Goal: Task Accomplishment & Management: Complete application form

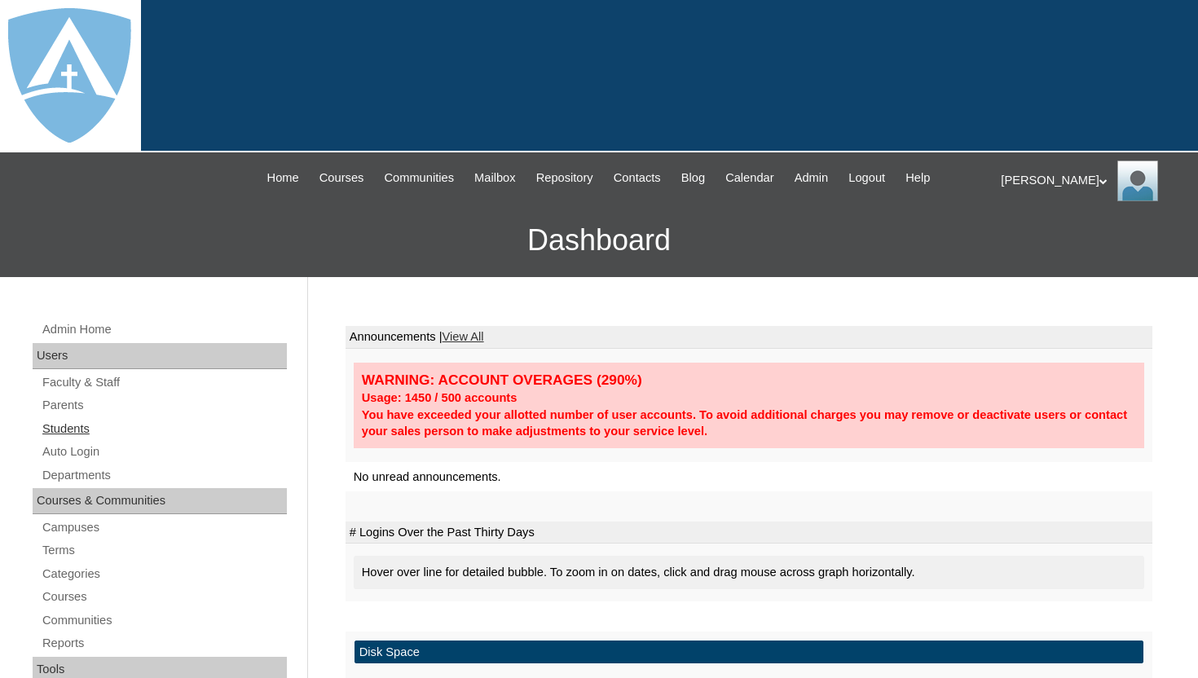
click at [117, 429] on link "Students" at bounding box center [164, 429] width 246 height 20
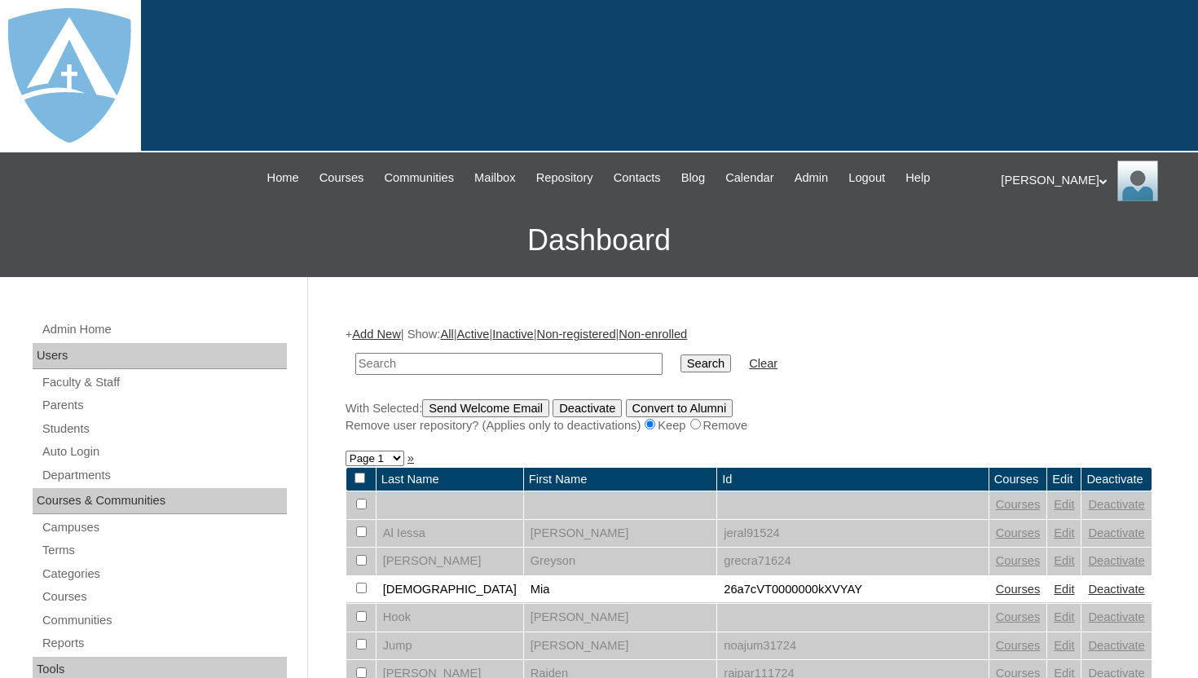
click at [474, 358] on input "text" at bounding box center [508, 364] width 307 height 22
type input "Callen Davies"
click at [692, 365] on input "Search" at bounding box center [705, 363] width 51 height 18
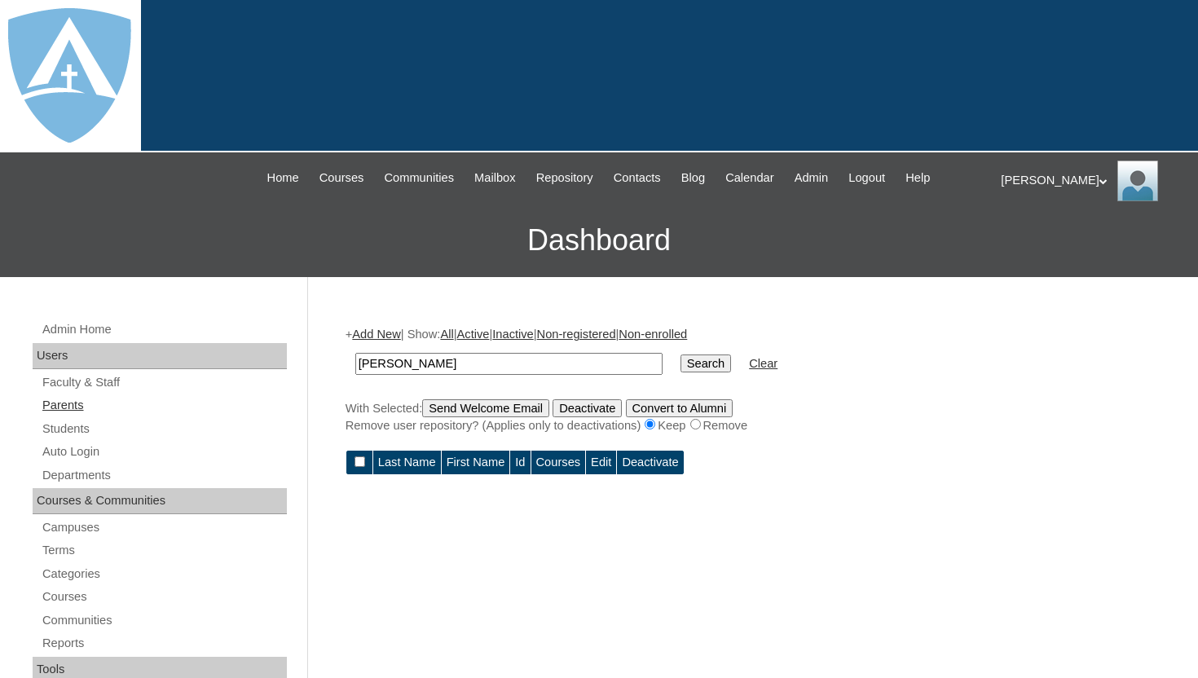
click at [86, 400] on link "Parents" at bounding box center [164, 405] width 246 height 20
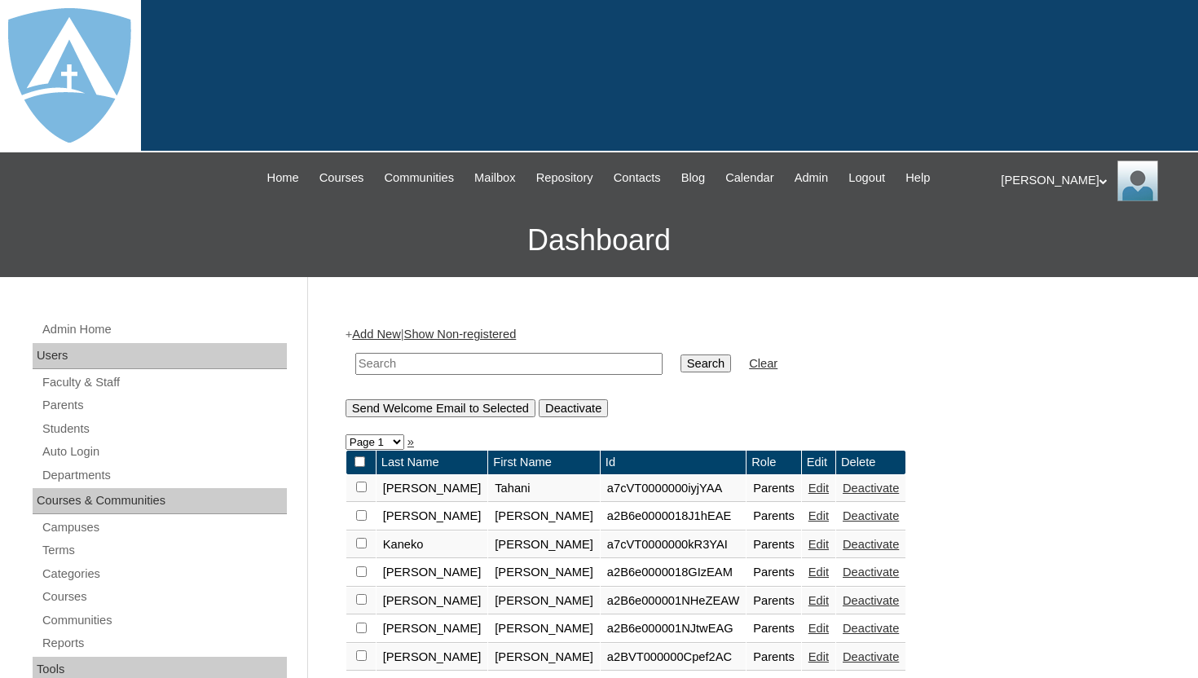
click at [504, 361] on input "text" at bounding box center [508, 364] width 307 height 22
type input "SHELBY"
click at [680, 367] on input "Search" at bounding box center [705, 363] width 51 height 18
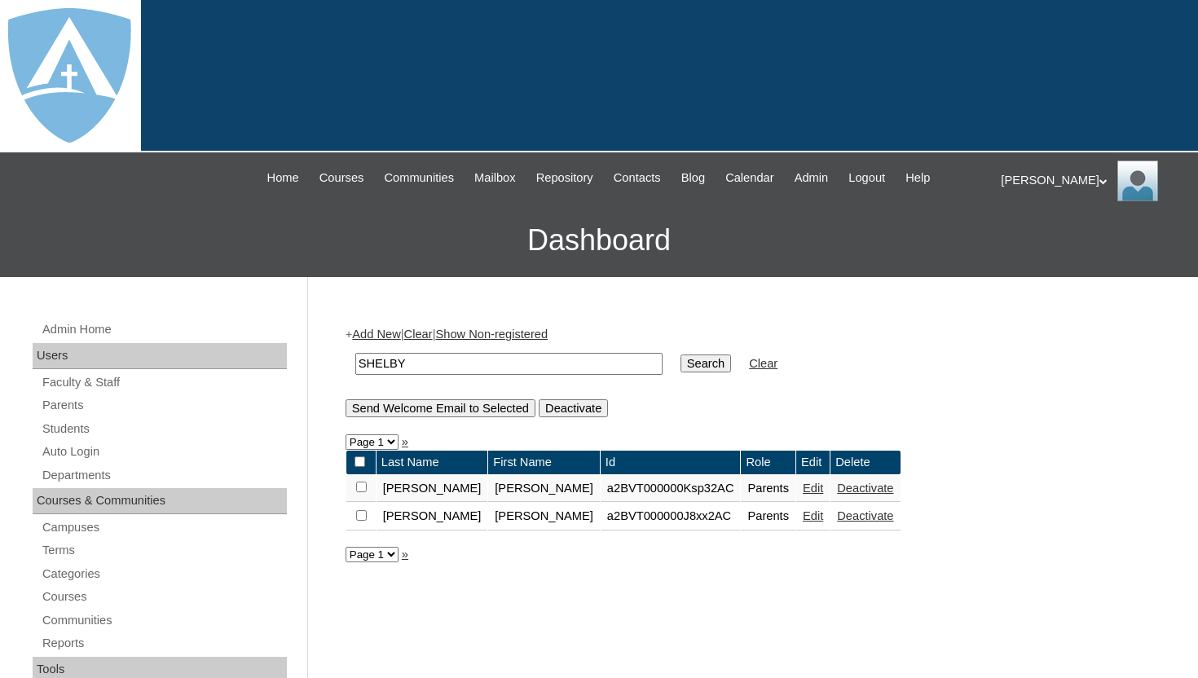
click at [802, 489] on link "Edit" at bounding box center [812, 487] width 20 height 13
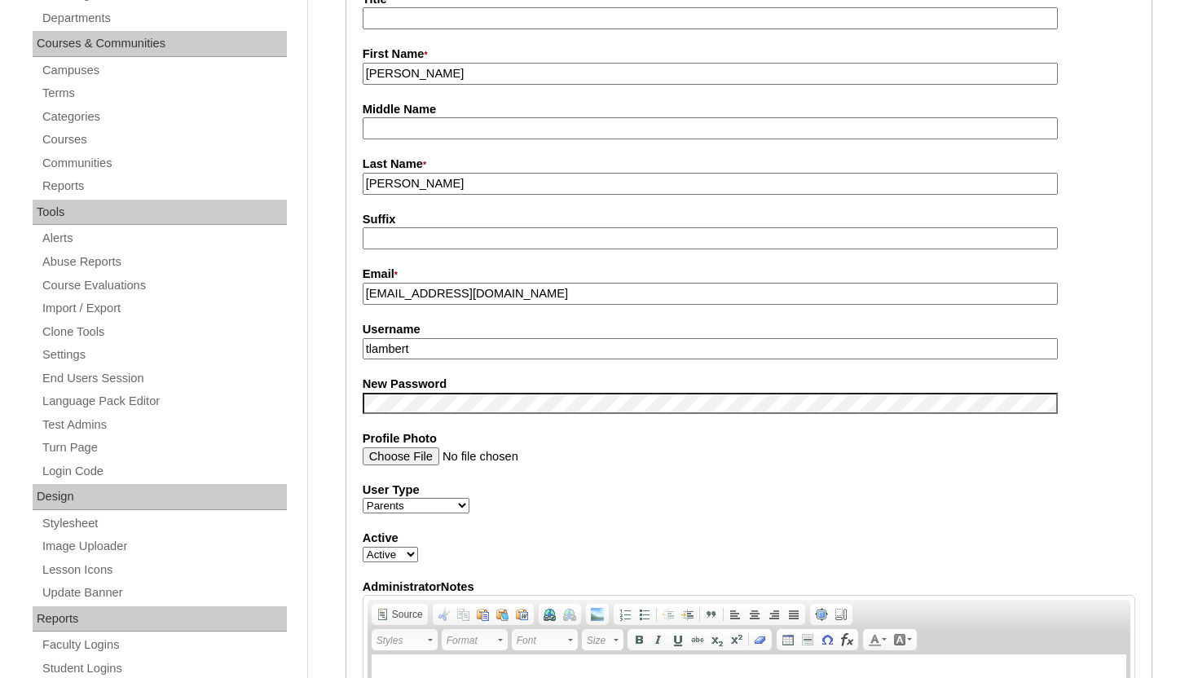
scroll to position [489, 0]
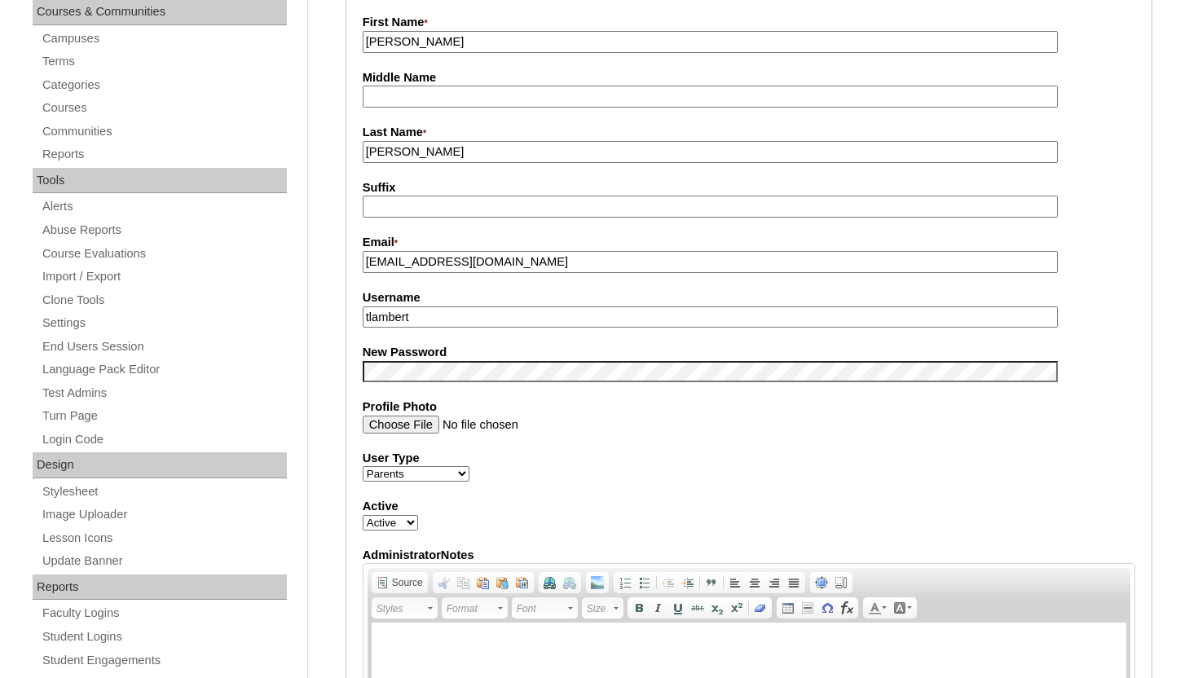
drag, startPoint x: 552, startPoint y: 264, endPoint x: 341, endPoint y: 257, distance: 211.9
click at [440, 307] on input "tlambert" at bounding box center [710, 317] width 695 height 22
drag, startPoint x: 438, startPoint y: 318, endPoint x: 347, endPoint y: 317, distance: 91.2
click at [347, 317] on fieldset "Account Information User Id * a2BVT000000Ksp32AC Title First Name * Shelby Midd…" at bounding box center [748, 357] width 807 height 975
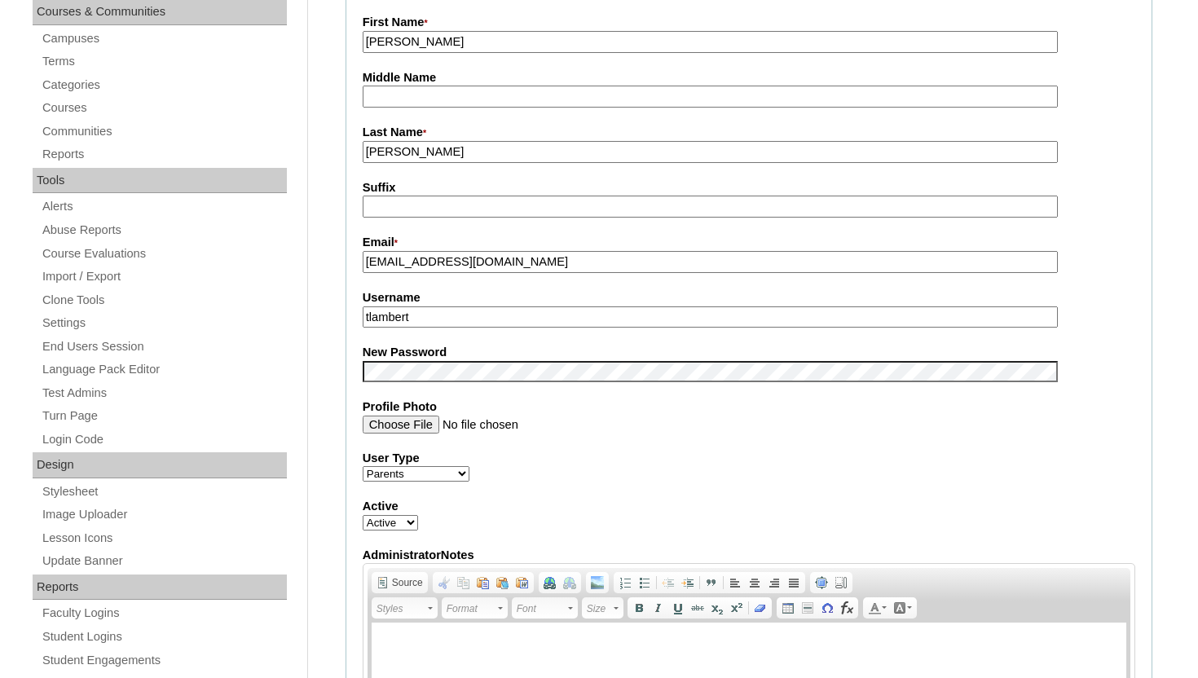
paste input "shelbydennett17@gmail.com"
type input "shelbydennett17@gmail.com"
click at [504, 341] on fieldset "Account Information User Id * a2BVT000000Ksp32AC Title First Name * Shelby Midd…" at bounding box center [748, 357] width 807 height 975
click at [575, 427] on input "Profile Photo" at bounding box center [710, 424] width 695 height 18
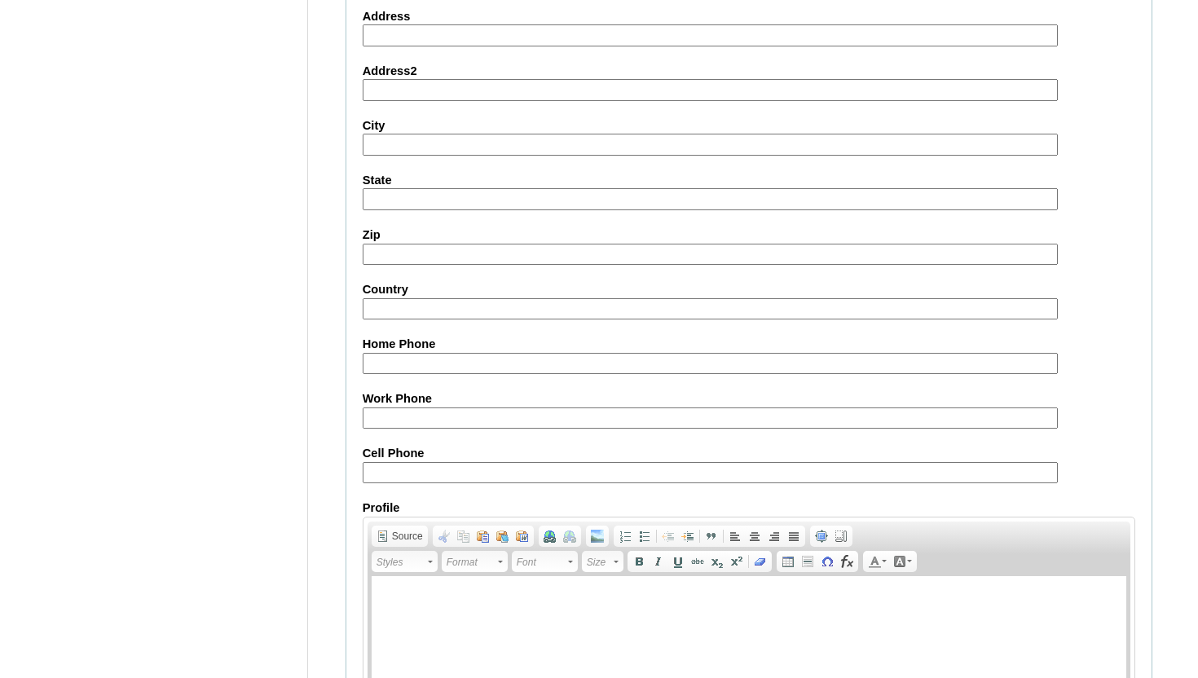
scroll to position [1551, 0]
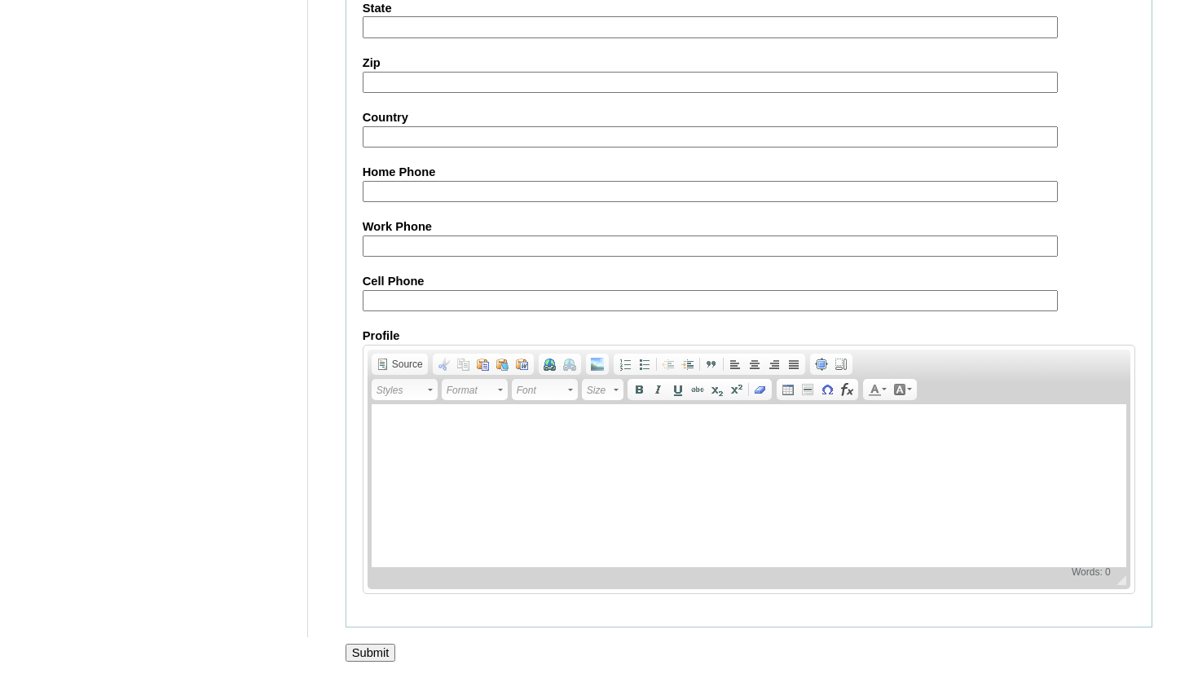
click at [355, 650] on input "Submit" at bounding box center [370, 653] width 51 height 18
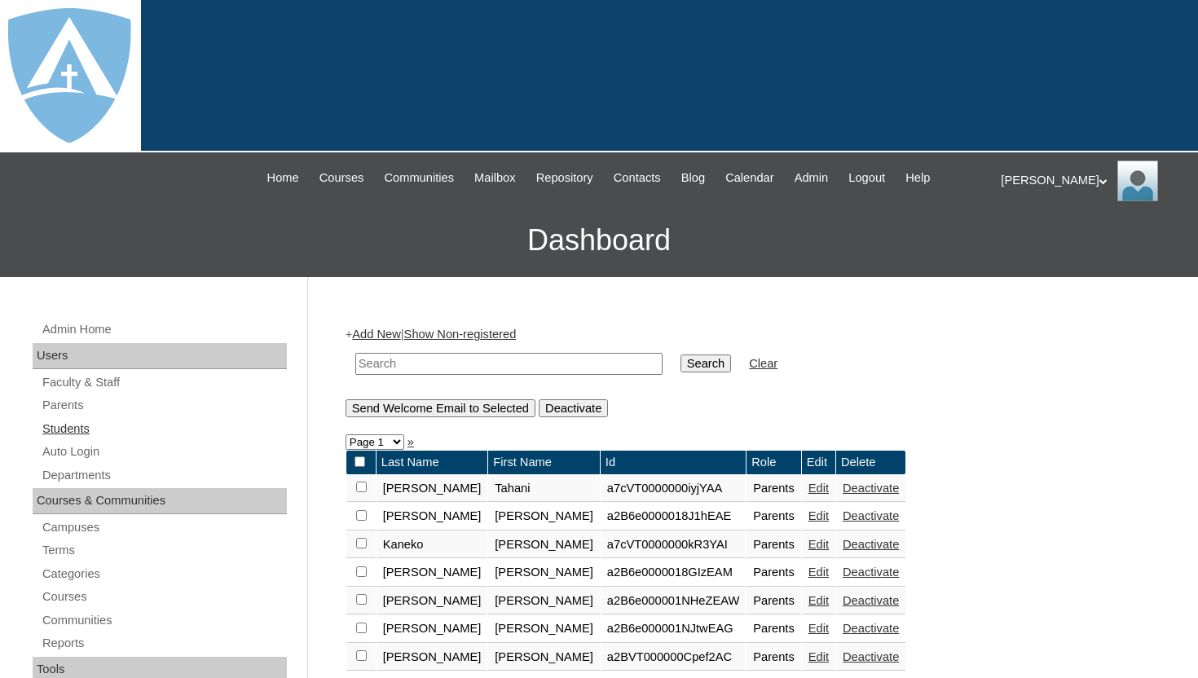
click at [86, 426] on link "Students" at bounding box center [164, 429] width 246 height 20
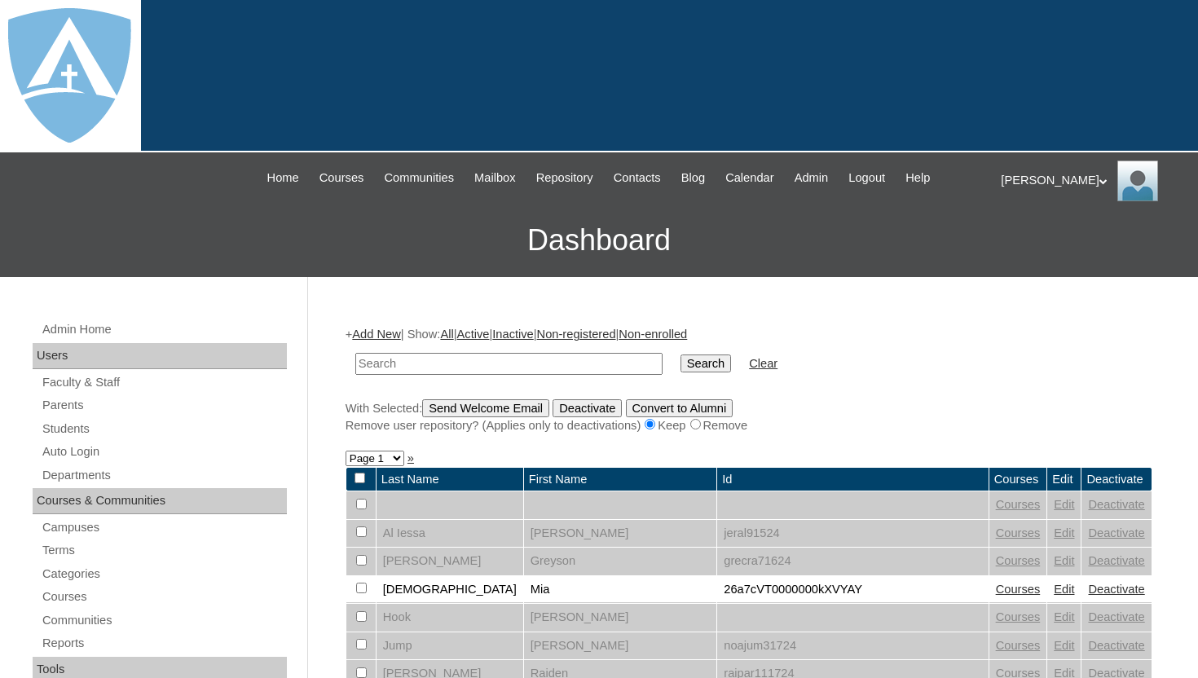
click at [435, 364] on input "text" at bounding box center [508, 364] width 307 height 22
type input "[PERSON_NAME]"
click at [683, 363] on input "Search" at bounding box center [705, 363] width 51 height 18
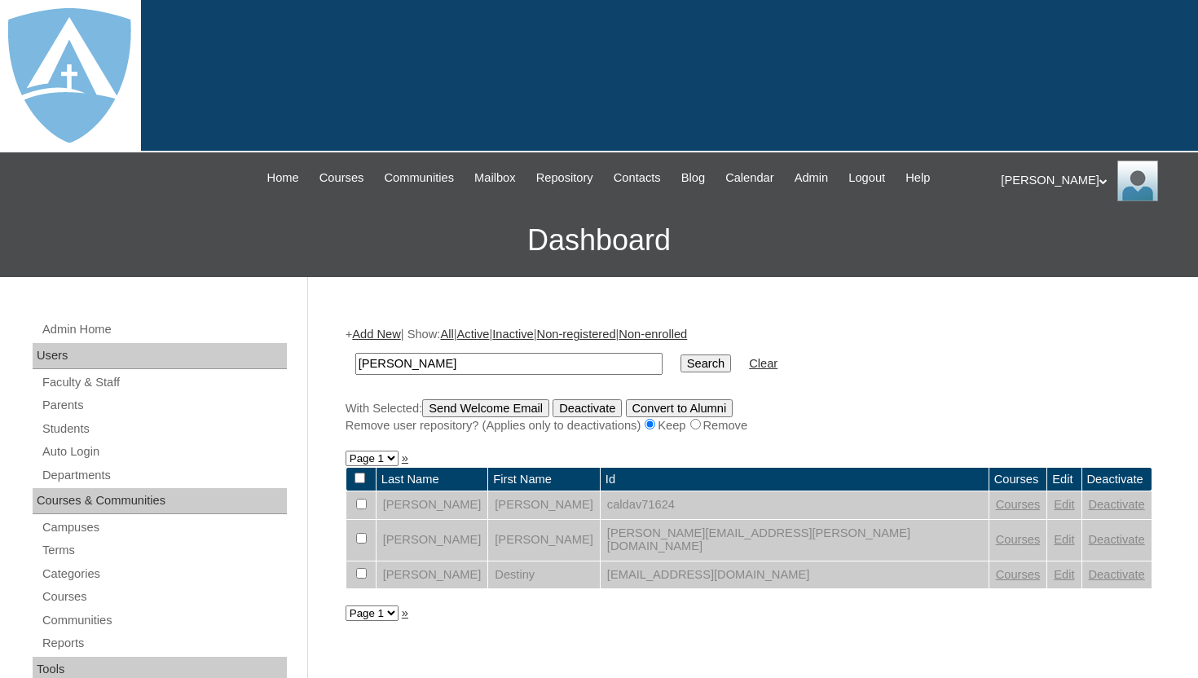
click at [1053, 536] on link "Edit" at bounding box center [1063, 539] width 20 height 13
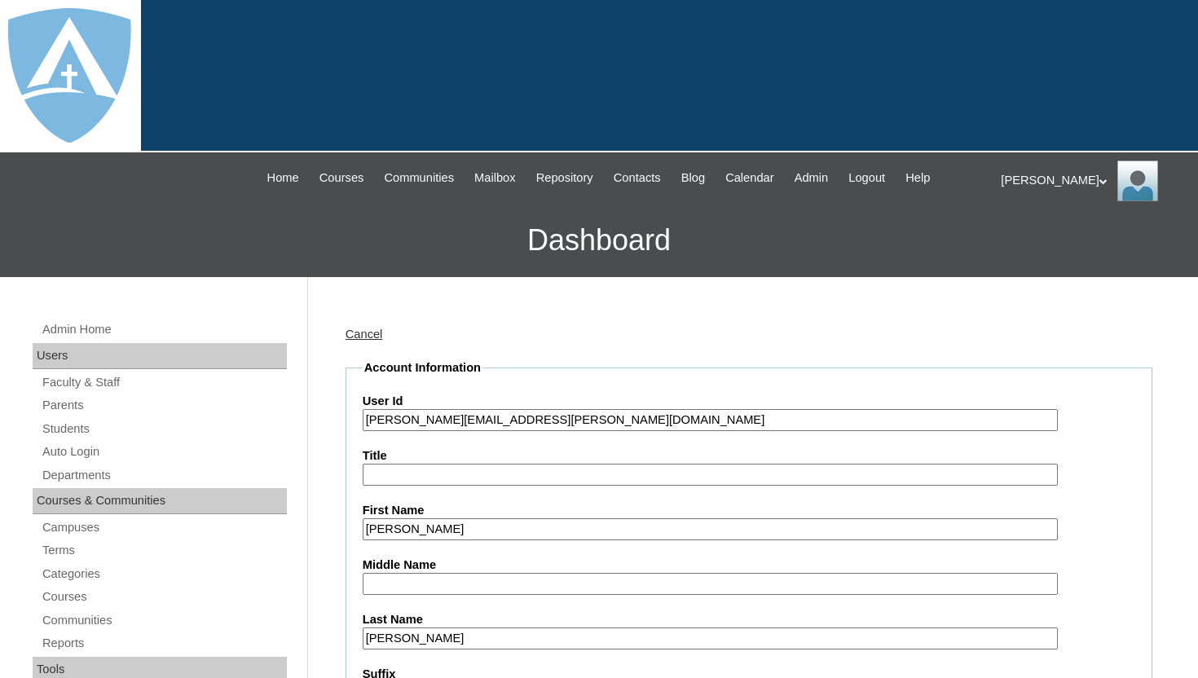
type input "tlambert"
click at [364, 421] on input "[PERSON_NAME][EMAIL_ADDRESS][PERSON_NAME][DOMAIN_NAME]" at bounding box center [710, 420] width 695 height 22
type input "[EMAIL_ADDRESS][DOMAIN_NAME]"
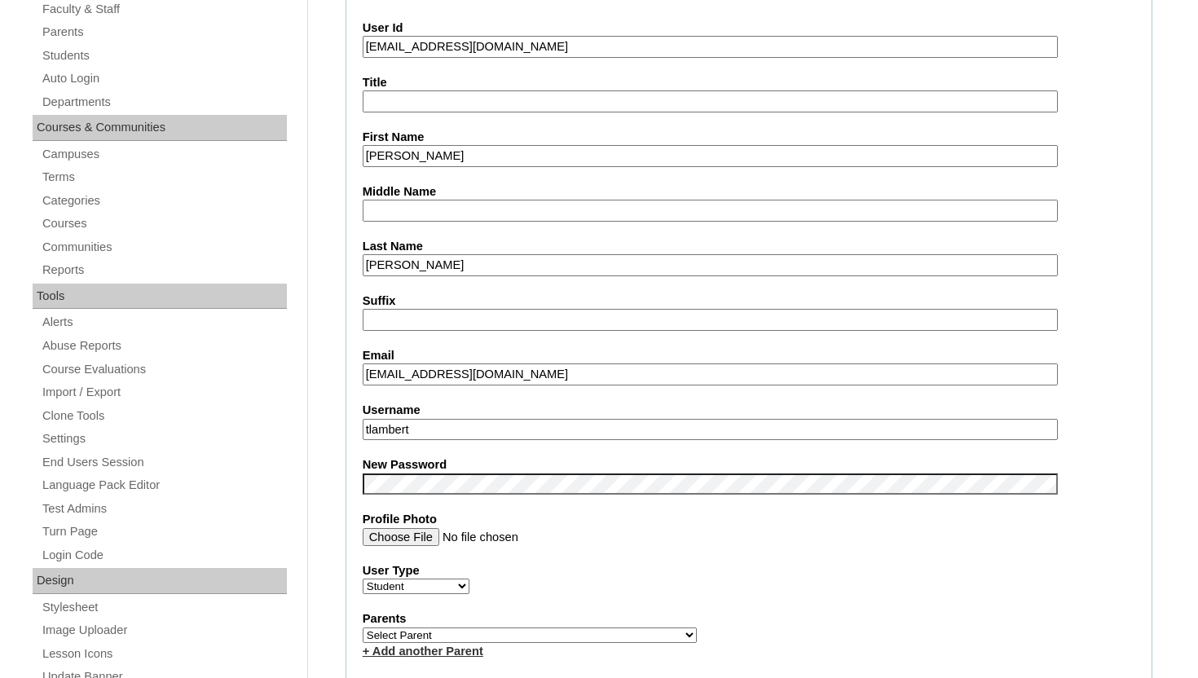
scroll to position [391, 0]
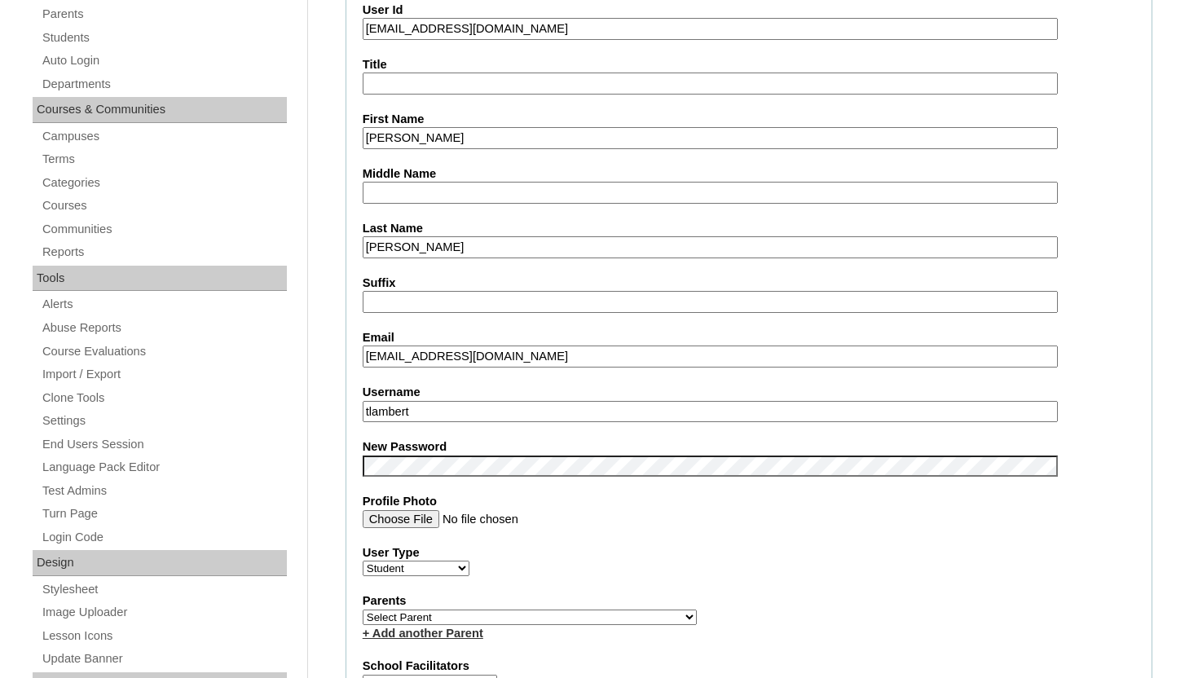
drag, startPoint x: 383, startPoint y: 30, endPoint x: 616, endPoint y: 28, distance: 233.0
click at [616, 28] on input "[EMAIL_ADDRESS][DOMAIN_NAME]" at bounding box center [710, 29] width 695 height 22
click at [554, 357] on input "shelbydennett17@gmail.com" at bounding box center [710, 356] width 695 height 22
drag, startPoint x: 554, startPoint y: 357, endPoint x: 360, endPoint y: 363, distance: 194.0
click at [358, 362] on fieldset "Account Information User Id 26callen.davies@enlightiumstudent.com Title First N…" at bounding box center [748, 620] width 807 height 1305
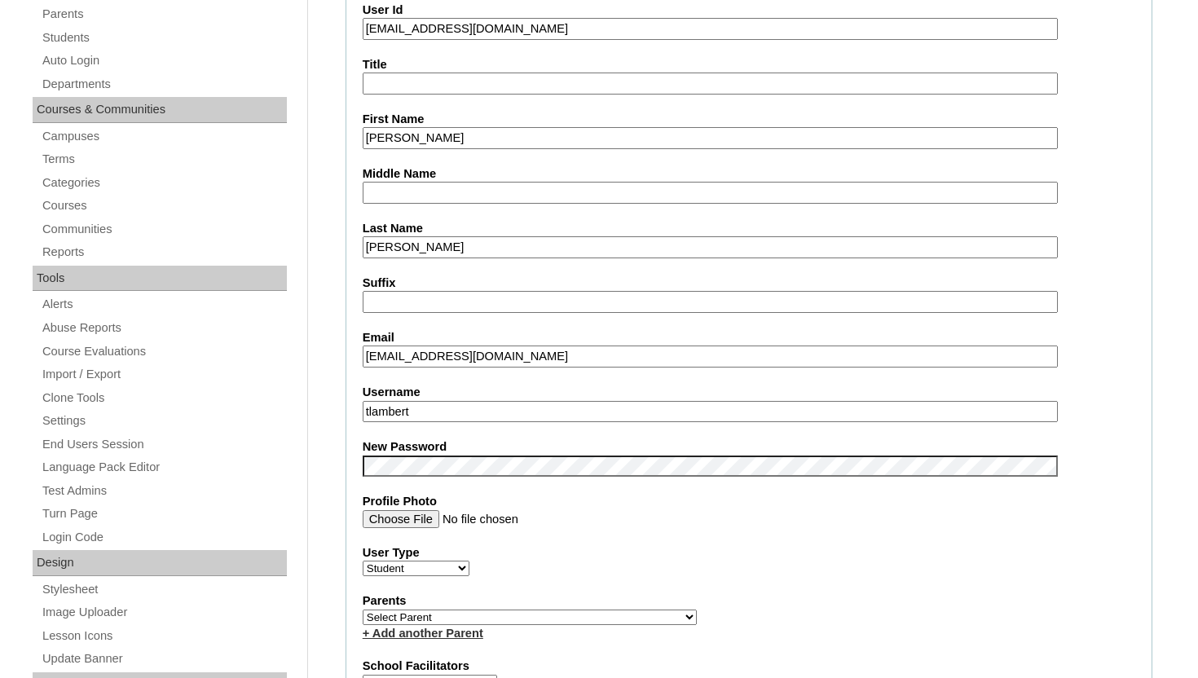
paste input "callen.davies@enlightiumstudent"
type input "callen.davies@enlightiumstudent.com"
click at [452, 408] on input "tlambert" at bounding box center [710, 412] width 695 height 22
drag, startPoint x: 452, startPoint y: 408, endPoint x: 384, endPoint y: 411, distance: 68.5
click at [384, 411] on input "tlambert" at bounding box center [710, 412] width 695 height 22
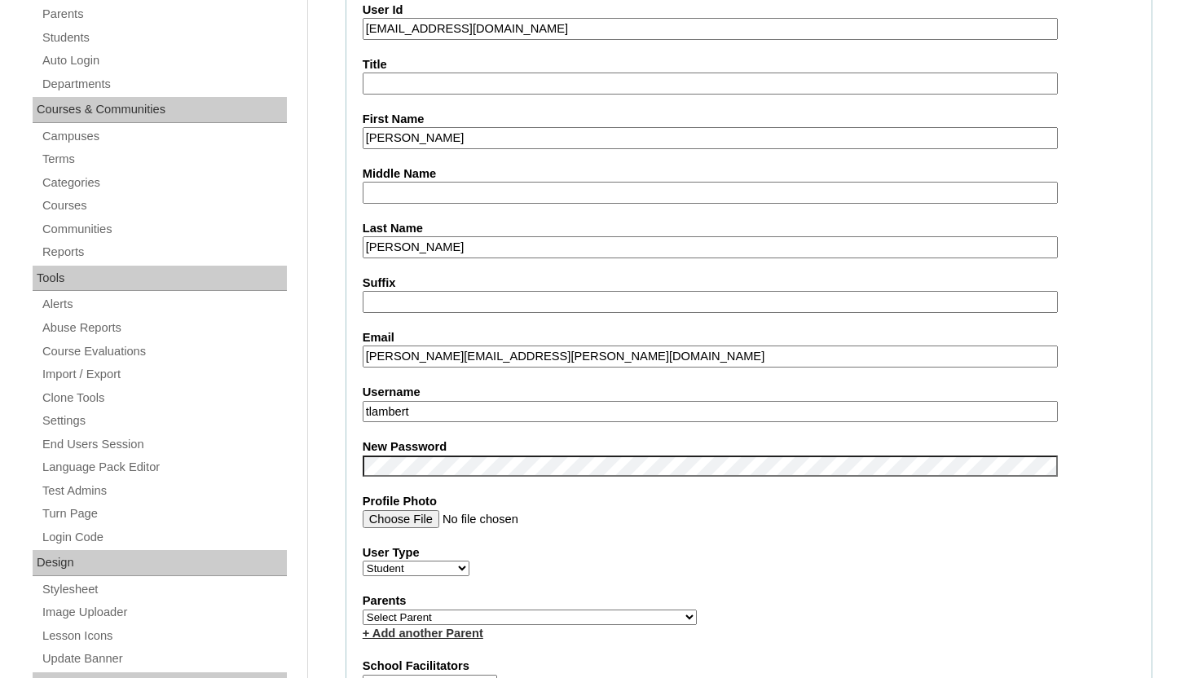
paste input "callen.davies@enlightiumstudent.com"
type input "callen.davies@enlightiumstudent.com"
click at [1144, 354] on fieldset "Account Information User Id 26callen.davies@enlightiumstudent.com Title First N…" at bounding box center [748, 620] width 807 height 1305
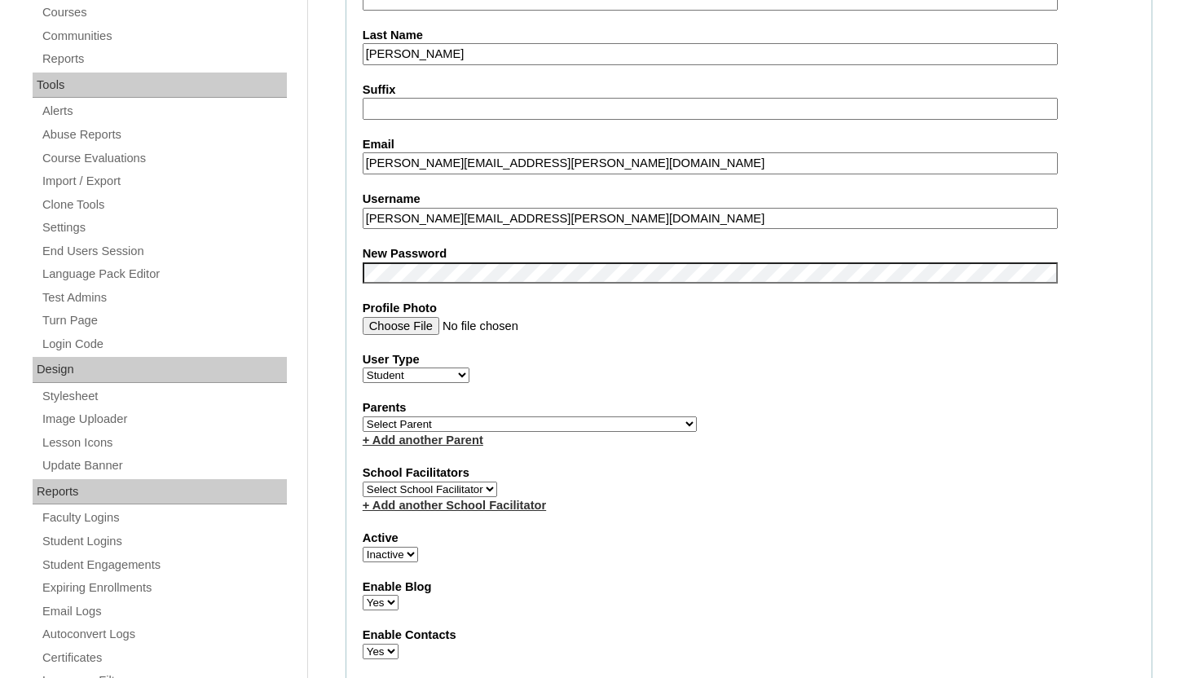
scroll to position [587, 0]
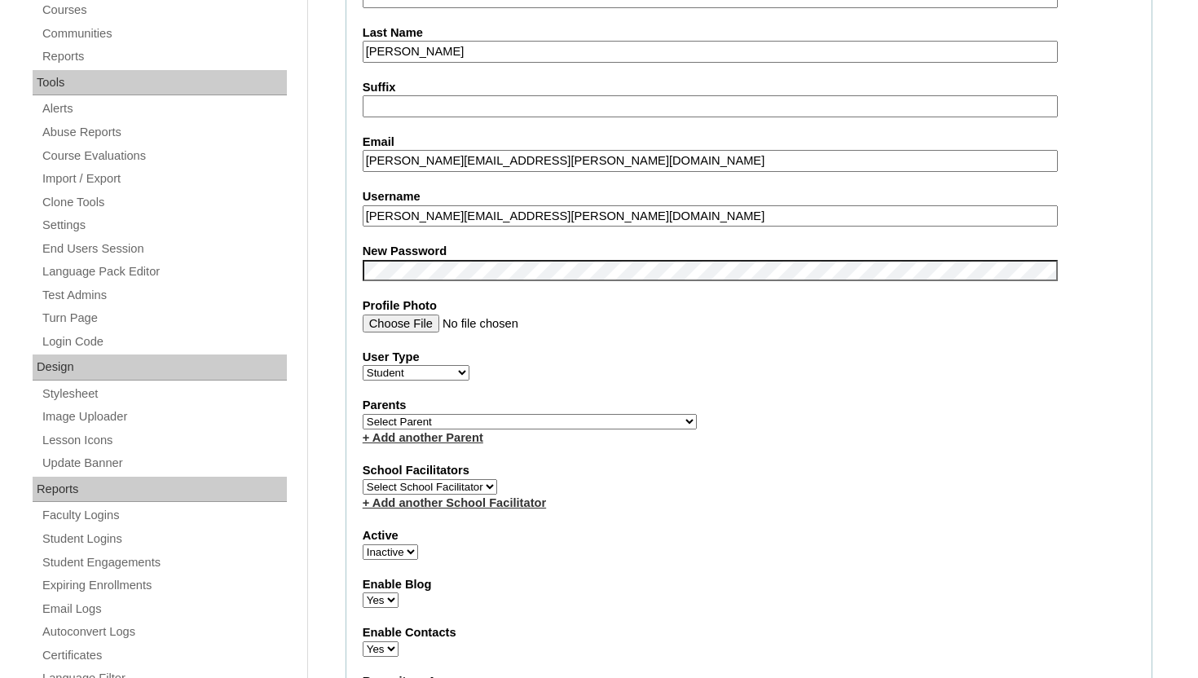
click at [528, 421] on select "Select Parent Abbas, Tahani Garcia, Rosa Kaneko, Chad Labourdette, Jessica Nich…" at bounding box center [530, 421] width 334 height 15
select select "99758"
click at [363, 414] on select "Select Parent Abbas, Tahani Garcia, Rosa Kaneko, Chad Labourdette, Jessica Nich…" at bounding box center [530, 421] width 334 height 15
click at [701, 386] on fieldset "Account Information User Id 26callen.davies@enlightiumstudent.com Title First N…" at bounding box center [748, 425] width 807 height 1305
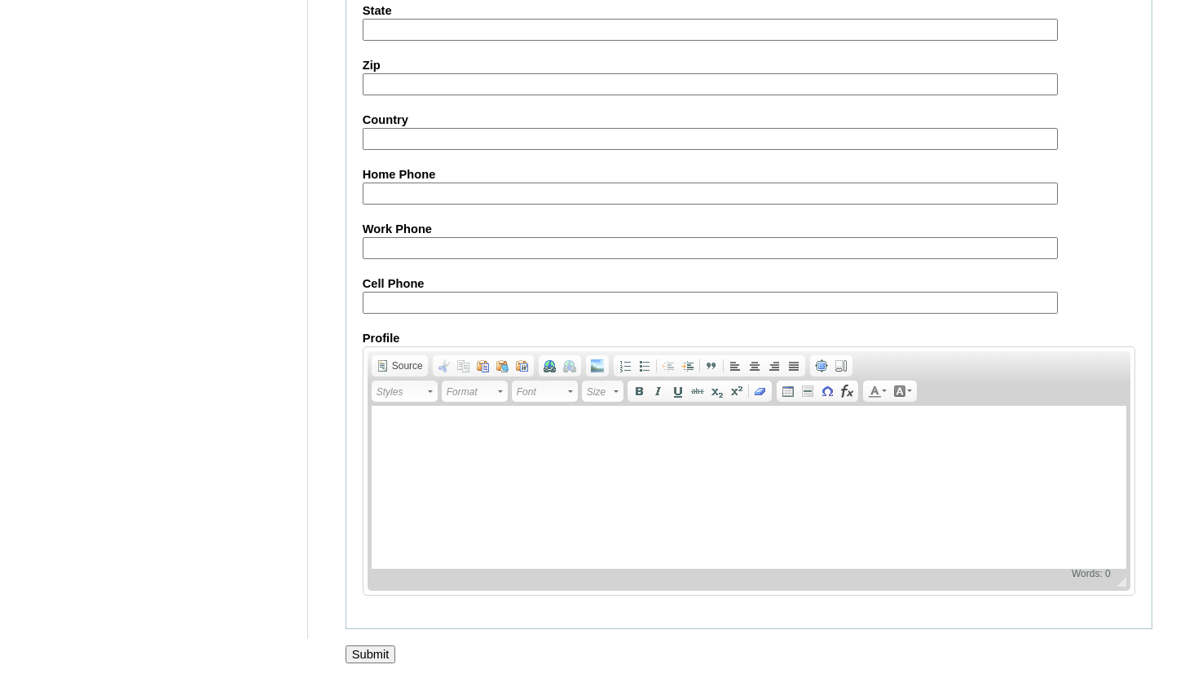
scroll to position [1879, 0]
click at [387, 644] on input "Submit" at bounding box center [370, 652] width 51 height 18
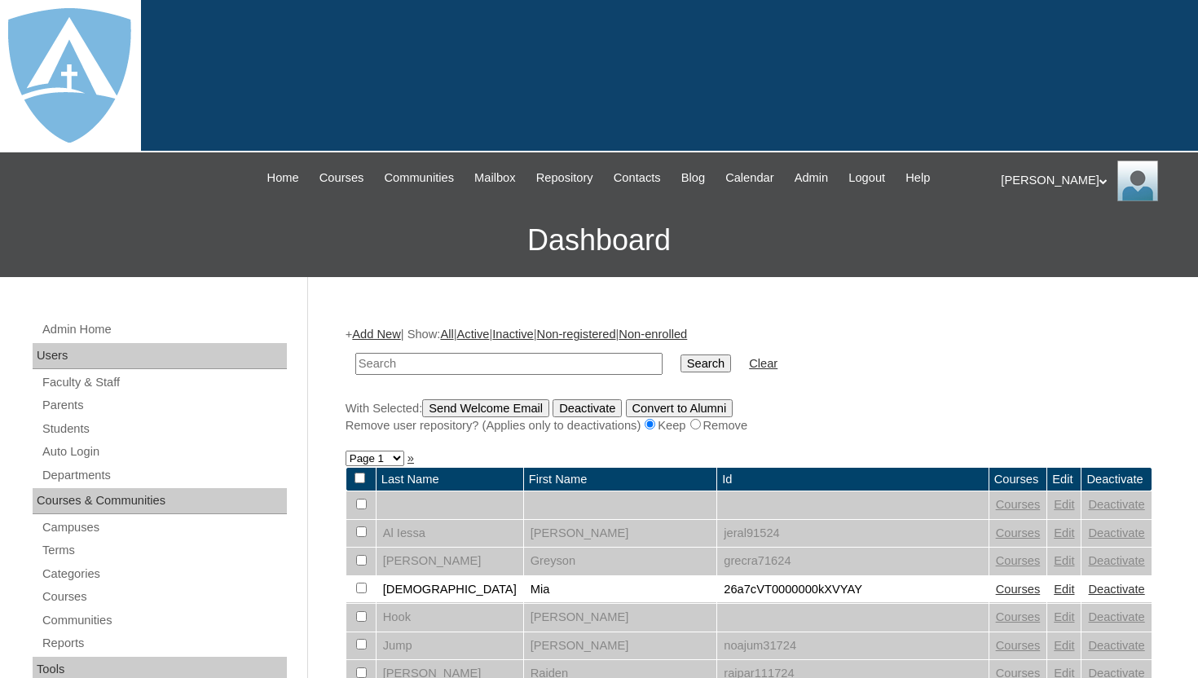
click at [511, 358] on input "text" at bounding box center [508, 364] width 307 height 22
type input "[PERSON_NAME]"
click at [693, 363] on input "Search" at bounding box center [705, 363] width 51 height 18
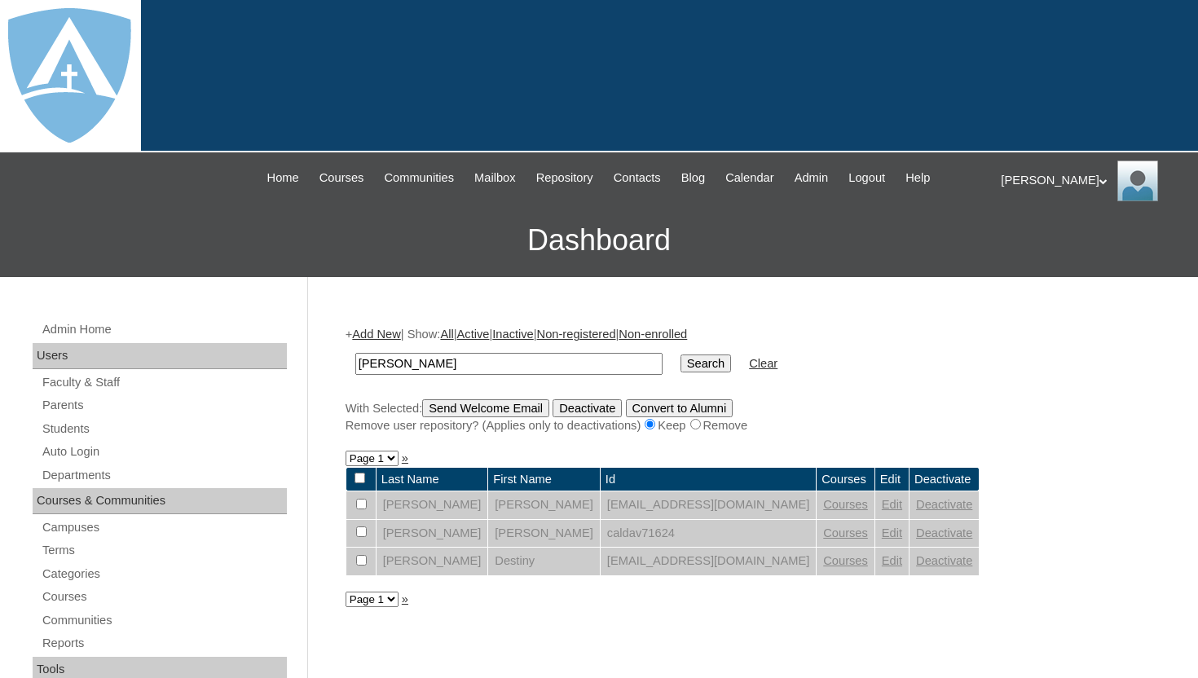
click at [916, 503] on link "Deactivate" at bounding box center [944, 504] width 56 height 13
click at [881, 507] on link "Edit" at bounding box center [891, 504] width 20 height 13
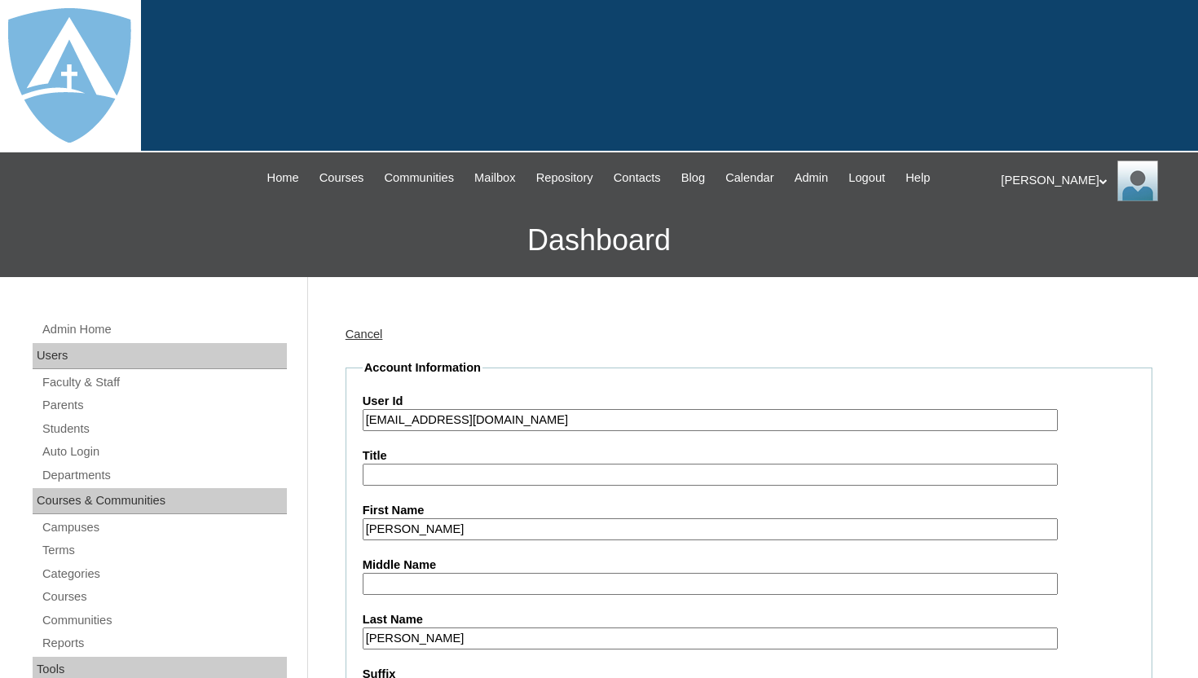
type input "tlambert"
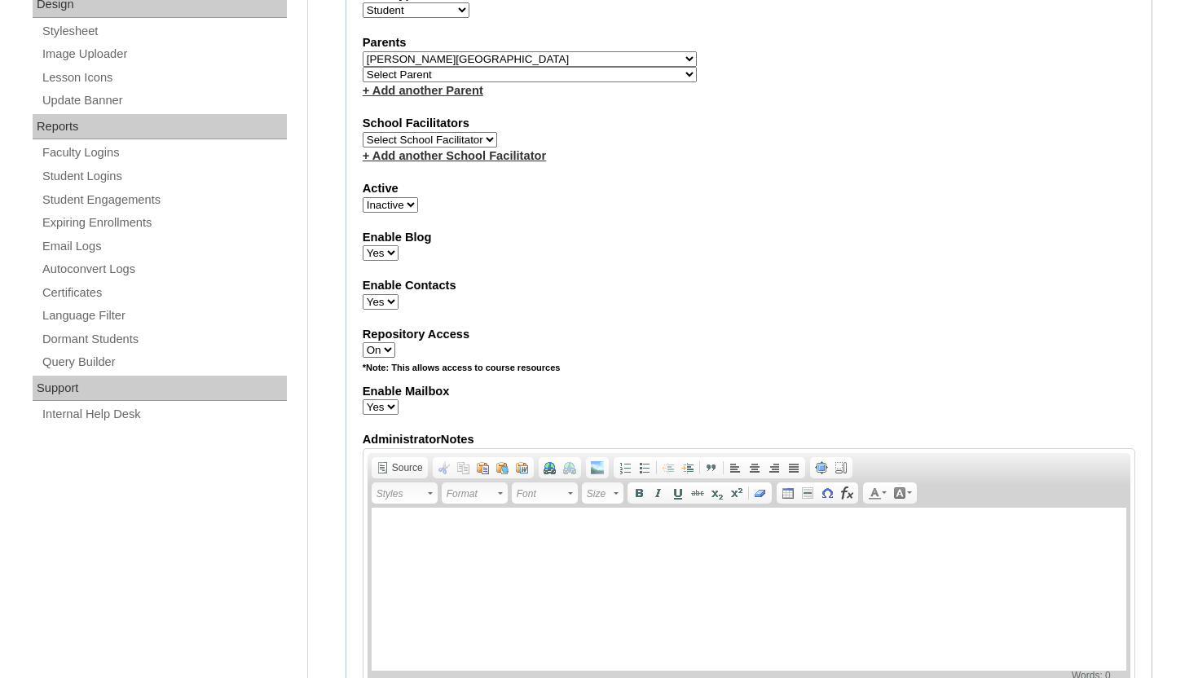
scroll to position [946, 0]
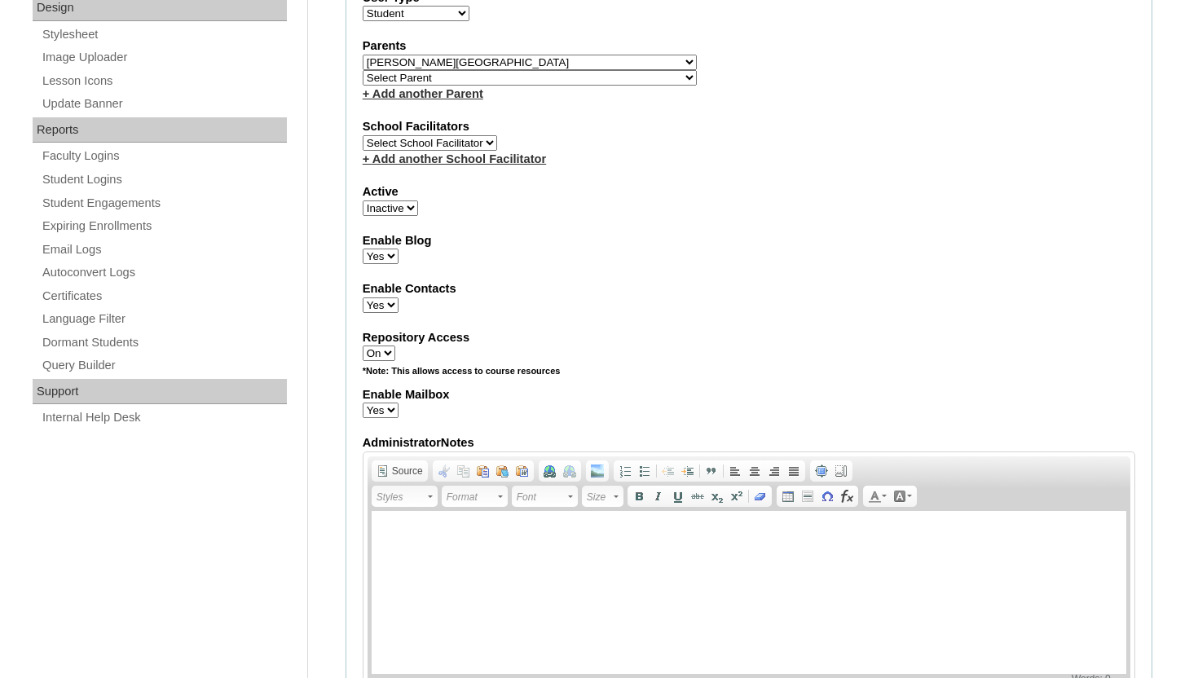
click at [411, 209] on select "Active Inactive" at bounding box center [390, 207] width 55 height 15
select select "1"
click at [363, 200] on select "Active Inactive" at bounding box center [390, 207] width 55 height 15
click at [1168, 121] on div "Admin Home Users Faculty & Staff Parents Students Auto Login Departments Course…" at bounding box center [599, 469] width 1198 height 2277
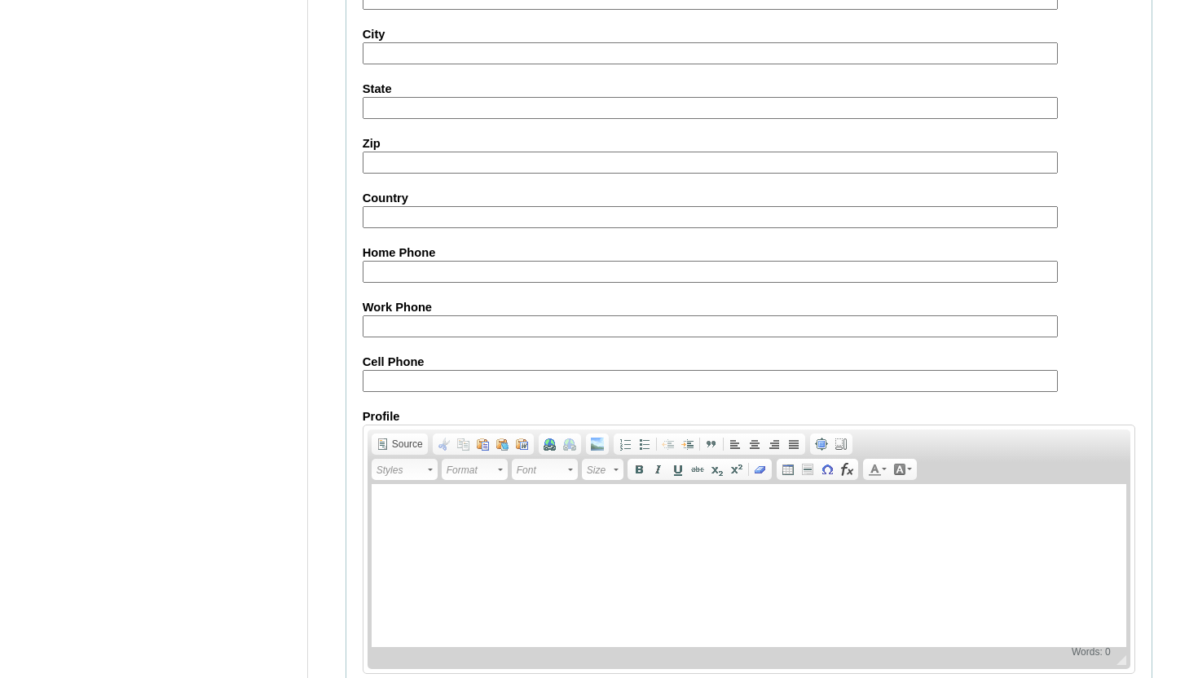
scroll to position [1895, 0]
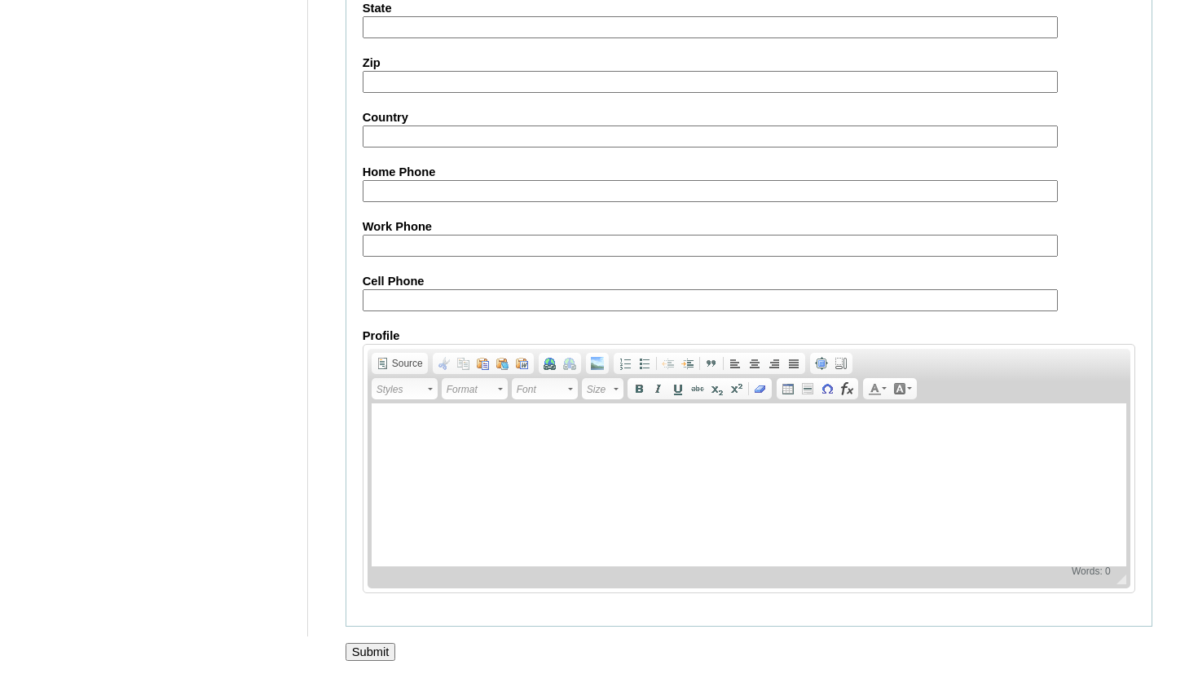
click at [385, 649] on input "Submit" at bounding box center [370, 652] width 51 height 18
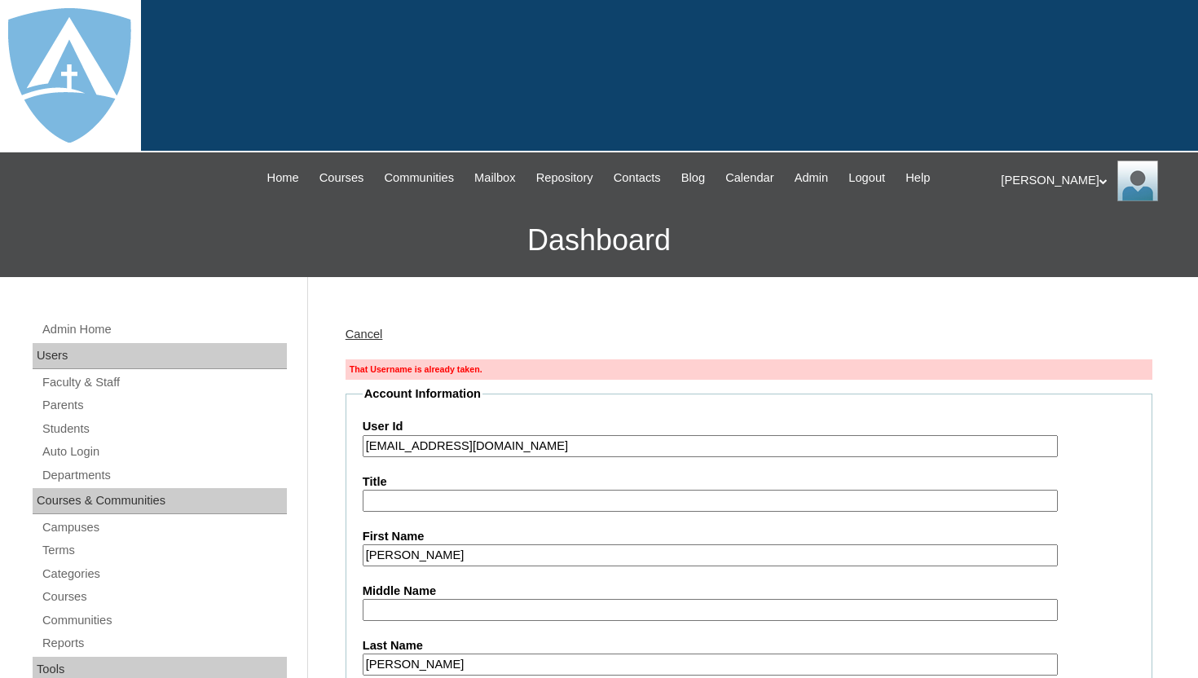
click at [380, 449] on input "26callen.davies@enlightiumstudent.com" at bounding box center [710, 446] width 695 height 22
type input "callen.davies@enlightiumstudent.com"
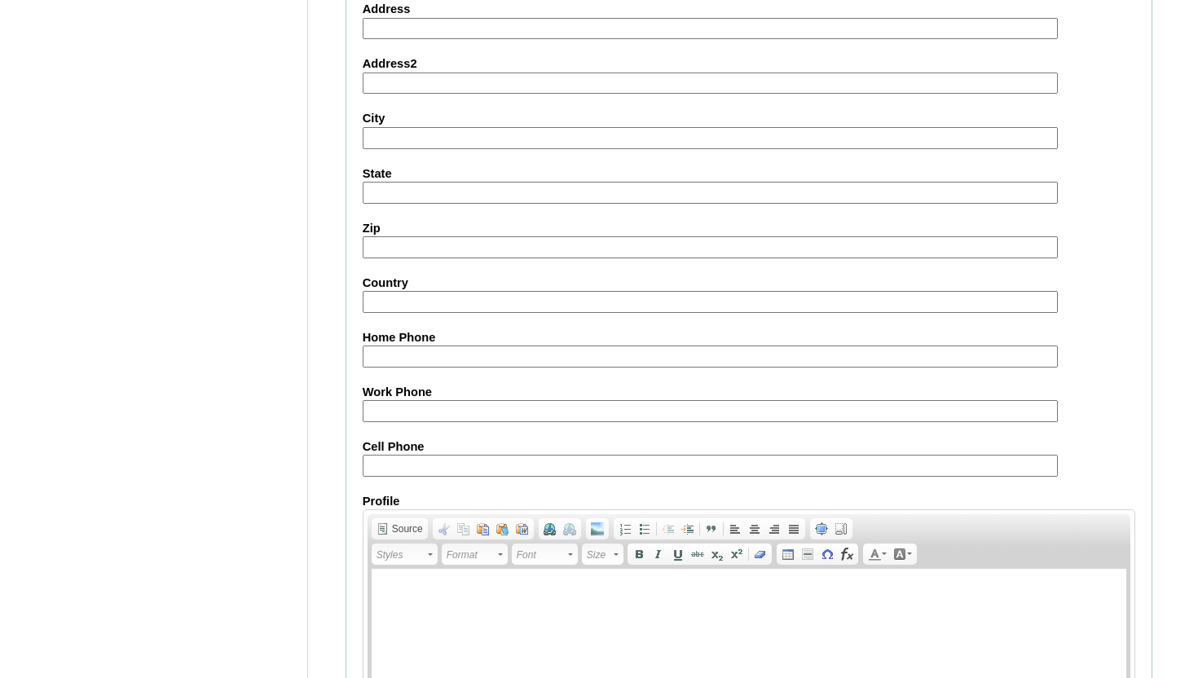
scroll to position [1952, 0]
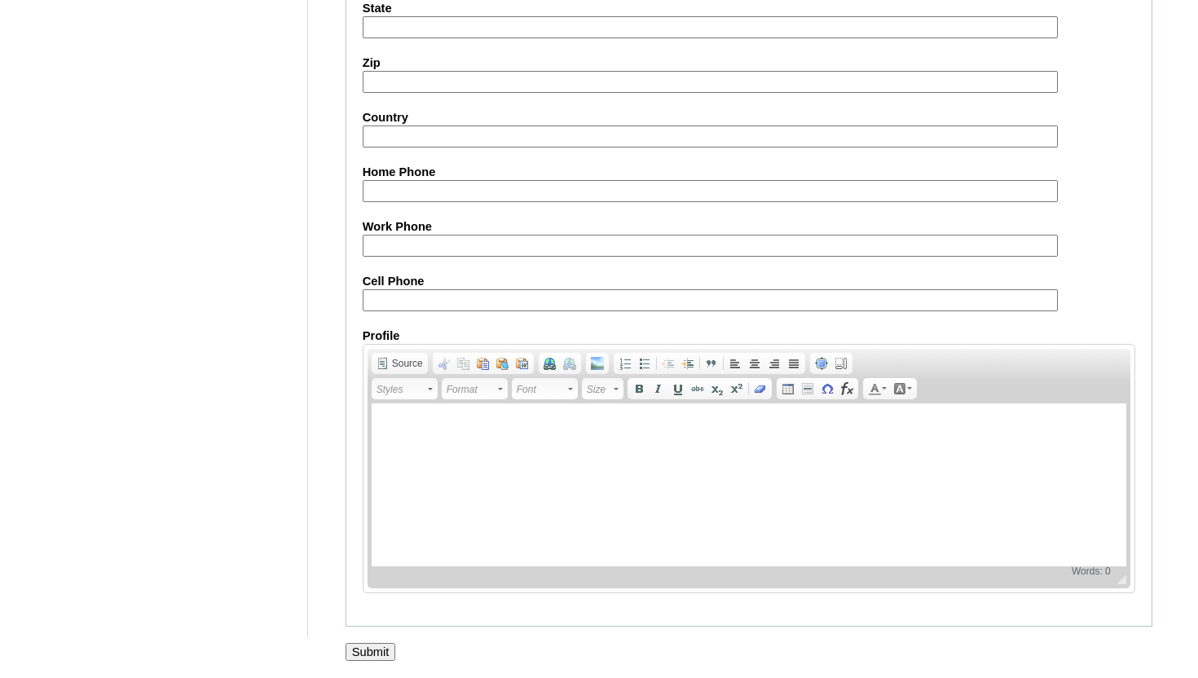
click at [356, 648] on input "Submit" at bounding box center [370, 652] width 51 height 18
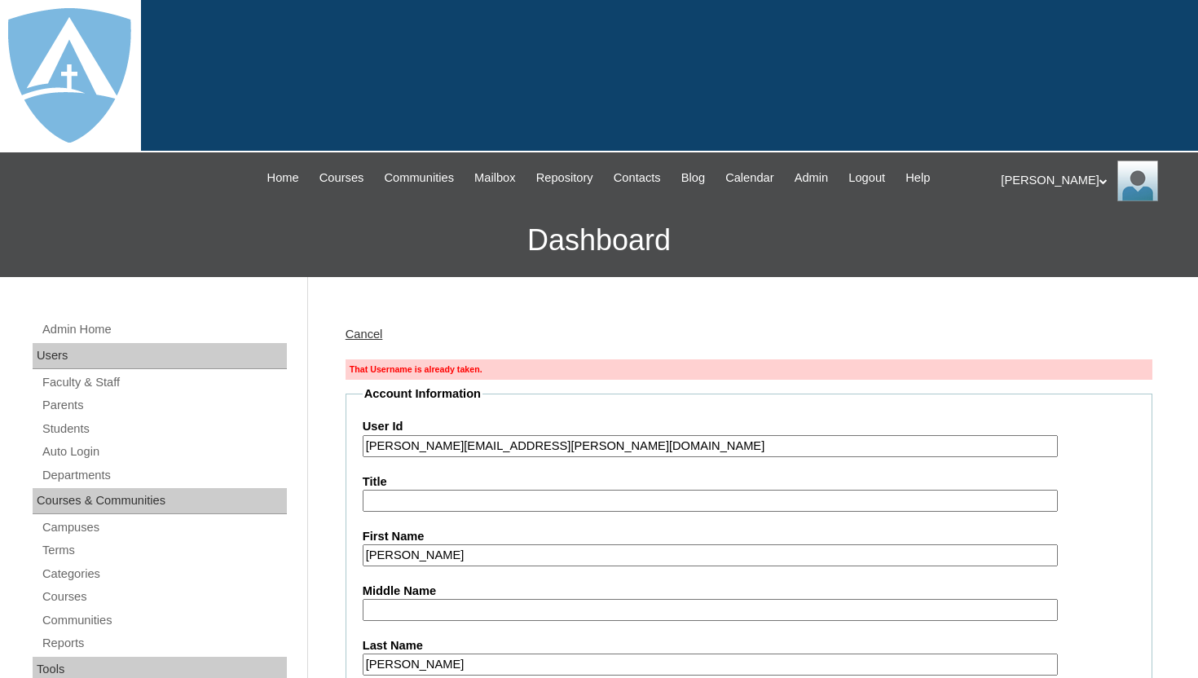
drag, startPoint x: 595, startPoint y: 451, endPoint x: 368, endPoint y: 441, distance: 226.7
click at [368, 441] on input "callen.davies@enlightiumstudent.com" at bounding box center [710, 446] width 695 height 22
paste input "a7cVT0000000qM"
click at [367, 447] on input "a7cVT0000000qM" at bounding box center [710, 446] width 695 height 22
type input "a7cVT0000000qM"
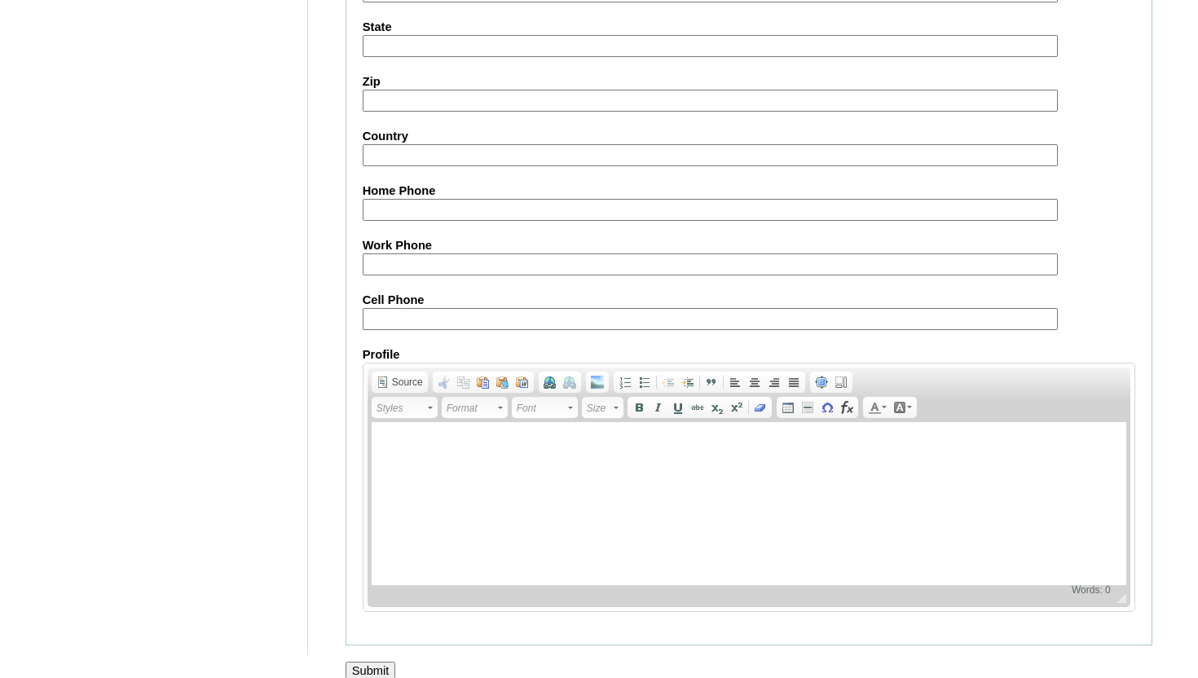
scroll to position [1983, 0]
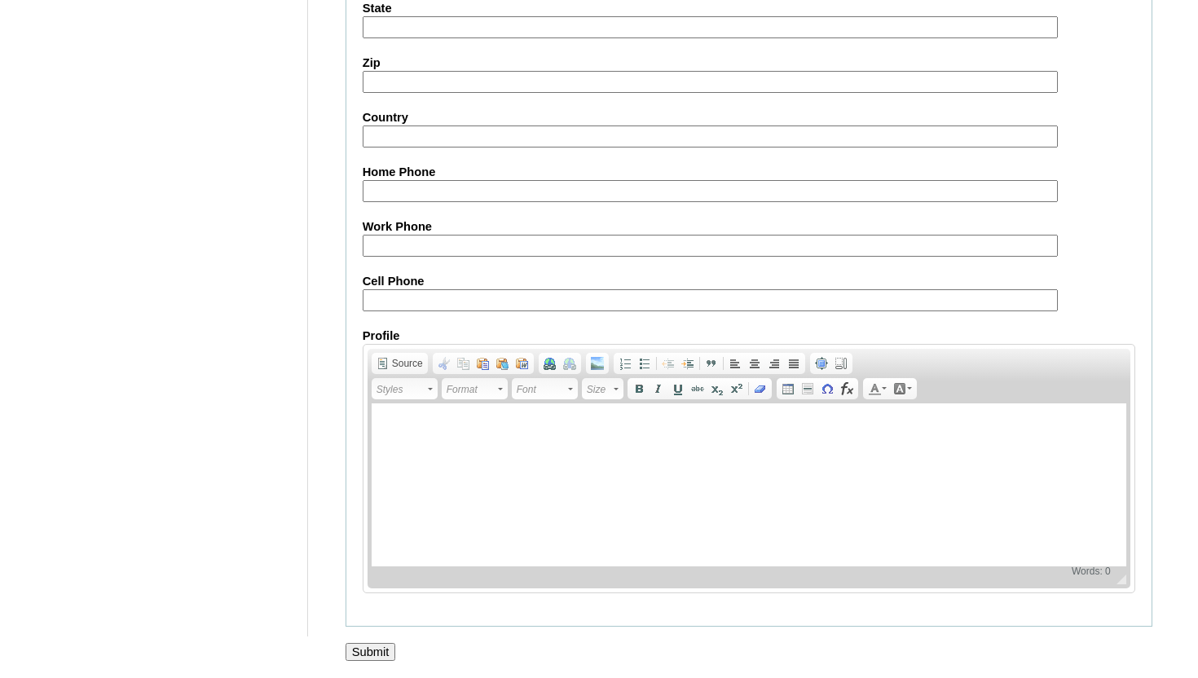
click at [375, 645] on input "Submit" at bounding box center [370, 652] width 51 height 18
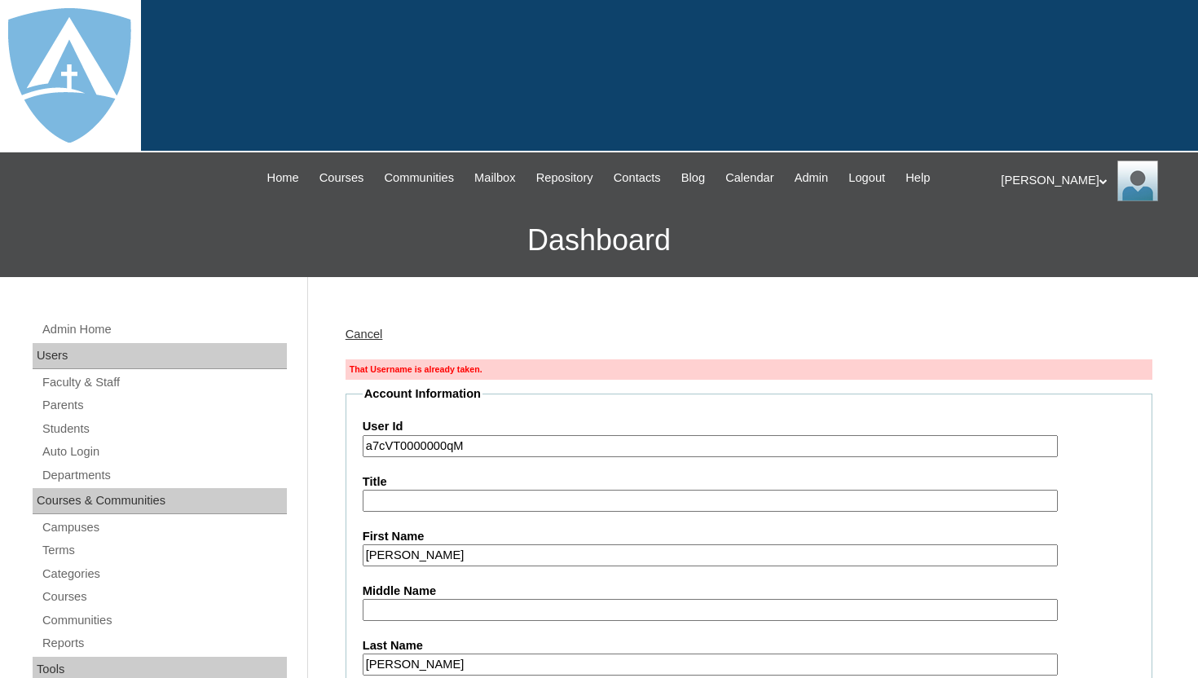
click at [367, 446] on input "a7cVT0000000qM" at bounding box center [710, 446] width 695 height 22
type input "26a7cVT0000000qM"
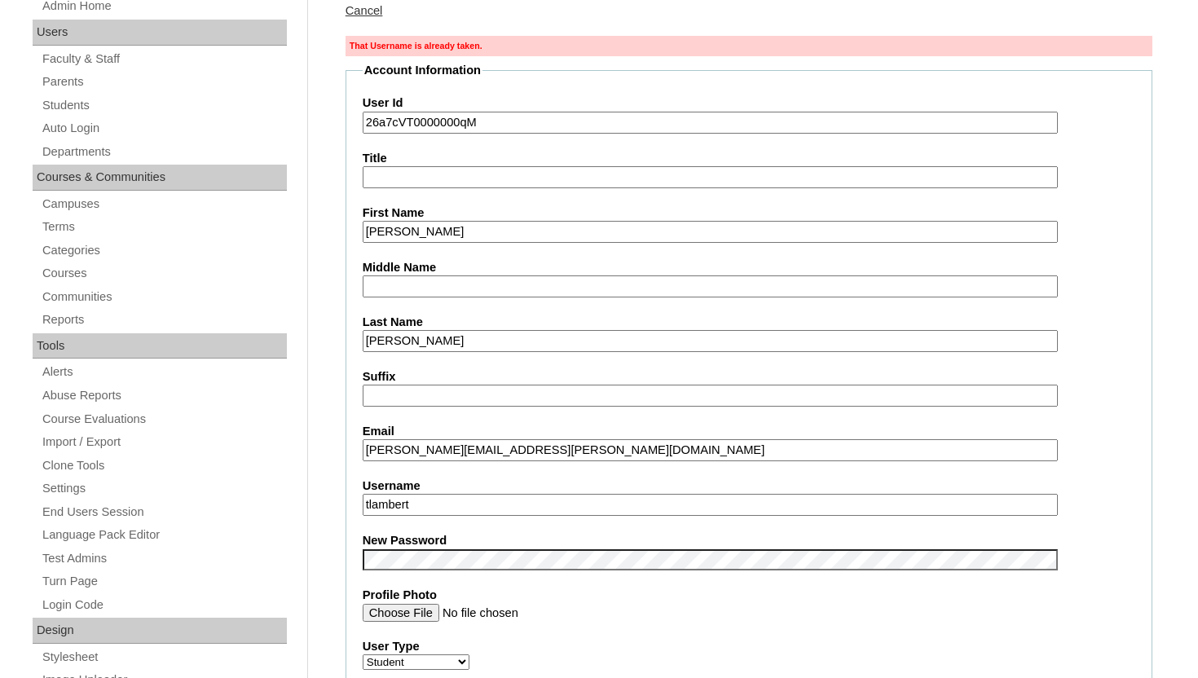
scroll to position [477, 0]
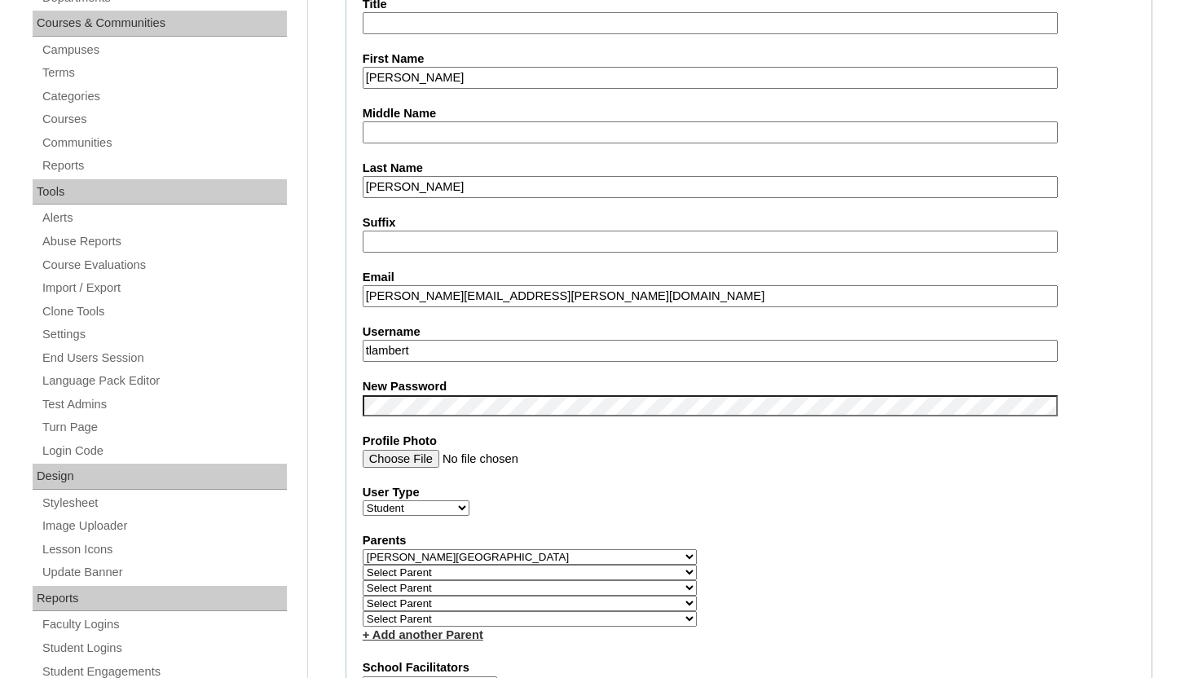
drag, startPoint x: 604, startPoint y: 297, endPoint x: 331, endPoint y: 300, distance: 272.9
drag, startPoint x: 437, startPoint y: 352, endPoint x: 341, endPoint y: 352, distance: 96.9
paste input "callen.davies@enlightiumstudent.com"
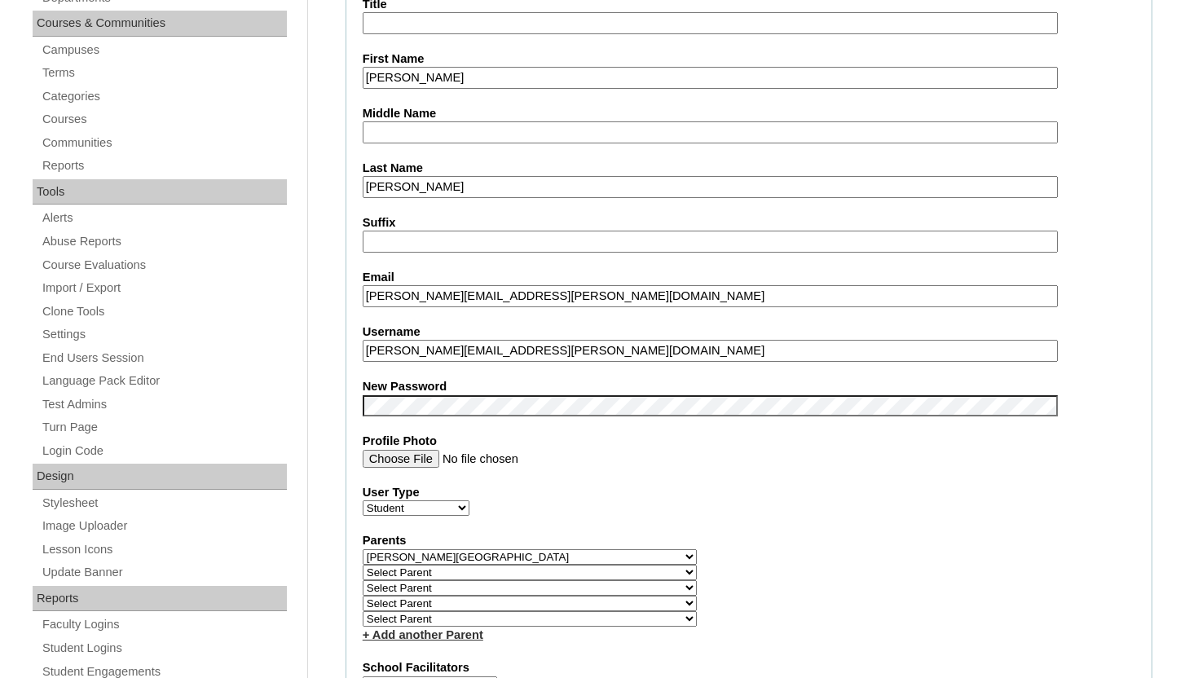
type input "callen.davies@enlightiumstudent.com"
click at [1123, 288] on div "Email callen.davies@enlightiumstudent.com" at bounding box center [749, 288] width 772 height 38
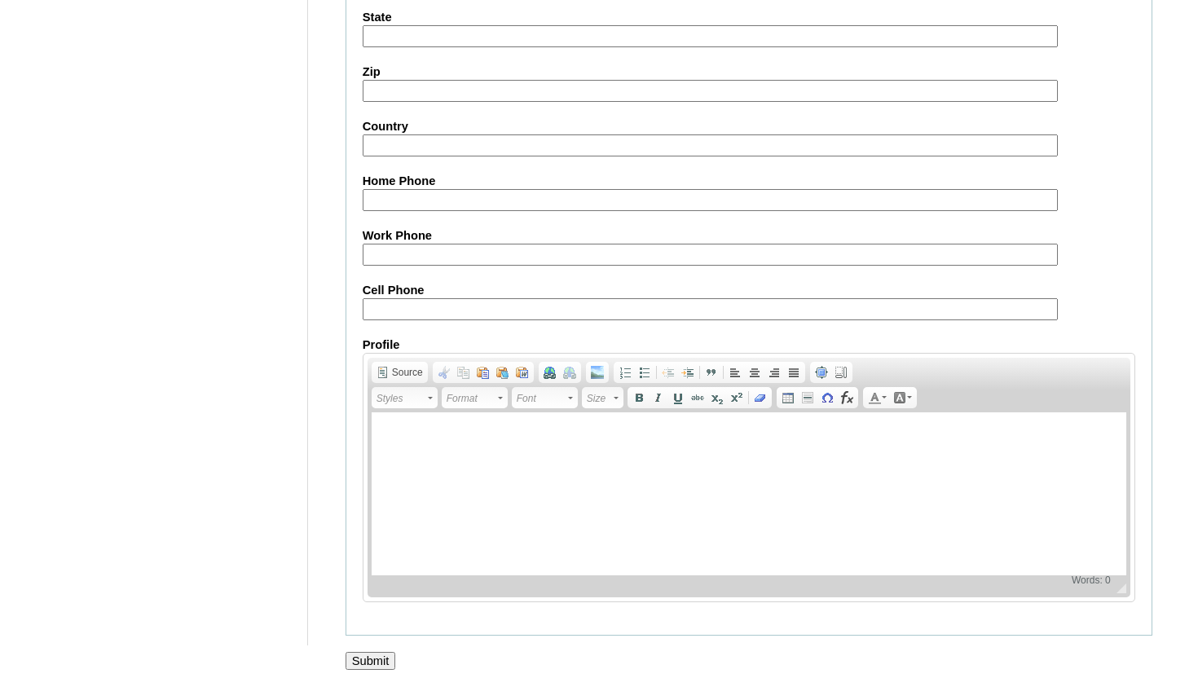
scroll to position [2014, 0]
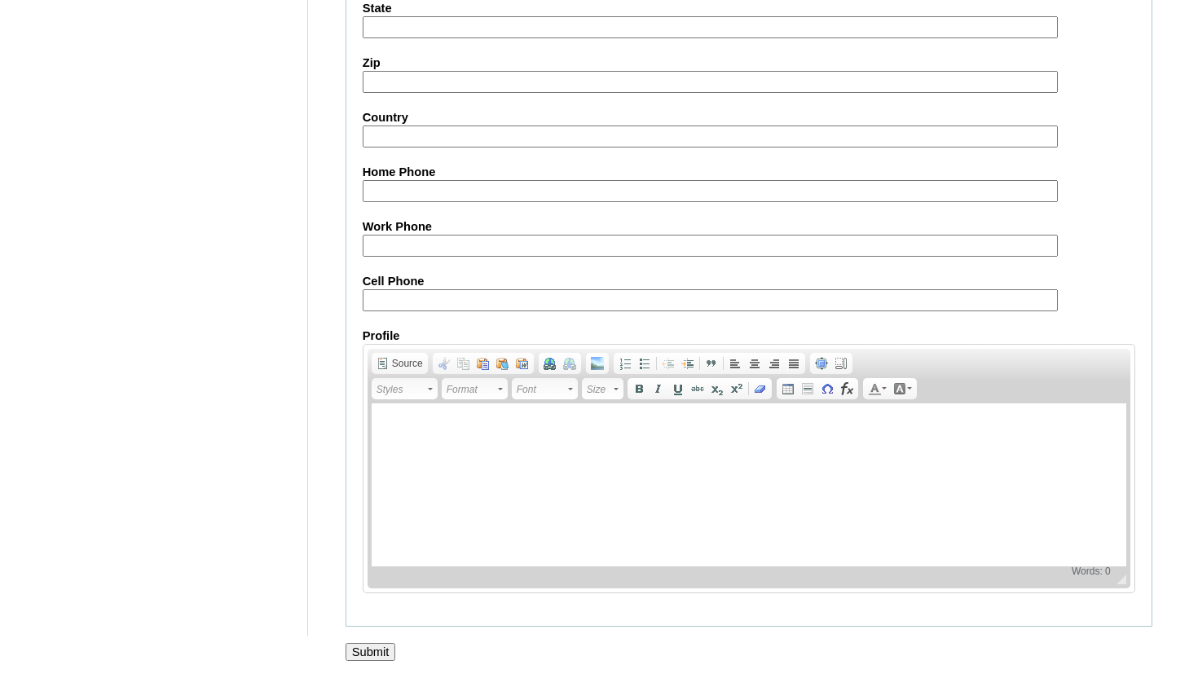
click at [357, 655] on input "Submit" at bounding box center [370, 652] width 51 height 18
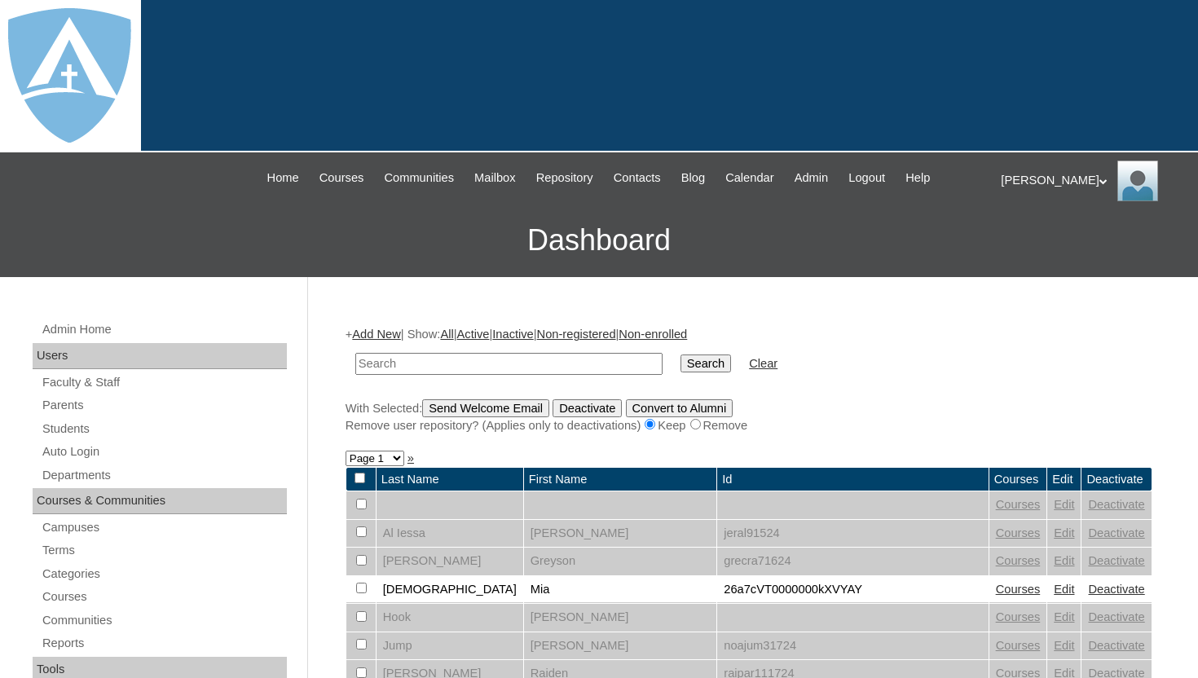
click at [563, 359] on input "text" at bounding box center [508, 364] width 307 height 22
type input "[PERSON_NAME]"
click at [683, 358] on input "Search" at bounding box center [705, 363] width 51 height 18
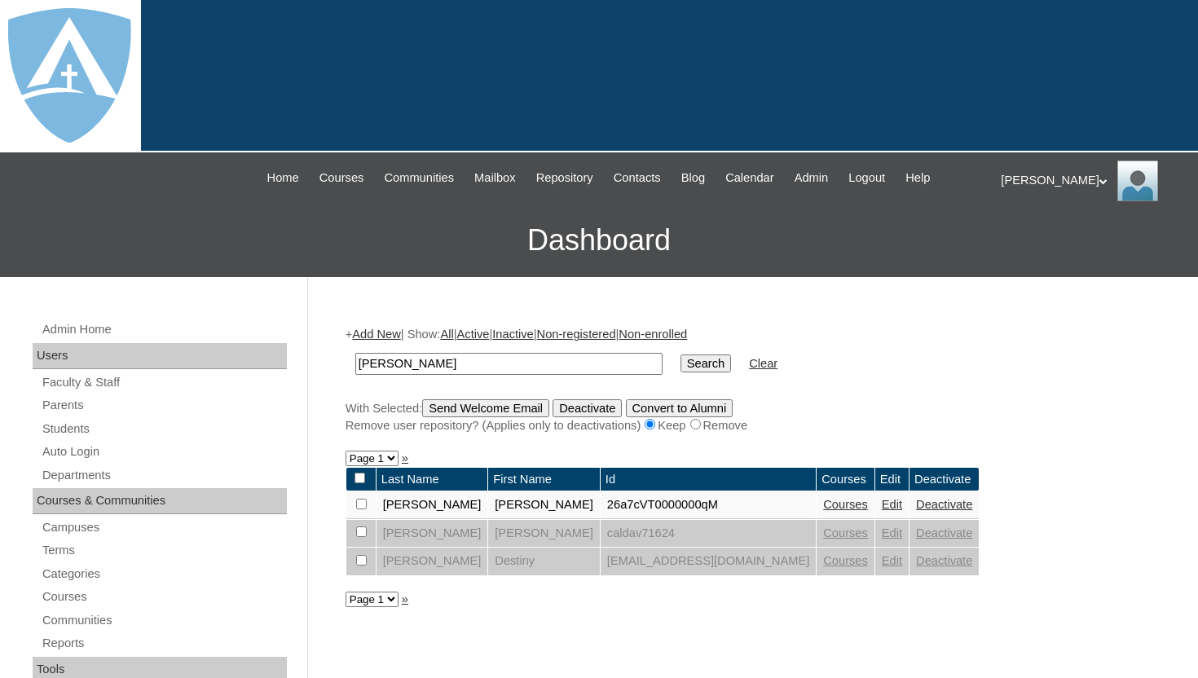
click at [823, 505] on link "Courses" at bounding box center [845, 504] width 45 height 13
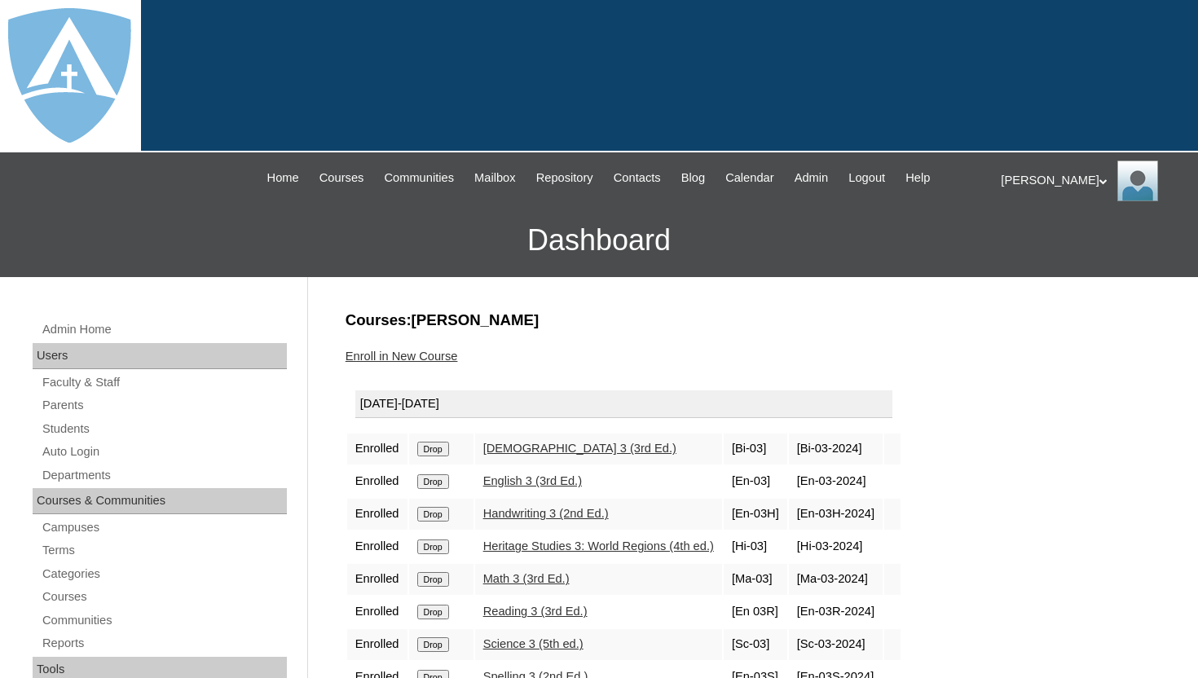
click at [433, 447] on input "Drop" at bounding box center [433, 449] width 32 height 15
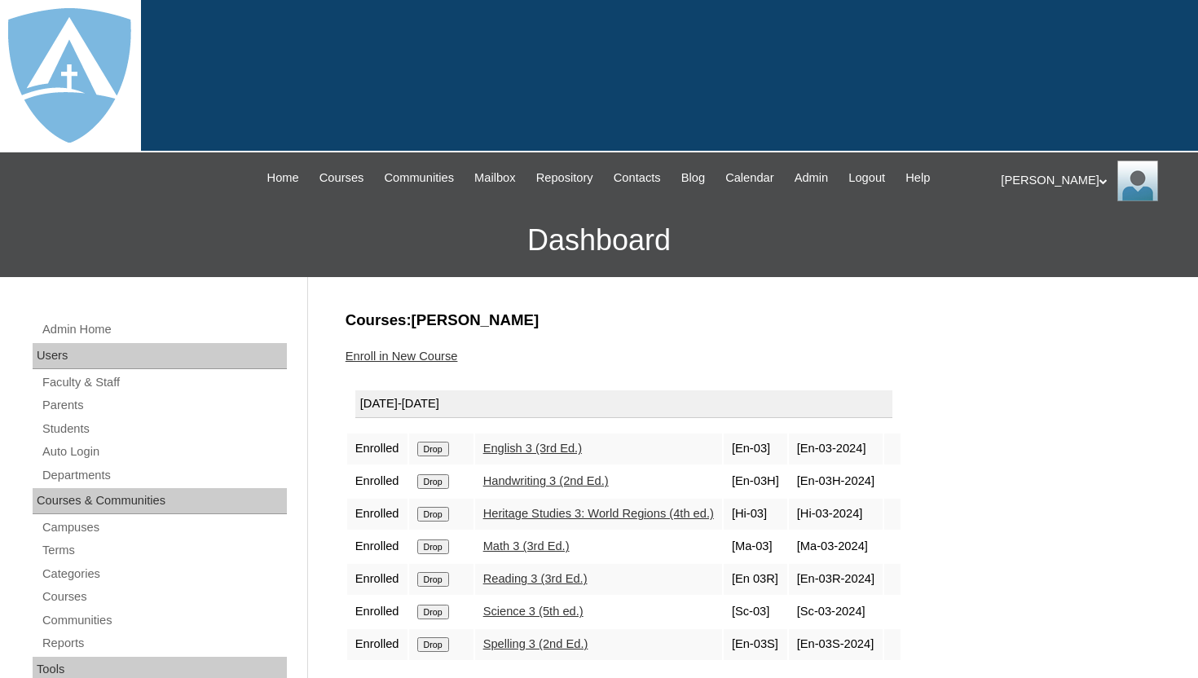
click at [443, 451] on input "Drop" at bounding box center [433, 449] width 32 height 15
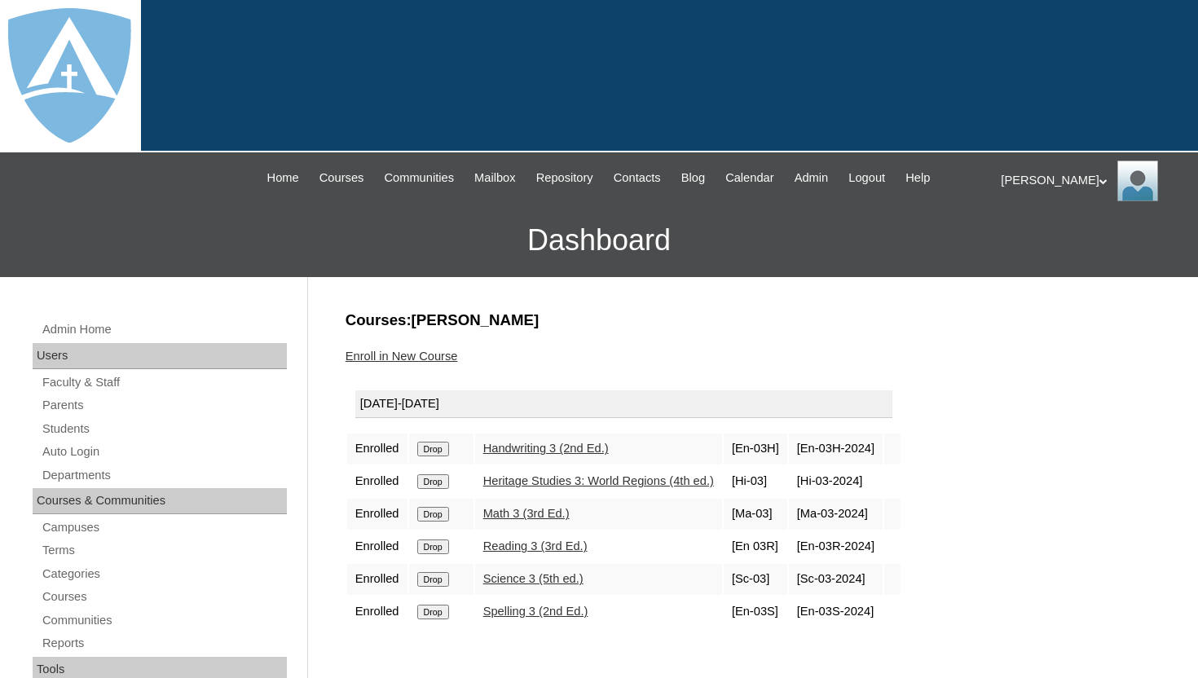
click at [442, 450] on input "Drop" at bounding box center [433, 449] width 32 height 15
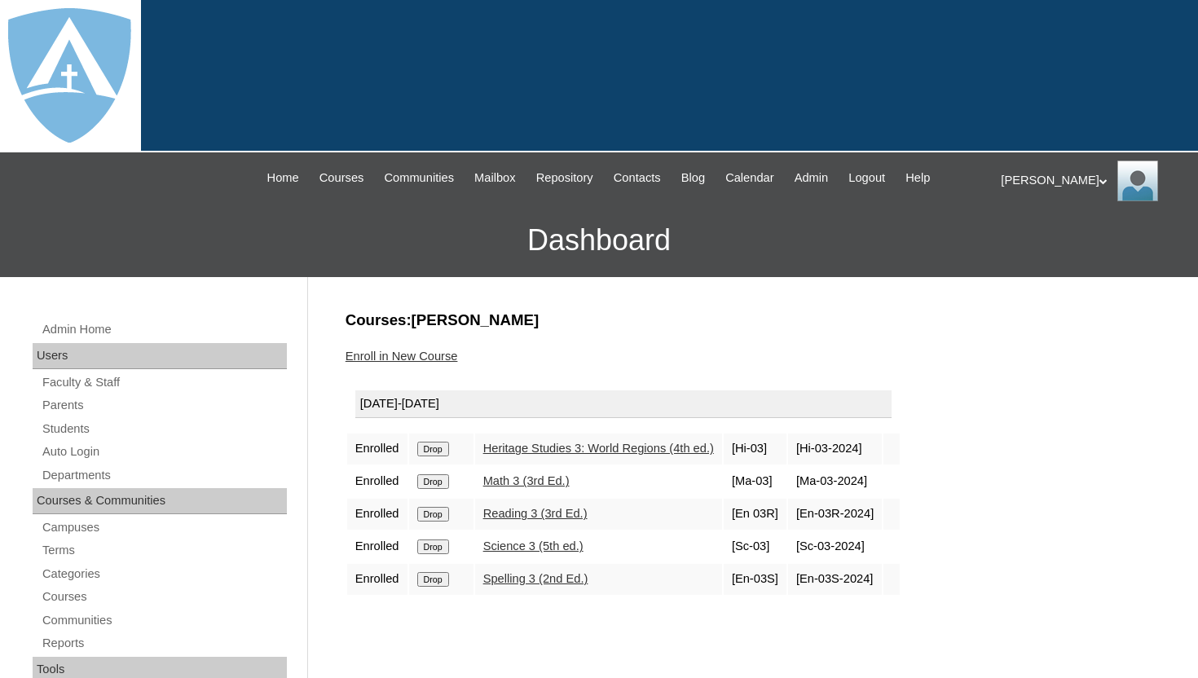
click at [441, 447] on input "Drop" at bounding box center [433, 449] width 32 height 15
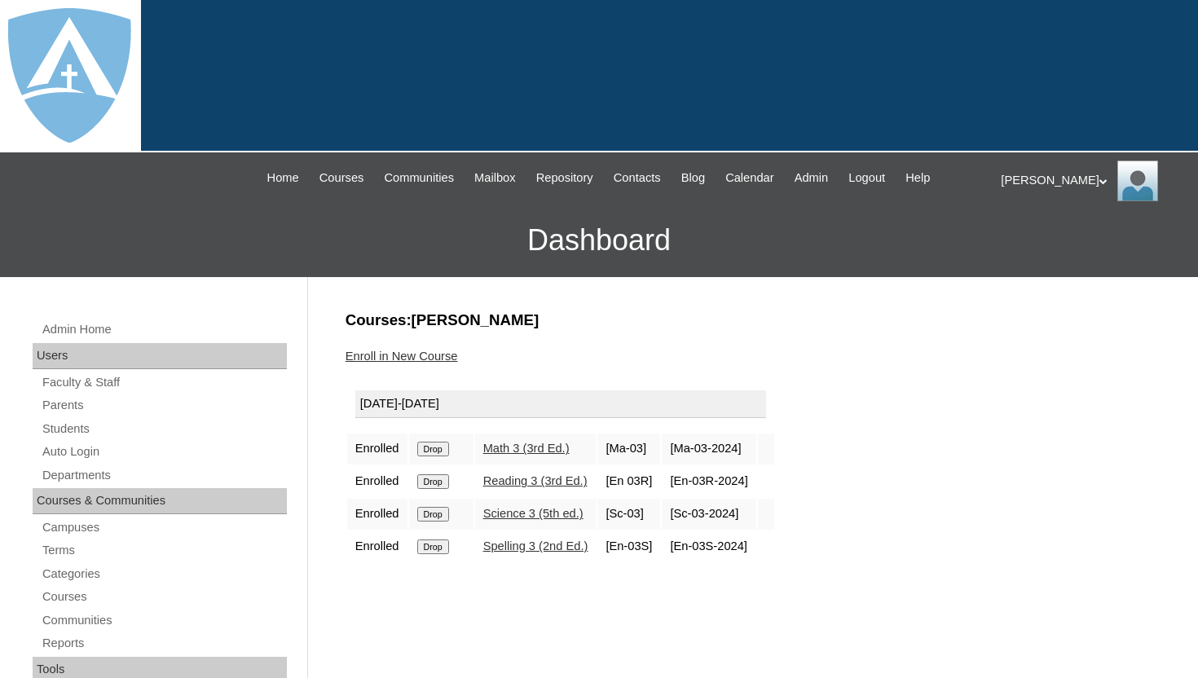
click at [435, 447] on input "Drop" at bounding box center [433, 449] width 32 height 15
click at [438, 446] on input "Drop" at bounding box center [433, 449] width 32 height 15
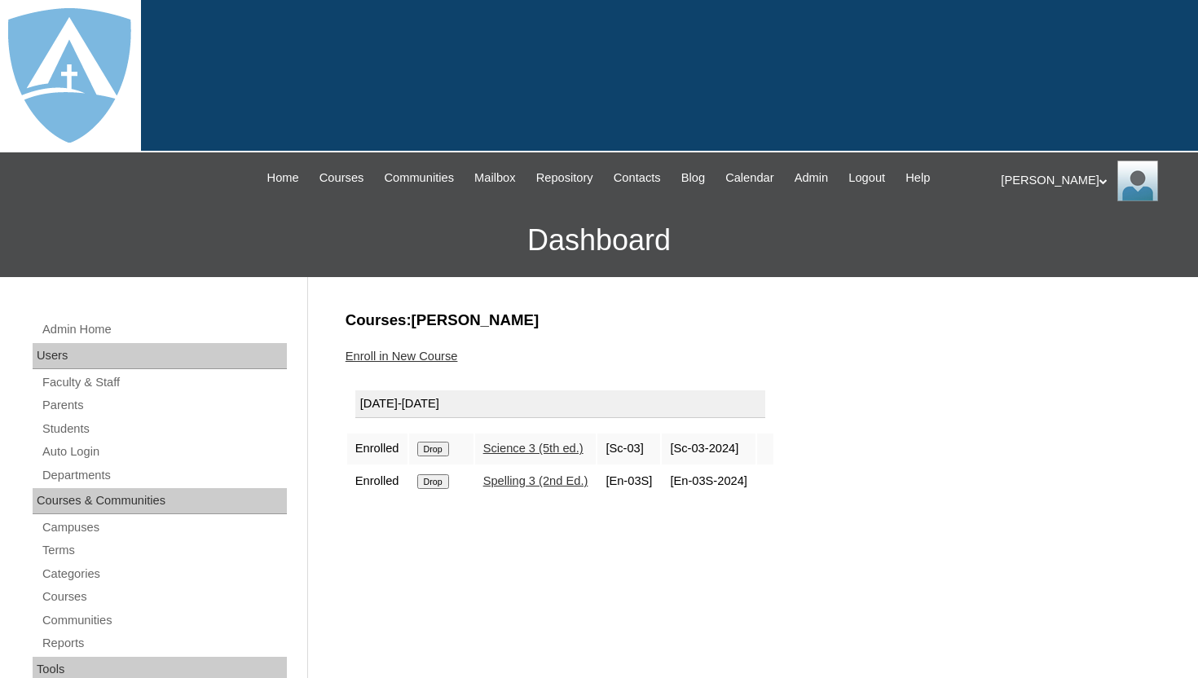
click at [435, 450] on input "Drop" at bounding box center [433, 449] width 32 height 15
click at [435, 448] on input "Drop" at bounding box center [433, 449] width 32 height 15
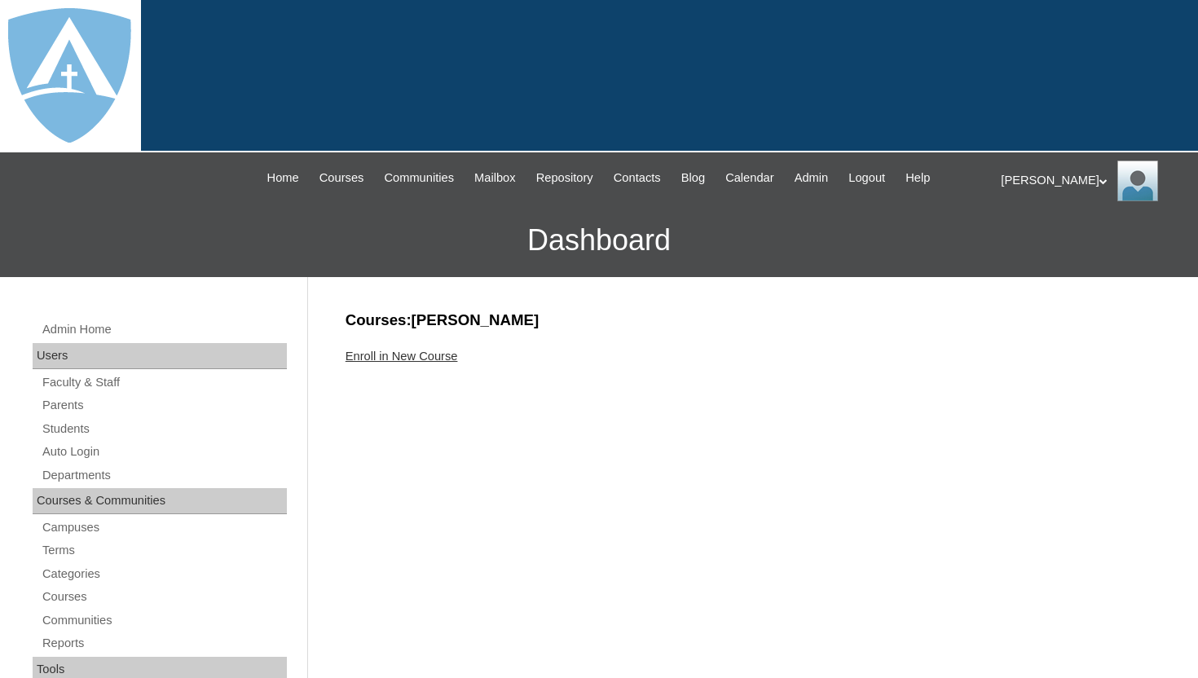
click at [447, 354] on link "Enroll in New Course" at bounding box center [401, 356] width 112 height 13
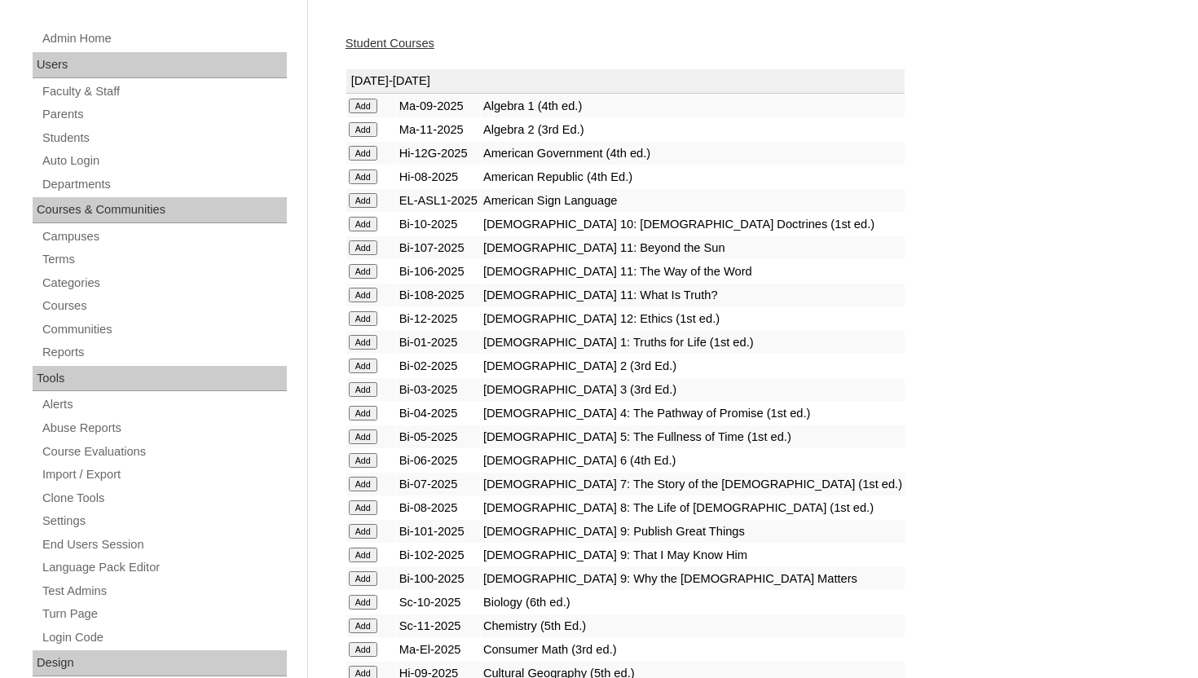
scroll to position [293, 0]
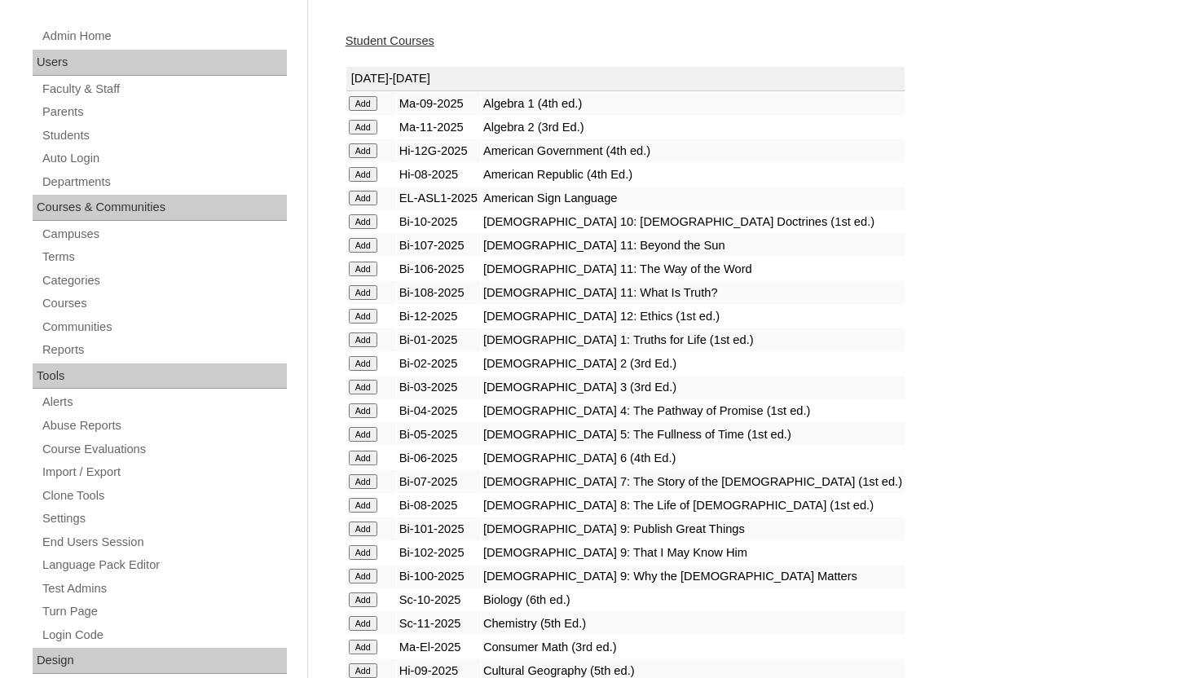
click at [364, 411] on input "Add" at bounding box center [363, 410] width 29 height 15
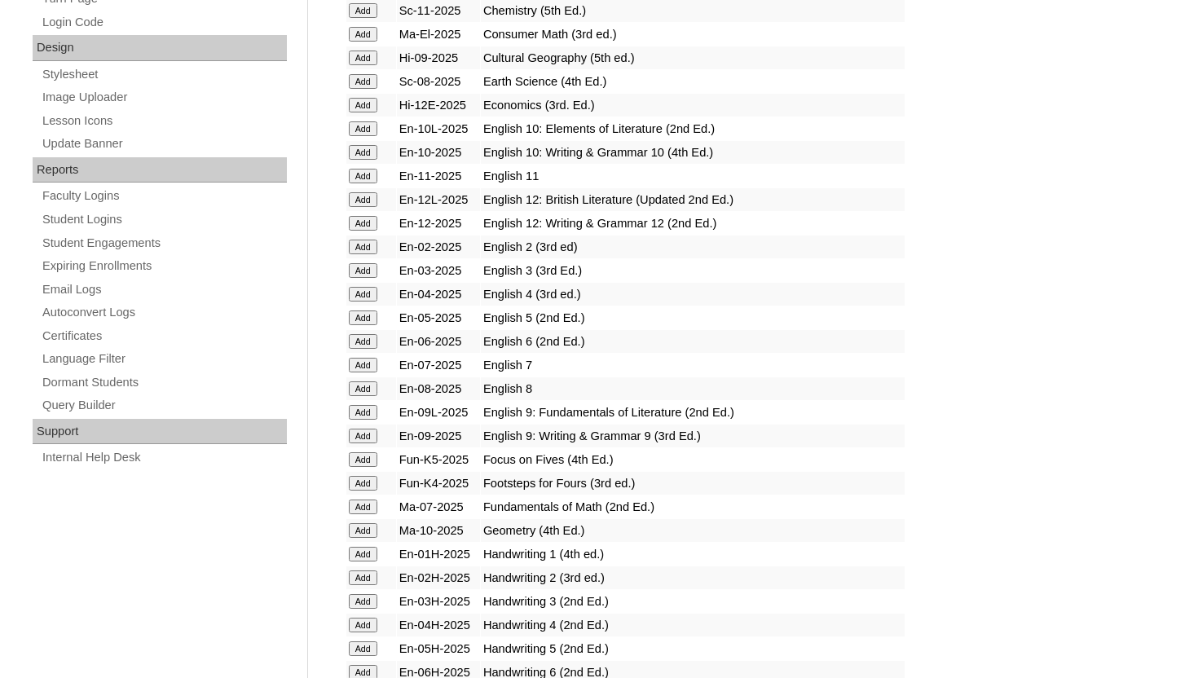
scroll to position [912, 0]
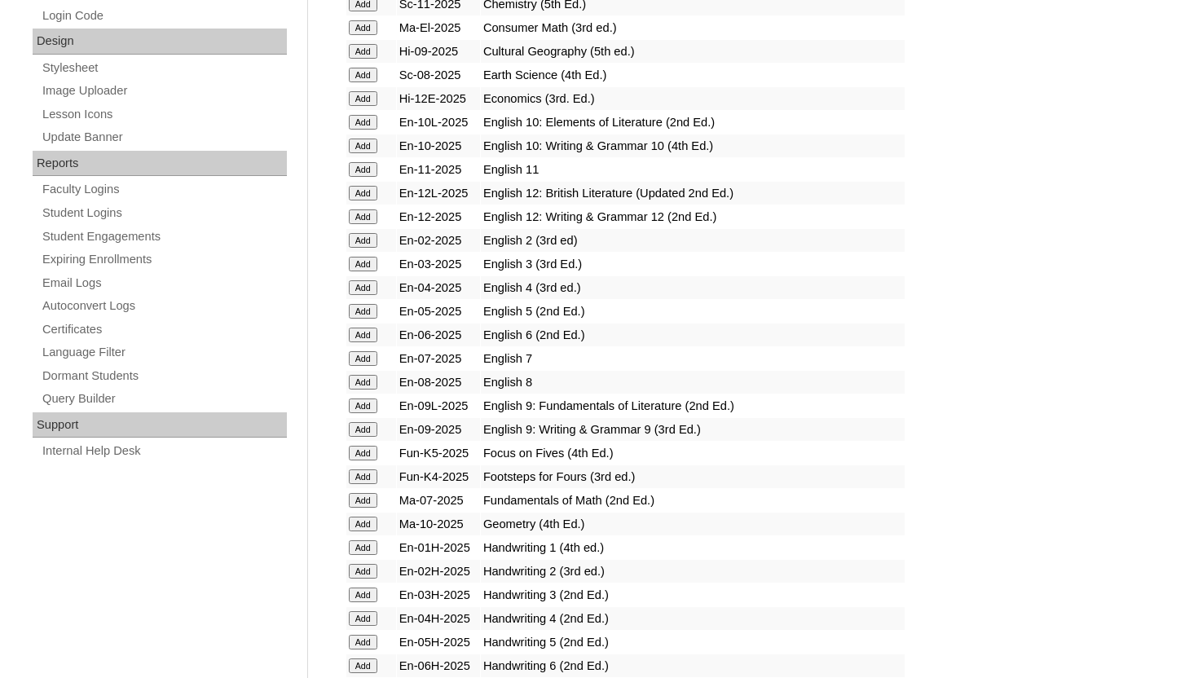
click at [366, 287] on input "Add" at bounding box center [363, 287] width 29 height 15
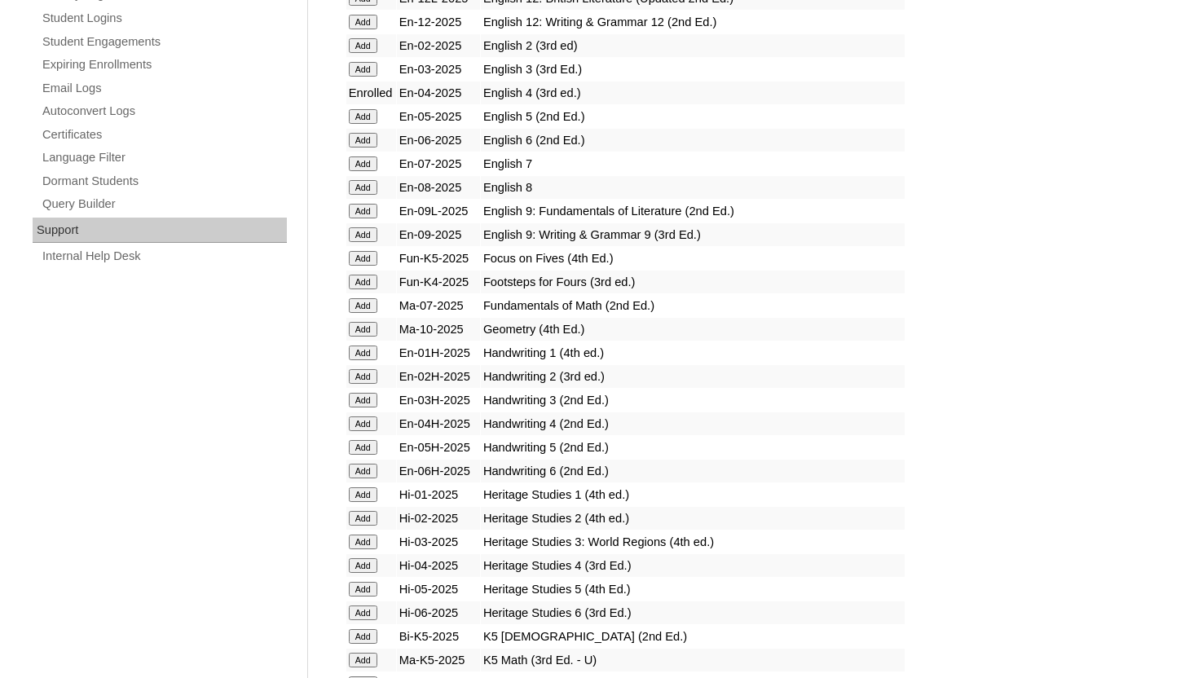
scroll to position [1173, 0]
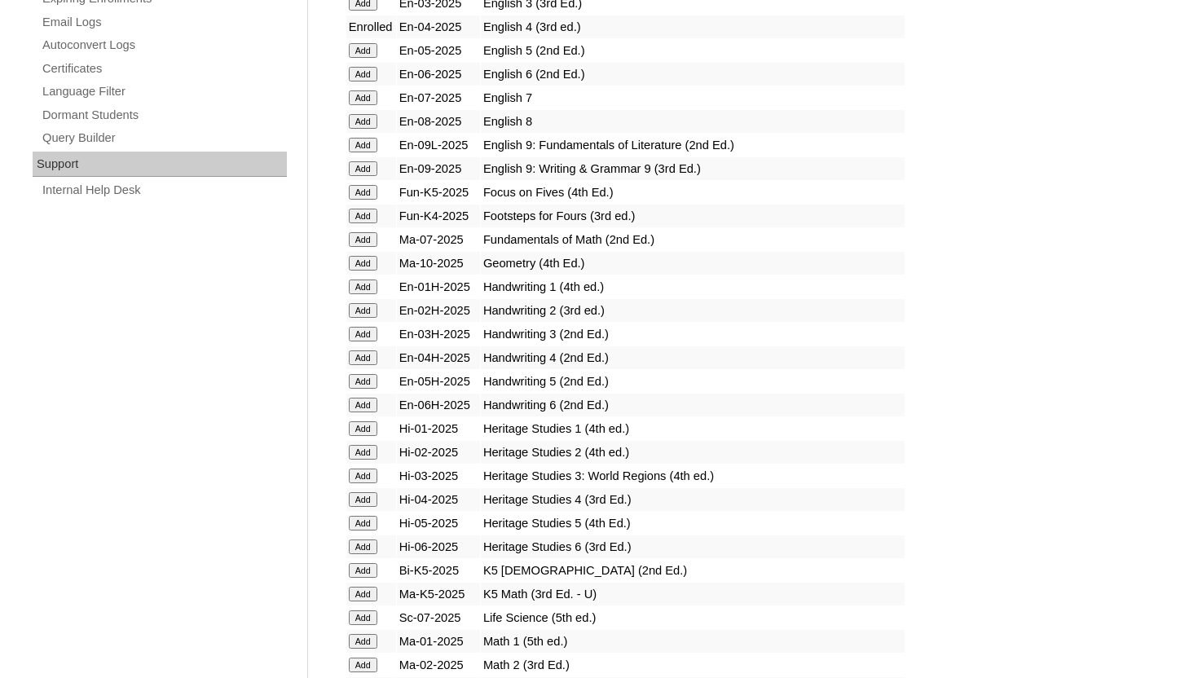
click at [367, 356] on input "Add" at bounding box center [363, 357] width 29 height 15
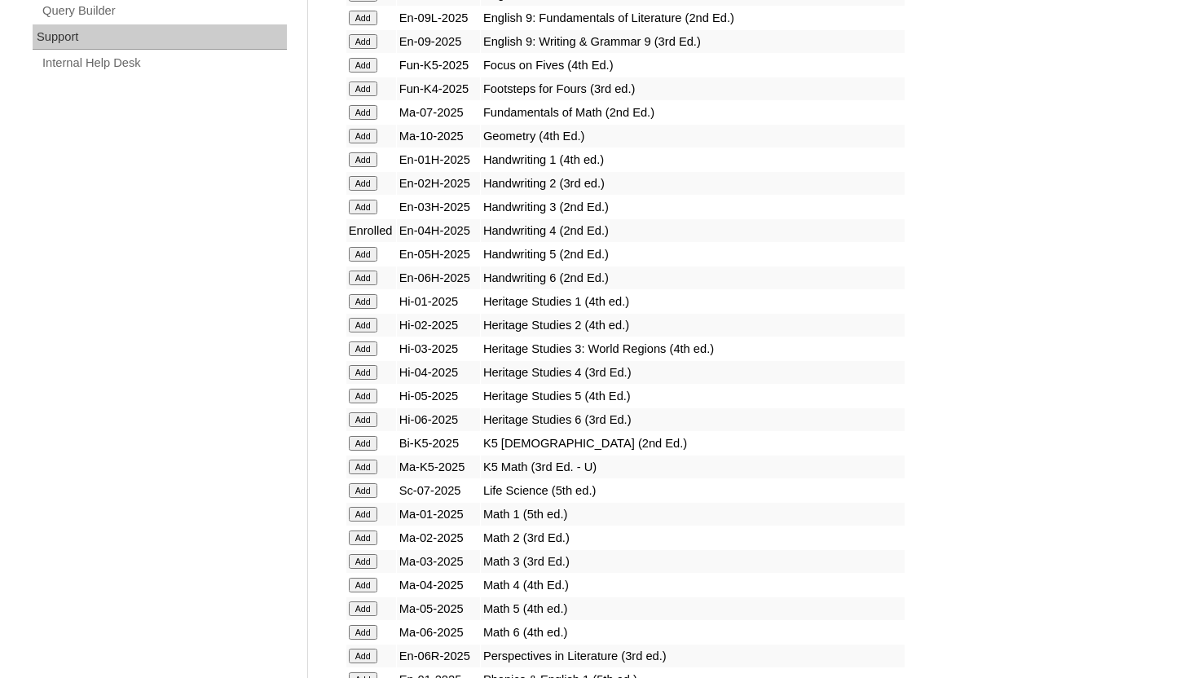
scroll to position [1304, 0]
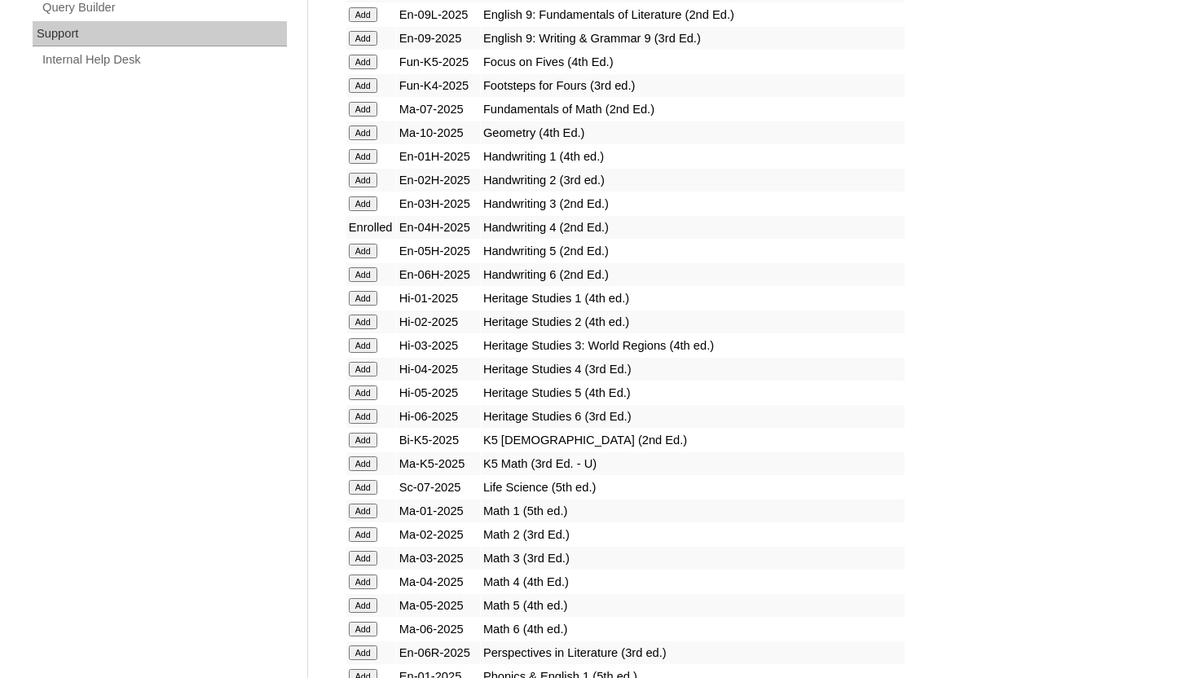
click at [367, 368] on input "Add" at bounding box center [363, 369] width 29 height 15
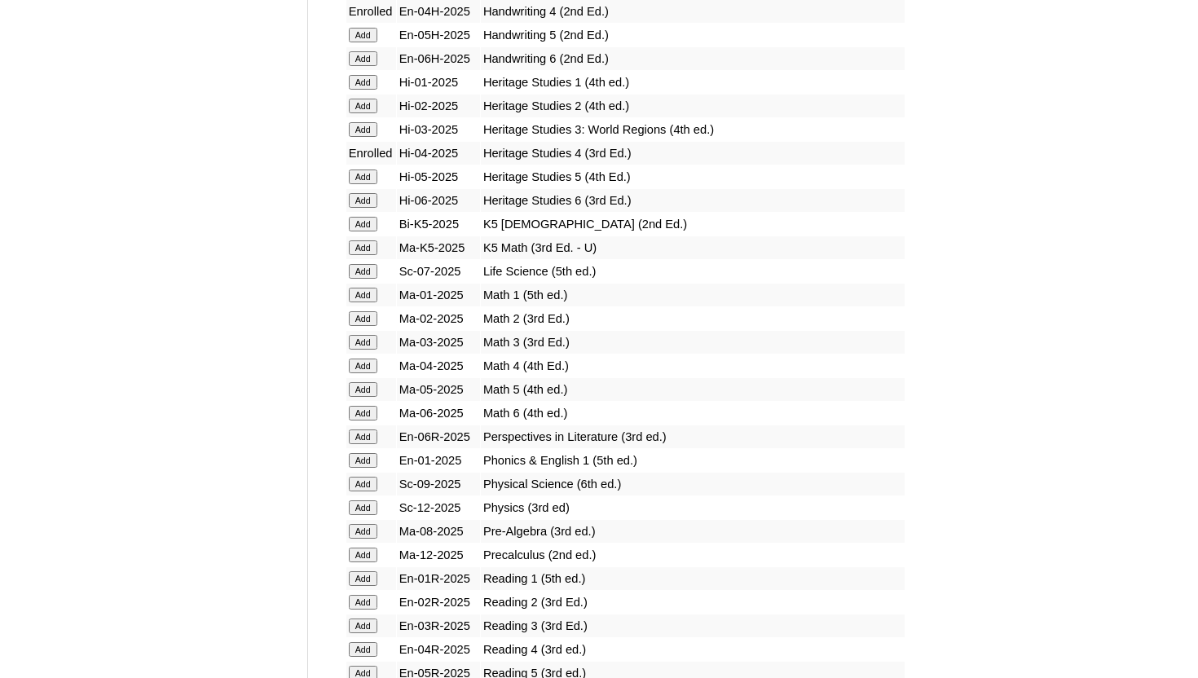
scroll to position [1564, 0]
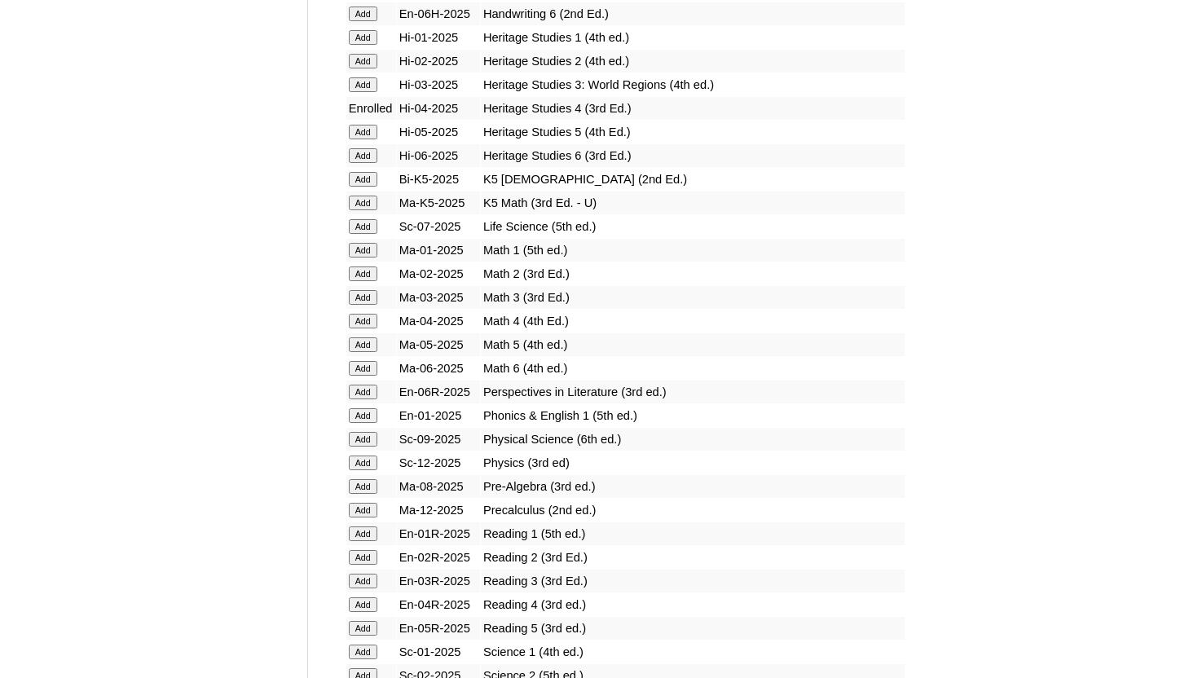
click at [365, 321] on input "Add" at bounding box center [363, 321] width 29 height 15
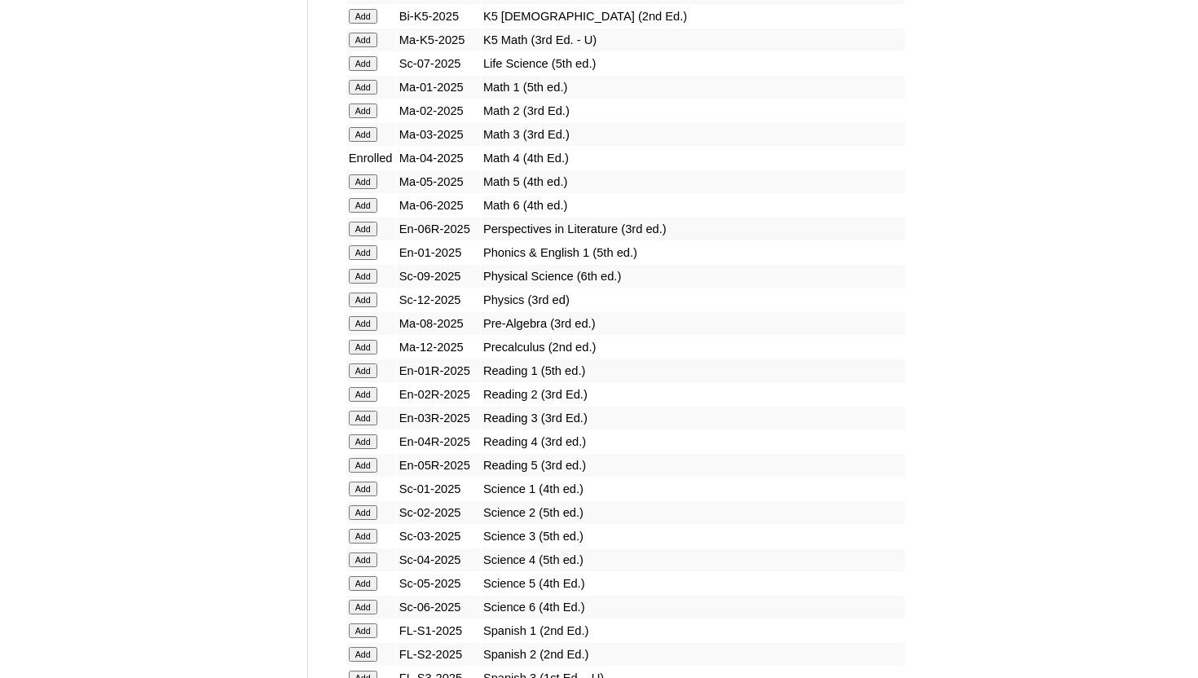
scroll to position [1792, 0]
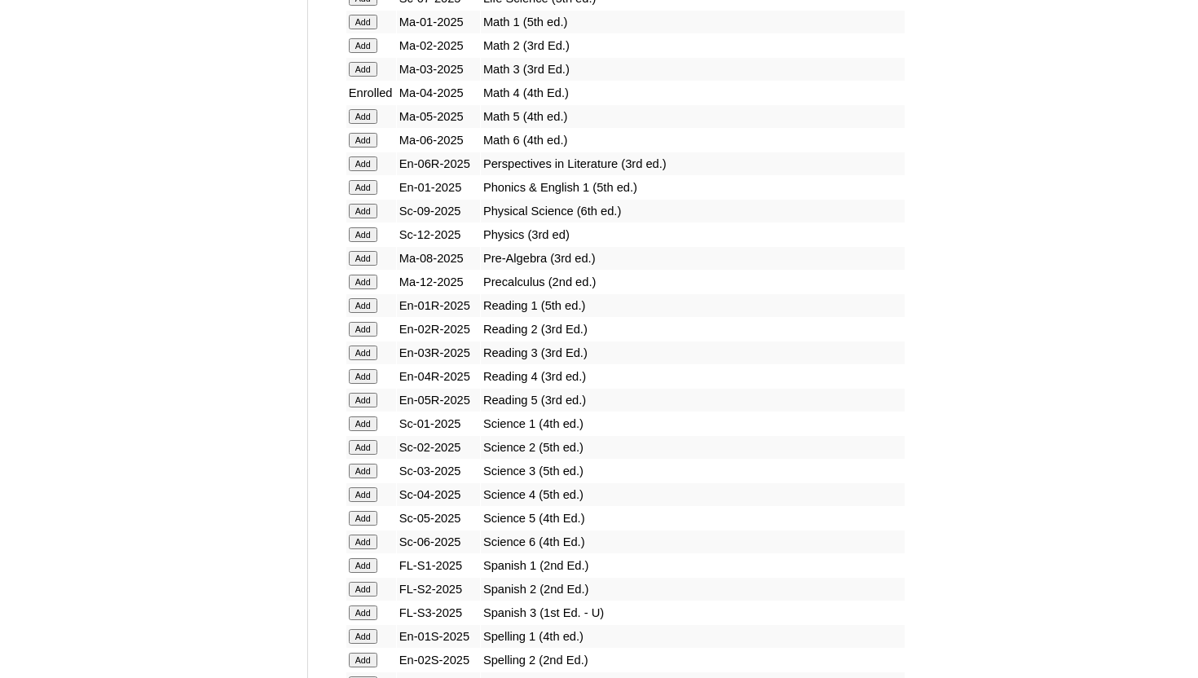
click at [358, 373] on input "Add" at bounding box center [363, 376] width 29 height 15
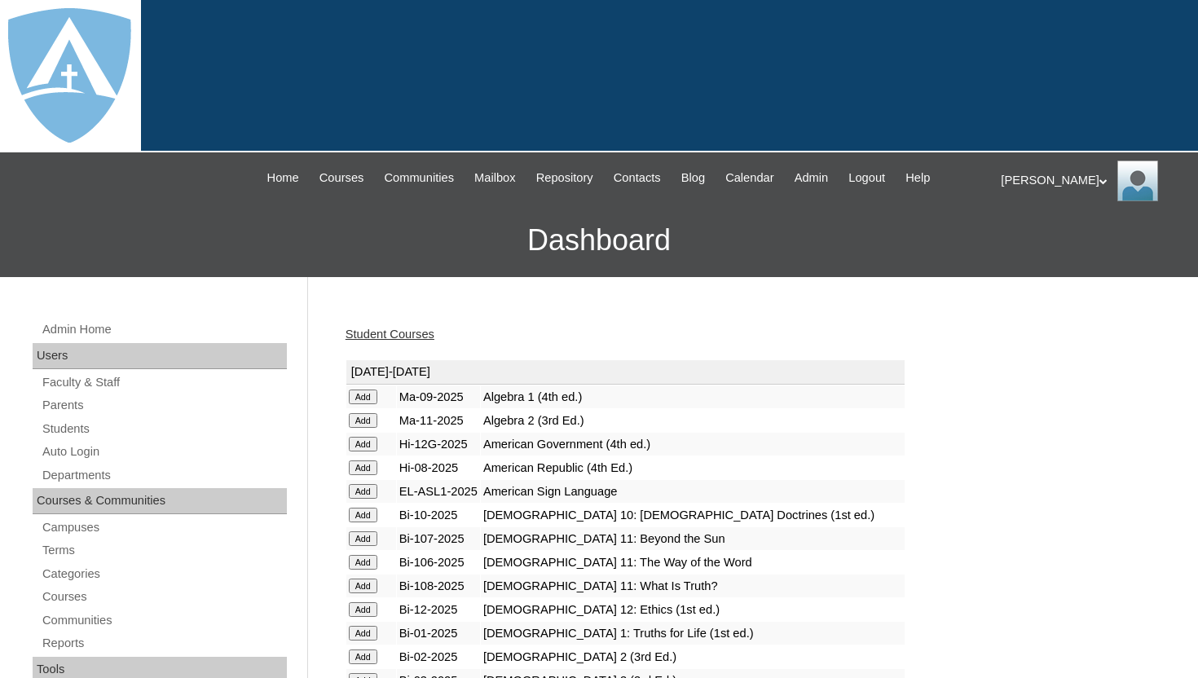
click at [500, 275] on h3 "Dashboard" at bounding box center [598, 240] width 1181 height 73
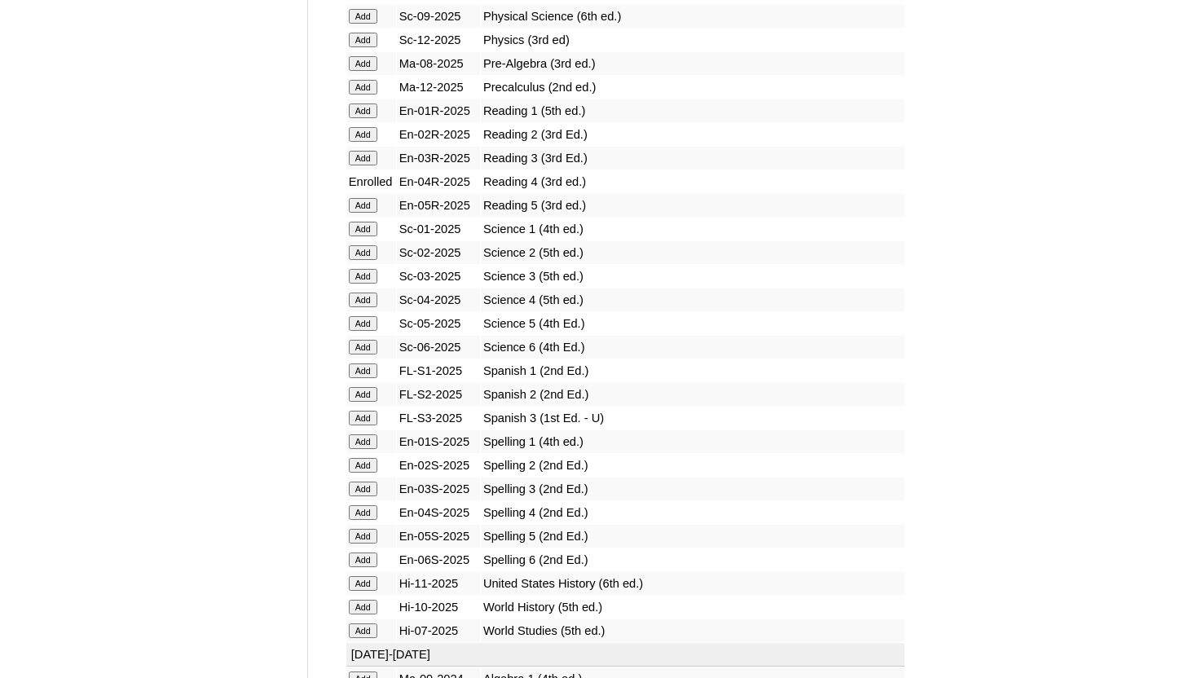
scroll to position [1988, 0]
click at [357, 297] on input "Add" at bounding box center [363, 299] width 29 height 15
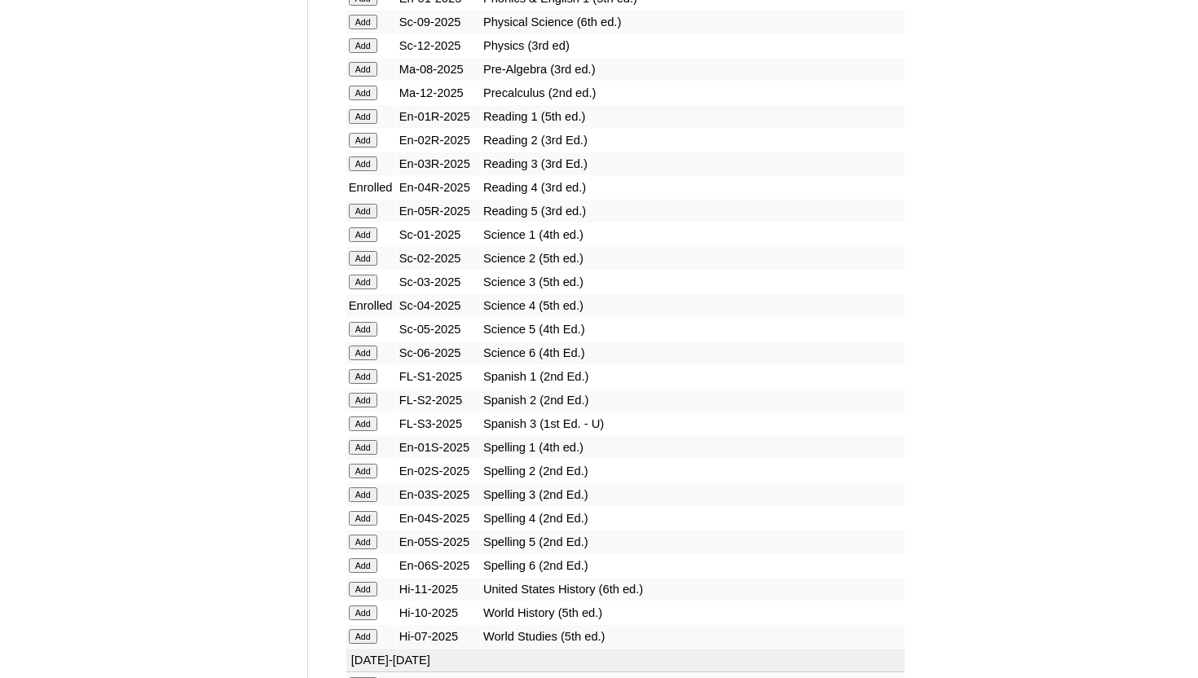
scroll to position [1990, 0]
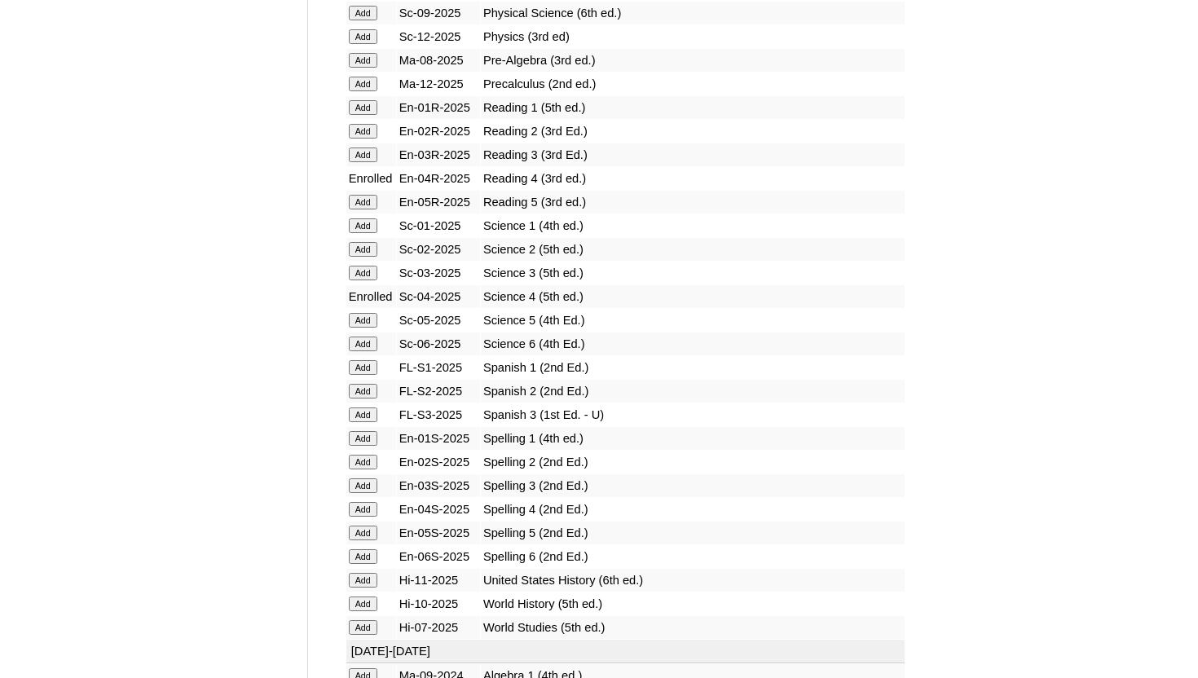
click at [367, 506] on input "Add" at bounding box center [363, 509] width 29 height 15
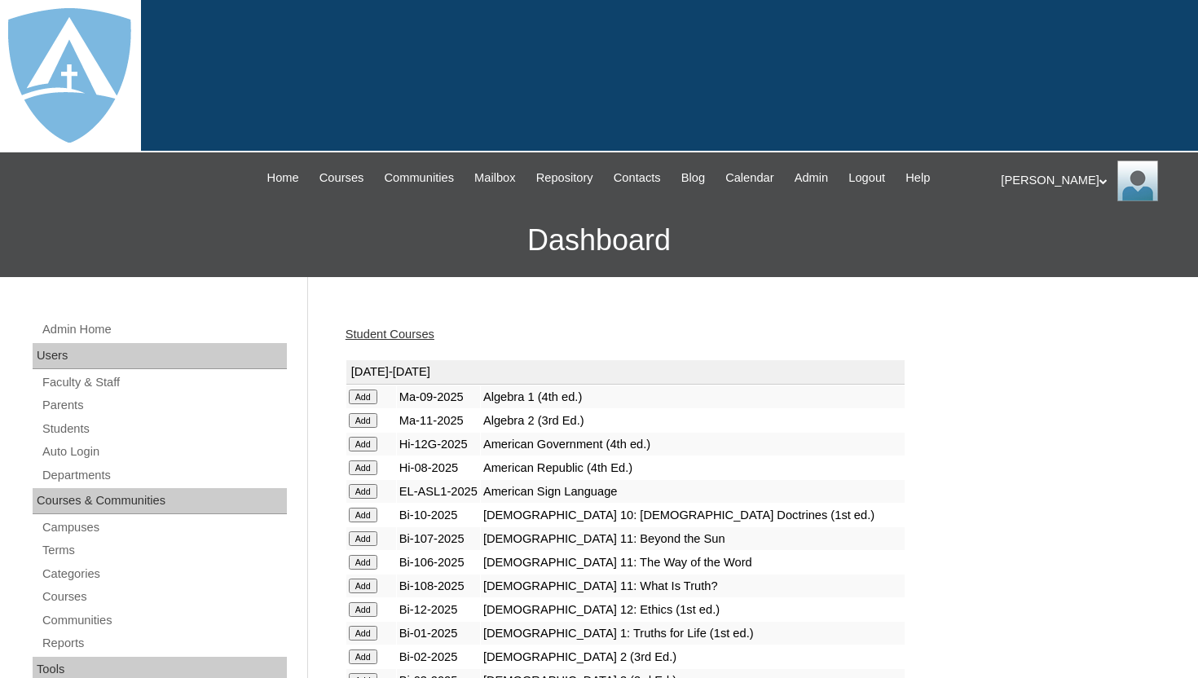
click at [419, 341] on link "Student Courses" at bounding box center [389, 334] width 89 height 13
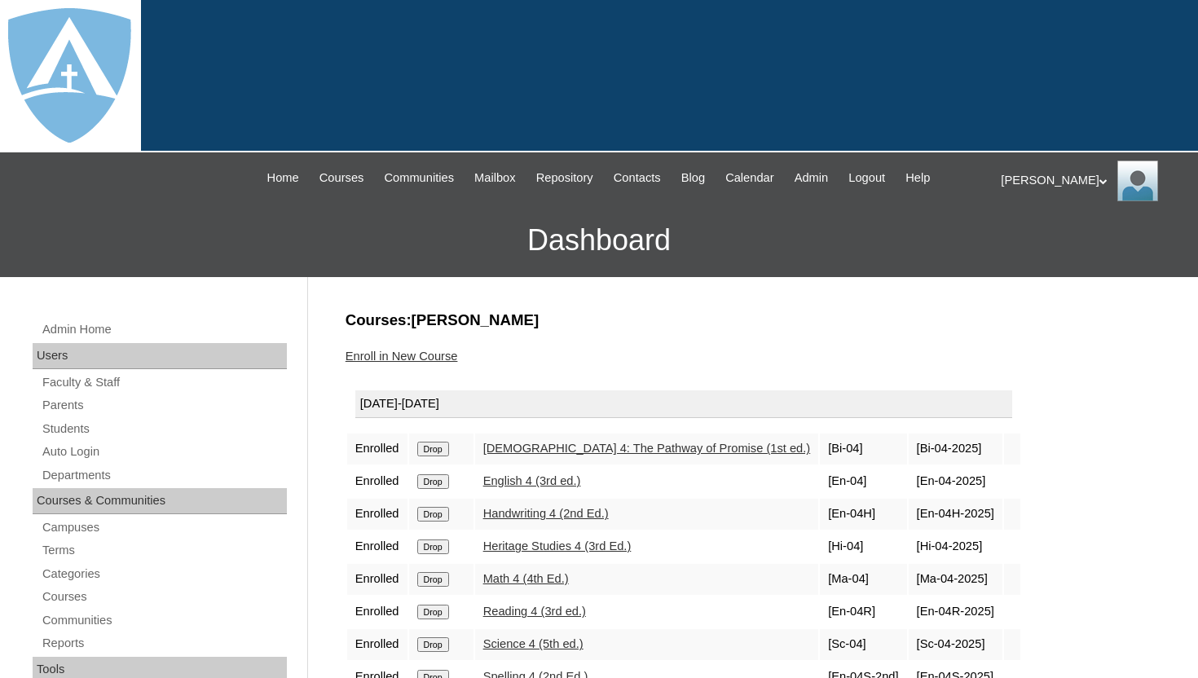
click at [68, 405] on link "Parents" at bounding box center [164, 405] width 246 height 20
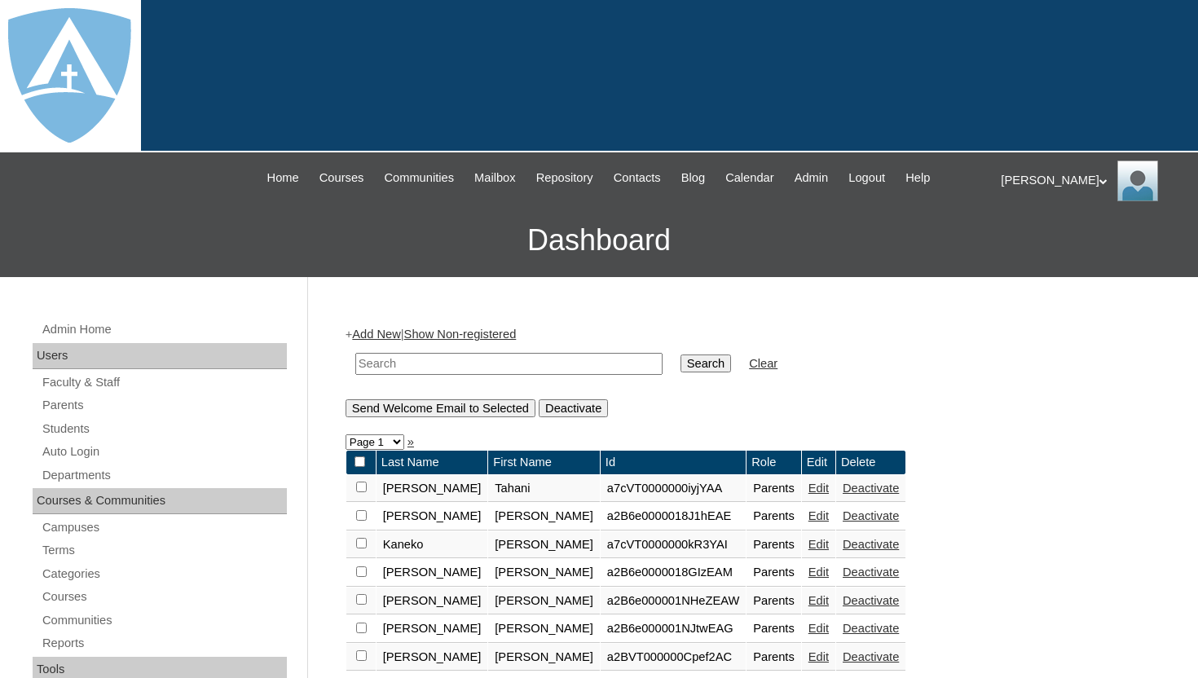
click at [389, 336] on link "Add New" at bounding box center [376, 334] width 48 height 13
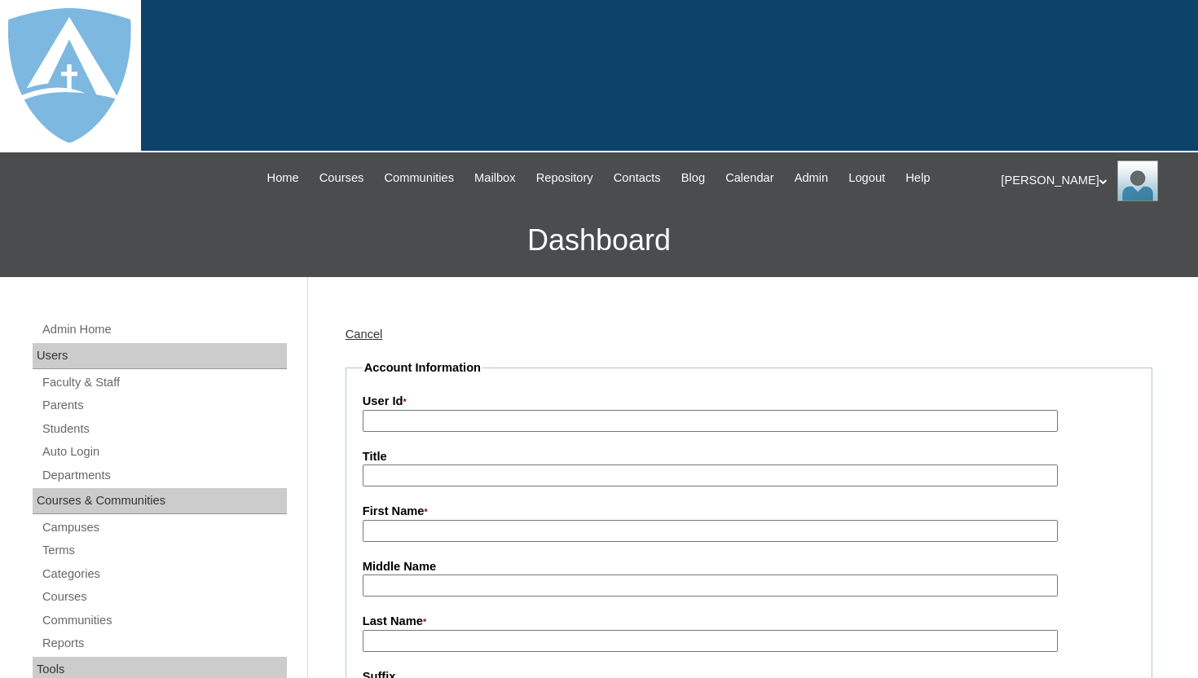
type input "tlambert"
click at [415, 417] on input "User Id *" at bounding box center [710, 421] width 695 height 22
paste input "a7cVT0000000qB"
type input "a7cVT0000000qB"
click at [511, 393] on label "User Id *" at bounding box center [749, 402] width 772 height 18
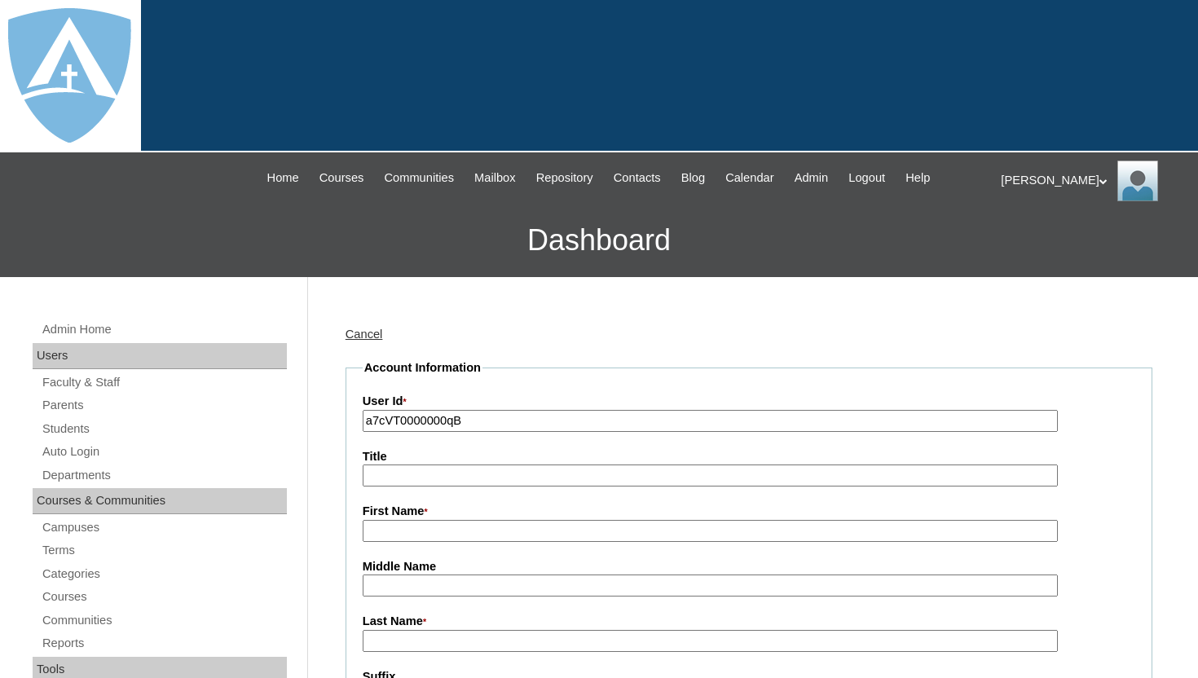
click at [511, 410] on input "a7cVT0000000qB" at bounding box center [710, 421] width 695 height 22
click at [448, 535] on input "First Name *" at bounding box center [710, 531] width 695 height 22
type input "Miriam"
click at [427, 642] on input "Last Name *" at bounding box center [710, 641] width 695 height 22
type input "Johnston"
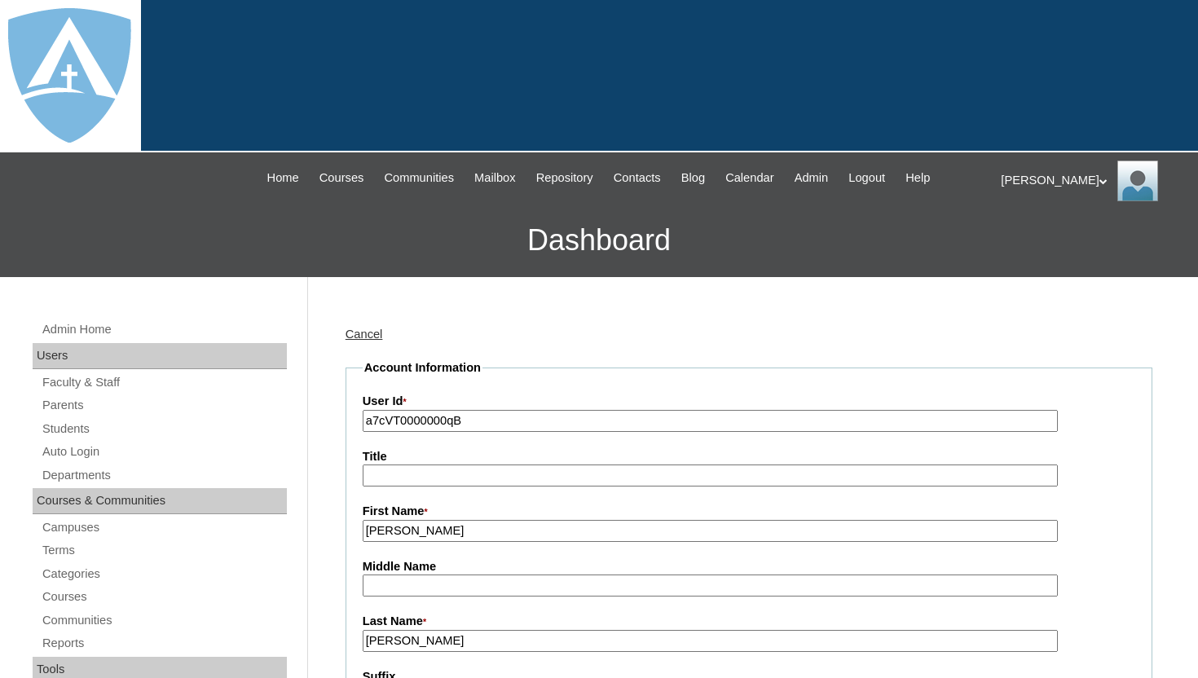
click at [1139, 326] on div "Cancel" at bounding box center [748, 334] width 807 height 17
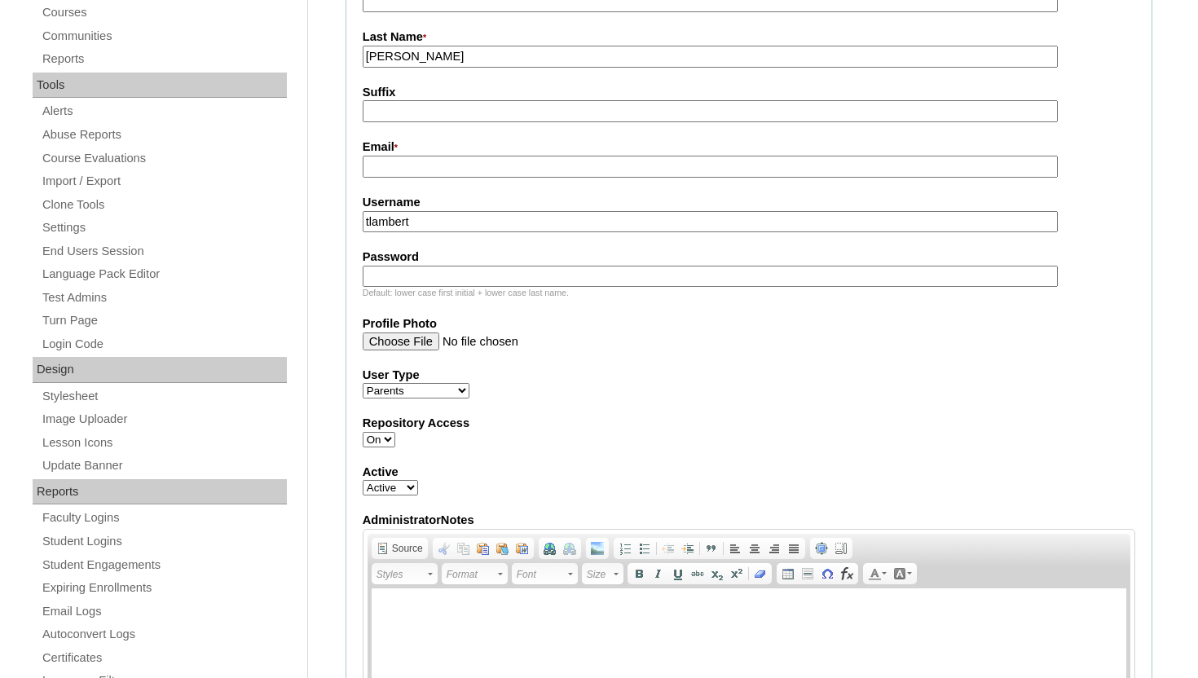
scroll to position [587, 0]
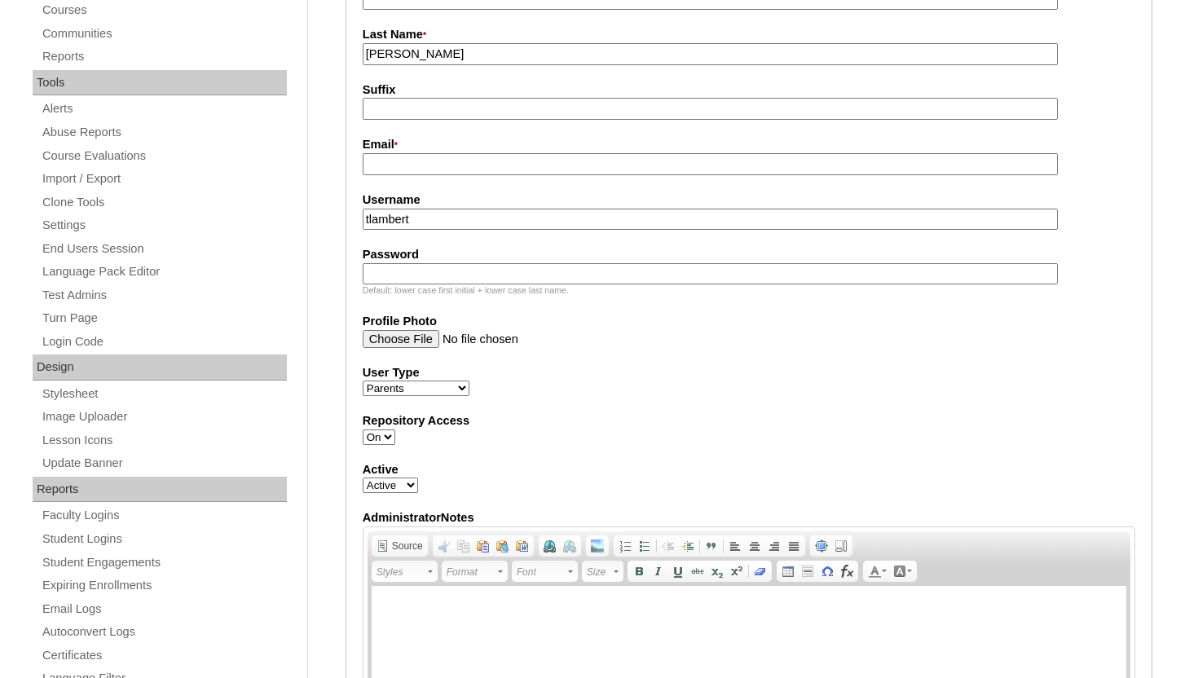
click at [574, 166] on input "Email *" at bounding box center [710, 164] width 695 height 22
paste input "miriamracheljohnston@gmail.com"
type input "miriamracheljohnston@gmail.com"
drag, startPoint x: 554, startPoint y: 222, endPoint x: 333, endPoint y: 222, distance: 220.8
click at [333, 222] on div "Admin Home Users Faculty & Staff Parents Students Auto Login Departments Course…" at bounding box center [599, 686] width 1198 height 1993
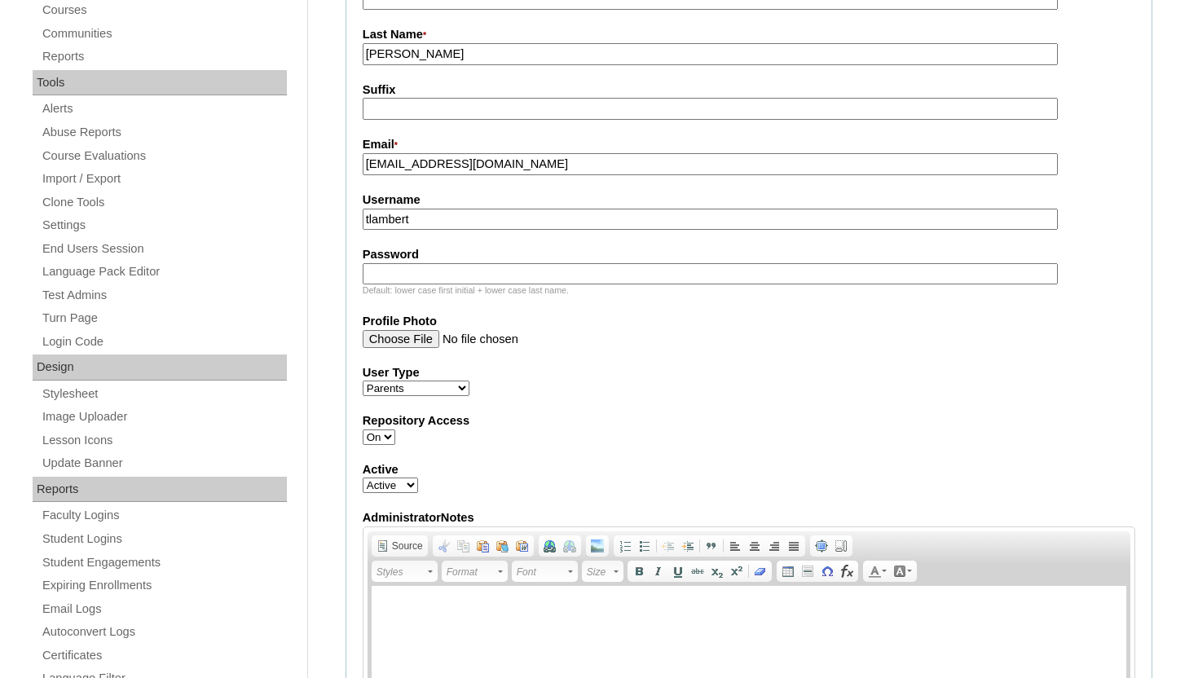
paste input "miriamracheljohnston@gmail.com"
type input "miriamracheljohnston@gmail.com"
click at [396, 275] on input "Password" at bounding box center [710, 274] width 695 height 22
paste input "miriamracheljohnston@gmail.com"
type input "miriamracheljohnston@gmail.com"
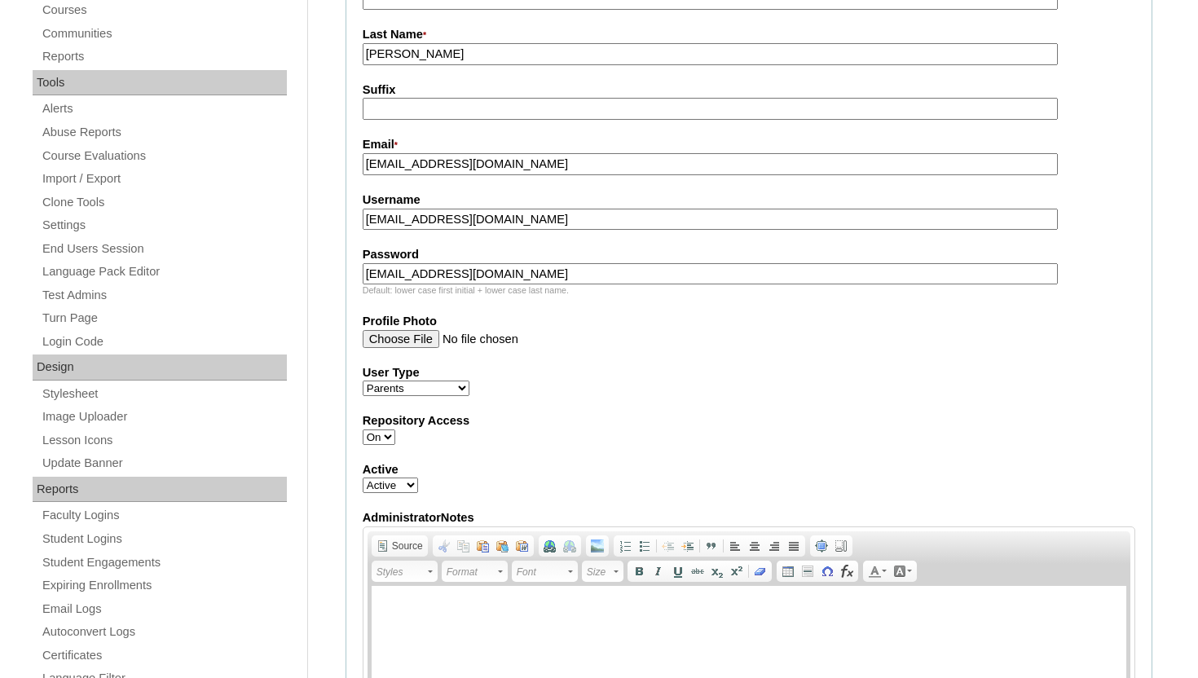
click at [1154, 201] on div "Admin Home Users Faculty & Staff Parents Students Auto Login Departments Course…" at bounding box center [599, 686] width 1198 height 1993
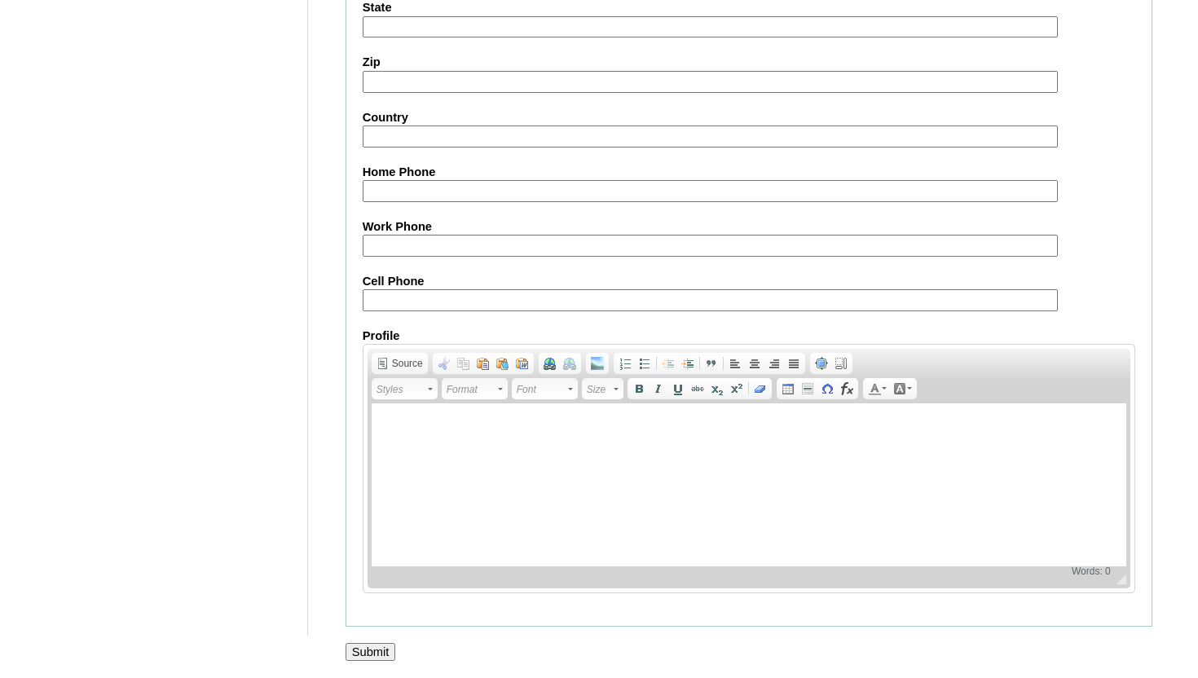
scroll to position [1612, 0]
click at [382, 648] on input "Submit" at bounding box center [370, 652] width 51 height 18
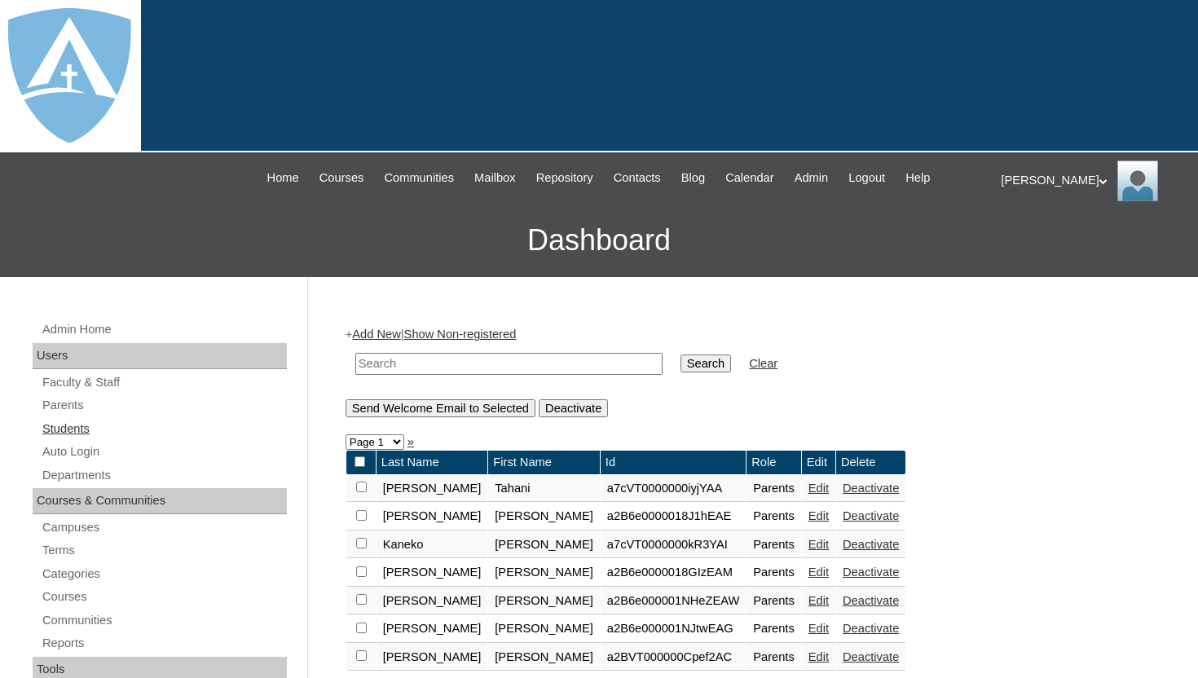
click at [99, 429] on link "Students" at bounding box center [164, 429] width 246 height 20
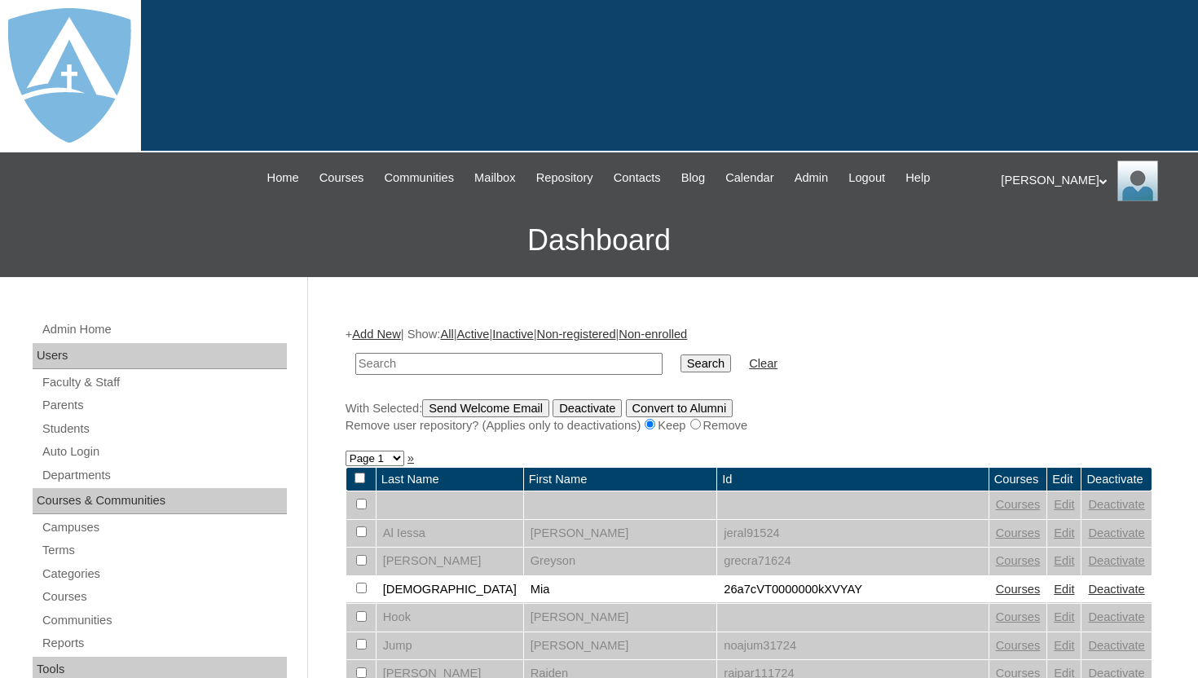
click at [424, 361] on input "text" at bounding box center [508, 364] width 307 height 22
type input "G"
click at [76, 426] on link "Students" at bounding box center [164, 429] width 246 height 20
click at [398, 339] on link "Add New" at bounding box center [376, 334] width 48 height 13
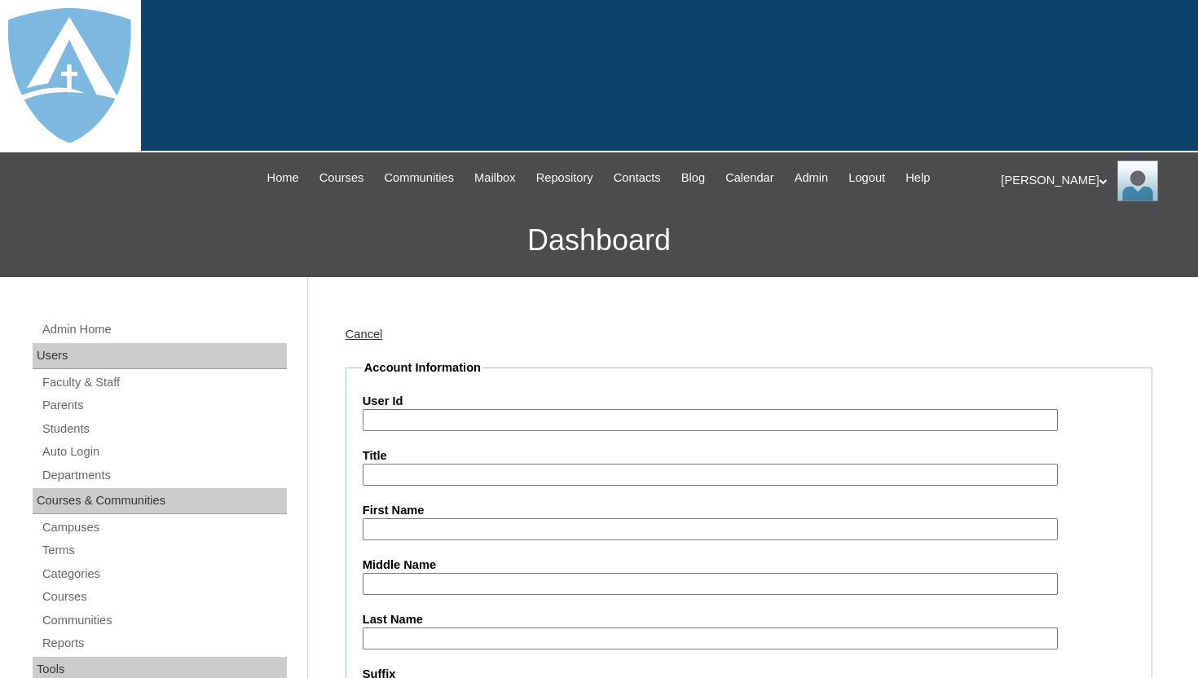
type input "tlambert"
click at [518, 422] on input "User Id" at bounding box center [710, 420] width 695 height 22
paste input "a7cVT0000000qB"
type input "26a7cVT0000000qB"
click at [487, 528] on input "First Name" at bounding box center [710, 529] width 695 height 22
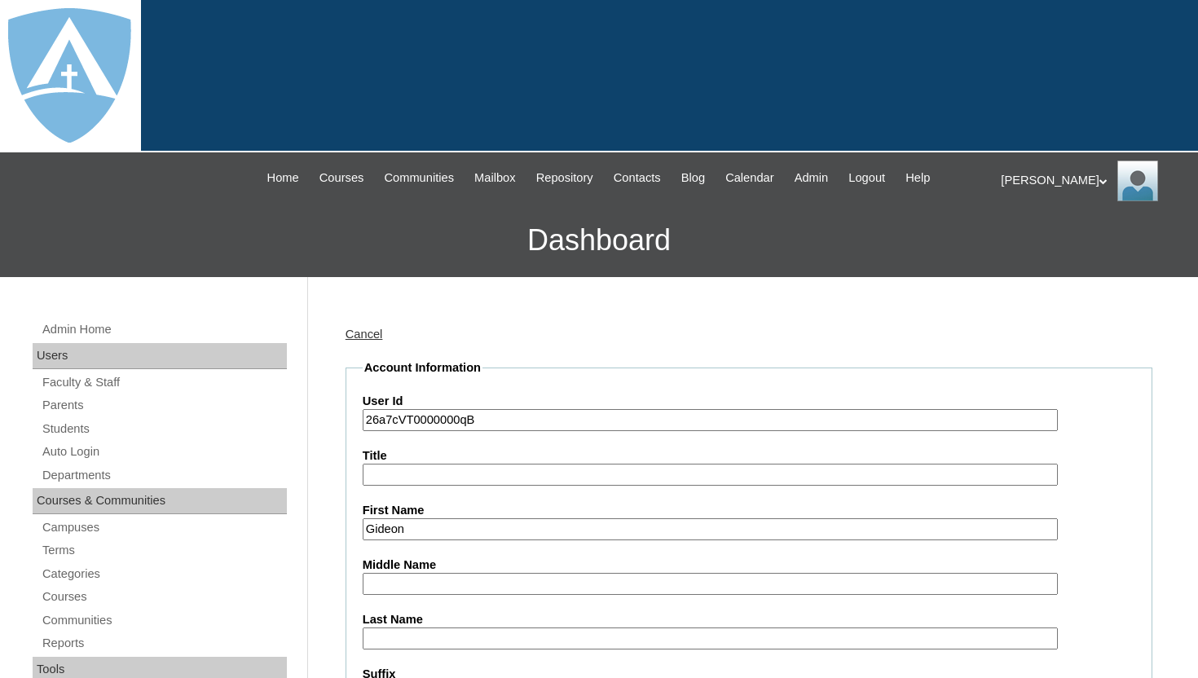
type input "Gideon"
click at [473, 644] on input "Last Name" at bounding box center [710, 638] width 695 height 22
type input "Johnston"
click at [1098, 473] on div "Title" at bounding box center [749, 466] width 772 height 38
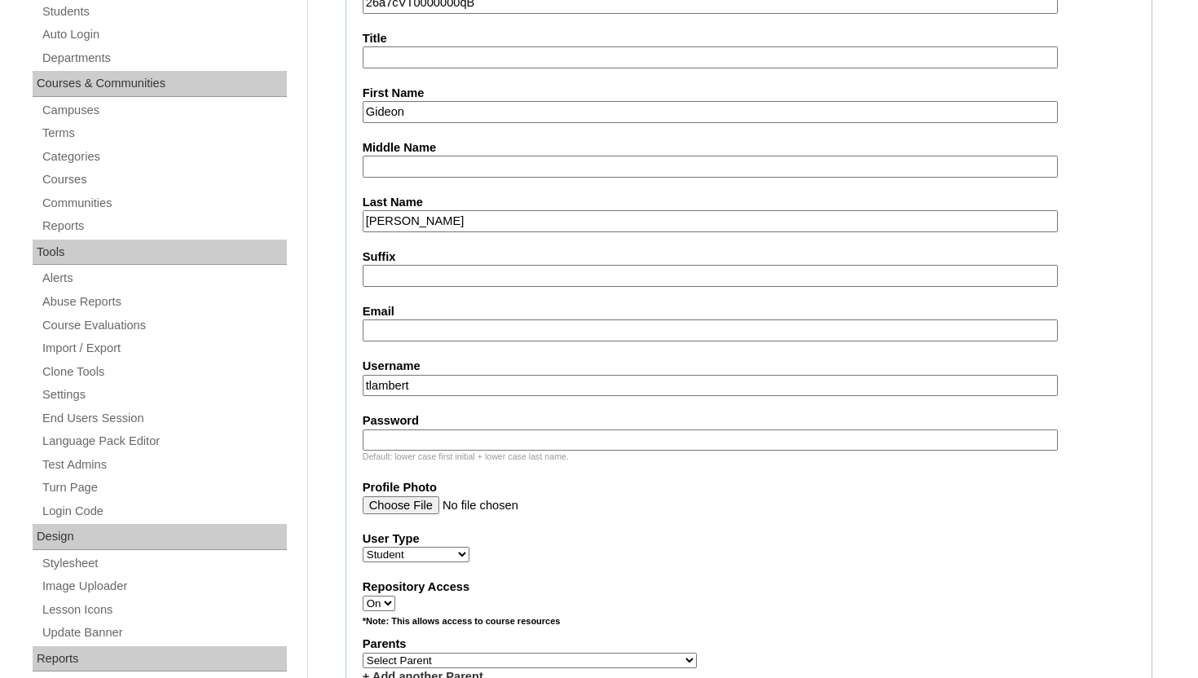
scroll to position [424, 0]
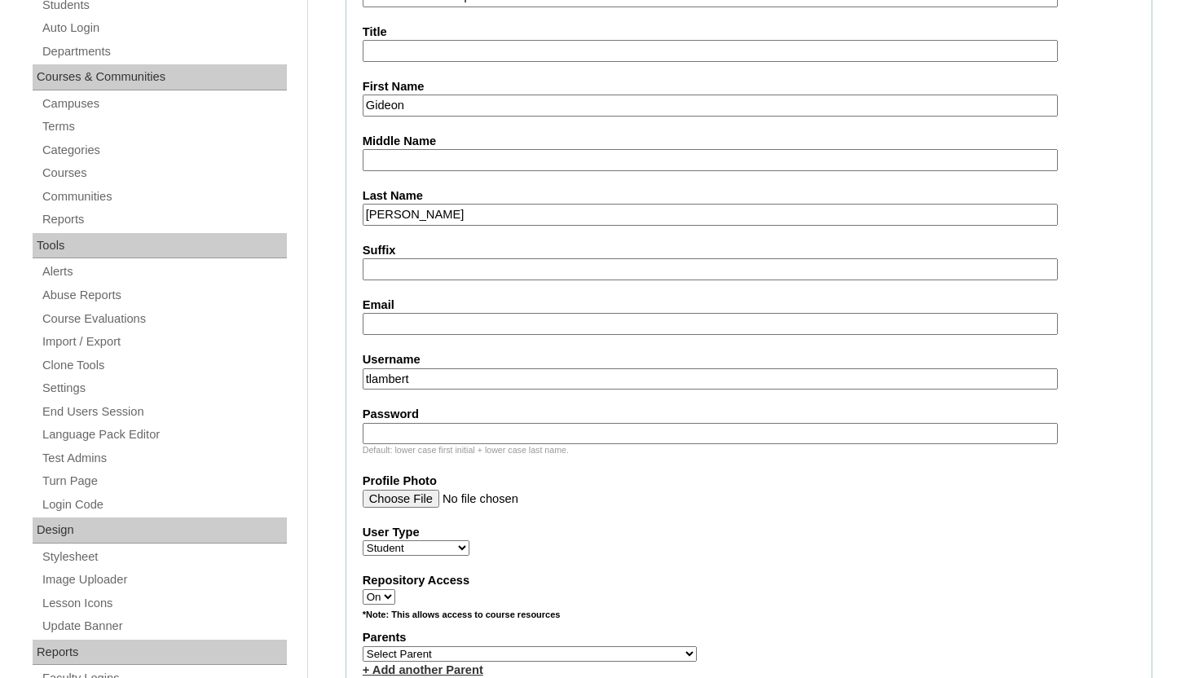
click at [556, 315] on input "Email" at bounding box center [710, 324] width 695 height 22
paste input "gideon.johnston@enlightiumstudent.com"
click at [403, 324] on input "gideon.johnston@enlightiumstudent.com" at bounding box center [710, 324] width 695 height 22
type input "gideon.johnston@enlightiumstudent.com"
drag, startPoint x: 433, startPoint y: 382, endPoint x: 324, endPoint y: 379, distance: 108.4
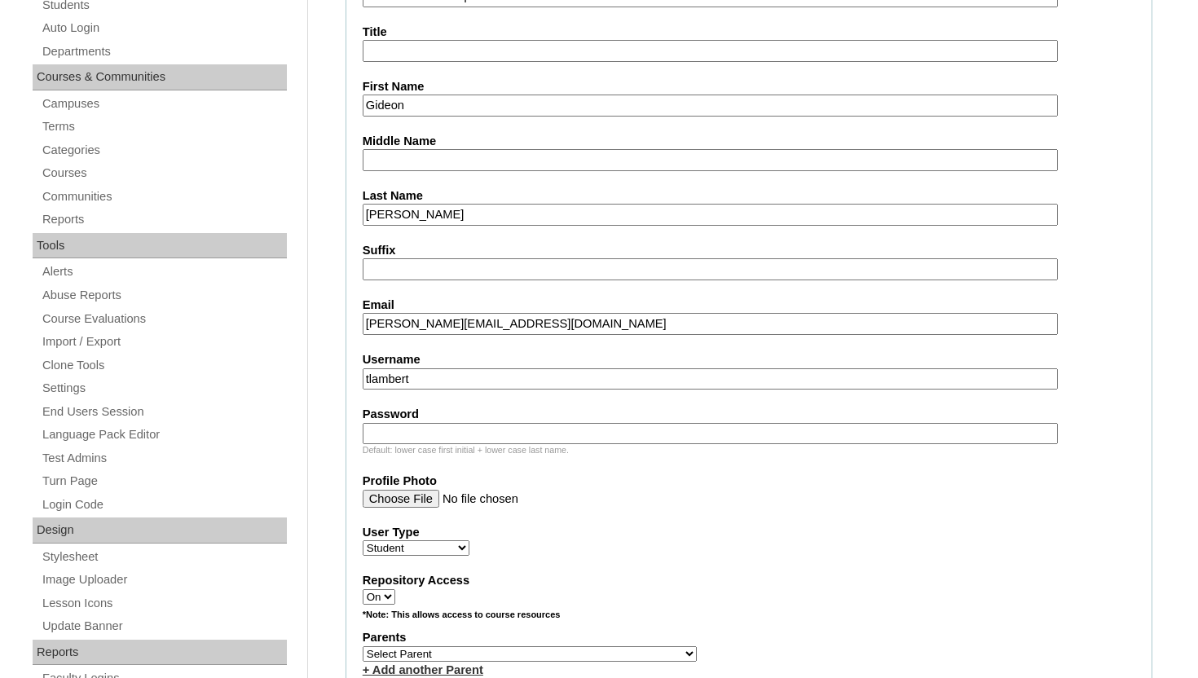
paste input "gideon.johnston@enlightiumstudent.com"
click at [405, 379] on input "gideon.johnston@enlightiumstudent.com" at bounding box center [710, 379] width 695 height 22
drag, startPoint x: 627, startPoint y: 380, endPoint x: 336, endPoint y: 377, distance: 290.9
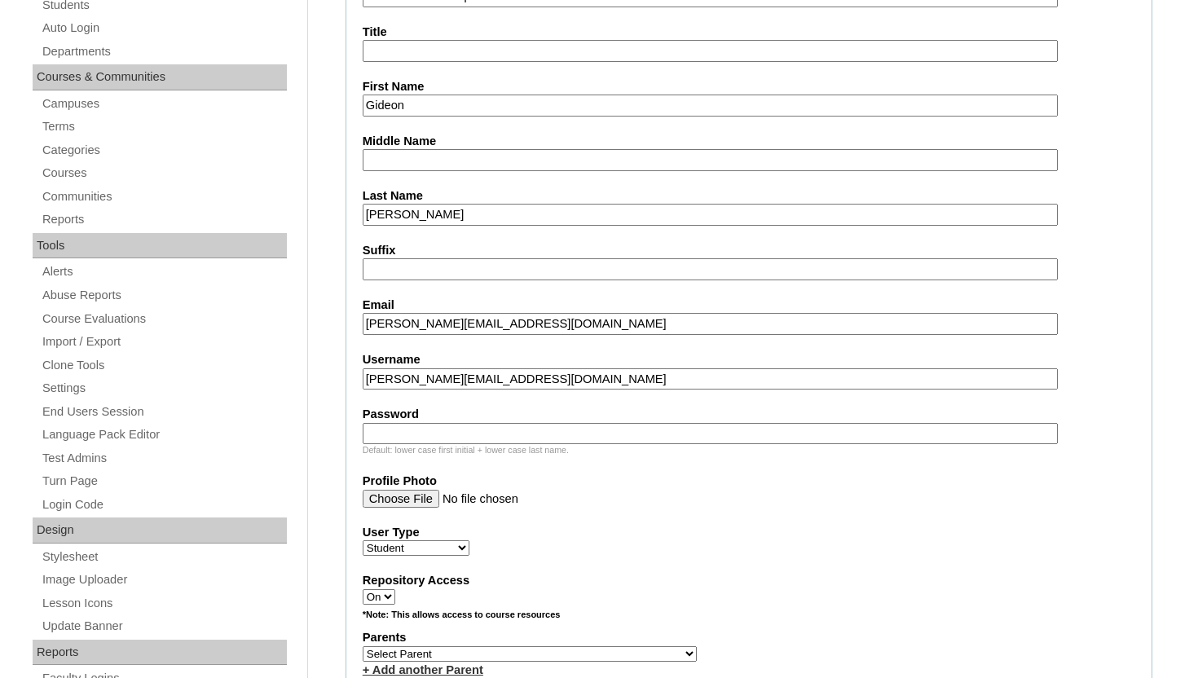
type input "gideon.johnston@enlightiumstudent.com"
click at [398, 434] on input "Password" at bounding box center [710, 434] width 695 height 22
paste input "gideon.johnston@enlightiumstudent.com"
type input "gideon.johnston@enlightiumstudent.com"
click at [529, 530] on label "User Type" at bounding box center [749, 532] width 772 height 17
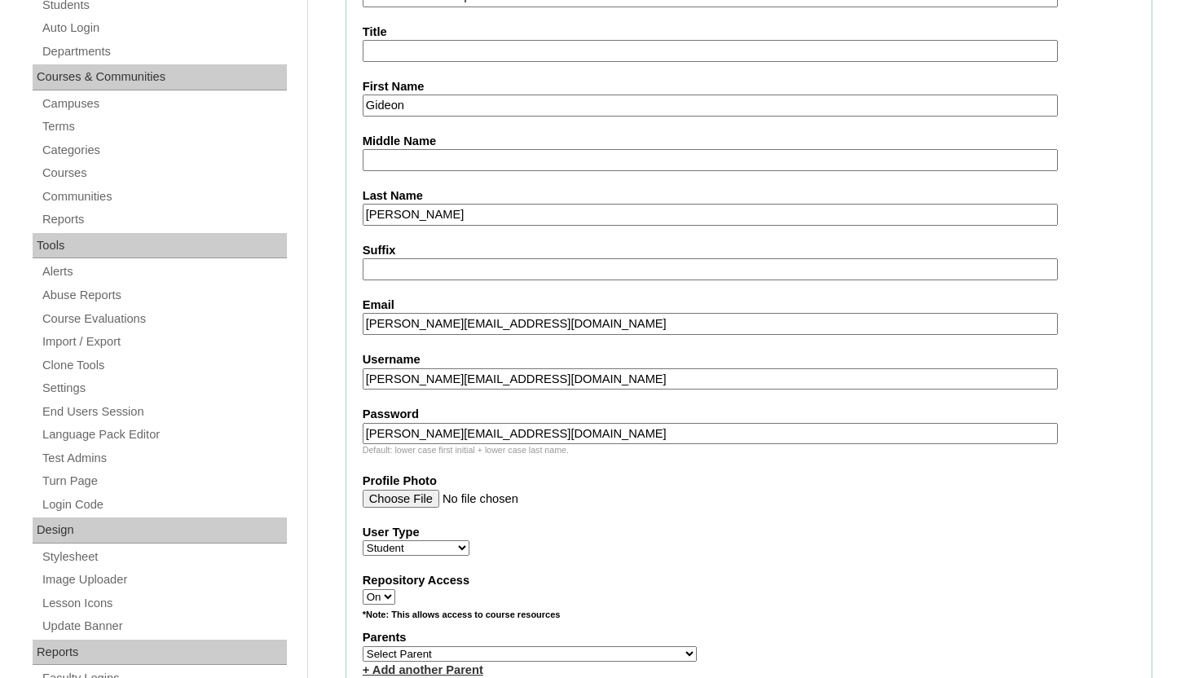
click at [469, 540] on select "Faculty Staff Student Parents School Facilitators" at bounding box center [416, 547] width 107 height 15
click at [529, 652] on select "Select Parent Abbas, Tahani Garcia, Rosa Kaneko, Chad Labourdette, Jessica Nich…" at bounding box center [530, 653] width 334 height 15
select select "101584"
click at [363, 646] on select "Select Parent Abbas, Tahani Garcia, Rosa Kaneko, Chad Labourdette, Jessica Nich…" at bounding box center [530, 653] width 334 height 15
click at [583, 528] on label "User Type" at bounding box center [749, 532] width 772 height 17
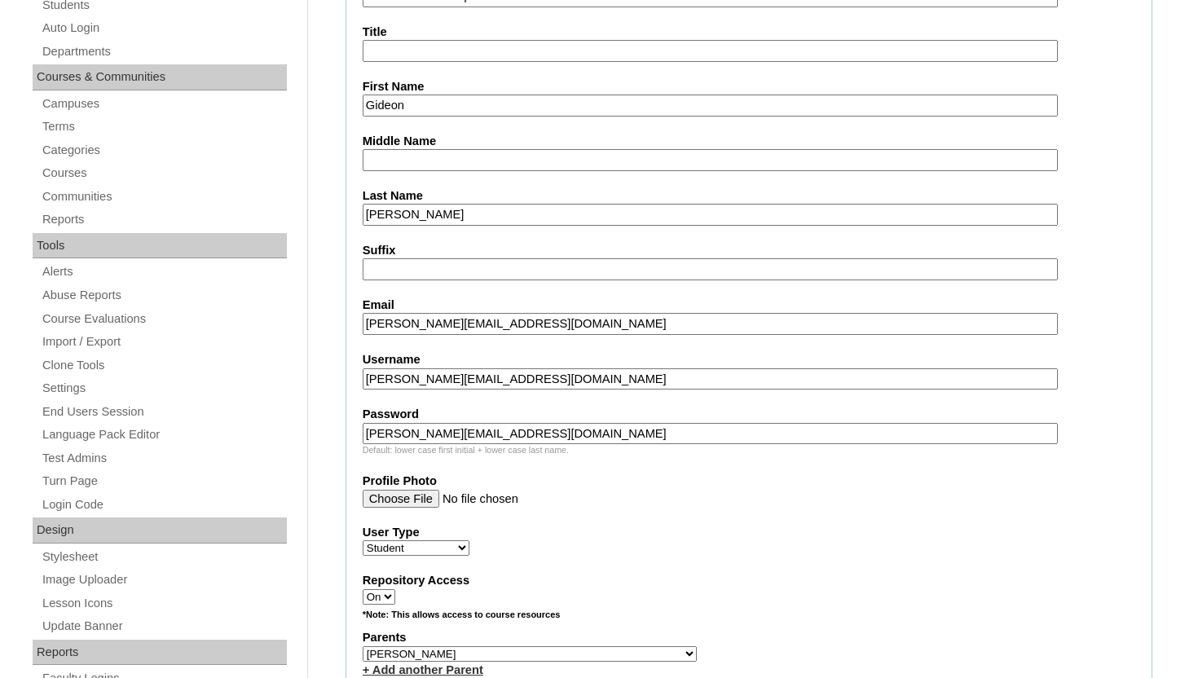
click at [469, 540] on select "Faculty Staff Student Parents School Facilitators" at bounding box center [416, 547] width 107 height 15
click at [1151, 448] on fieldset "Account Information User Id 26a7cVT0000000qB Title First Name Gideon Middle Nam…" at bounding box center [748, 594] width 807 height 1317
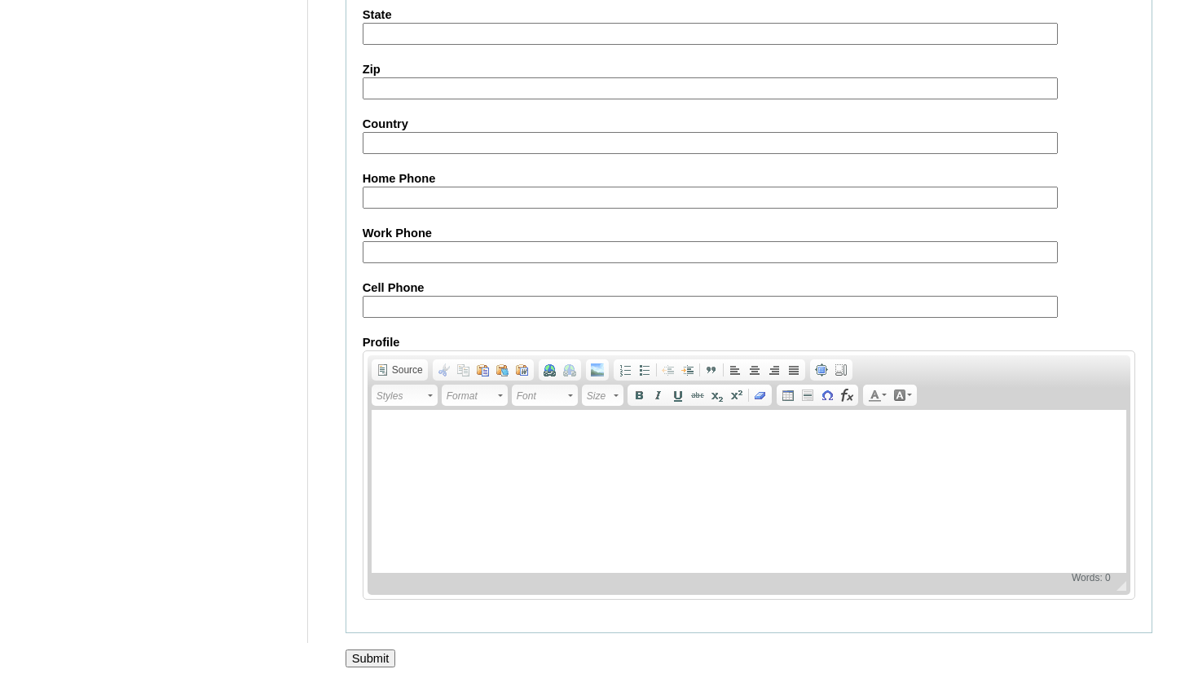
scroll to position [1892, 0]
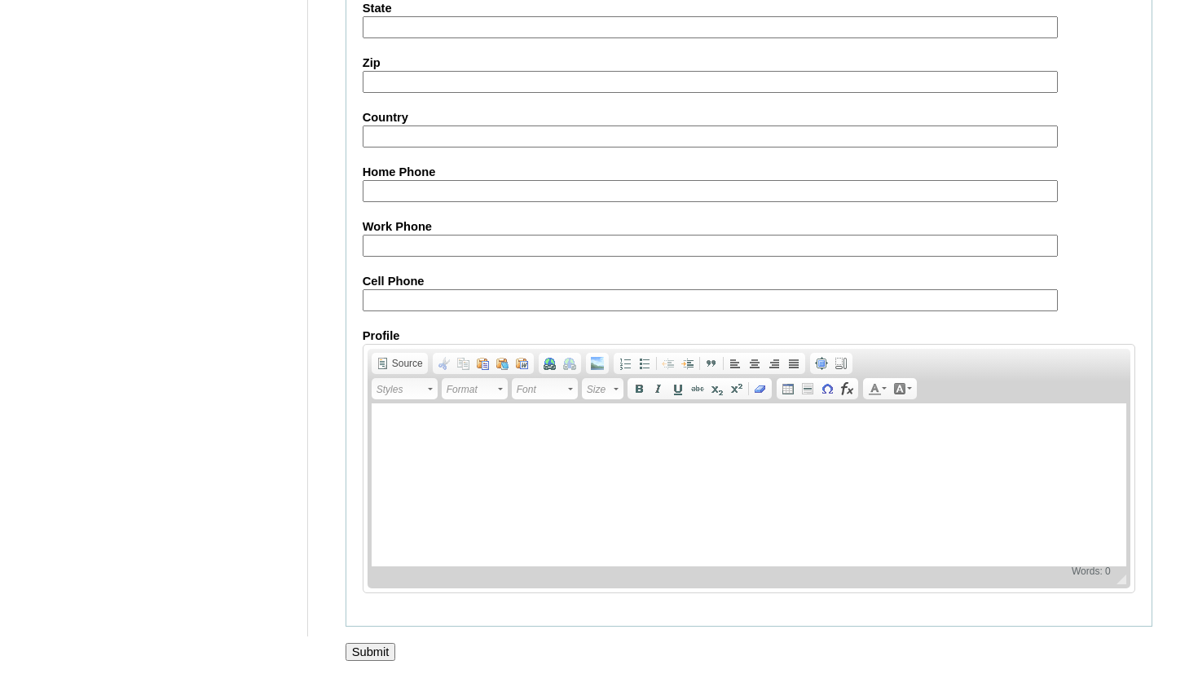
click at [366, 649] on input "Submit" at bounding box center [370, 652] width 51 height 18
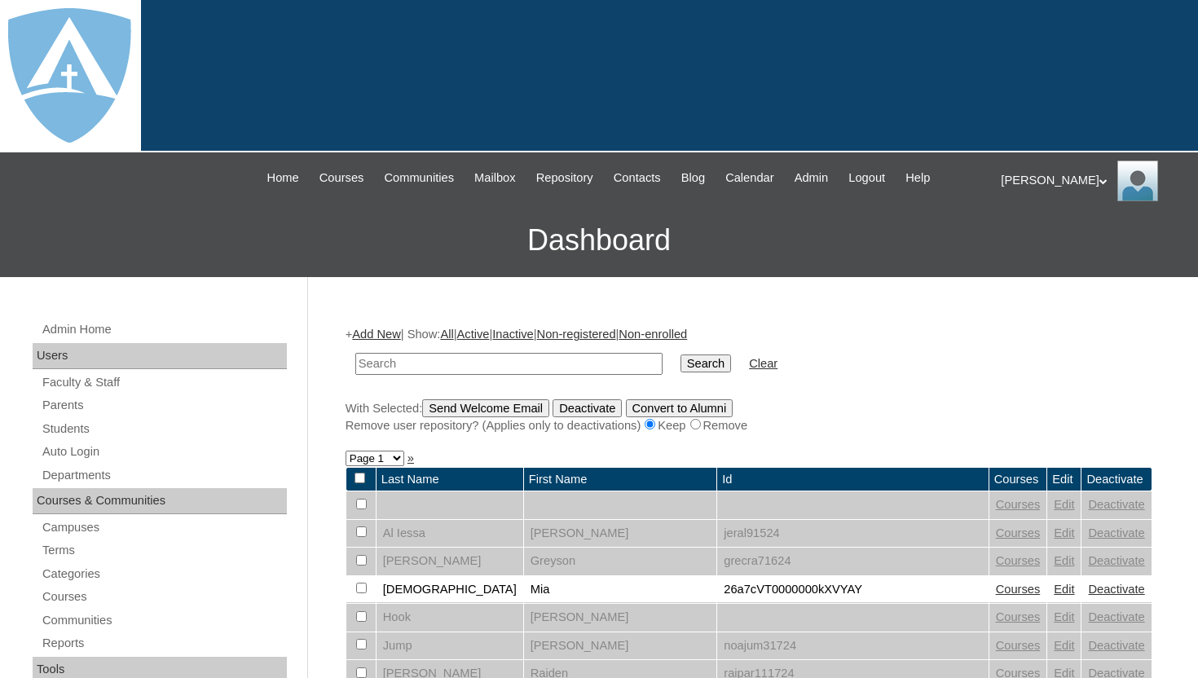
click at [410, 360] on input "text" at bounding box center [508, 364] width 307 height 22
type input "[PERSON_NAME]"
click at [692, 371] on input "Search" at bounding box center [705, 363] width 51 height 18
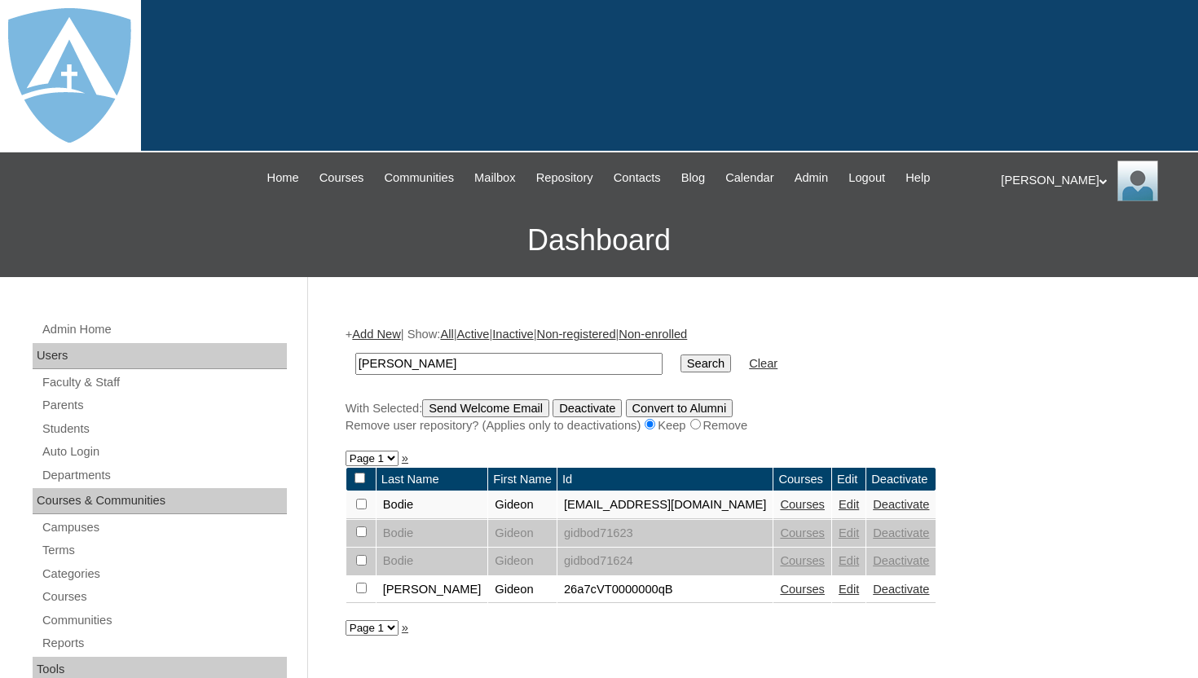
click at [823, 591] on link "Courses" at bounding box center [802, 589] width 45 height 13
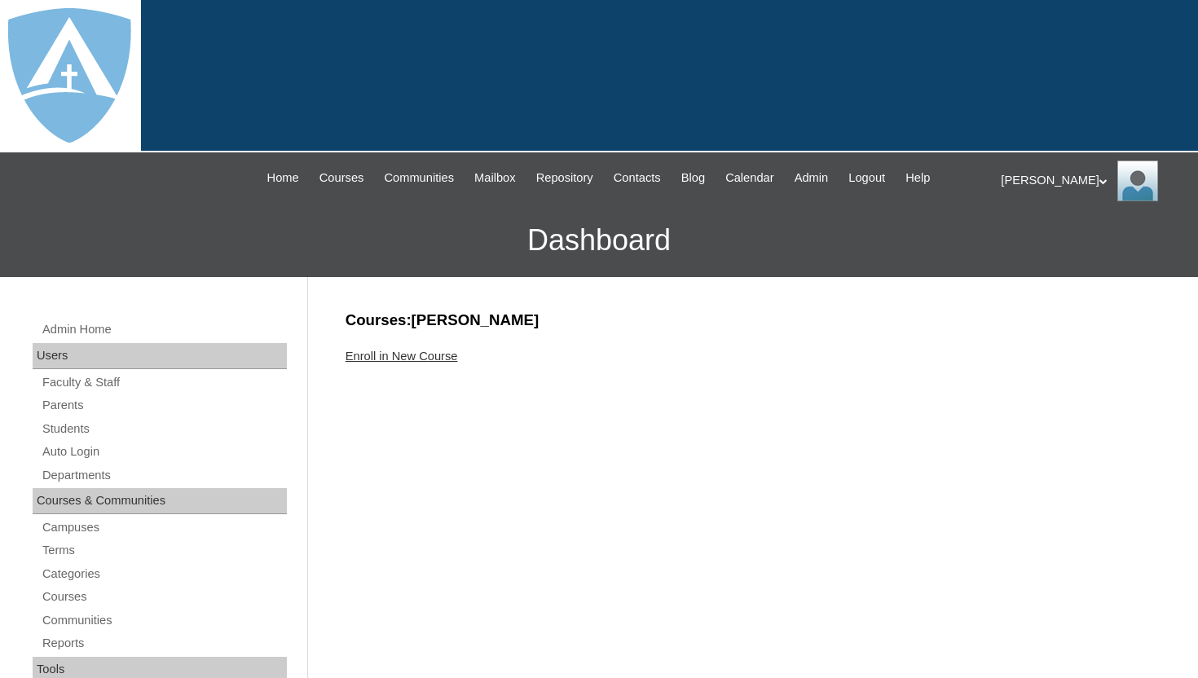
click at [451, 358] on link "Enroll in New Course" at bounding box center [401, 356] width 112 height 13
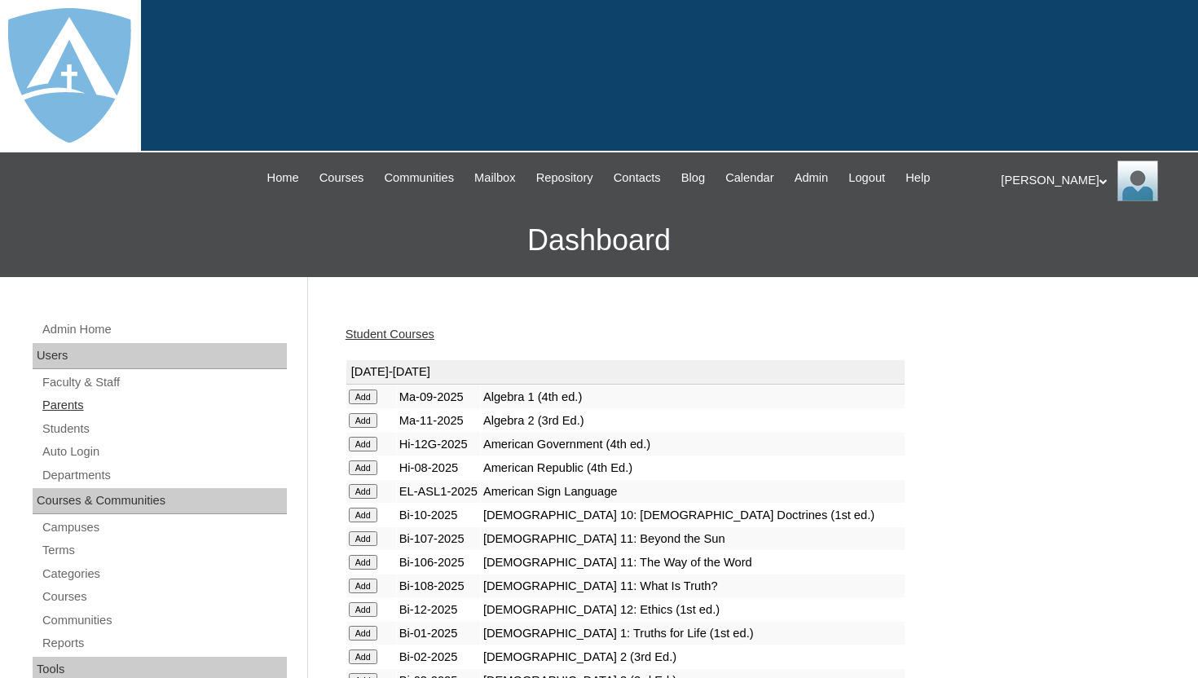
click at [64, 407] on link "Parents" at bounding box center [164, 405] width 246 height 20
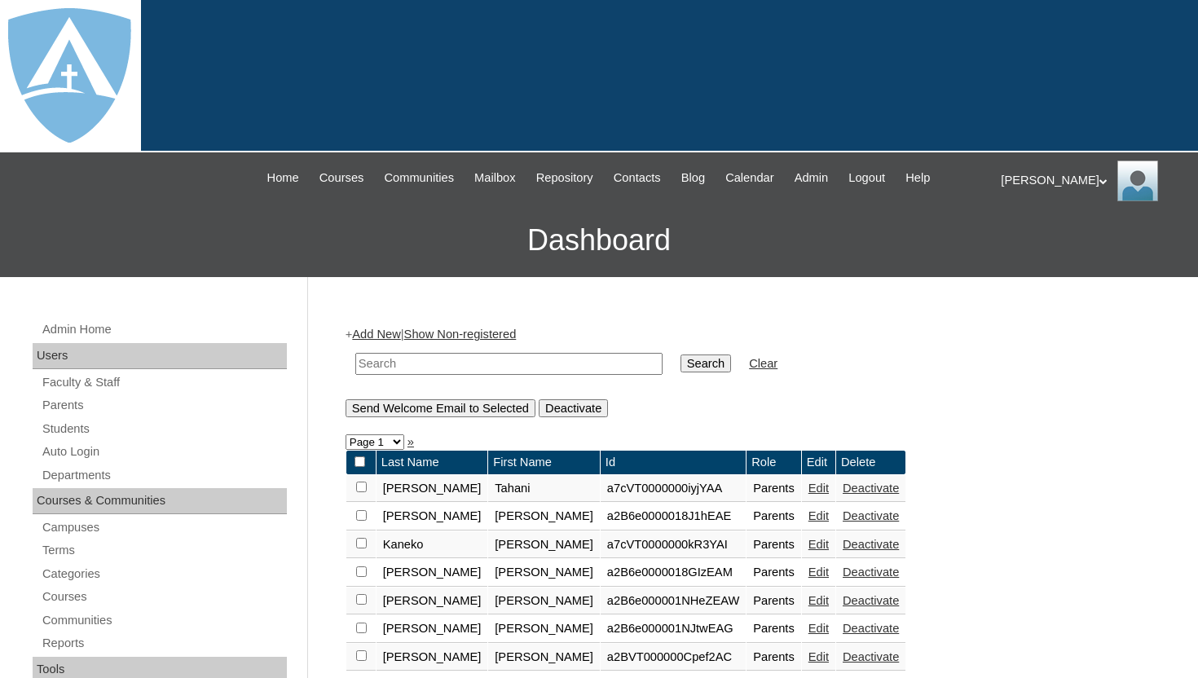
click at [396, 359] on input "text" at bounding box center [508, 364] width 307 height 22
paste input "[PERSON_NAME]"
type input "[PERSON_NAME]"
click at [692, 362] on input "Search" at bounding box center [705, 363] width 51 height 18
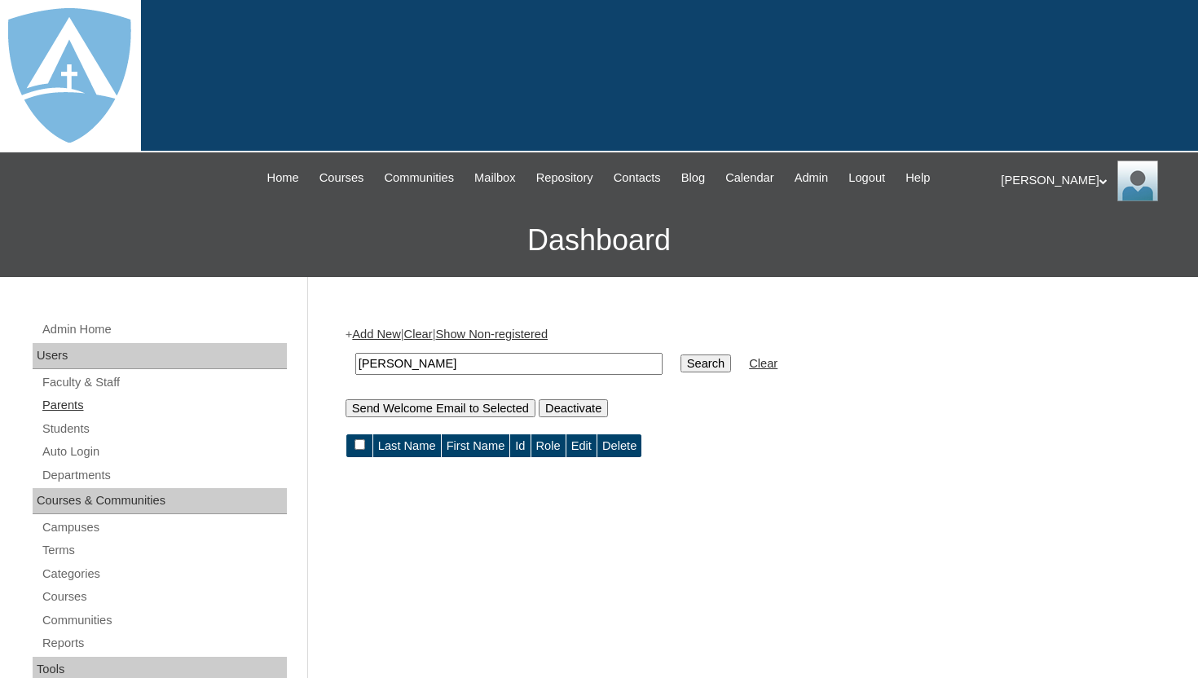
click at [64, 403] on link "Parents" at bounding box center [164, 405] width 246 height 20
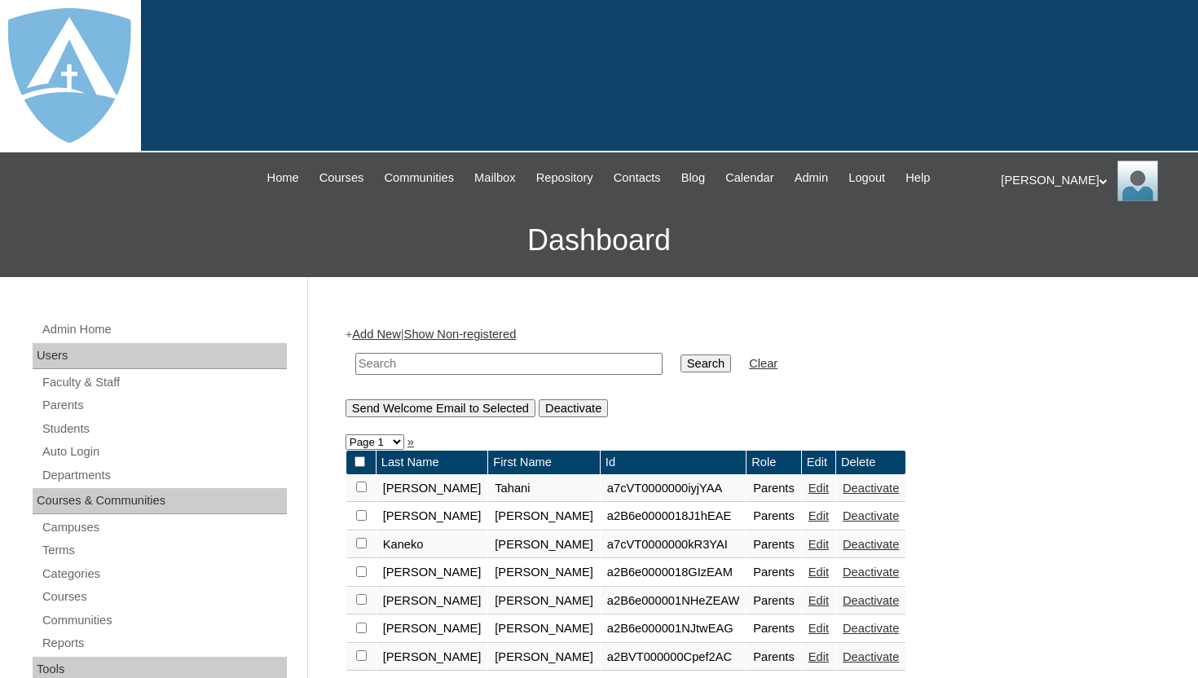
click at [427, 365] on input "text" at bounding box center [508, 364] width 307 height 22
type input "learst"
click at [688, 363] on input "Search" at bounding box center [705, 363] width 51 height 18
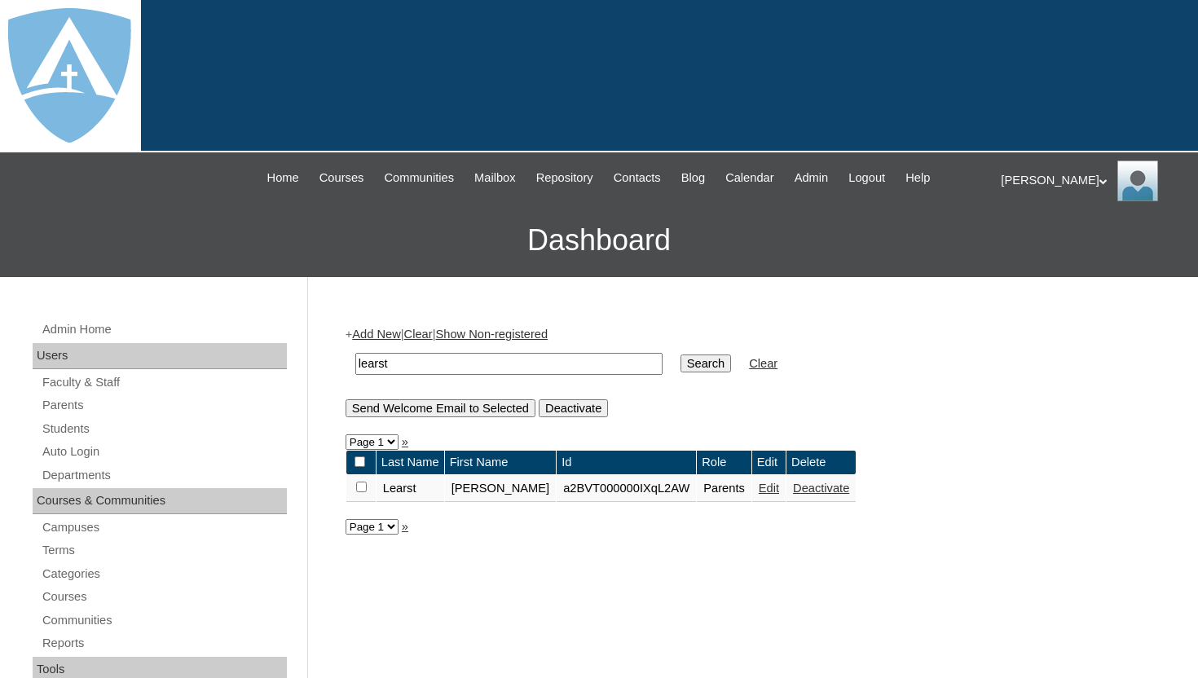
click at [758, 490] on link "Edit" at bounding box center [768, 487] width 20 height 13
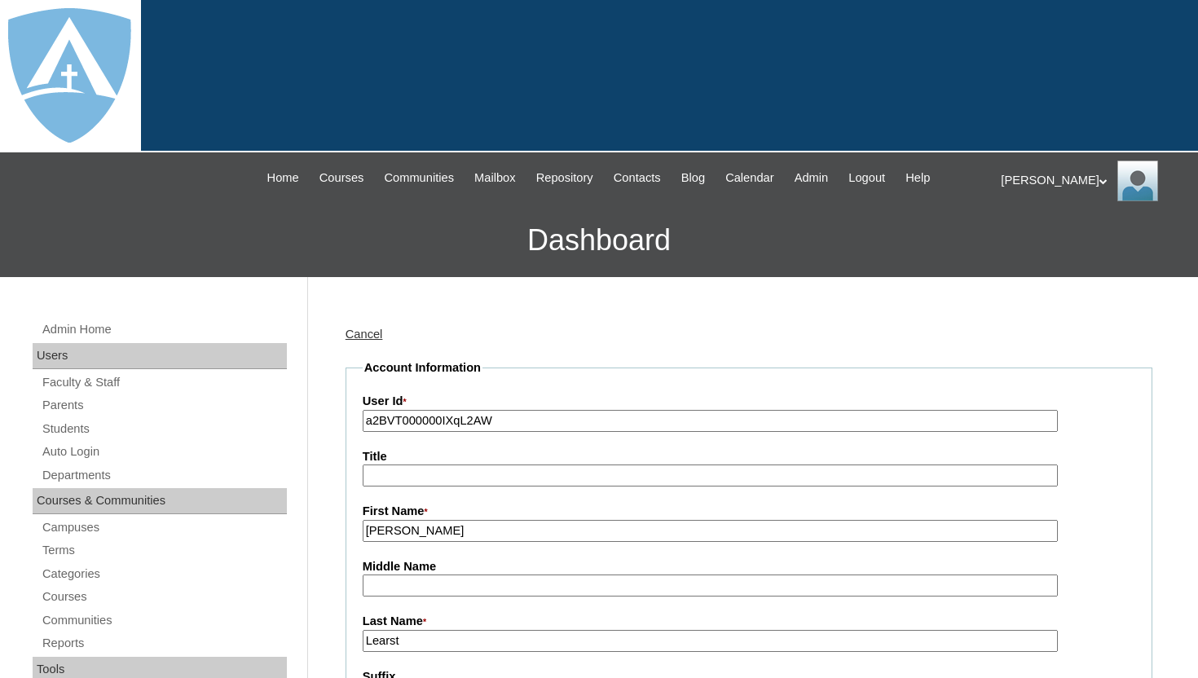
click at [749, 341] on div "Cancel" at bounding box center [748, 334] width 807 height 17
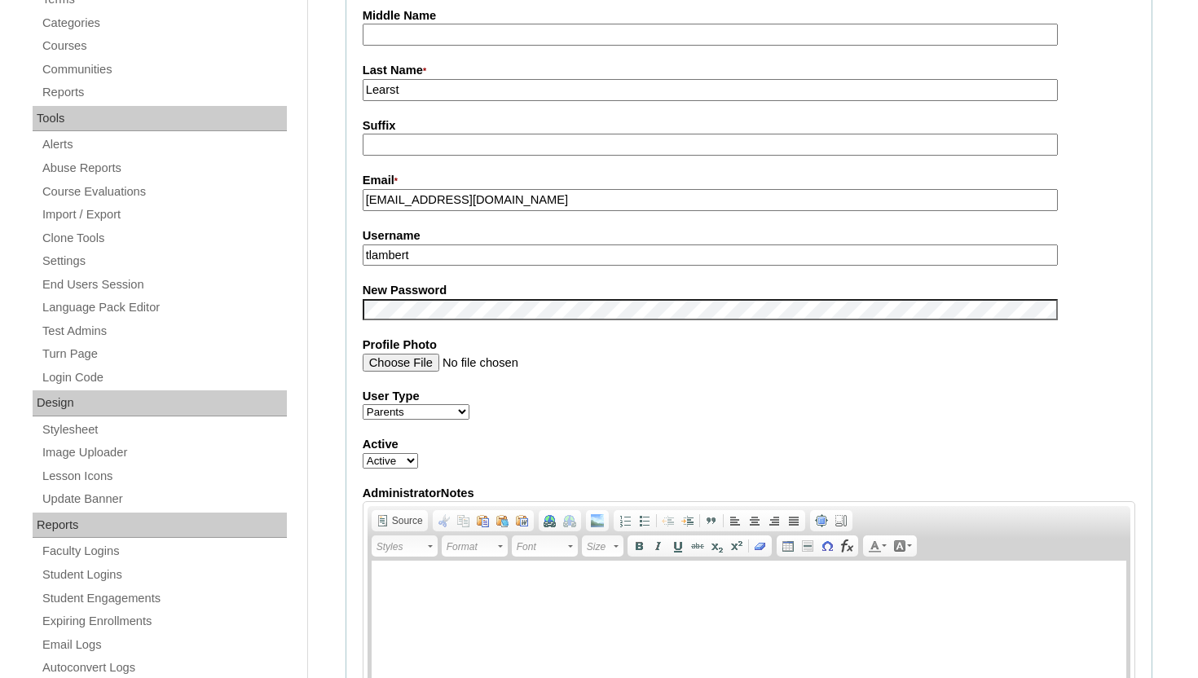
scroll to position [554, 0]
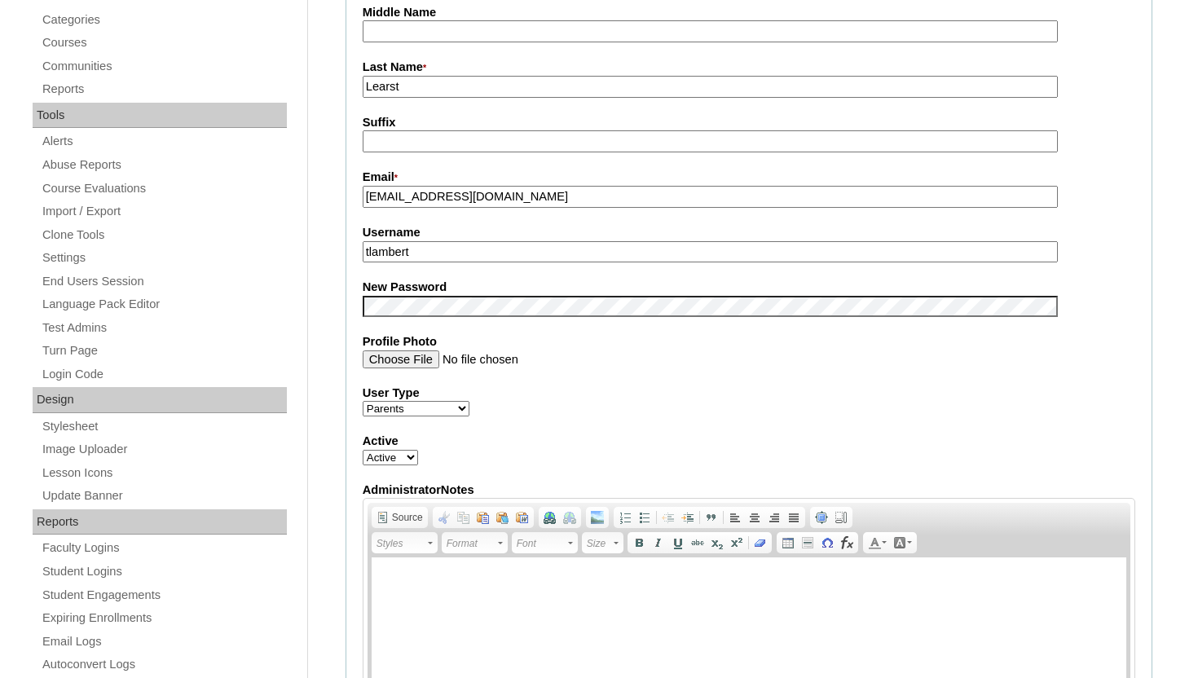
drag, startPoint x: 526, startPoint y: 197, endPoint x: 354, endPoint y: 190, distance: 172.1
click at [354, 190] on fieldset "Account Information User Id * a2BVT000000IXqL2AW Title First Name * Bruce Middl…" at bounding box center [748, 292] width 807 height 975
drag, startPoint x: 433, startPoint y: 251, endPoint x: 345, endPoint y: 252, distance: 88.8
click at [345, 252] on fieldset "Account Information User Id * a2BVT000000IXqL2AW Title First Name * Bruce Middl…" at bounding box center [748, 292] width 807 height 975
paste input "brucelearst@gmail.com"
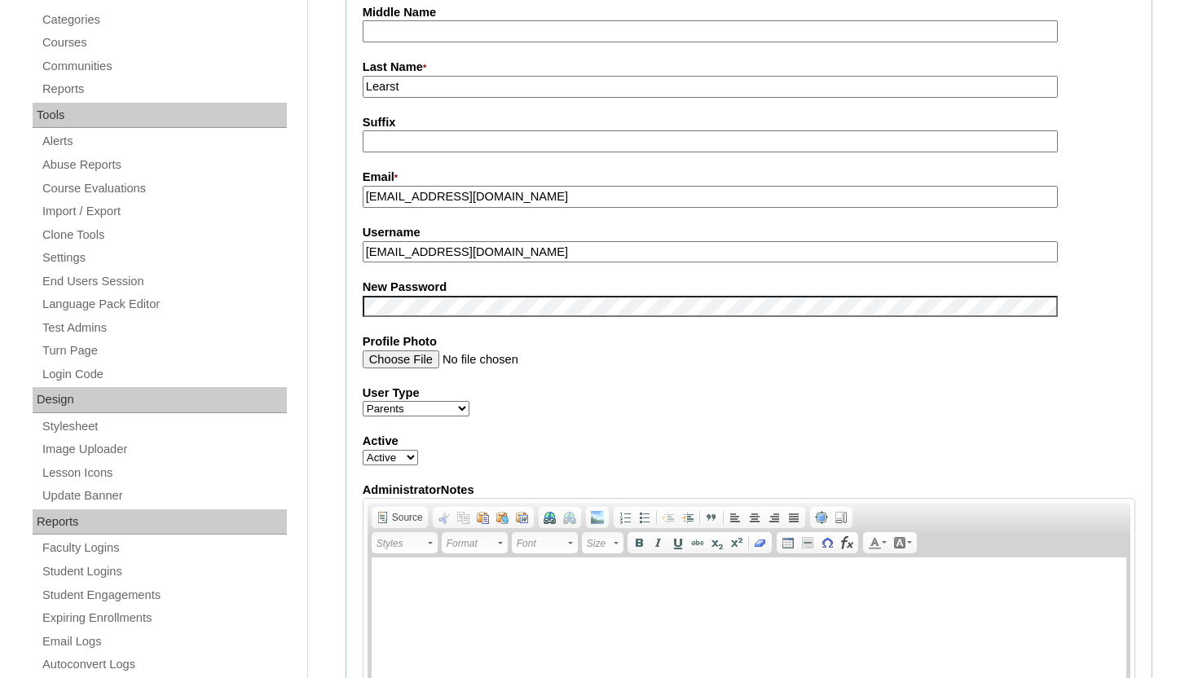
type input "brucelearst@gmail.com"
click at [1097, 94] on div "Last Name * Learst" at bounding box center [749, 78] width 772 height 39
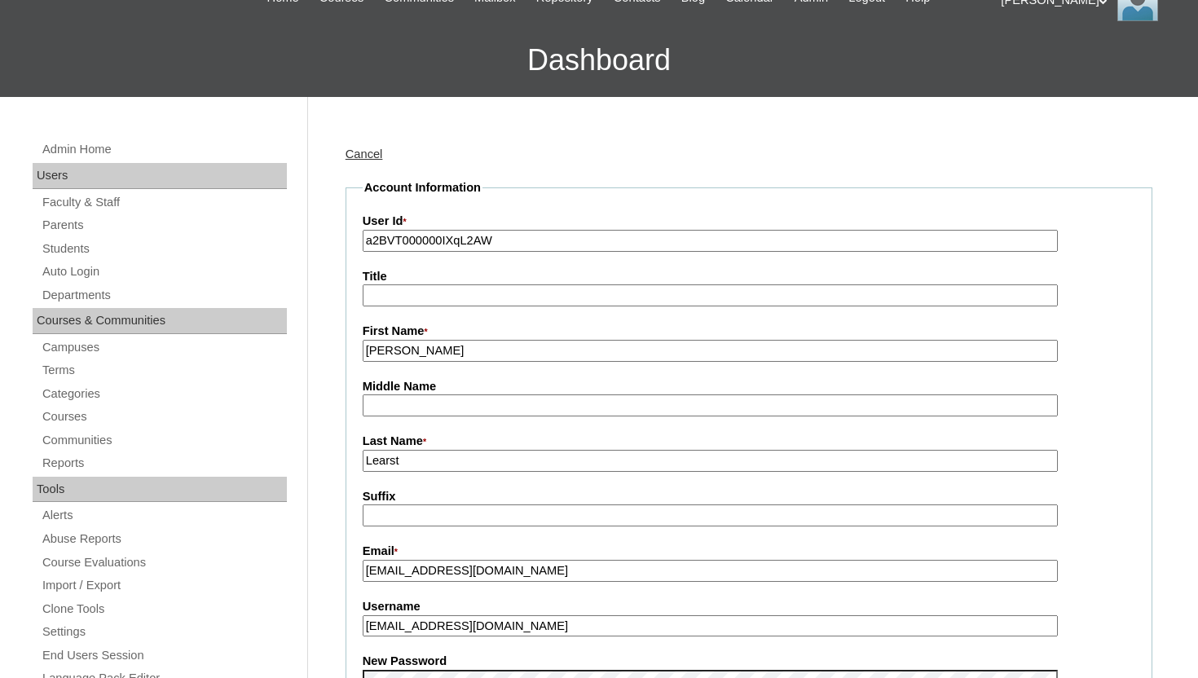
scroll to position [163, 0]
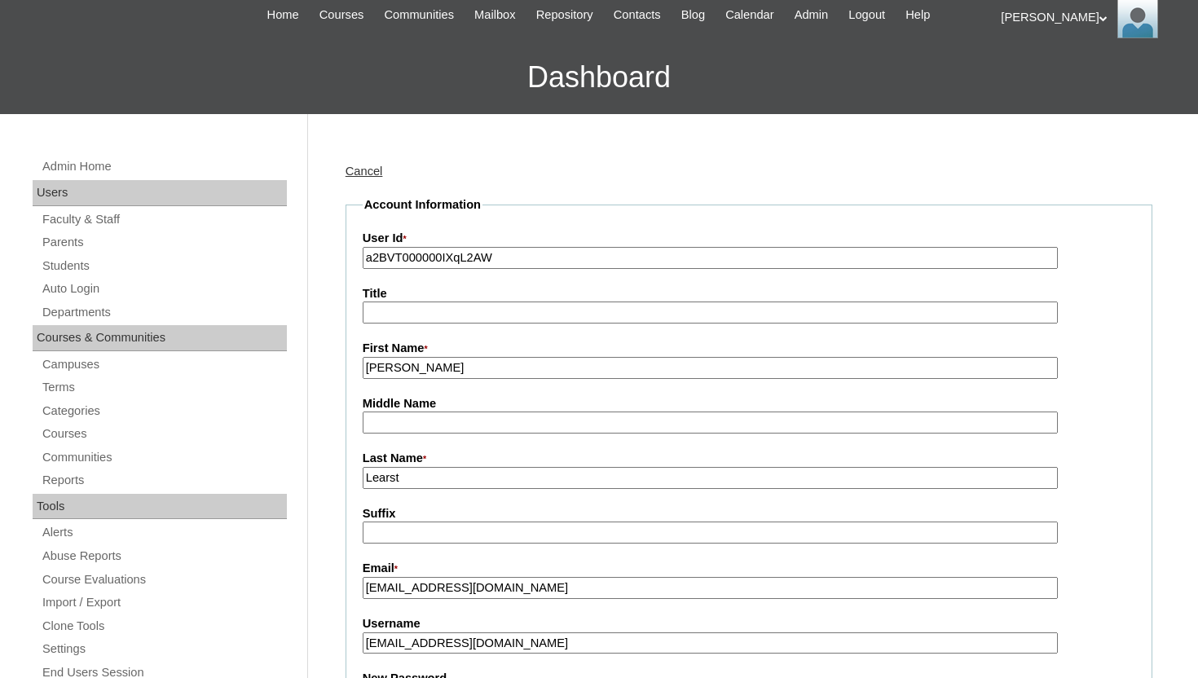
drag, startPoint x: 517, startPoint y: 257, endPoint x: 358, endPoint y: 259, distance: 158.9
click at [358, 259] on fieldset "Account Information User Id * a2BVT000000IXqL2AW Title First Name * Bruce Middl…" at bounding box center [748, 683] width 807 height 975
paste input "7cVT0000000pw"
click at [368, 261] on input "a7cVT0000000pw" at bounding box center [710, 258] width 695 height 22
type input "26a7cVT0000000pw"
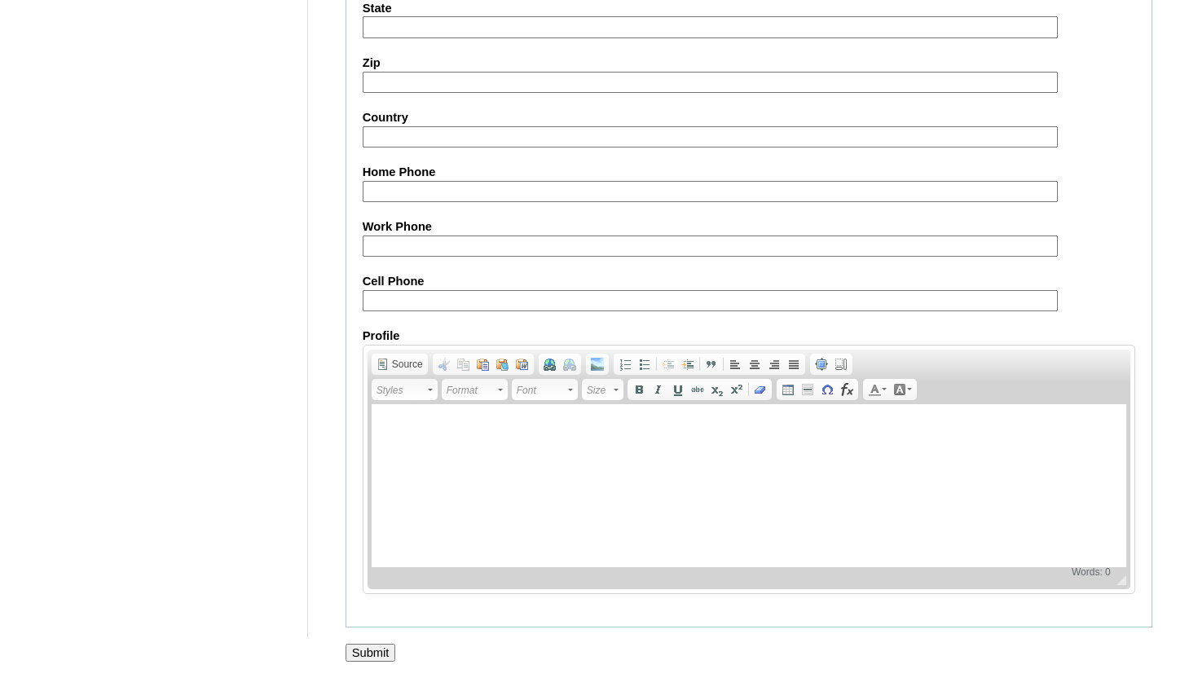
scroll to position [1551, 0]
click at [361, 649] on input "Submit" at bounding box center [370, 653] width 51 height 18
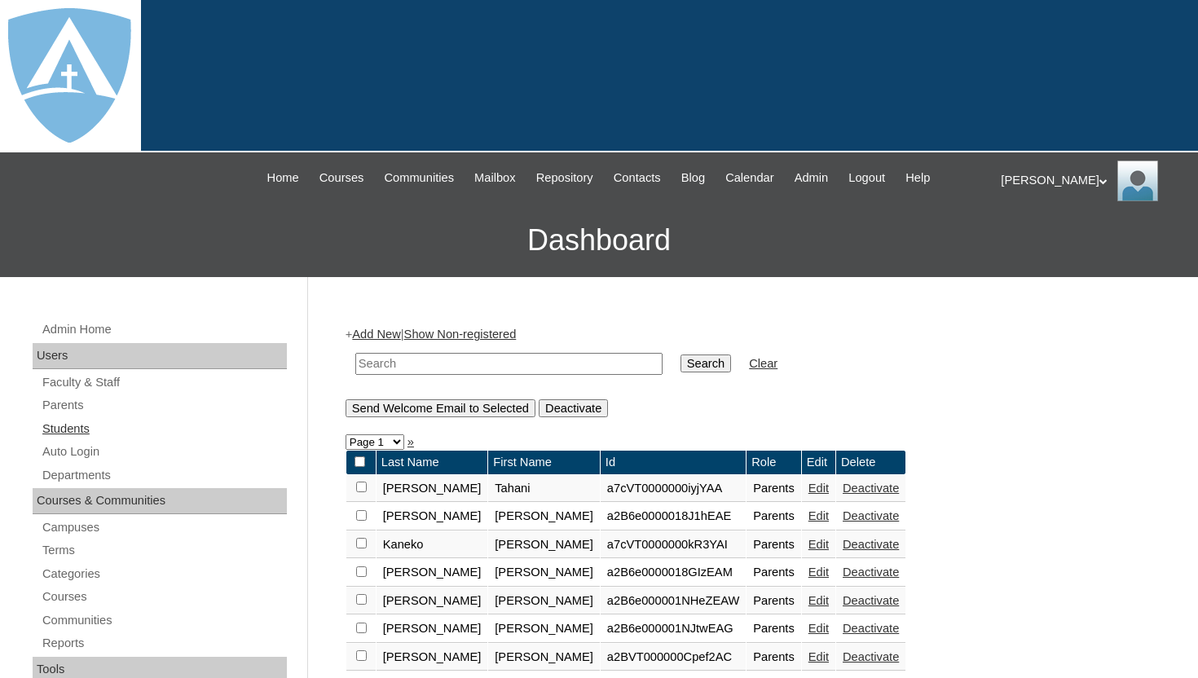
click at [83, 421] on link "Students" at bounding box center [164, 429] width 246 height 20
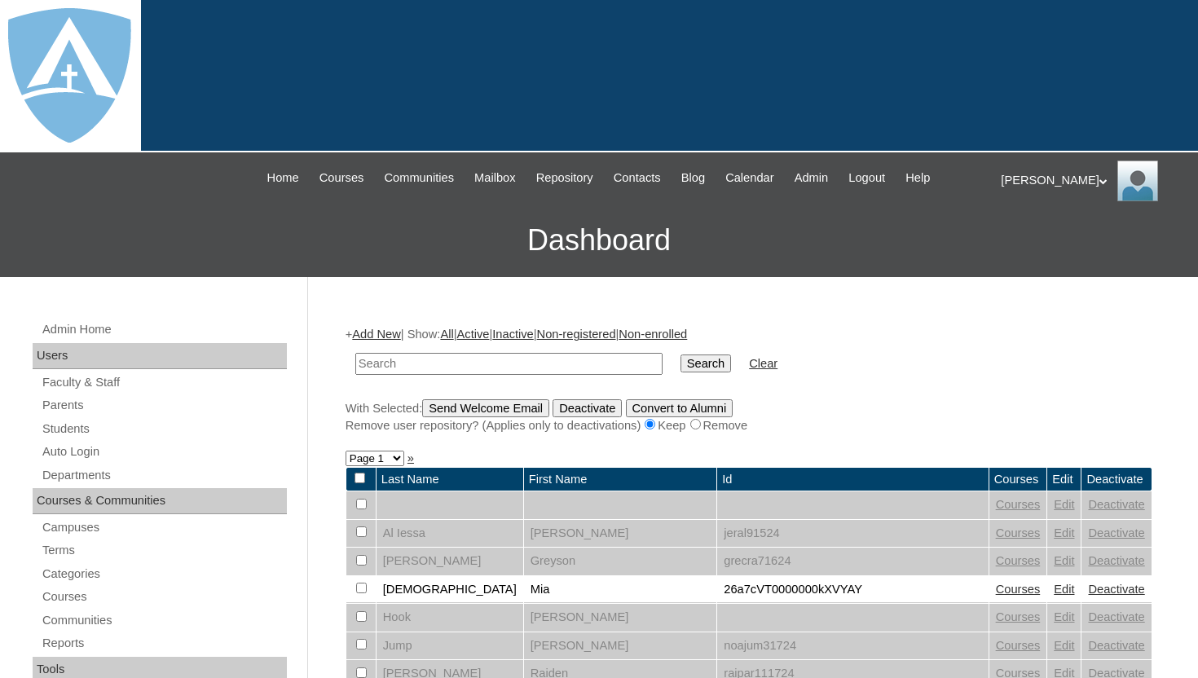
click at [437, 364] on input "text" at bounding box center [508, 364] width 307 height 22
type input "[PERSON_NAME]"
click at [685, 362] on input "Search" at bounding box center [705, 363] width 51 height 18
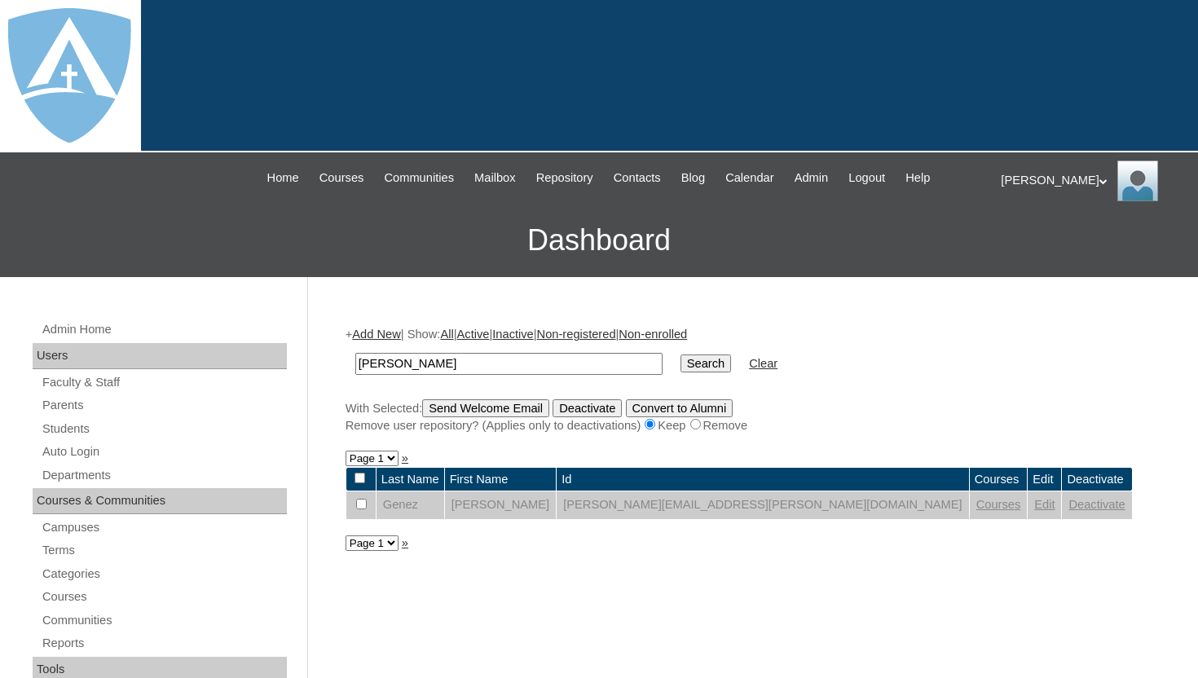
click at [397, 333] on link "Add New" at bounding box center [376, 334] width 48 height 13
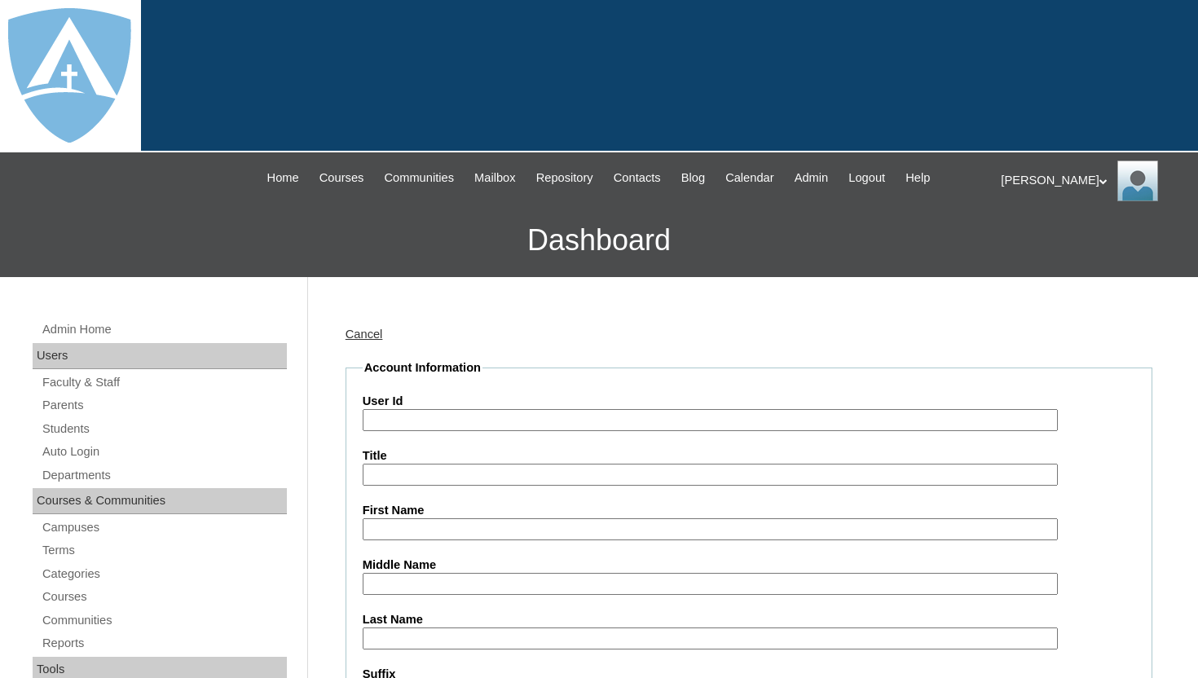
type input "tlambert"
click at [425, 424] on input "User Id" at bounding box center [710, 420] width 695 height 22
paste input "a7cVT0000000pw"
type input "a7cVT0000000pw"
click at [408, 525] on input "First Name" at bounding box center [710, 529] width 695 height 22
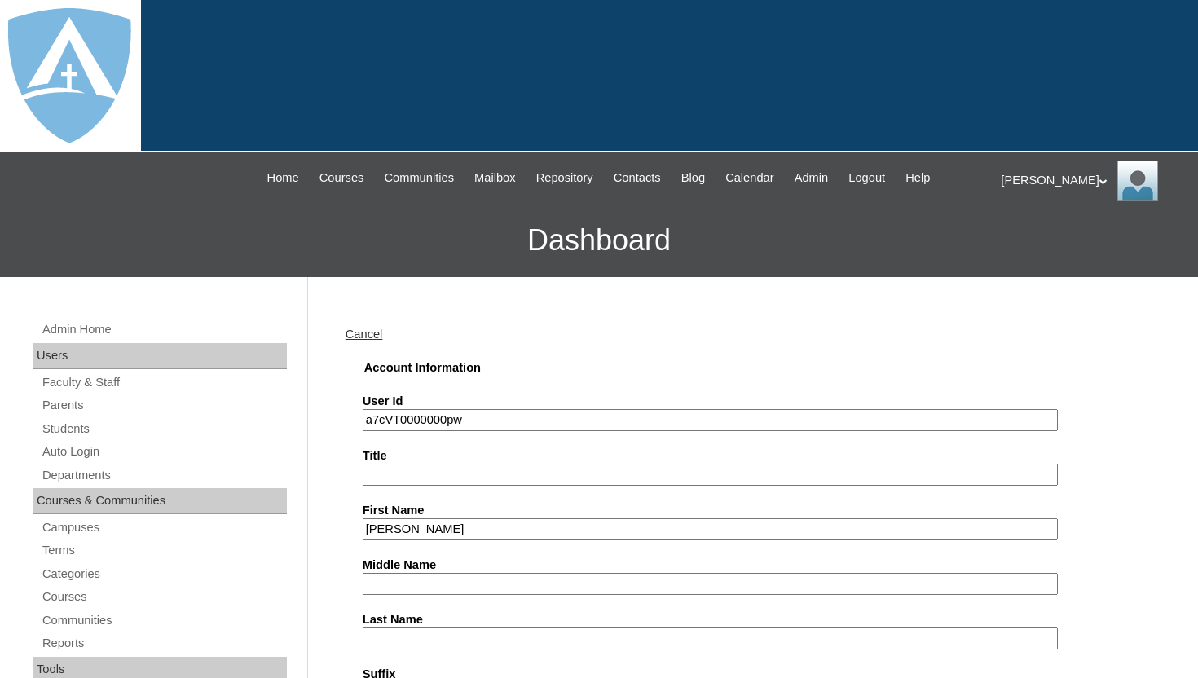
type input "[PERSON_NAME]"
click at [419, 636] on input "Last Name" at bounding box center [710, 638] width 695 height 22
type input "Genez"
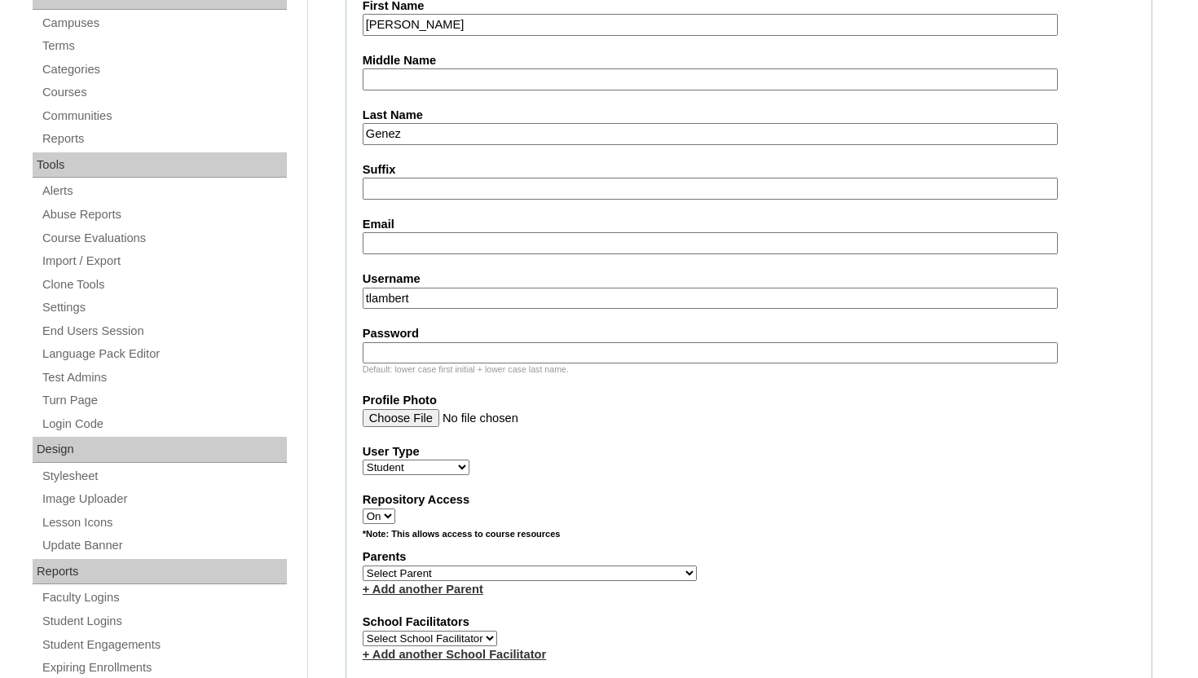
scroll to position [521, 0]
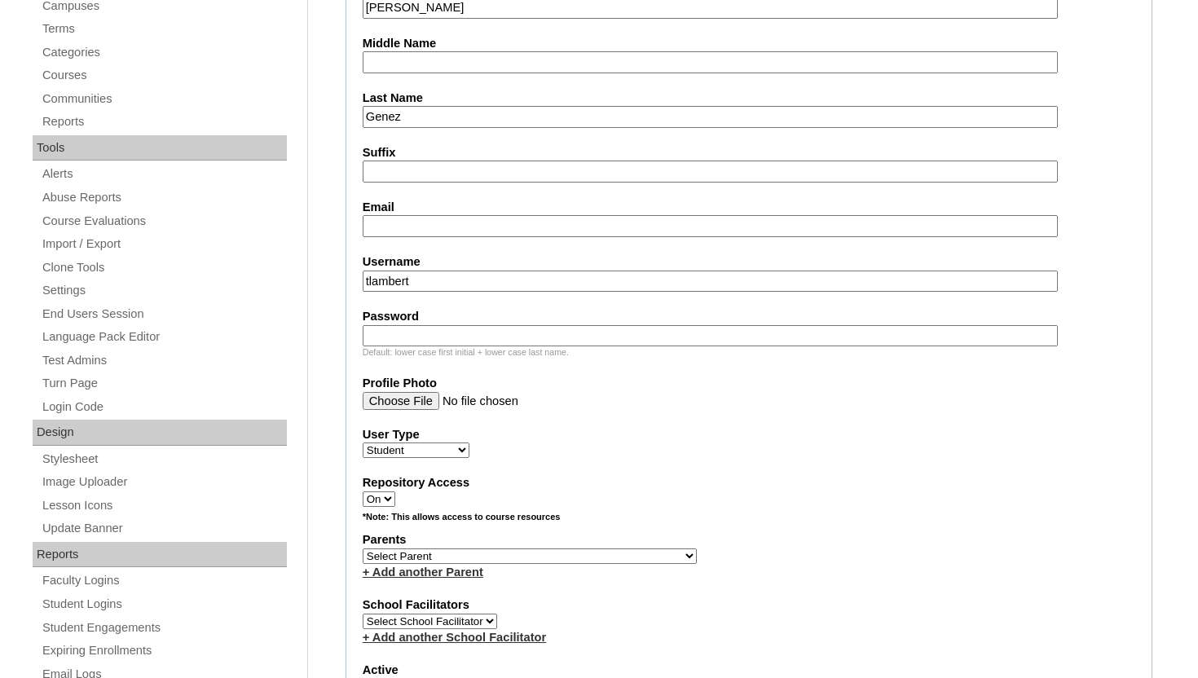
click at [529, 227] on input "Email" at bounding box center [710, 226] width 695 height 22
paste input "a7cVT0000000pw"
type input "a7cVT0000000pw"
drag, startPoint x: 529, startPoint y: 227, endPoint x: 322, endPoint y: 226, distance: 206.9
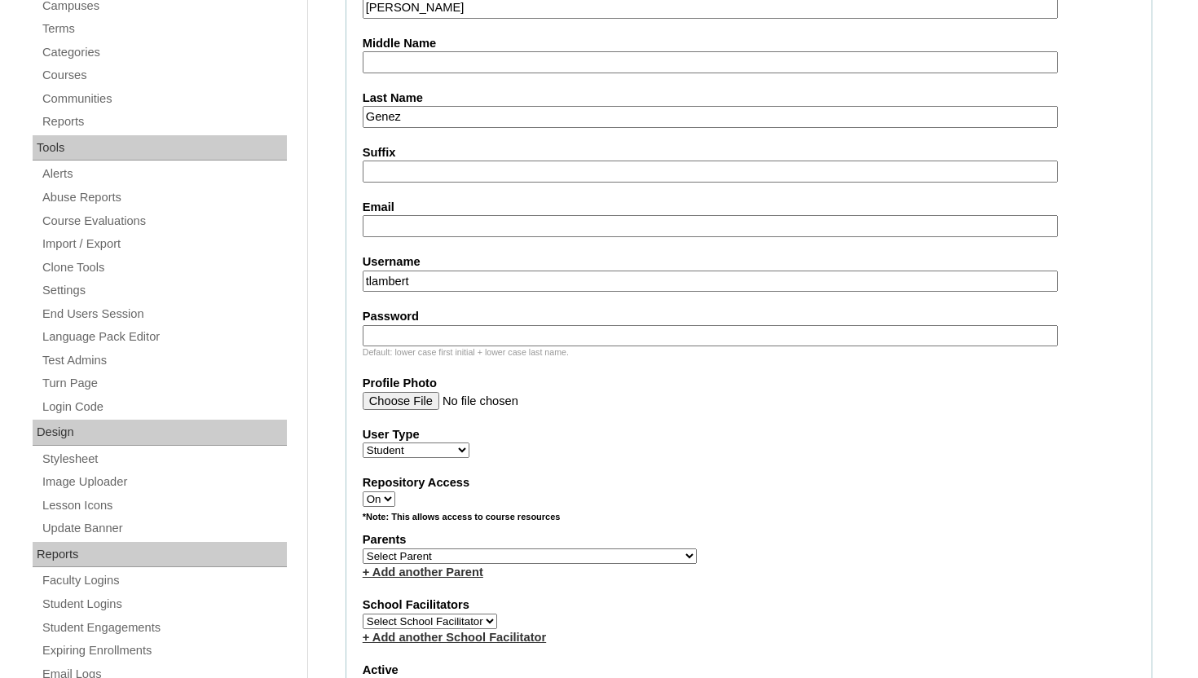
paste input "Canvas Login Account jahida.genez@enlightiumstudent.com"
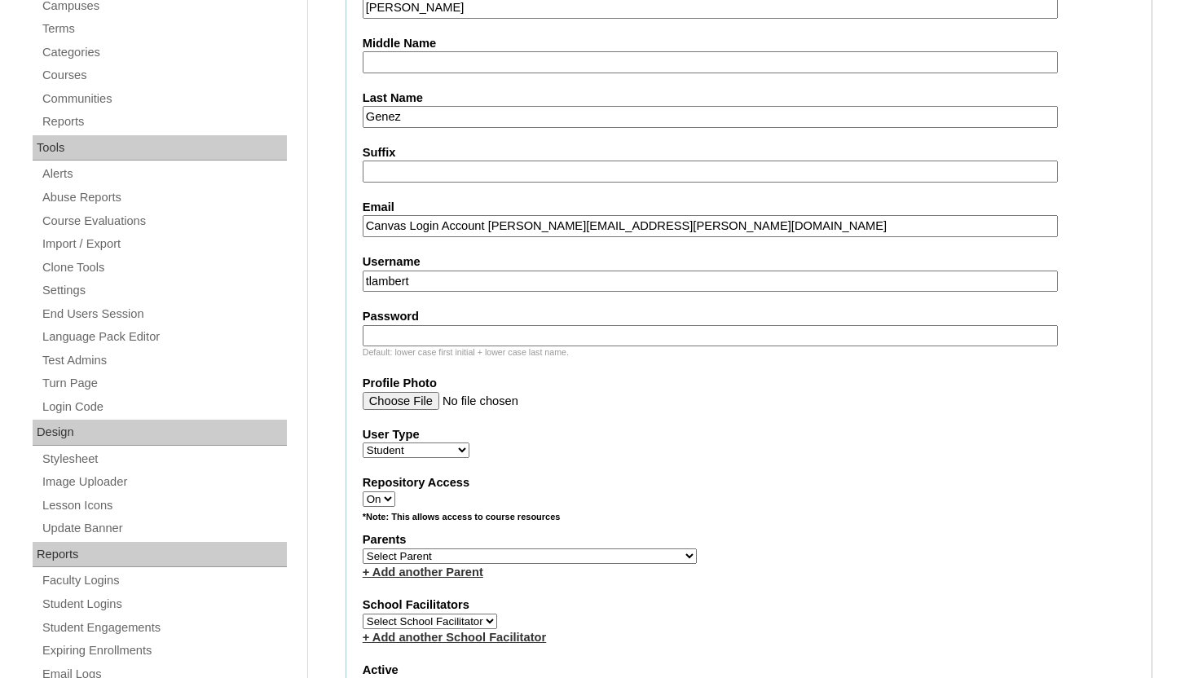
click at [503, 226] on input "Canvas Login Account jahida.genez@enlightiumstudent.com" at bounding box center [710, 226] width 695 height 22
drag, startPoint x: 367, startPoint y: 226, endPoint x: 670, endPoint y: 220, distance: 303.1
click at [670, 221] on input "[PERSON_NAME][EMAIL_ADDRESS][PERSON_NAME][DOMAIN_NAME]" at bounding box center [710, 226] width 695 height 22
type input "[PERSON_NAME][EMAIL_ADDRESS][PERSON_NAME][DOMAIN_NAME]"
drag, startPoint x: 499, startPoint y: 290, endPoint x: 354, endPoint y: 279, distance: 144.7
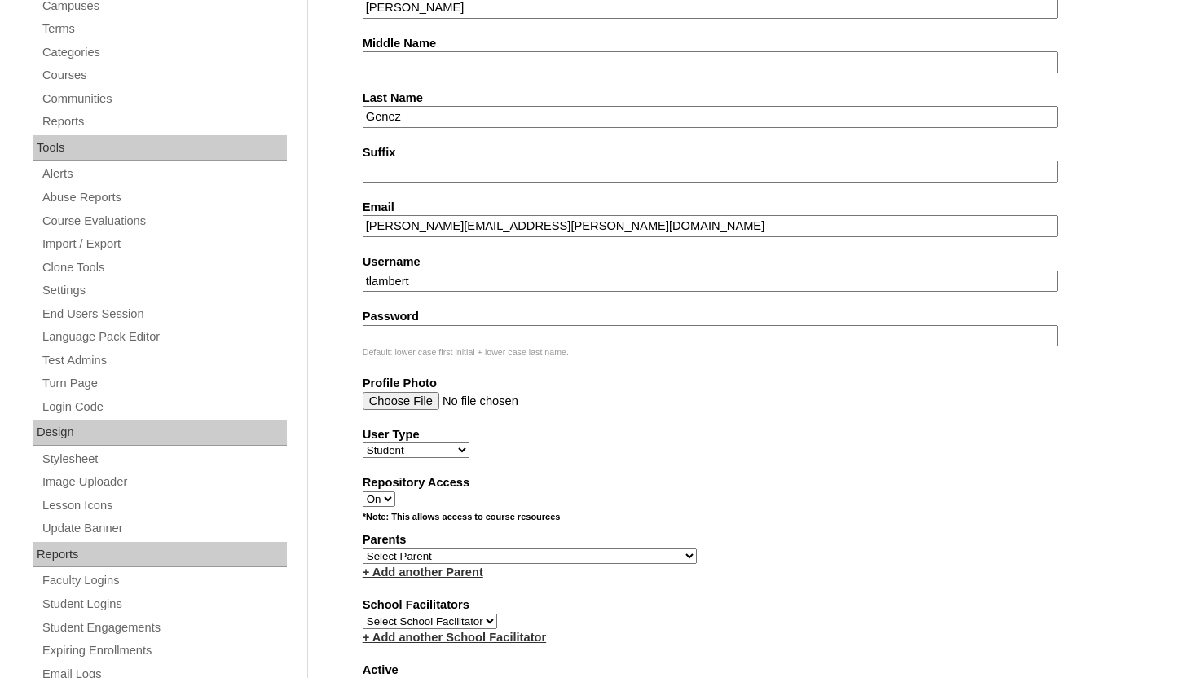
click at [354, 279] on fieldset "Account Information User Id a7cVT0000000pw Title First Name Jahida Middle Name …" at bounding box center [748, 496] width 807 height 1317
paste input "[PERSON_NAME][EMAIL_ADDRESS][PERSON_NAME][DOMAIN_NAME]"
type input "[PERSON_NAME][EMAIL_ADDRESS][PERSON_NAME][DOMAIN_NAME]"
click at [385, 336] on input "Password" at bounding box center [710, 336] width 695 height 22
paste input "[PERSON_NAME][EMAIL_ADDRESS][PERSON_NAME][DOMAIN_NAME]"
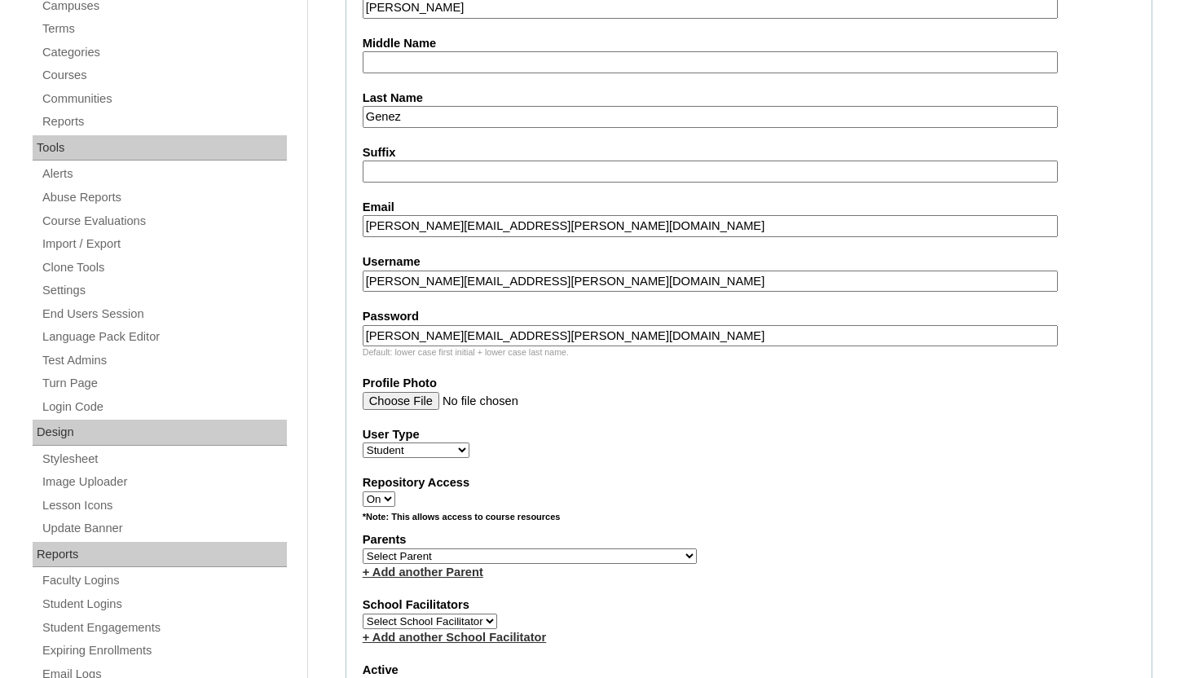
type input "[PERSON_NAME][EMAIL_ADDRESS][PERSON_NAME][DOMAIN_NAME]"
click at [596, 452] on div "User Type Faculty Staff Student Parents School Facilitators" at bounding box center [749, 442] width 772 height 33
click at [526, 556] on select "Select Parent Abbas, Tahani Garcia, Rosa Kaneko, Chad Labourdette, Jessica Nich…" at bounding box center [530, 555] width 334 height 15
select select "100543"
click at [363, 548] on select "Select Parent Abbas, Tahani Garcia, Rosa Kaneko, Chad Labourdette, Jessica Nich…" at bounding box center [530, 555] width 334 height 15
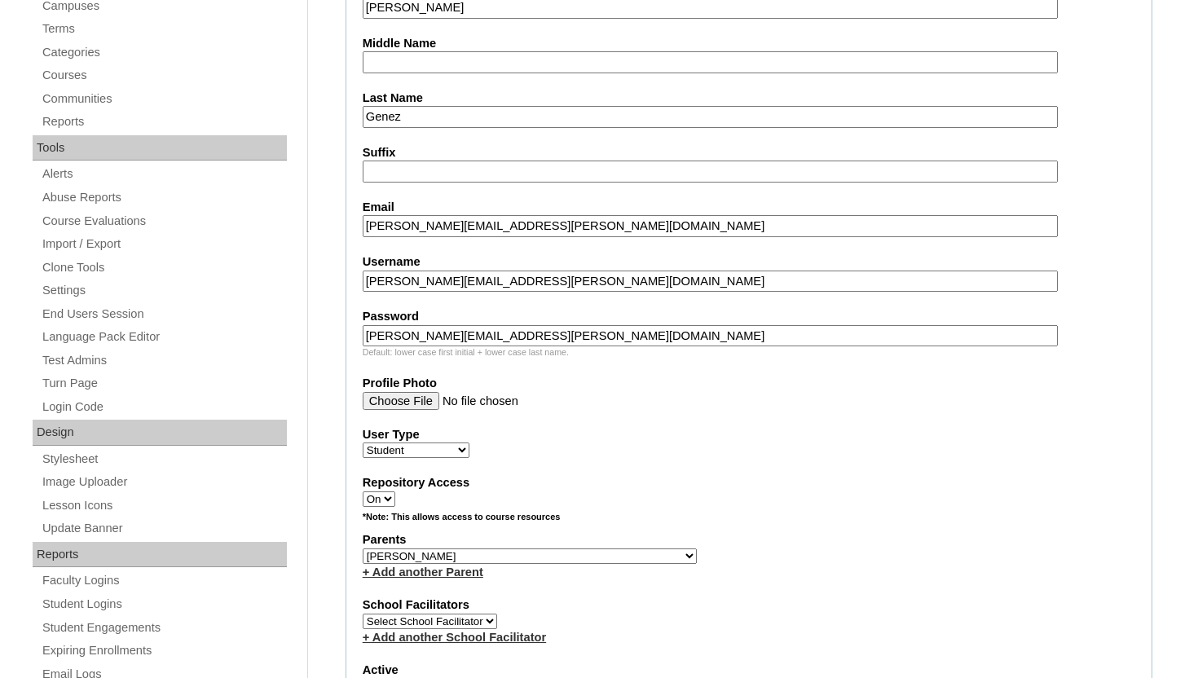
click at [675, 508] on fieldset "Account Information User Id a7cVT0000000pw Title First Name Jahida Middle Name …" at bounding box center [748, 496] width 807 height 1317
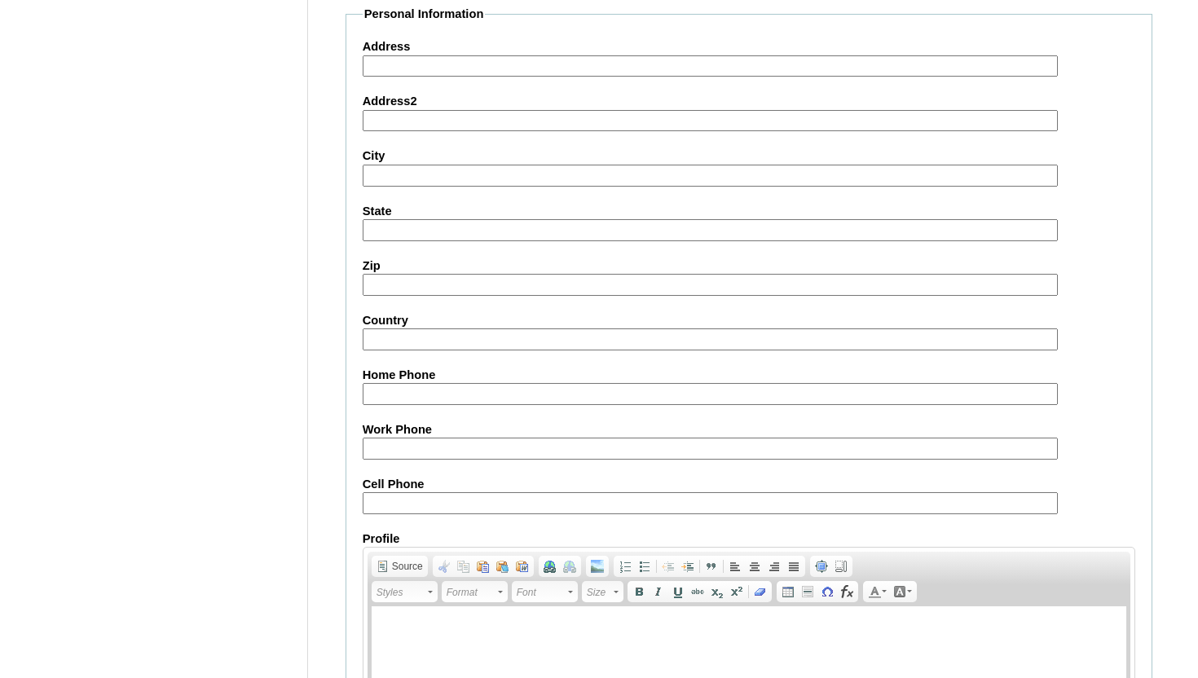
scroll to position [1892, 0]
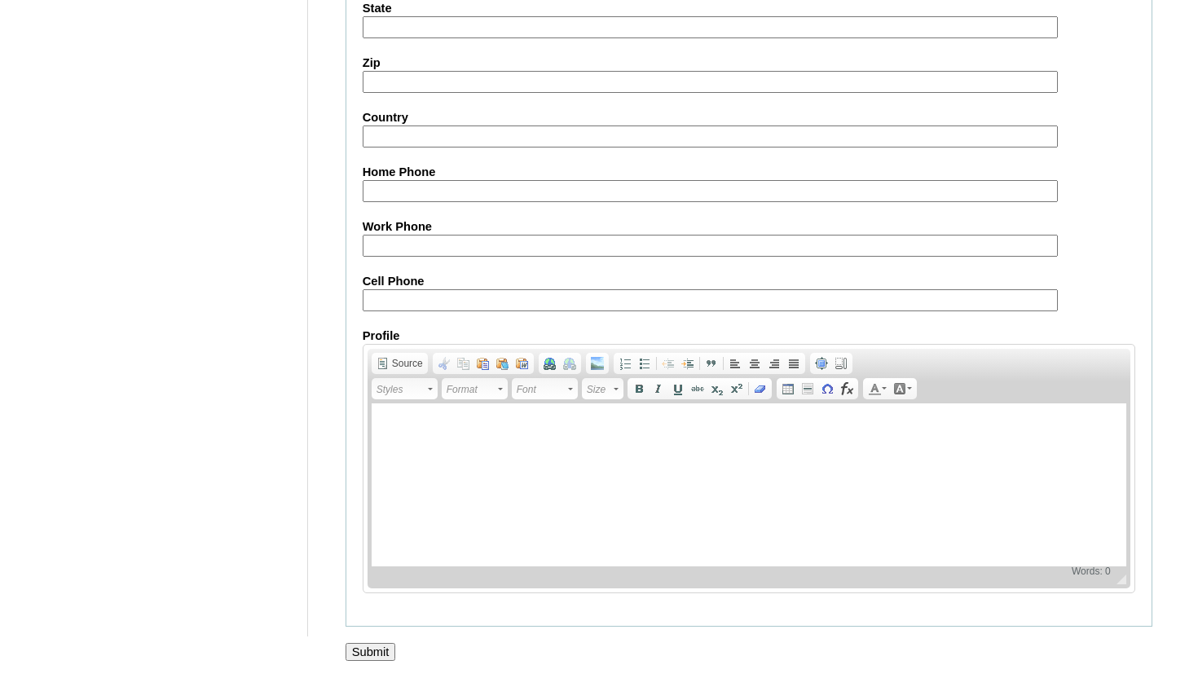
click at [370, 650] on input "Submit" at bounding box center [370, 652] width 51 height 18
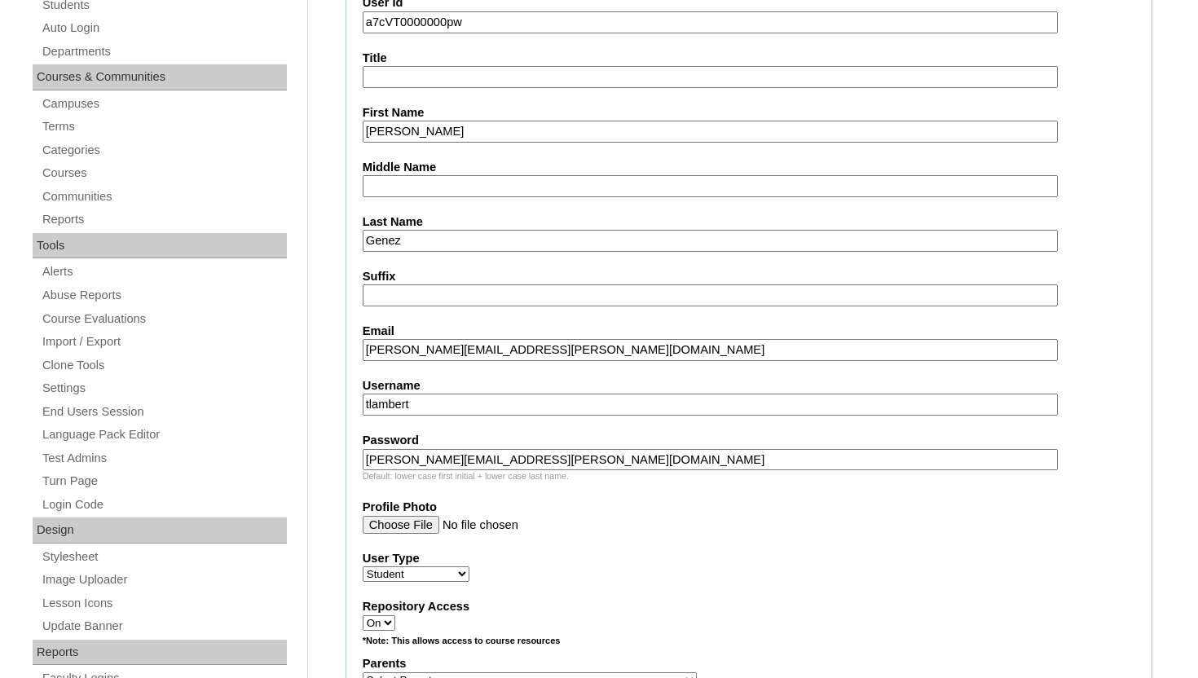
scroll to position [456, 0]
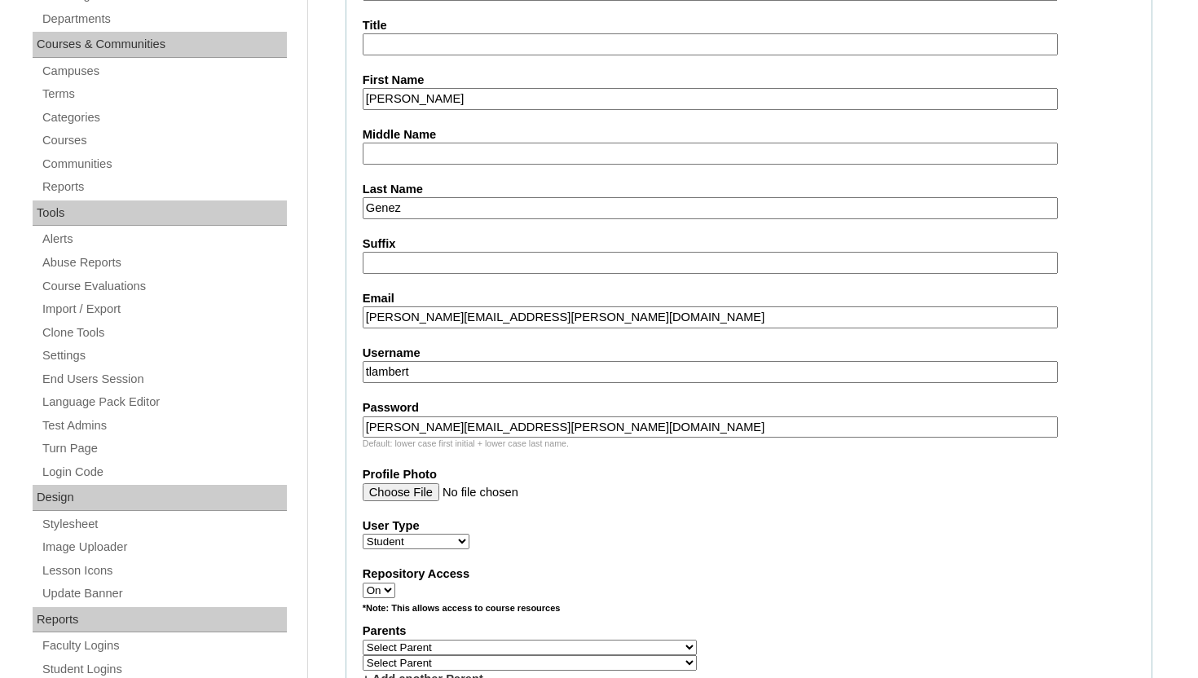
drag, startPoint x: 606, startPoint y: 319, endPoint x: 367, endPoint y: 319, distance: 239.5
click at [367, 319] on input "[PERSON_NAME][EMAIL_ADDRESS][PERSON_NAME][DOMAIN_NAME]" at bounding box center [710, 317] width 695 height 22
drag, startPoint x: 426, startPoint y: 374, endPoint x: 341, endPoint y: 373, distance: 84.7
paste input "Jahida.genez@enlightiumstudent.com"
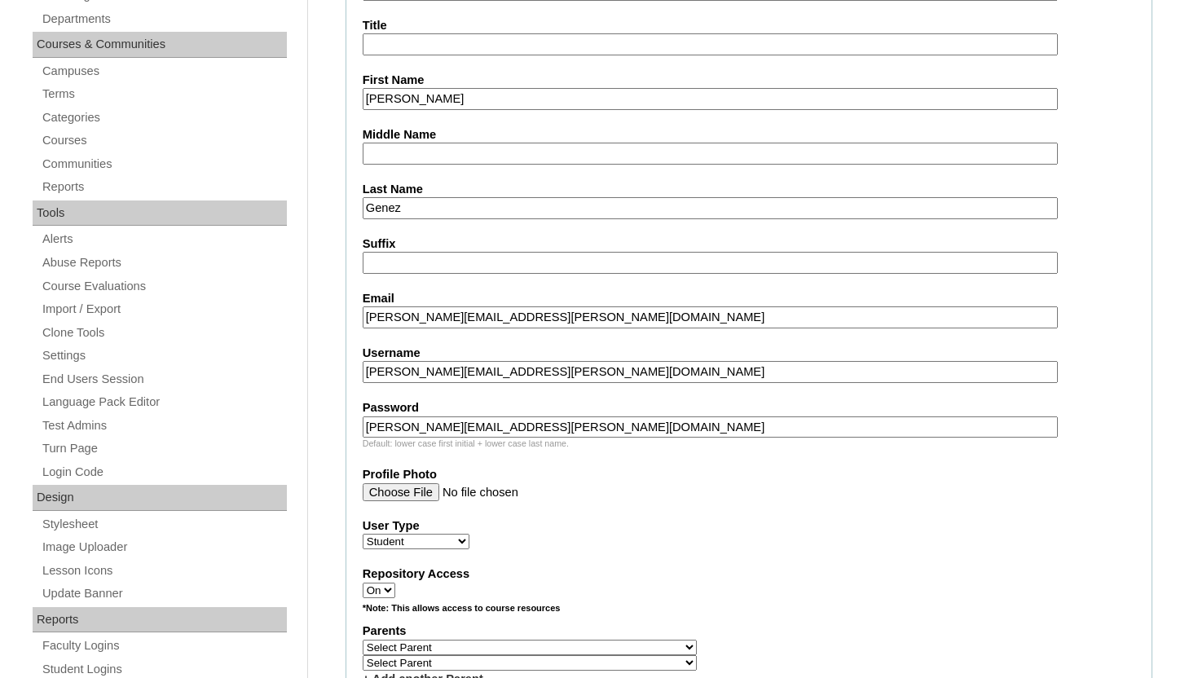
type input "Jahida.genez@enlightiumstudent.com"
click at [350, 362] on fieldset "Account Information User Id a7cVT0000000pw Title First Name Jahida Middle Name …" at bounding box center [748, 603] width 807 height 1348
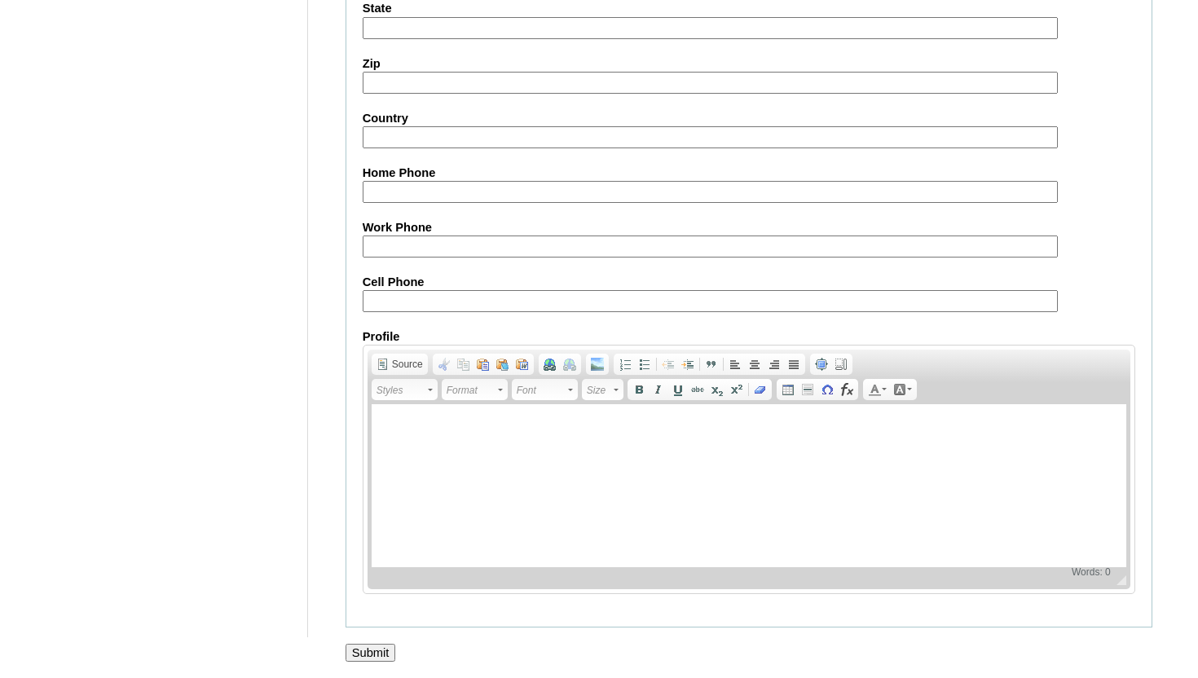
scroll to position [1949, 0]
click at [372, 647] on input "Submit" at bounding box center [370, 652] width 51 height 18
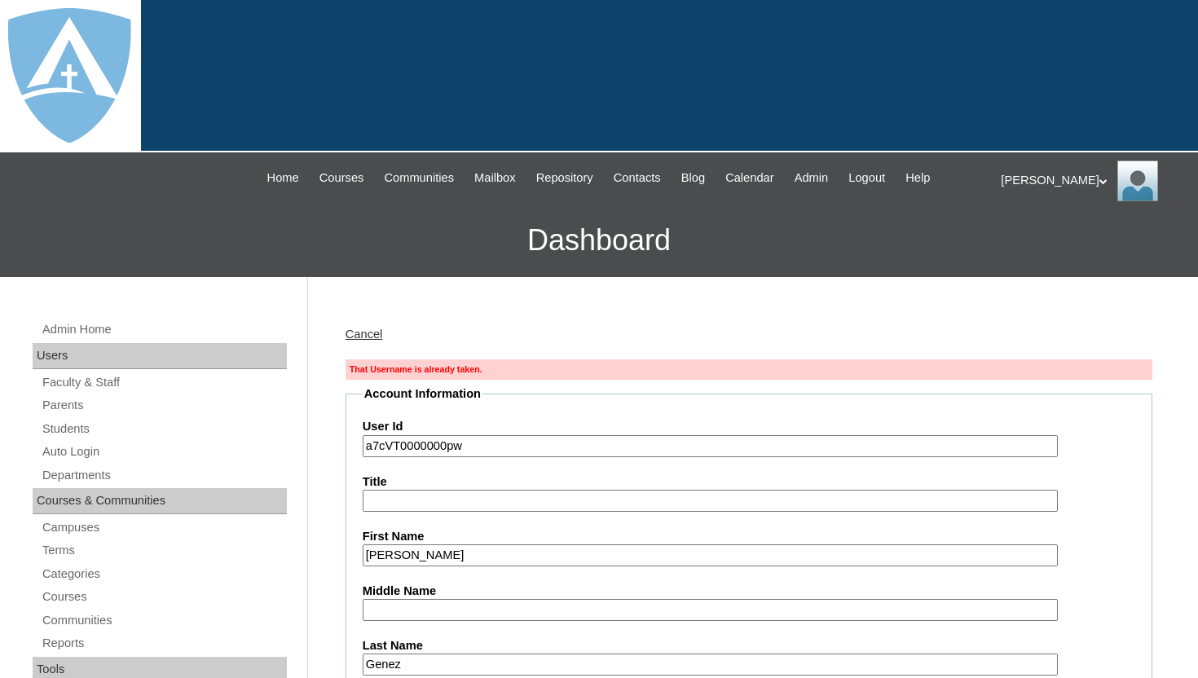
type input "tlambert"
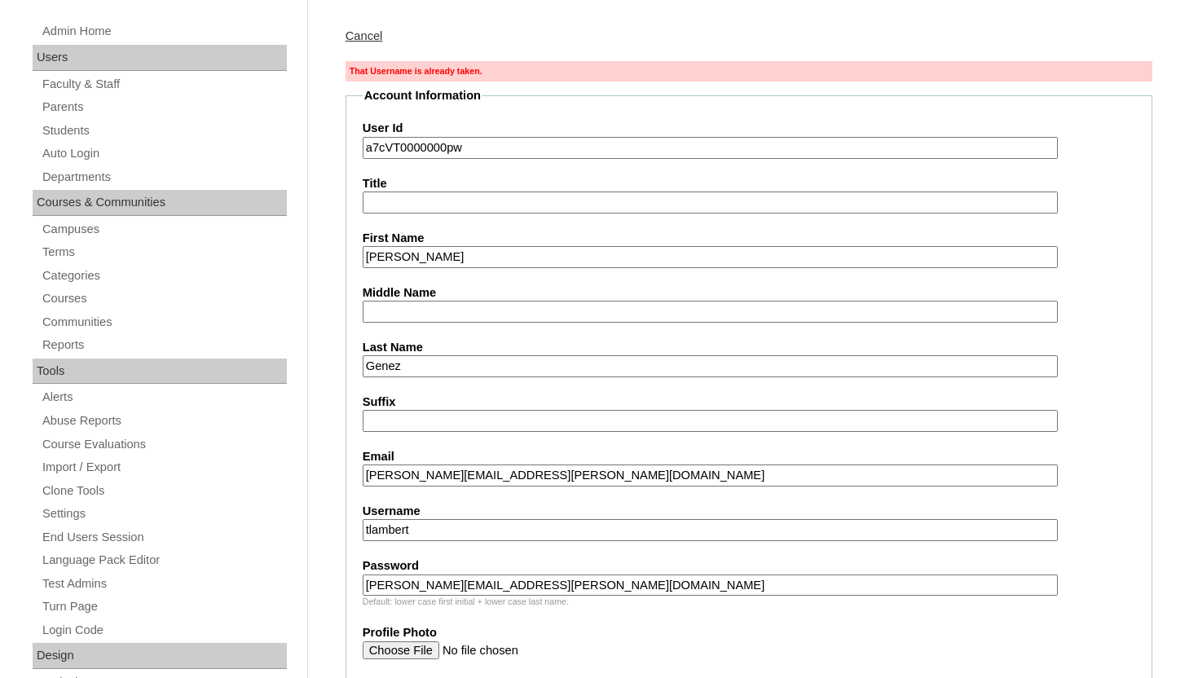
scroll to position [228, 0]
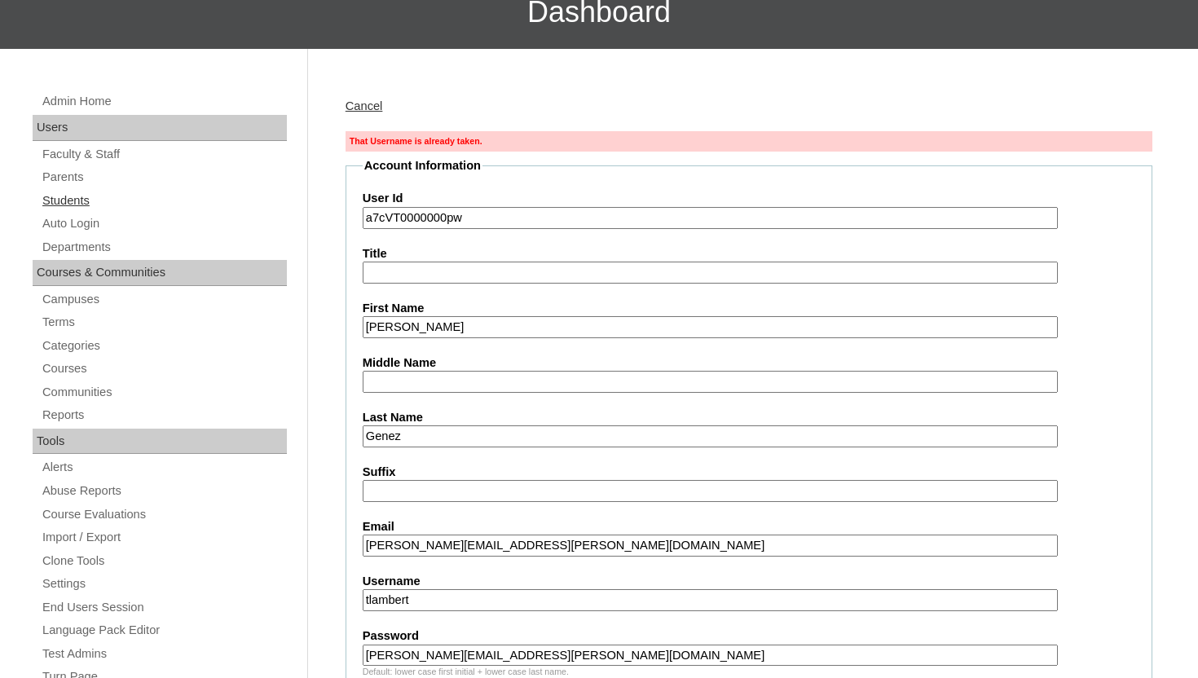
click at [84, 200] on link "Students" at bounding box center [164, 201] width 246 height 20
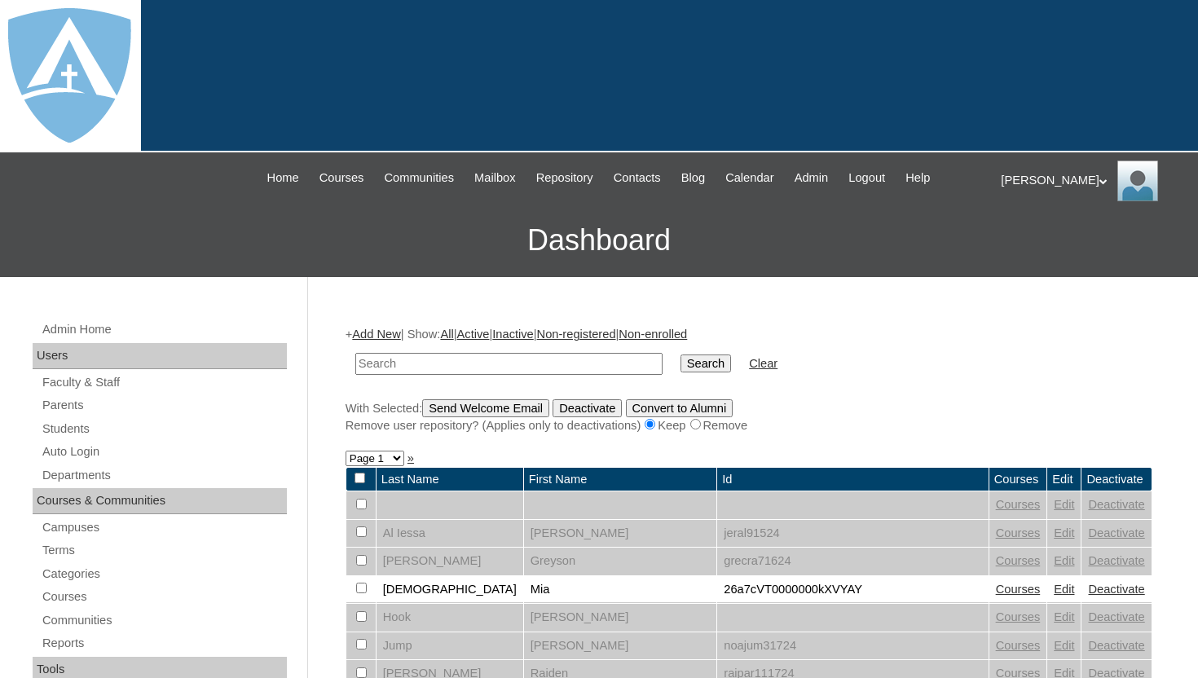
click at [426, 355] on input "text" at bounding box center [508, 364] width 307 height 22
type input "jahida"
click at [688, 367] on input "Search" at bounding box center [705, 363] width 51 height 18
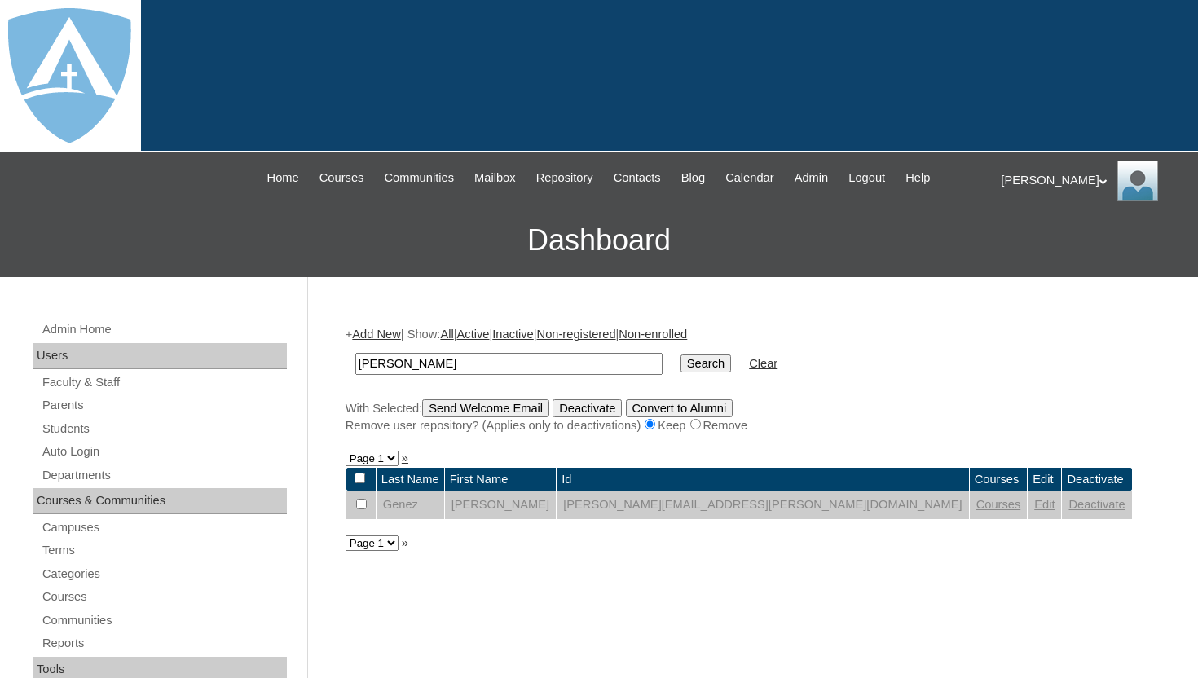
click at [1034, 508] on link "Edit" at bounding box center [1044, 504] width 20 height 13
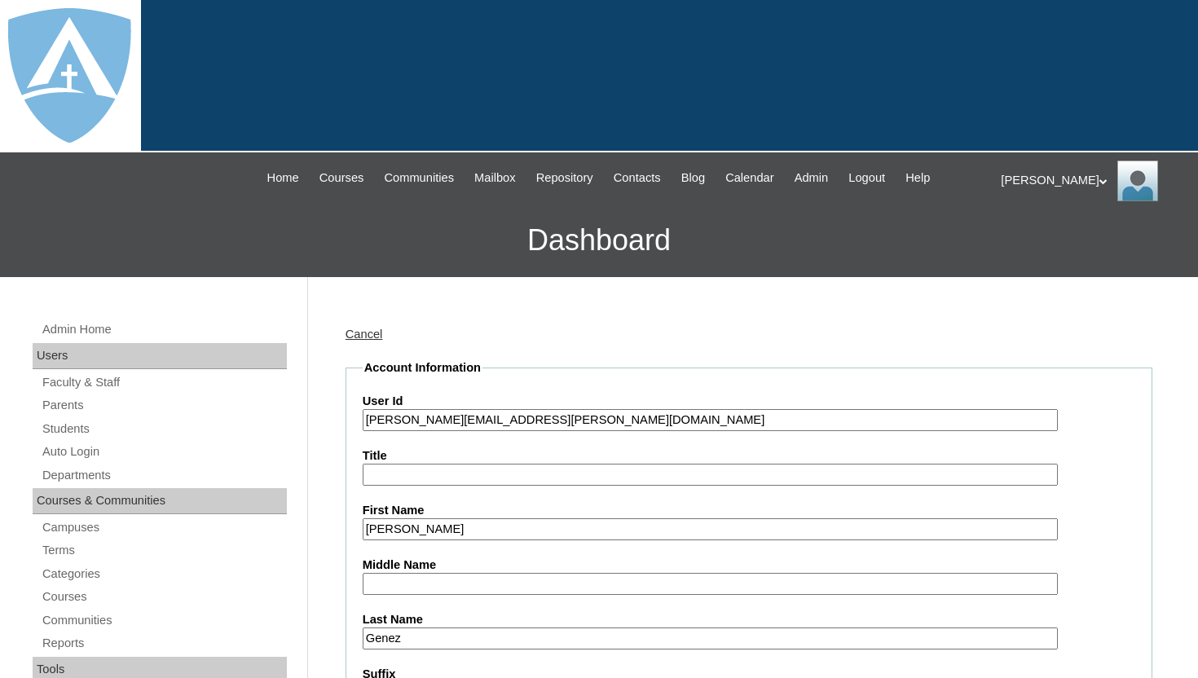
type input "tlambert"
click at [366, 423] on input "jahida.genez@enlightiumstudent.com" at bounding box center [710, 420] width 695 height 22
type input "26jahida.genez@enlightiumstudent.com"
click at [613, 341] on div "Cancel" at bounding box center [748, 334] width 807 height 17
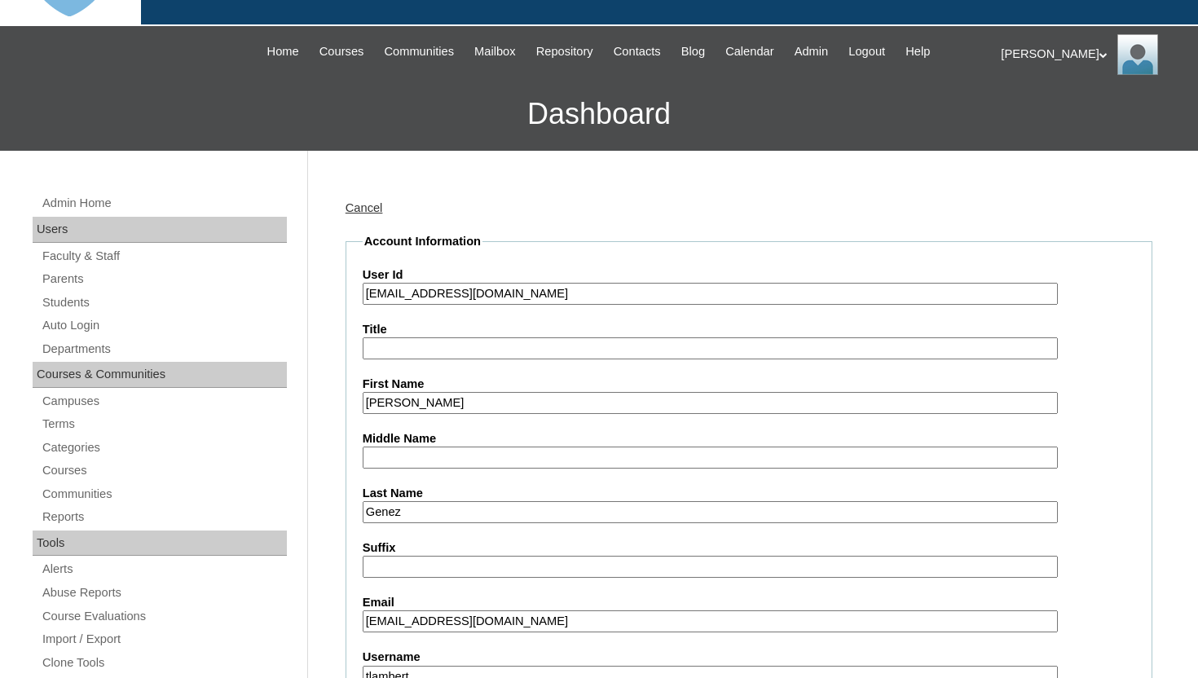
scroll to position [98, 0]
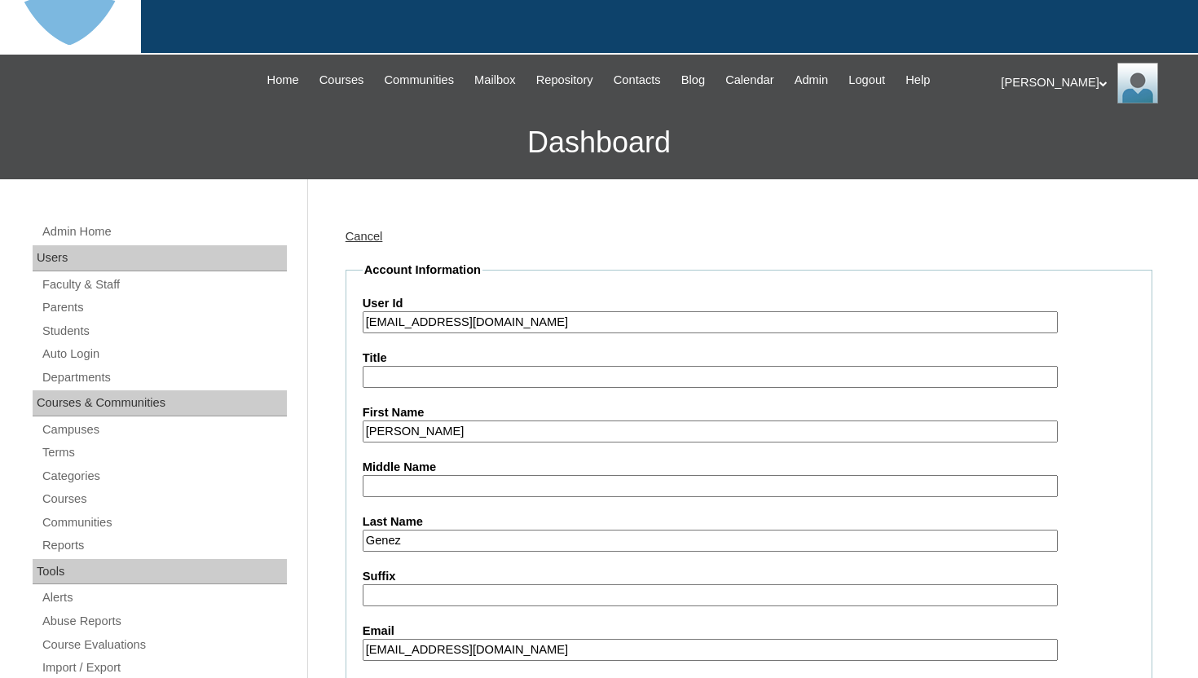
drag, startPoint x: 380, startPoint y: 323, endPoint x: 626, endPoint y: 314, distance: 246.2
click at [626, 315] on input "26jahida.genez@enlightiumstudent.com" at bounding box center [710, 322] width 695 height 22
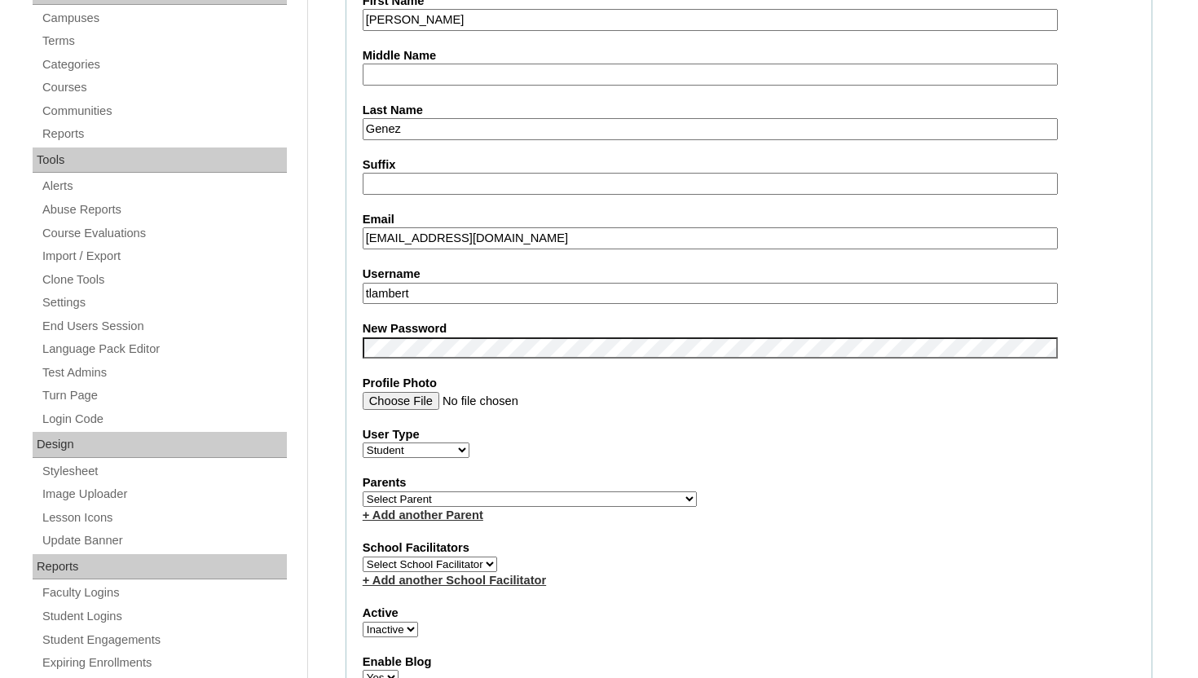
scroll to position [521, 0]
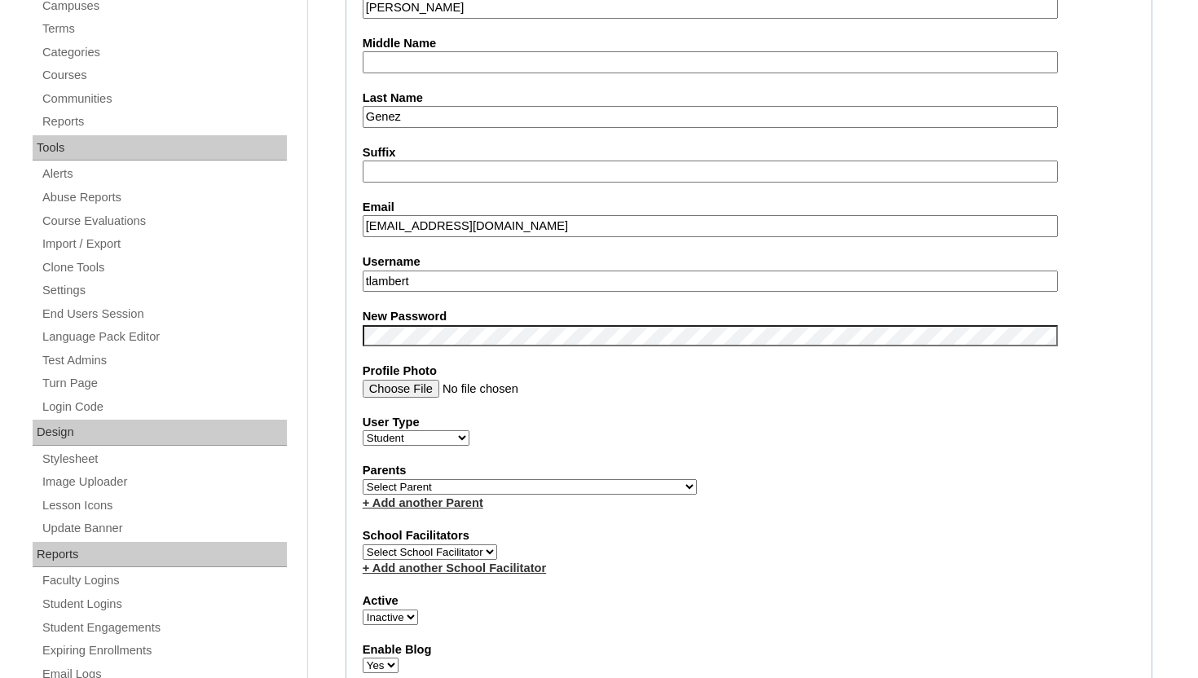
drag, startPoint x: 535, startPoint y: 226, endPoint x: 356, endPoint y: 228, distance: 179.2
click at [356, 228] on fieldset "Account Information User Id 26jahida.genez@enlightiumstudent.com Title First Na…" at bounding box center [748, 490] width 807 height 1305
paste input "jahida.genez@enlightiumstudent"
type input "jahida.genez@enlightiumstudent.com"
drag, startPoint x: 427, startPoint y: 279, endPoint x: 348, endPoint y: 278, distance: 79.0
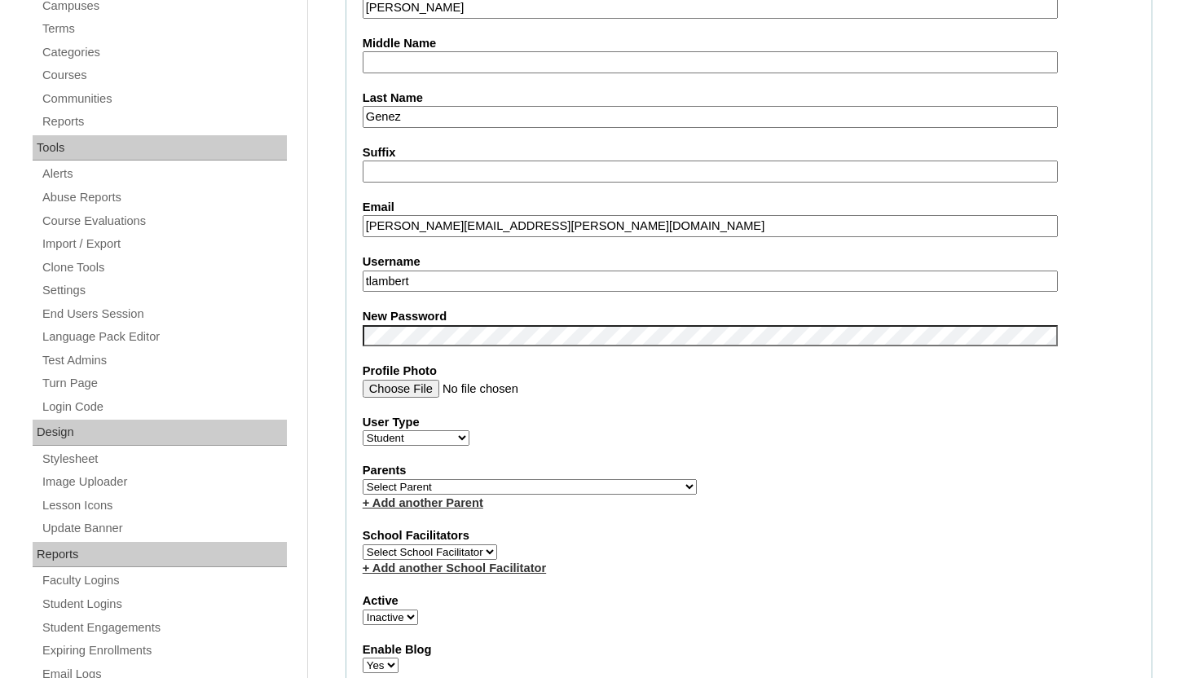
click at [348, 278] on fieldset "Account Information User Id 26jahida.genez@enlightiumstudent.com Title First Na…" at bounding box center [748, 490] width 807 height 1305
paste input "jahida.genez@enlightiumstudent.com"
type input "jahida.genez@enlightiumstudent.com"
click at [604, 547] on div "School Facilitators Select School Facilitator + Add another School Facilitator" at bounding box center [749, 551] width 772 height 49
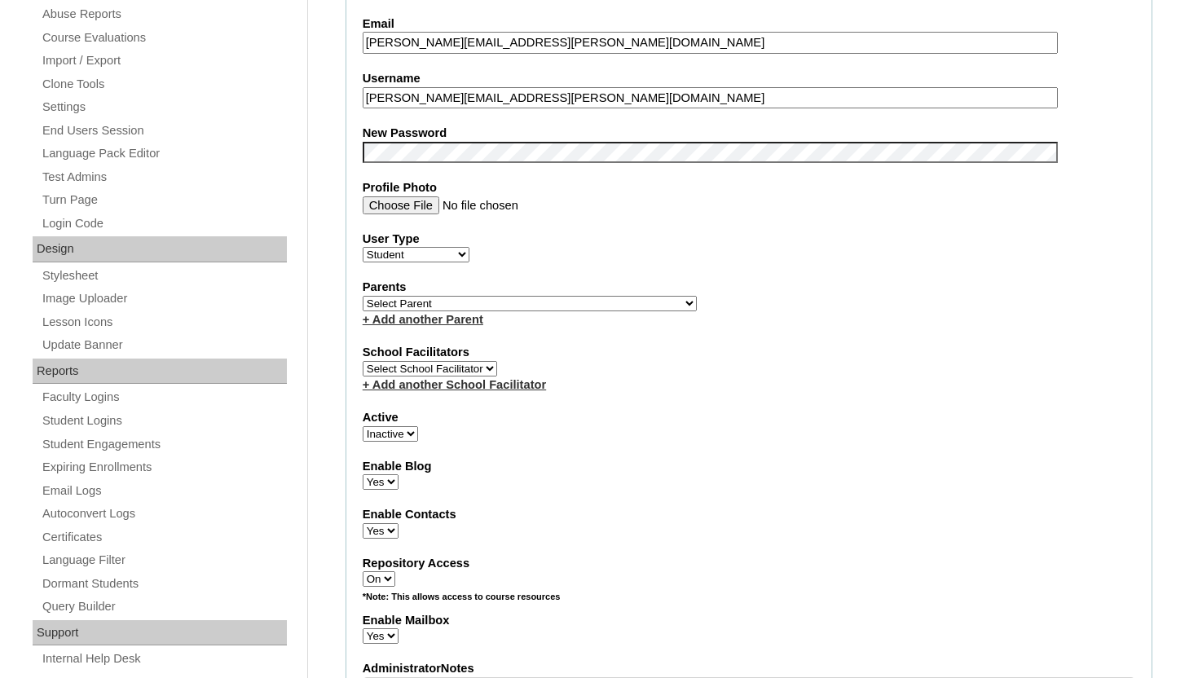
scroll to position [717, 0]
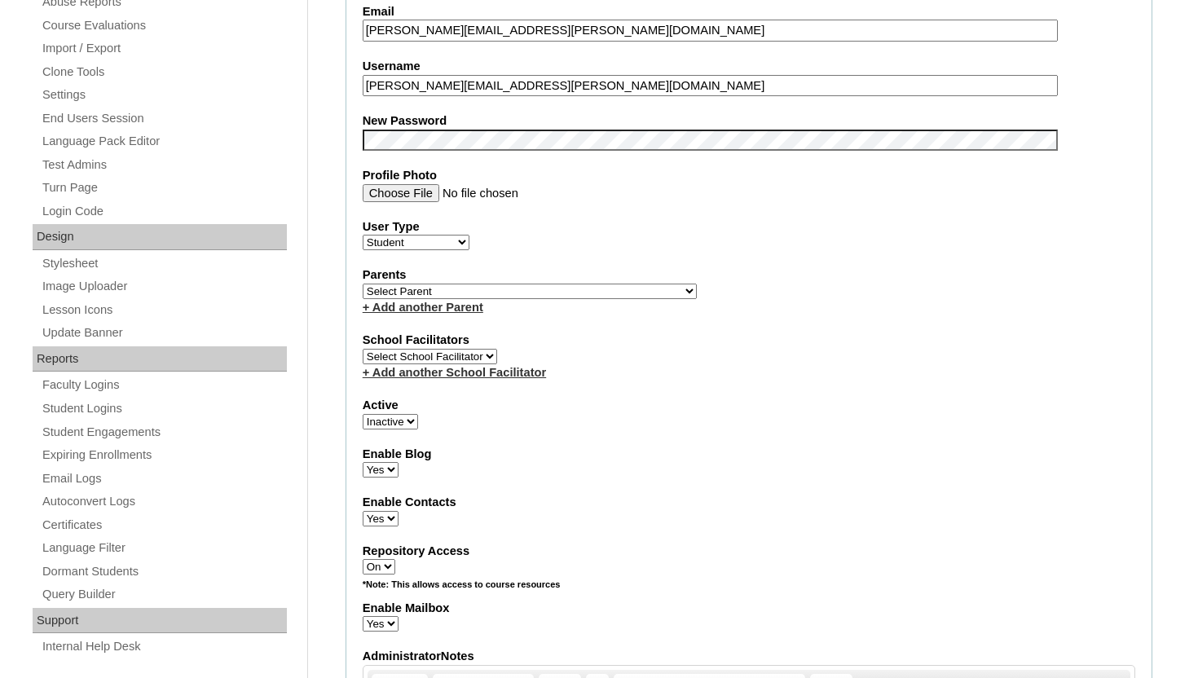
click at [409, 420] on select "Active Inactive" at bounding box center [390, 421] width 55 height 15
select select "1"
click at [363, 414] on select "Active Inactive" at bounding box center [390, 421] width 55 height 15
click at [451, 292] on select "Select Parent Abbas, Tahani Garcia, Rosa Kaneko, Chad Labourdette, Jessica Nich…" at bounding box center [530, 291] width 334 height 15
select select "100543"
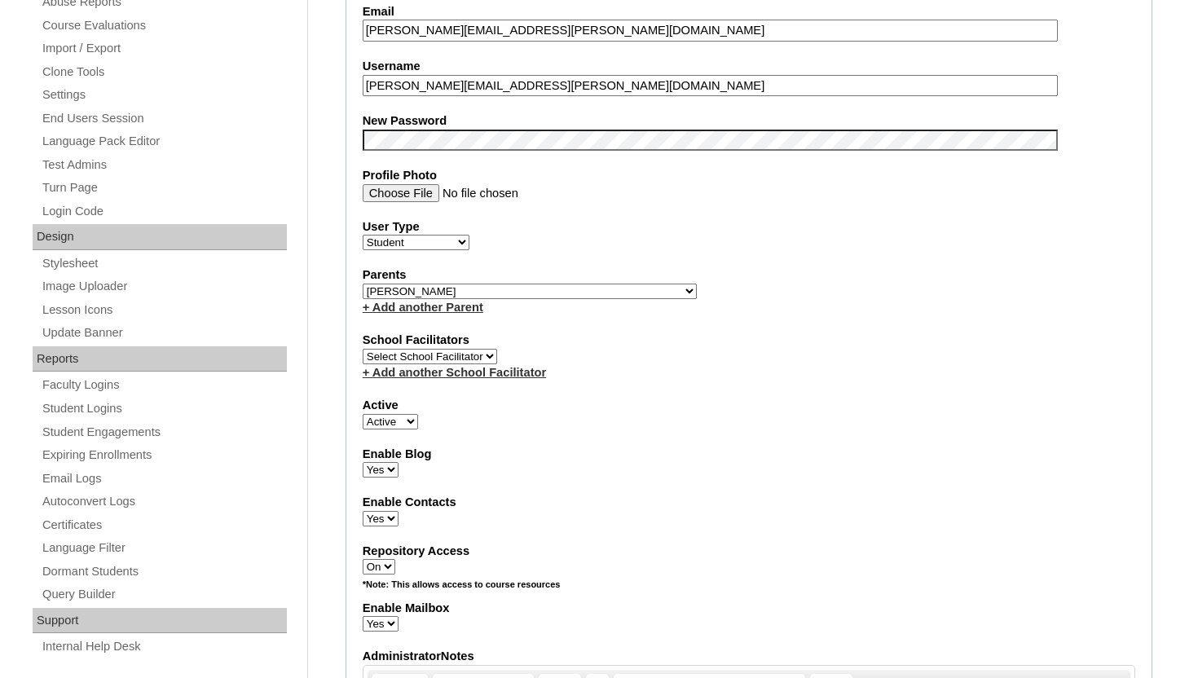
click at [363, 284] on select "Select Parent Abbas, Tahani Garcia, Rosa Kaneko, Chad Labourdette, Jessica Nich…" at bounding box center [530, 291] width 334 height 15
click at [685, 437] on fieldset "Account Information User Id 26jahida.genez@enlightiumstudent.com Title First Na…" at bounding box center [748, 294] width 807 height 1305
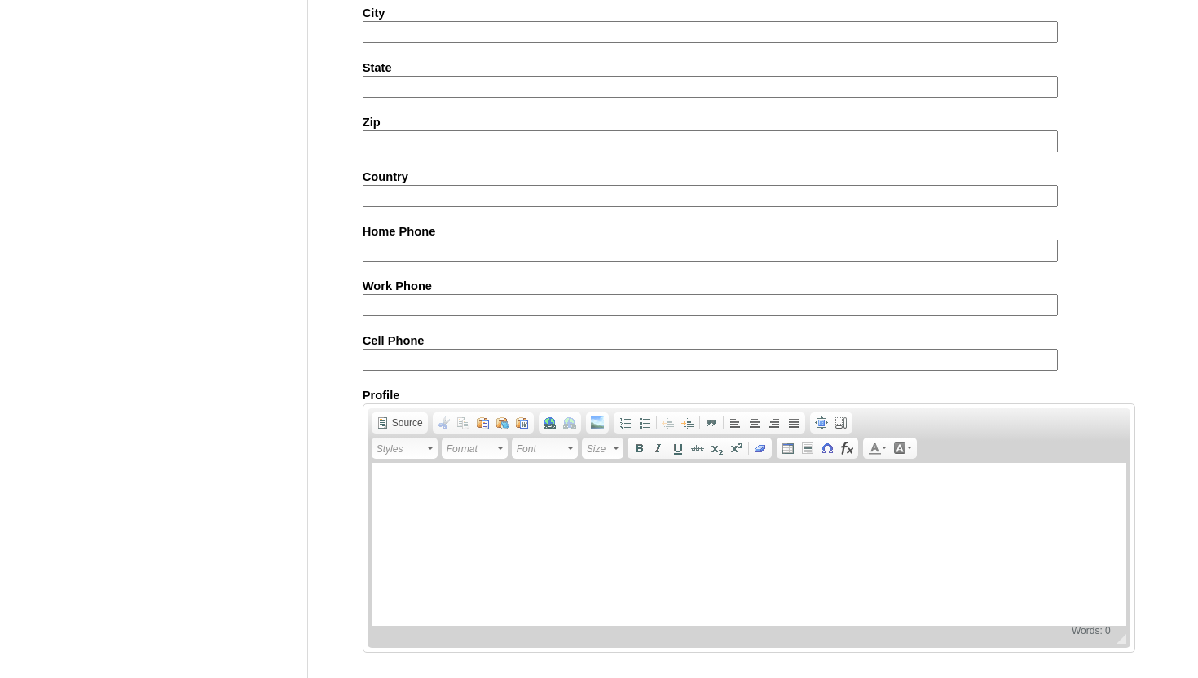
scroll to position [1879, 0]
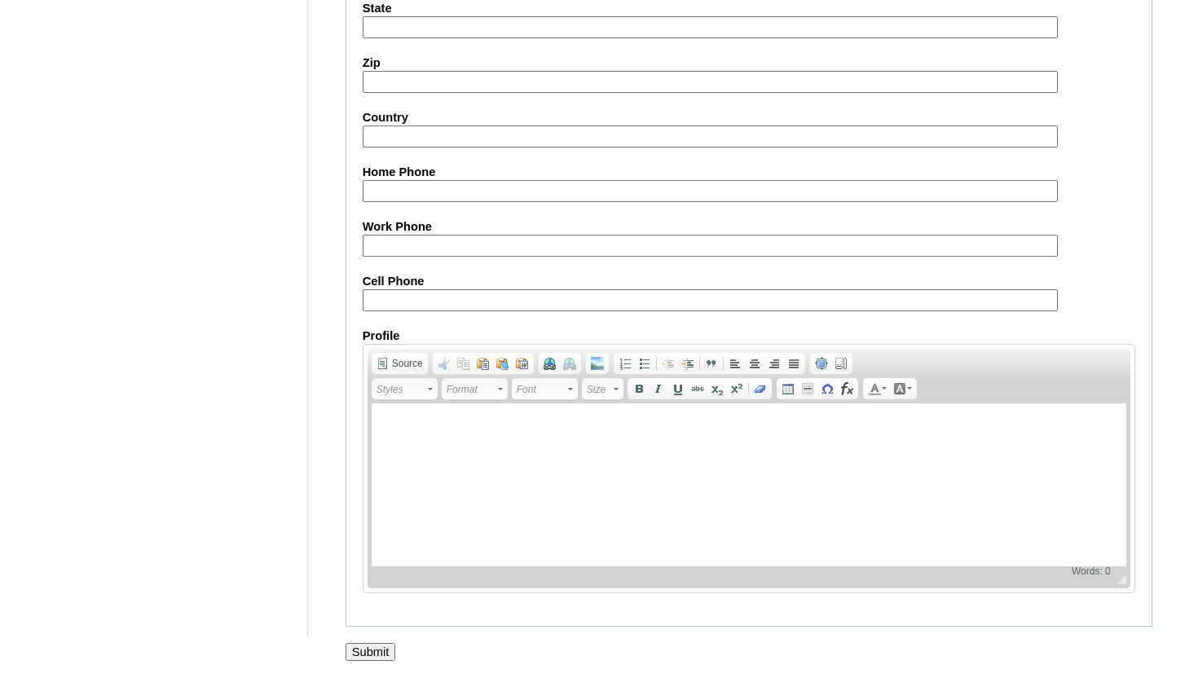
click at [370, 656] on input "Submit" at bounding box center [370, 652] width 51 height 18
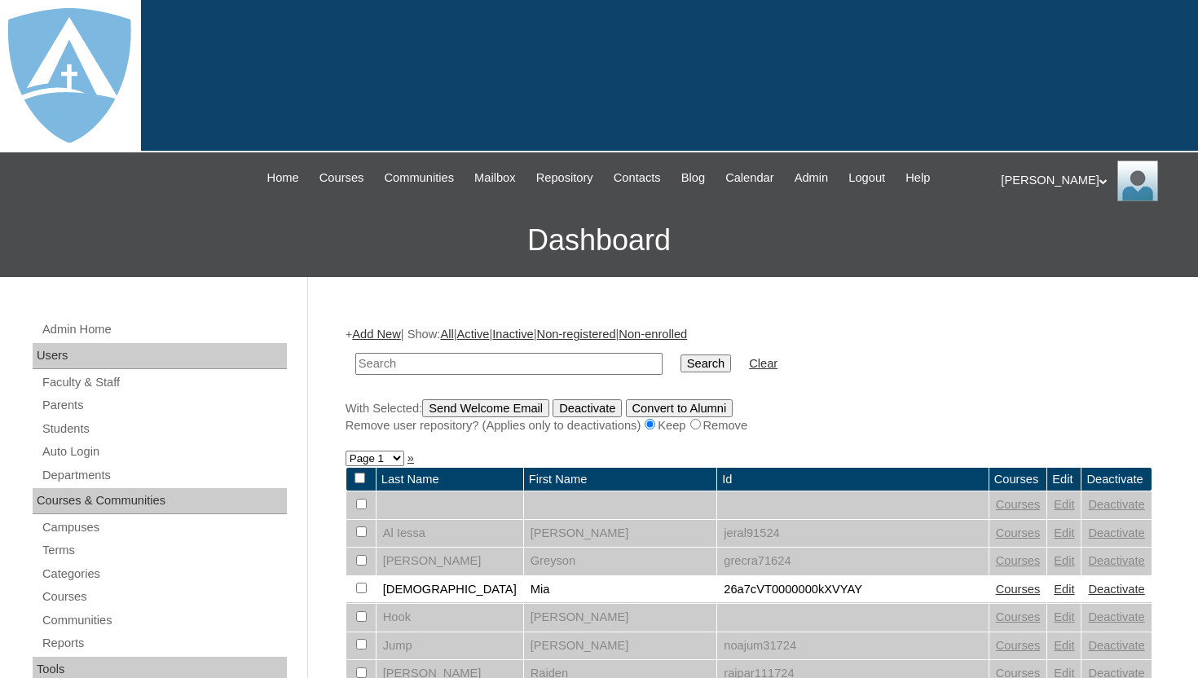
click at [514, 358] on input "text" at bounding box center [508, 364] width 307 height 22
type input "[PERSON_NAME]"
click at [703, 358] on input "Search" at bounding box center [705, 363] width 51 height 18
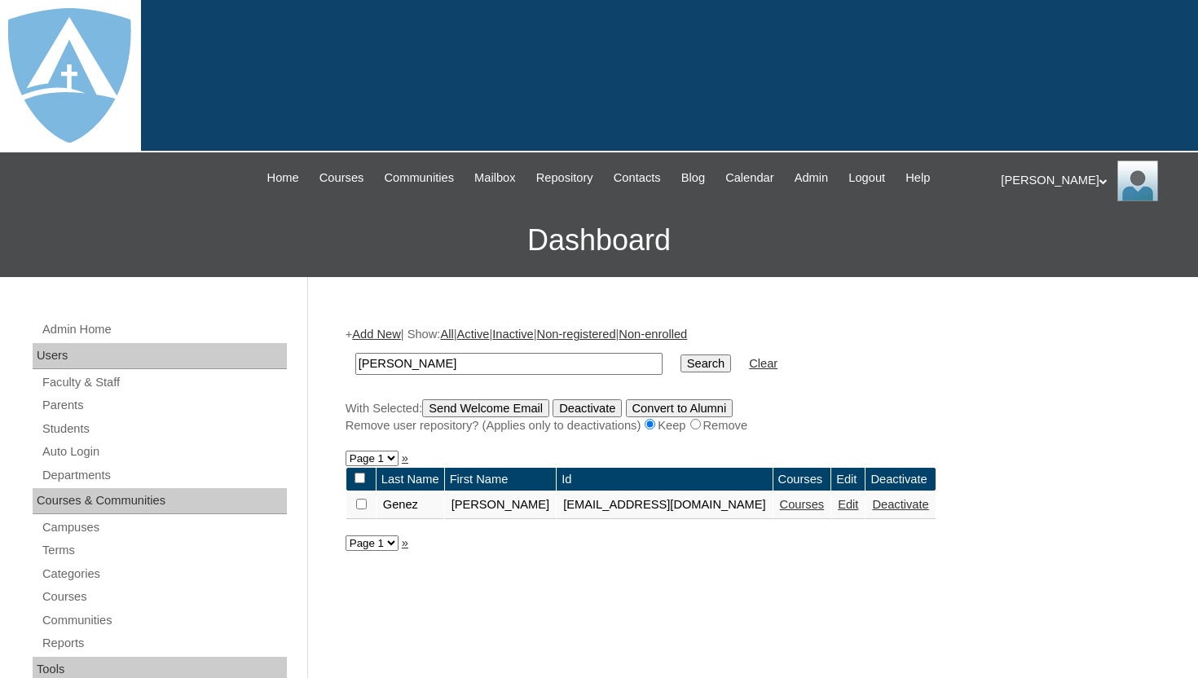
click at [798, 503] on link "Courses" at bounding box center [802, 504] width 45 height 13
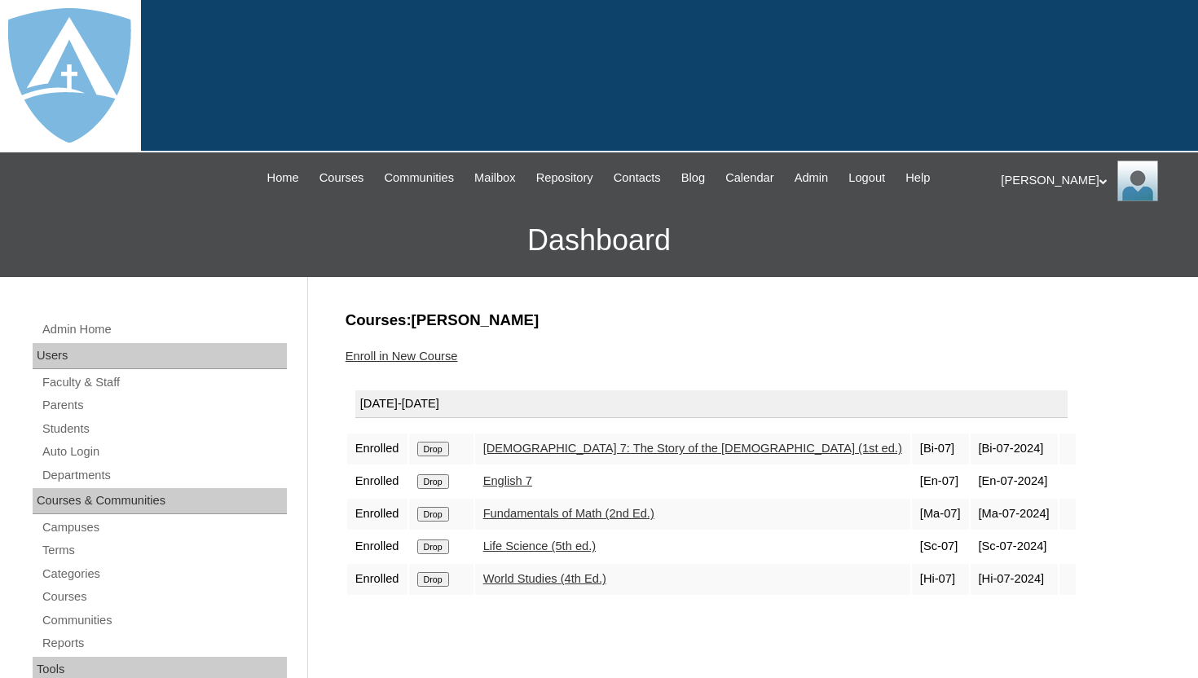
click at [439, 450] on input "Drop" at bounding box center [433, 449] width 32 height 15
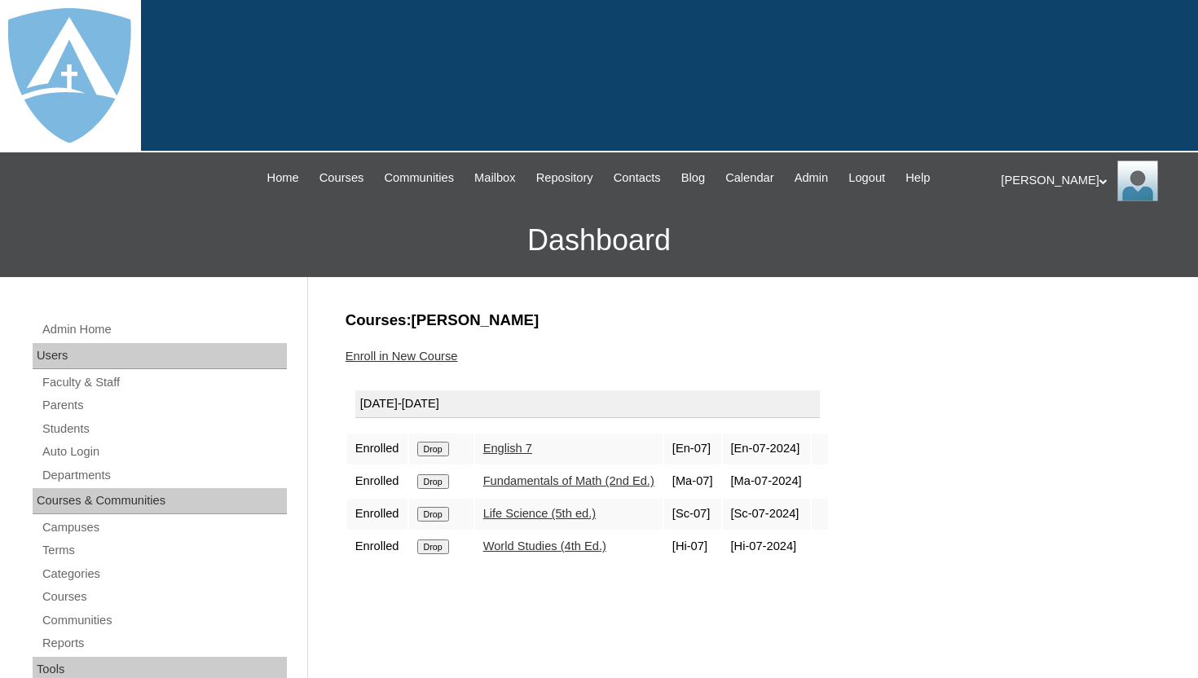
click at [438, 446] on input "Drop" at bounding box center [433, 449] width 32 height 15
click at [446, 449] on input "Drop" at bounding box center [433, 449] width 32 height 15
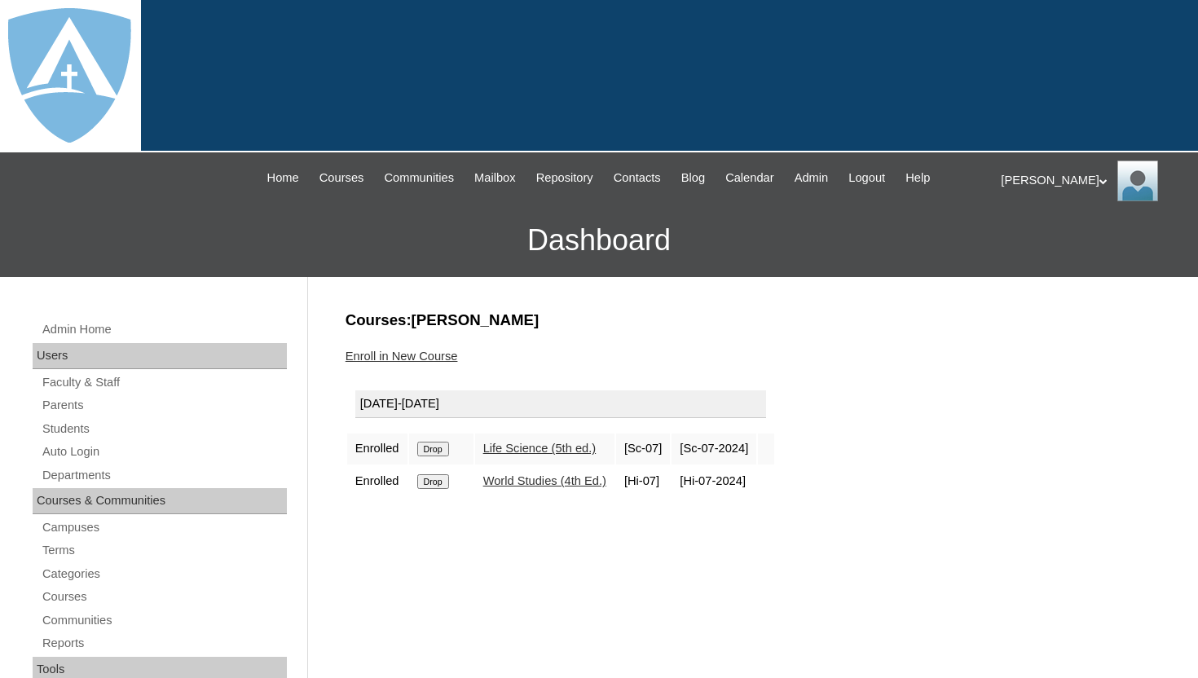
click at [443, 452] on input "Drop" at bounding box center [433, 449] width 32 height 15
click at [441, 446] on input "Drop" at bounding box center [433, 449] width 32 height 15
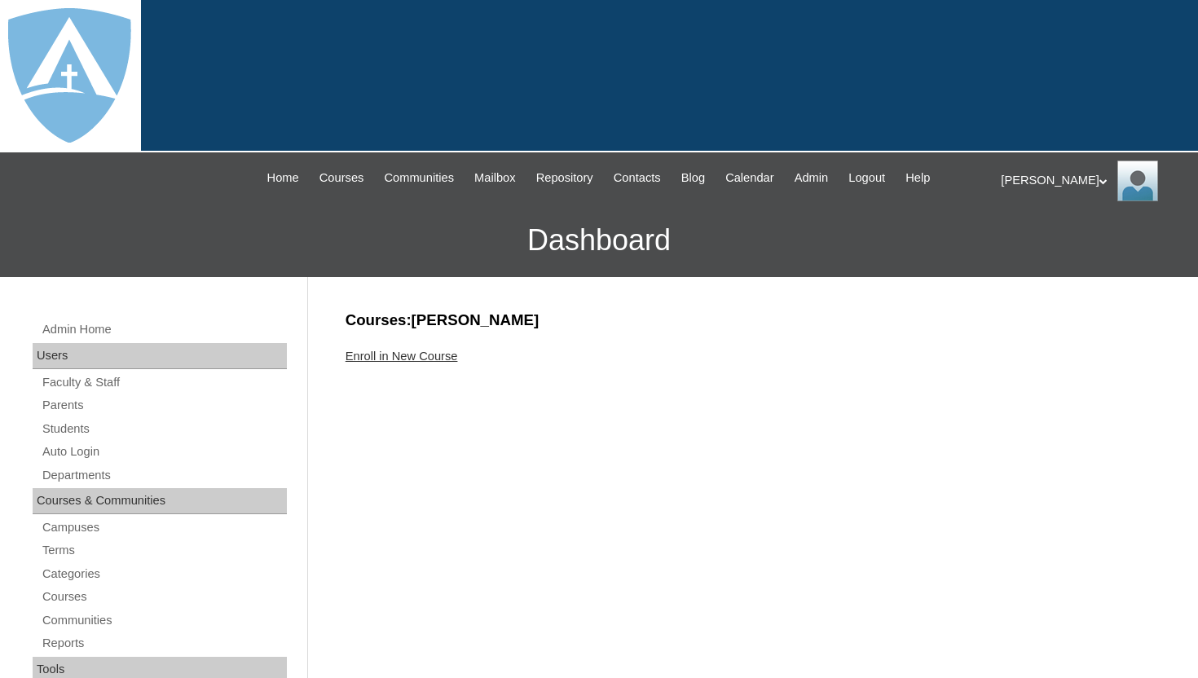
click at [420, 354] on link "Enroll in New Course" at bounding box center [401, 356] width 112 height 13
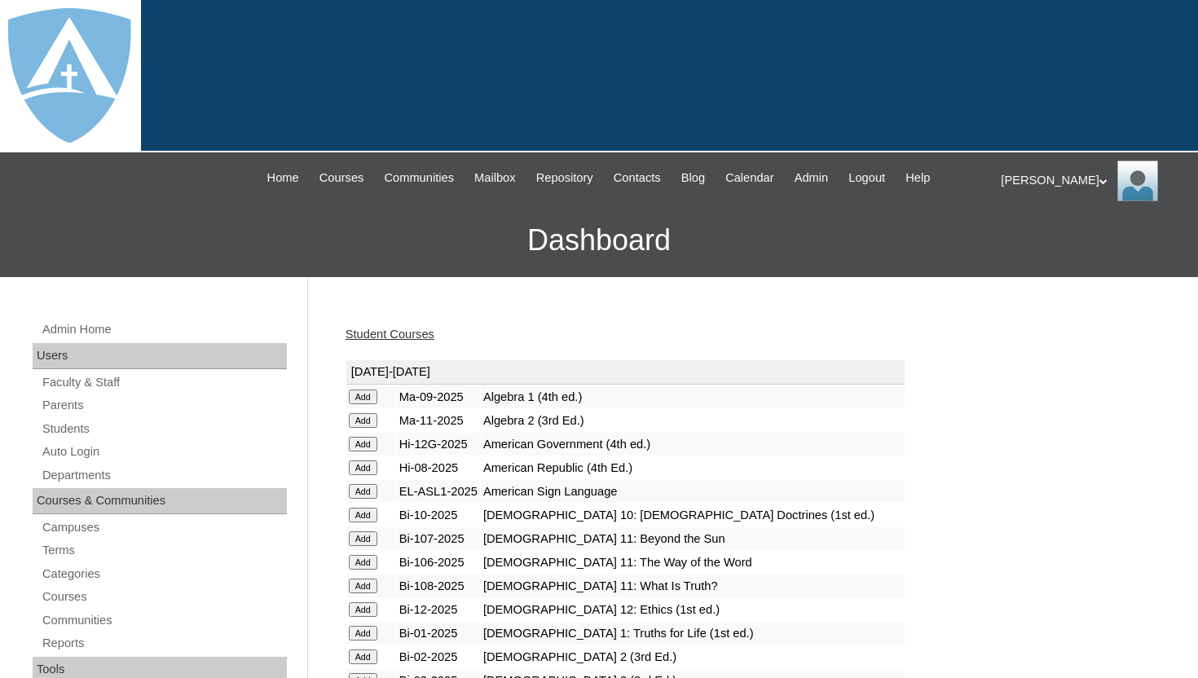
click at [468, 339] on div "Student Courses" at bounding box center [748, 334] width 807 height 17
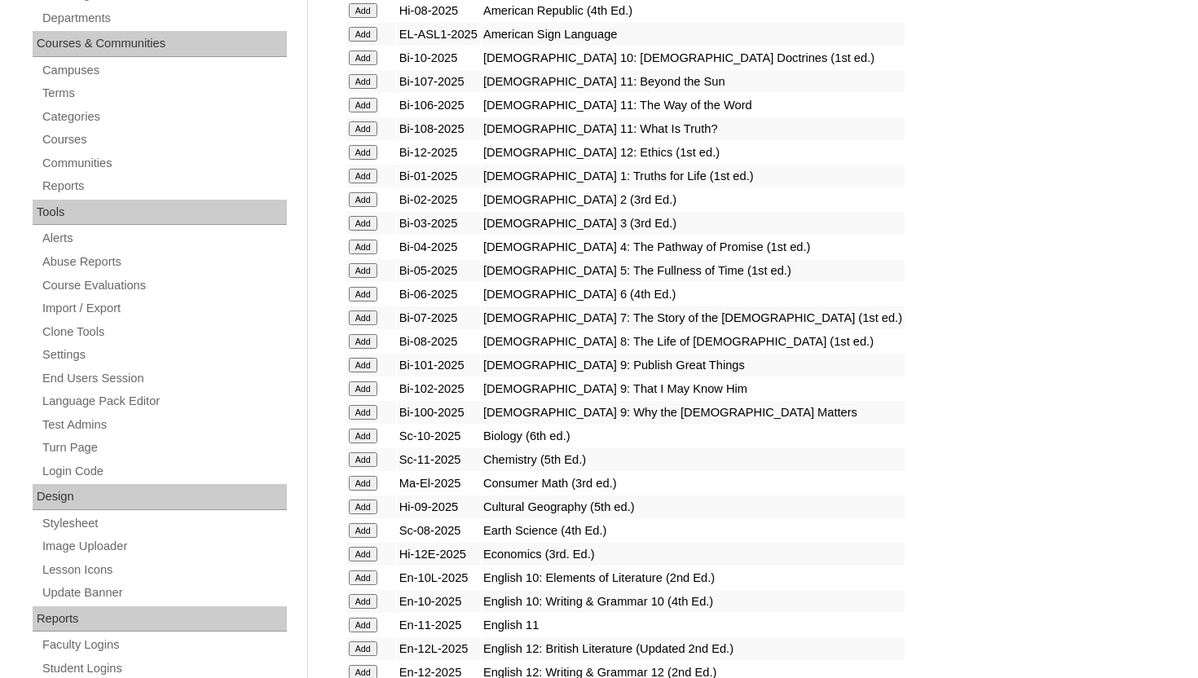
scroll to position [489, 0]
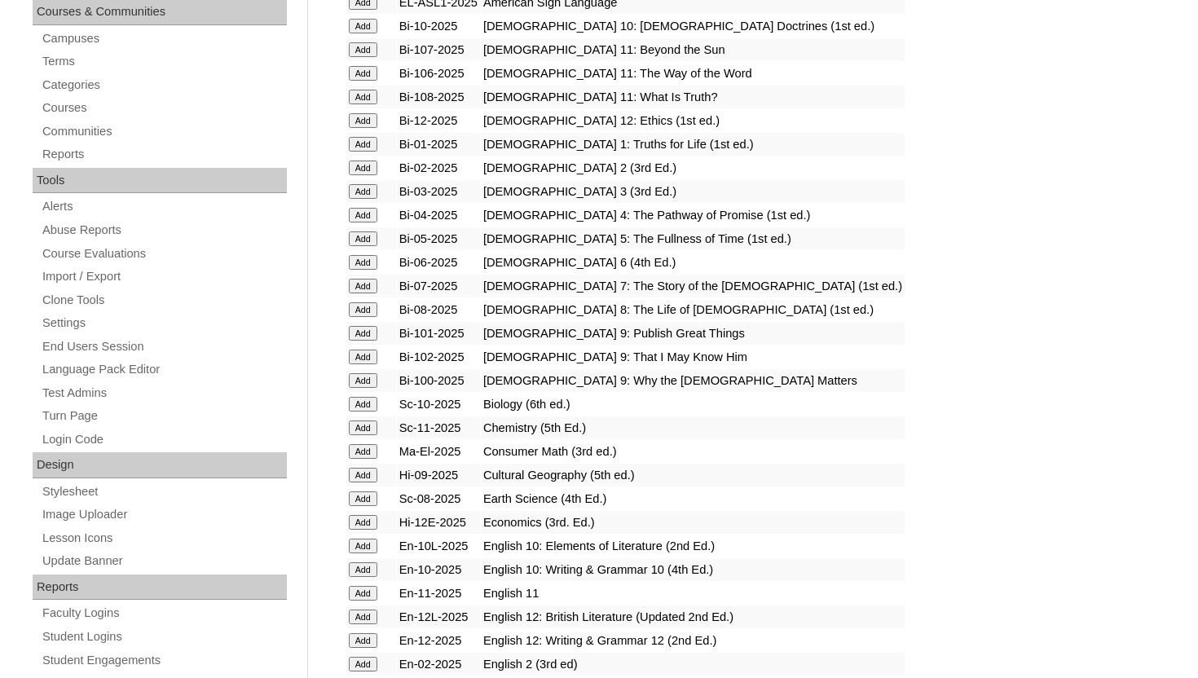
click at [367, 310] on input "Add" at bounding box center [363, 309] width 29 height 15
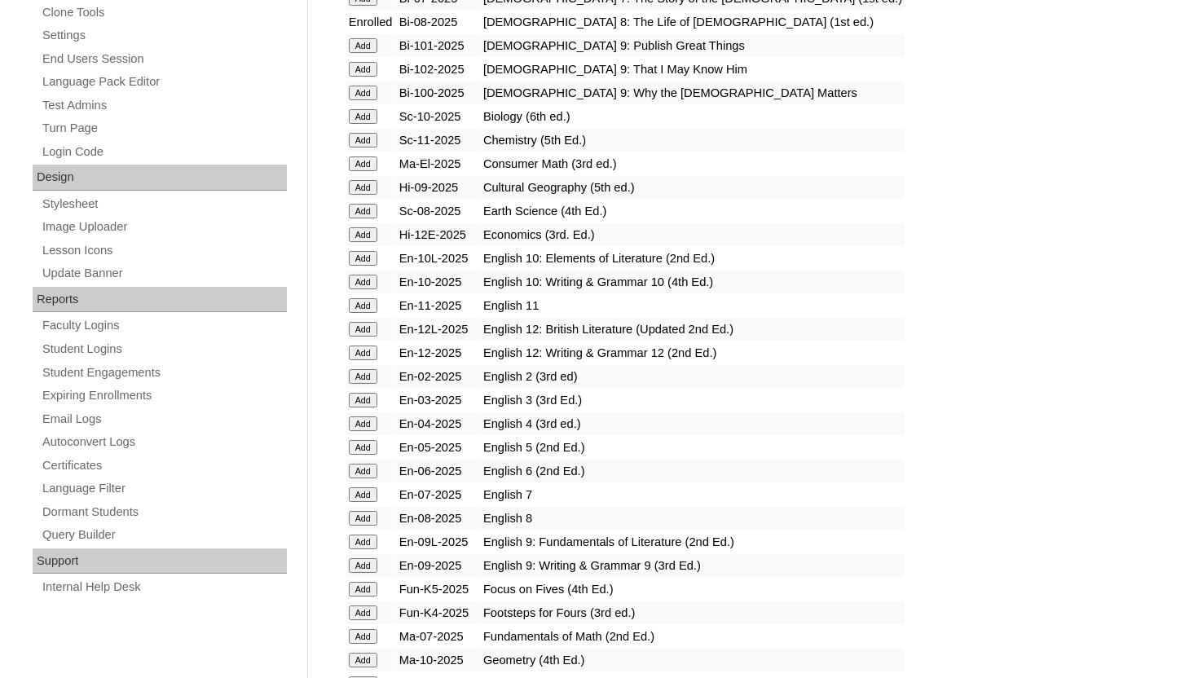
scroll to position [847, 0]
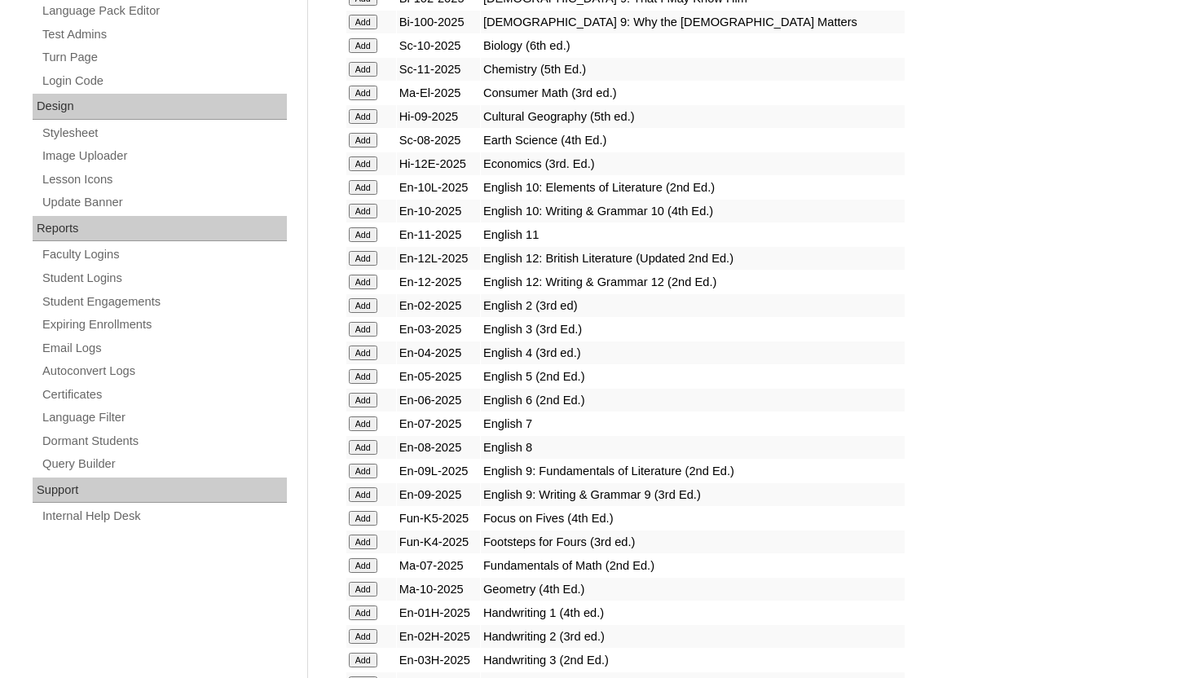
click at [362, 449] on input "Add" at bounding box center [363, 447] width 29 height 15
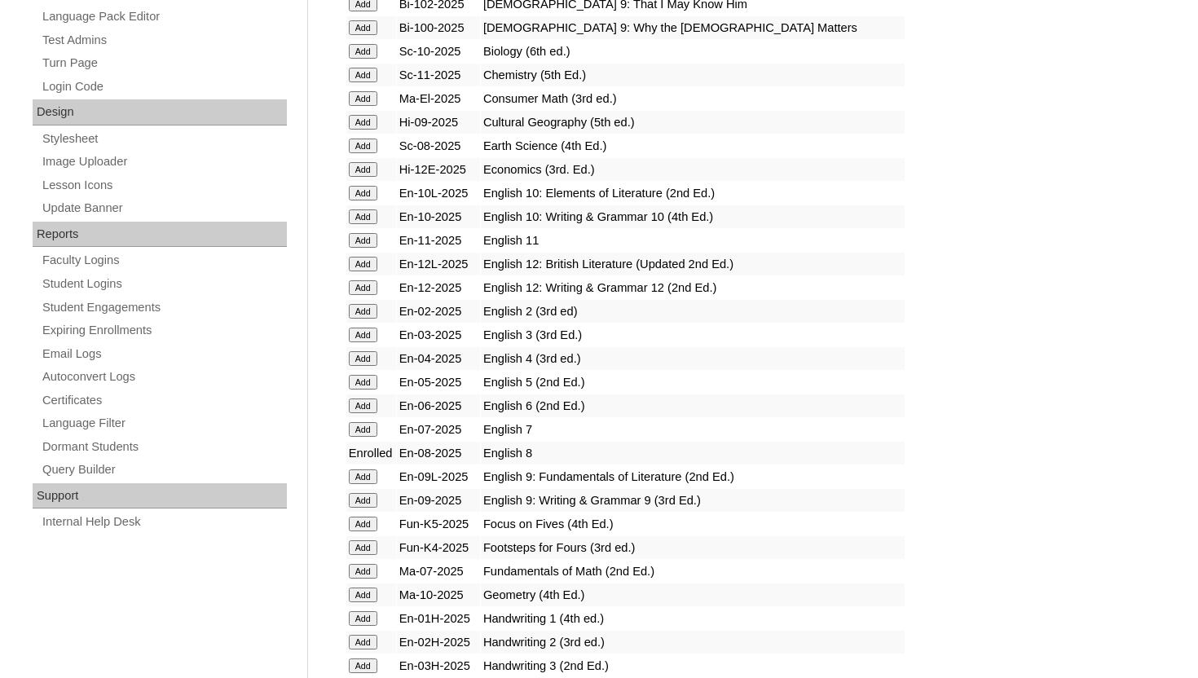
scroll to position [847, 0]
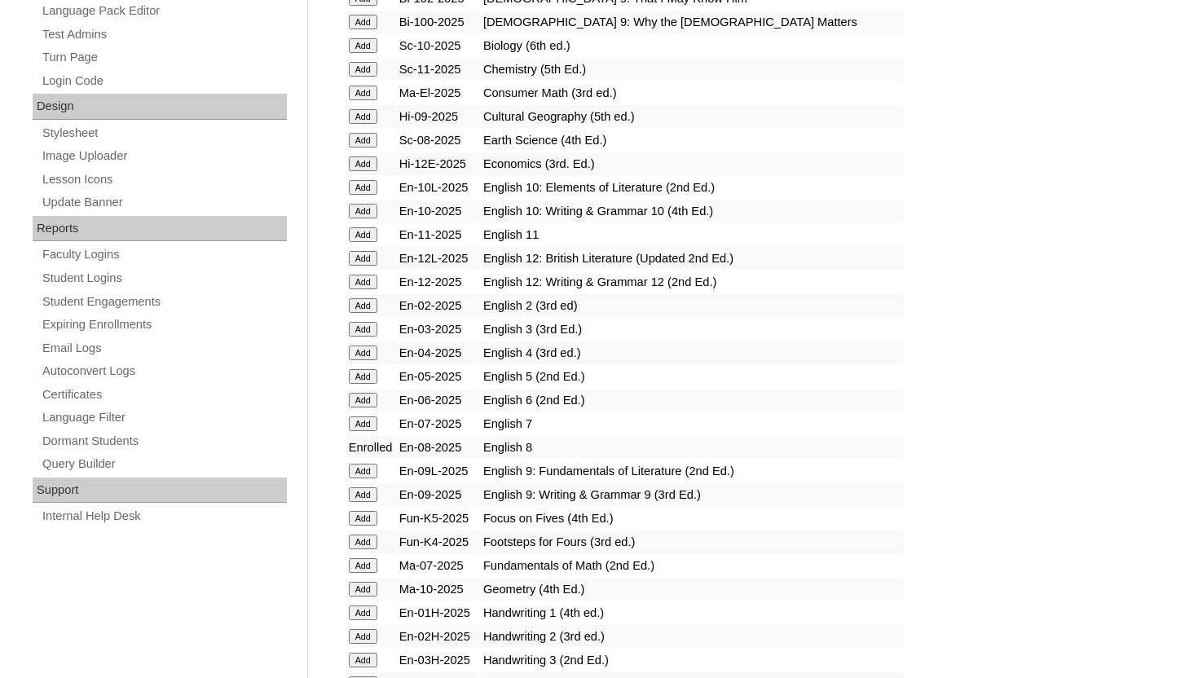
click at [362, 139] on input "Add" at bounding box center [363, 140] width 29 height 15
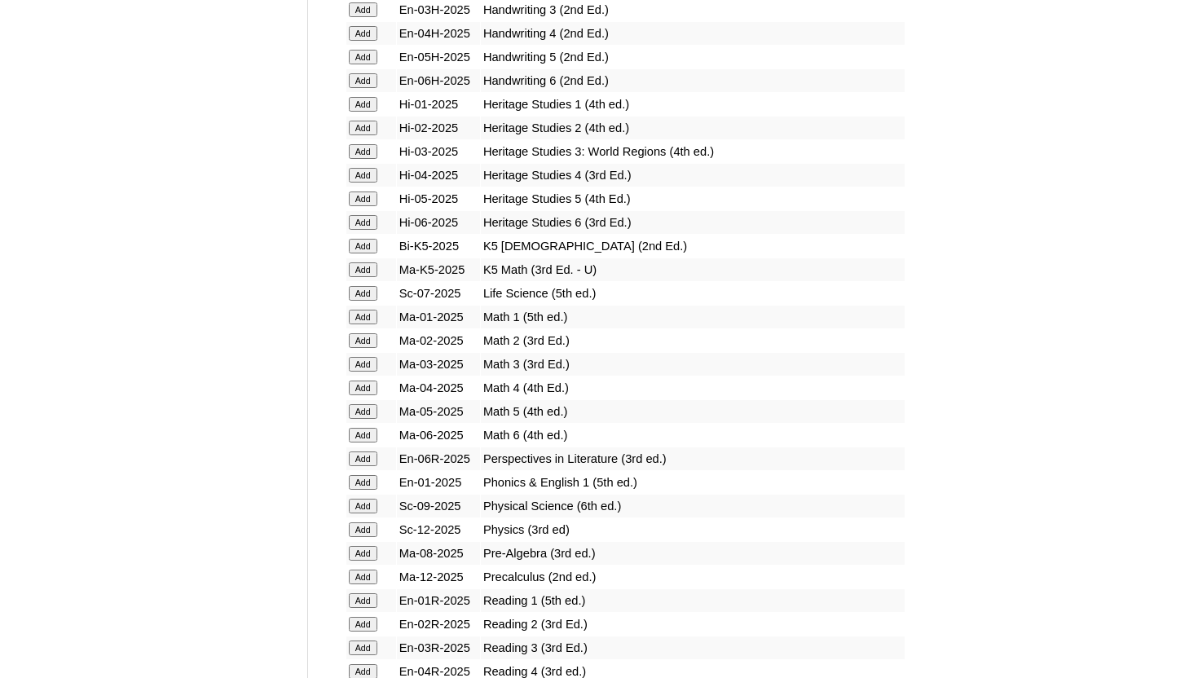
scroll to position [1499, 0]
click at [361, 552] on input "Add" at bounding box center [363, 551] width 29 height 15
click at [362, 550] on input "Add" at bounding box center [363, 551] width 29 height 15
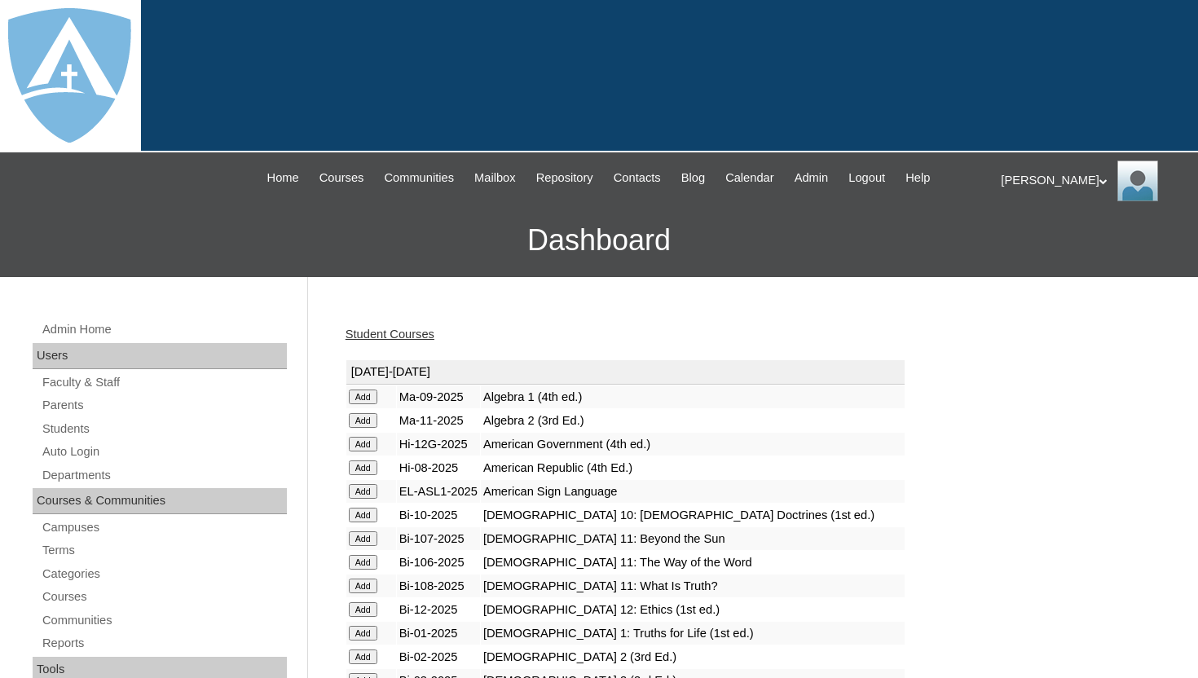
click at [815, 341] on div "Student Courses" at bounding box center [748, 334] width 807 height 17
click at [362, 462] on input "Add" at bounding box center [363, 467] width 29 height 15
click at [432, 333] on link "Student Courses" at bounding box center [389, 334] width 89 height 13
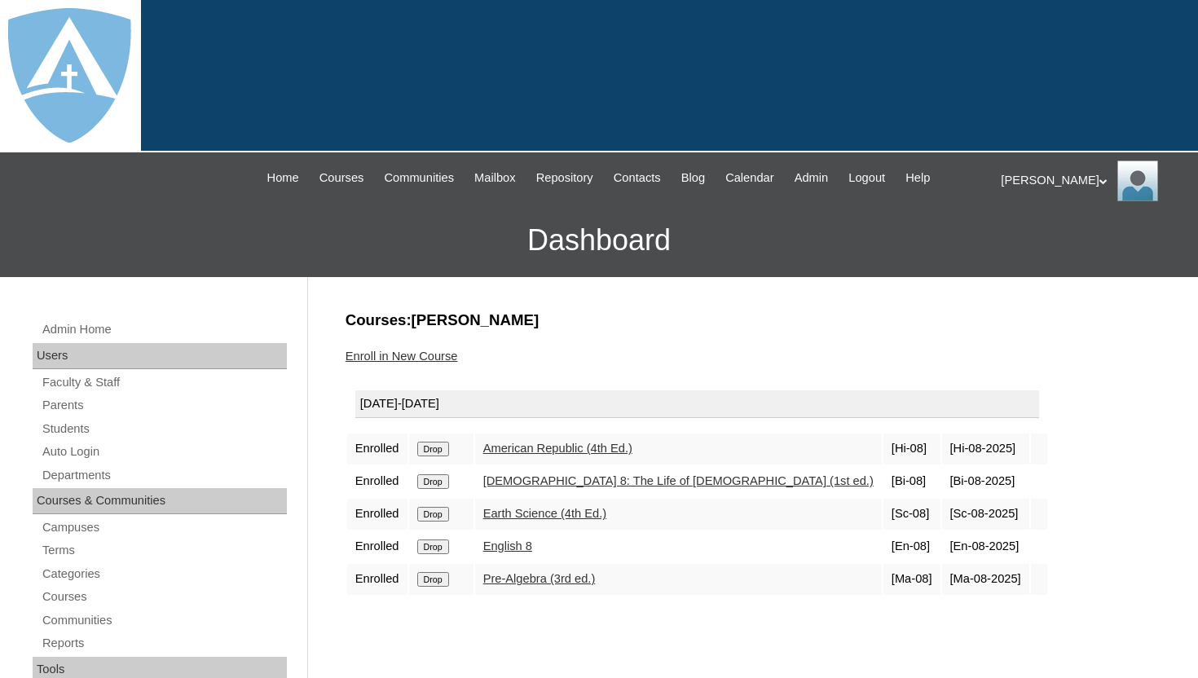
click at [465, 275] on h3 "Dashboard" at bounding box center [598, 240] width 1181 height 73
click at [72, 404] on link "Parents" at bounding box center [164, 405] width 246 height 20
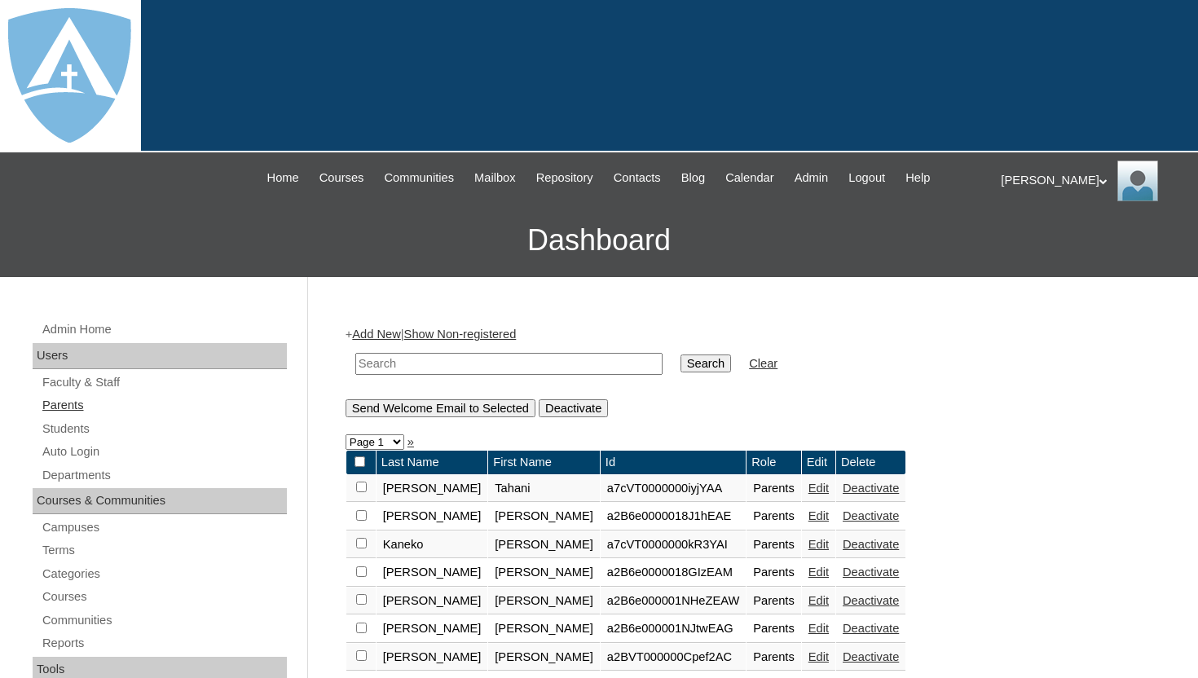
click at [73, 407] on link "Parents" at bounding box center [164, 405] width 246 height 20
click at [368, 336] on link "Add New" at bounding box center [376, 334] width 48 height 13
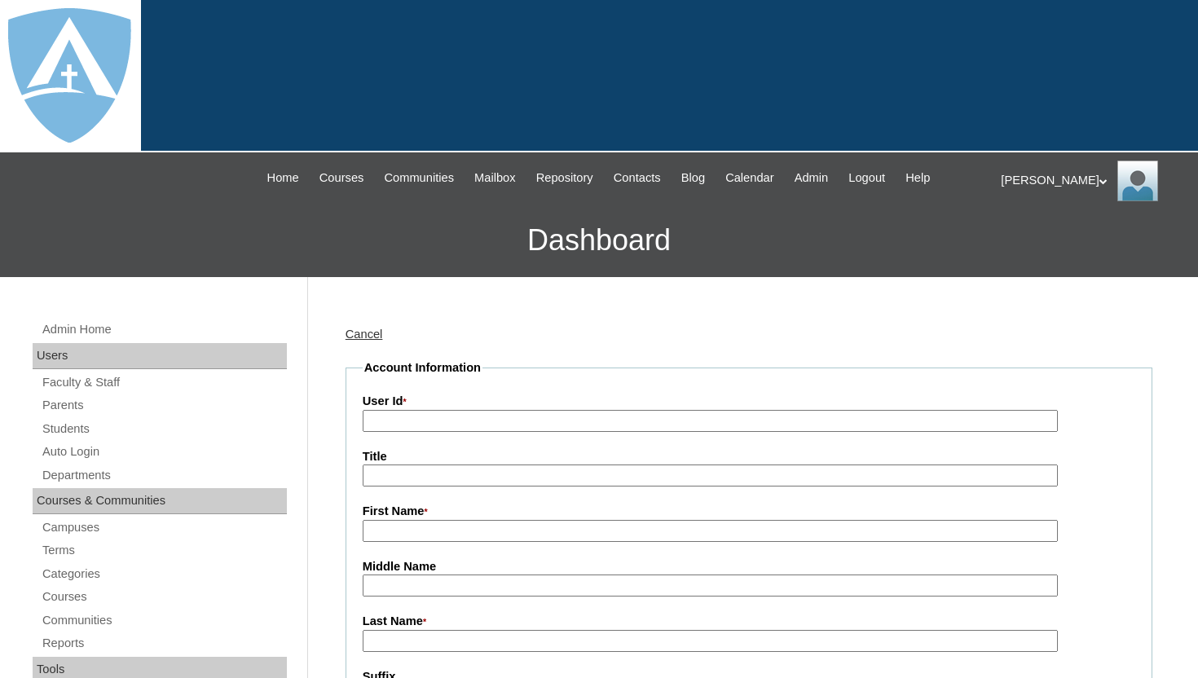
type input "tlambert"
click at [424, 529] on input "First Name *" at bounding box center [710, 531] width 695 height 22
click at [421, 640] on input "Last Name *" at bounding box center [710, 641] width 695 height 22
paste input "Lander [PERSON_NAME]"
drag, startPoint x: 444, startPoint y: 645, endPoint x: 355, endPoint y: 644, distance: 88.8
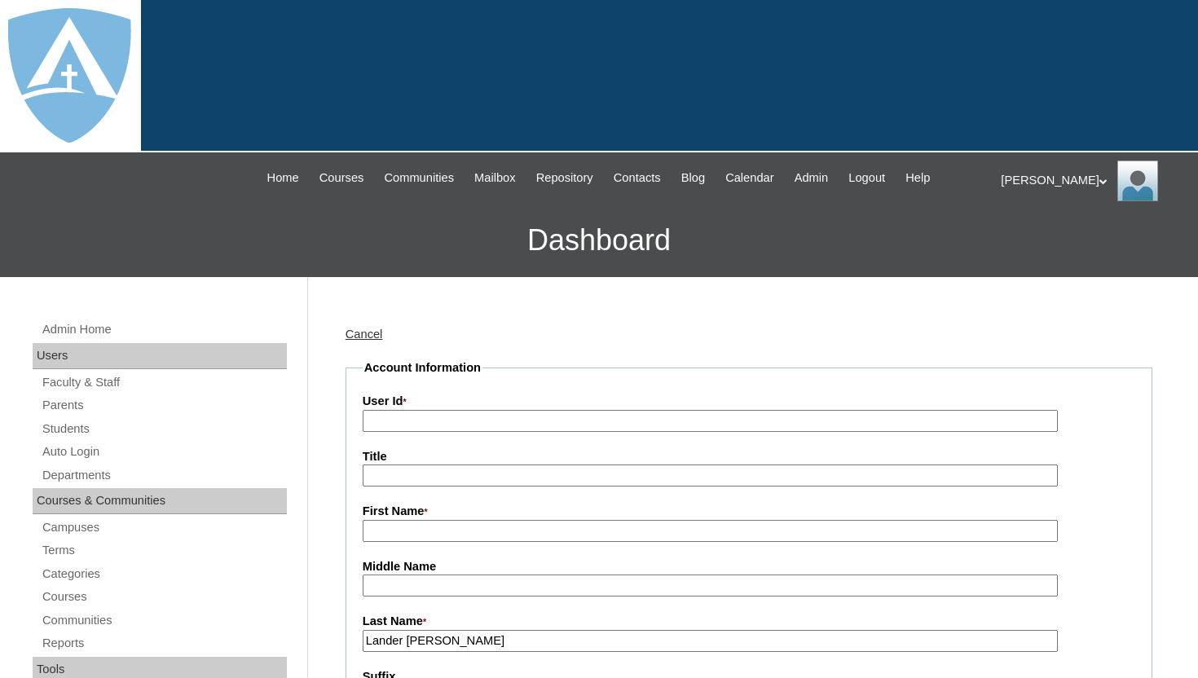
type input "Cudiamat"
click at [402, 534] on input "First Name *" at bounding box center [710, 531] width 695 height 22
type input "Leandro"
click at [422, 417] on input "User Id *" at bounding box center [710, 421] width 695 height 22
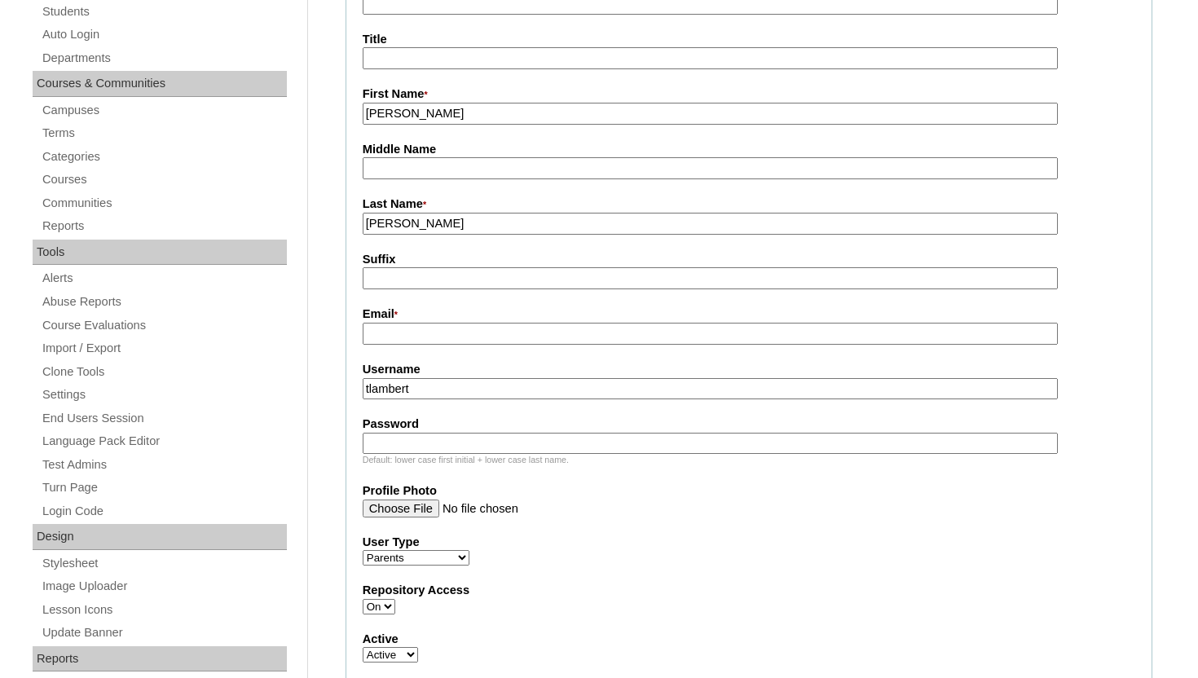
scroll to position [424, 0]
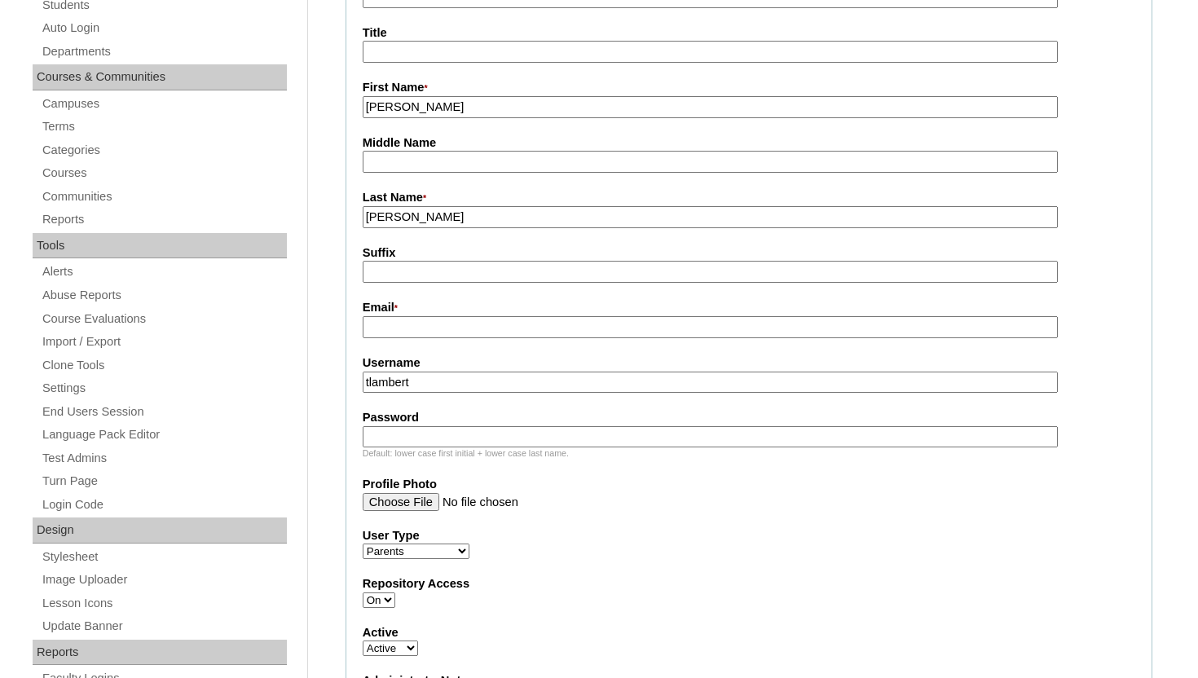
click at [578, 323] on input "Email *" at bounding box center [710, 327] width 695 height 22
paste input "lcudiamat@outlook.com"
type input "lcudiamat@outlook.com"
drag, startPoint x: 495, startPoint y: 381, endPoint x: 354, endPoint y: 376, distance: 141.9
click at [354, 376] on fieldset "Account Information User Id * Title First Name * Leandro Middle Name Last Name …" at bounding box center [748, 454] width 807 height 1036
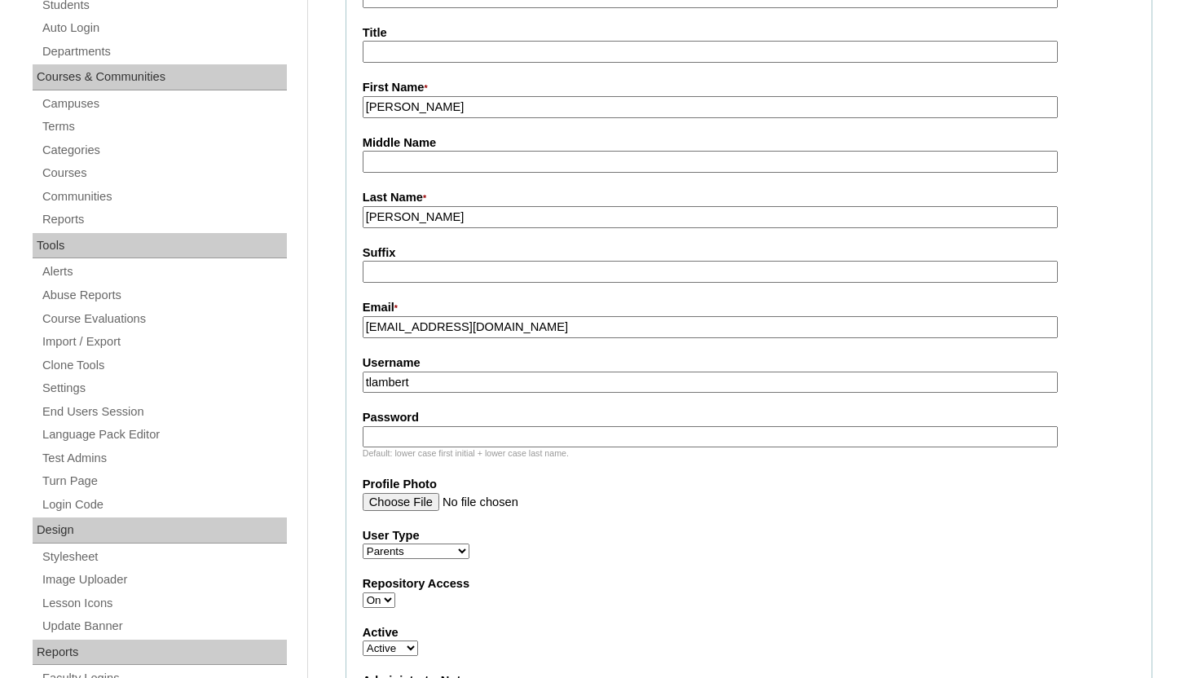
paste input "lcudiamat@outlook.com"
type input "lcudiamat@outlook.com"
click at [376, 433] on input "Password" at bounding box center [710, 437] width 695 height 22
paste input "lcudiamat@outlook.com"
type input "lcudiamat@outlook.com"
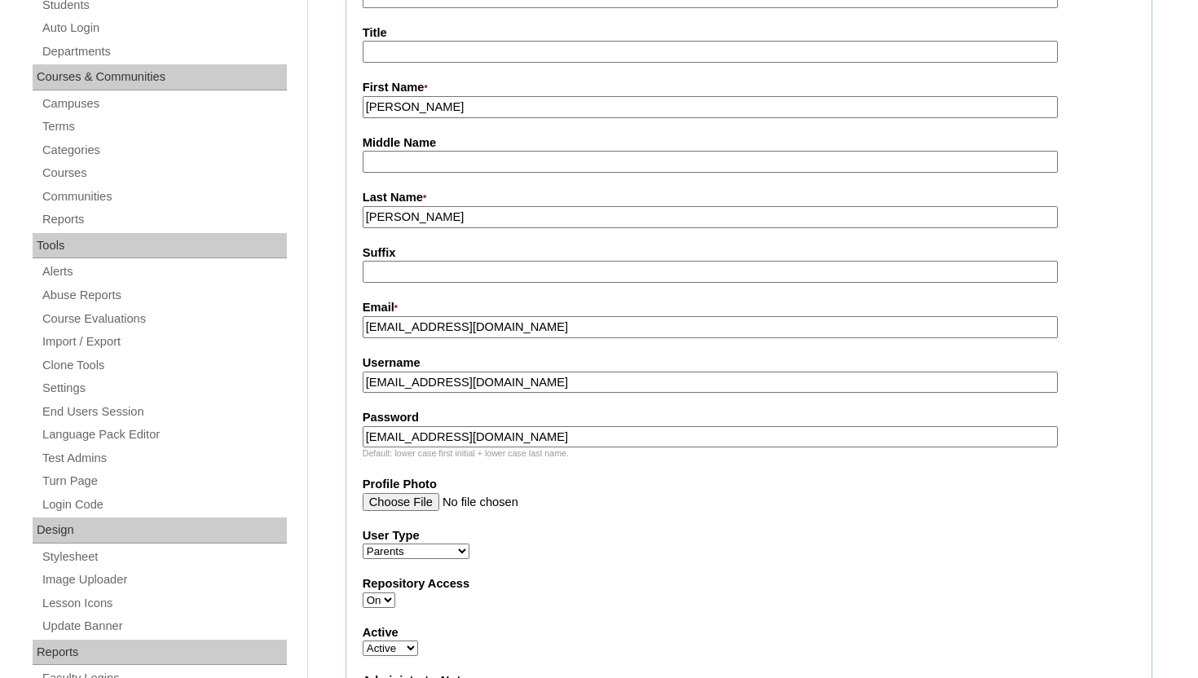
click at [1108, 281] on div "Suffix" at bounding box center [749, 263] width 772 height 38
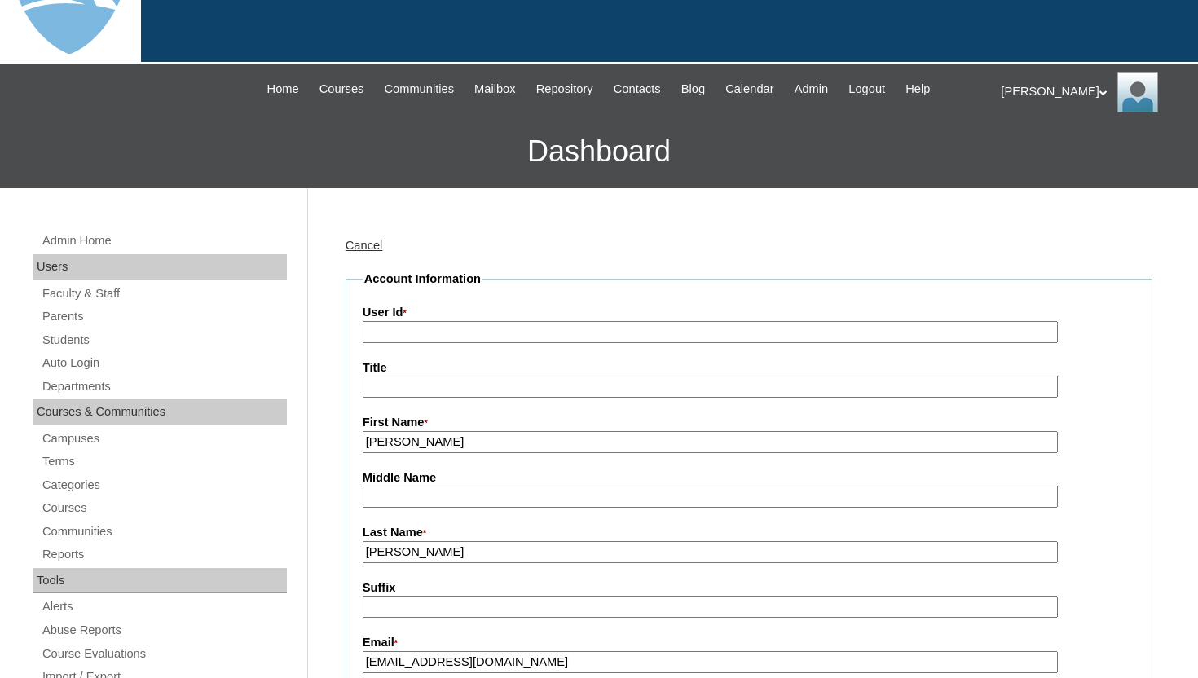
scroll to position [65, 0]
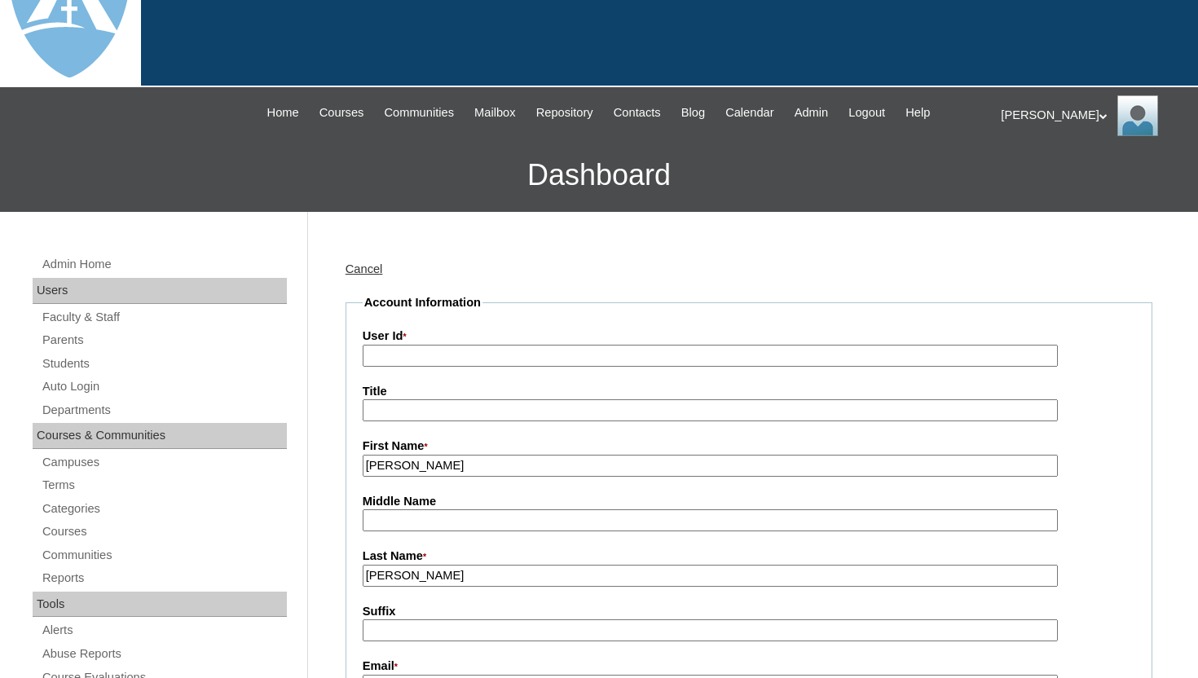
click at [662, 352] on input "User Id *" at bounding box center [710, 356] width 695 height 22
click at [644, 354] on input "User Id *" at bounding box center [710, 356] width 695 height 22
click at [632, 355] on input "User Id *" at bounding box center [710, 356] width 695 height 22
click at [559, 262] on div "Cancel" at bounding box center [748, 269] width 807 height 17
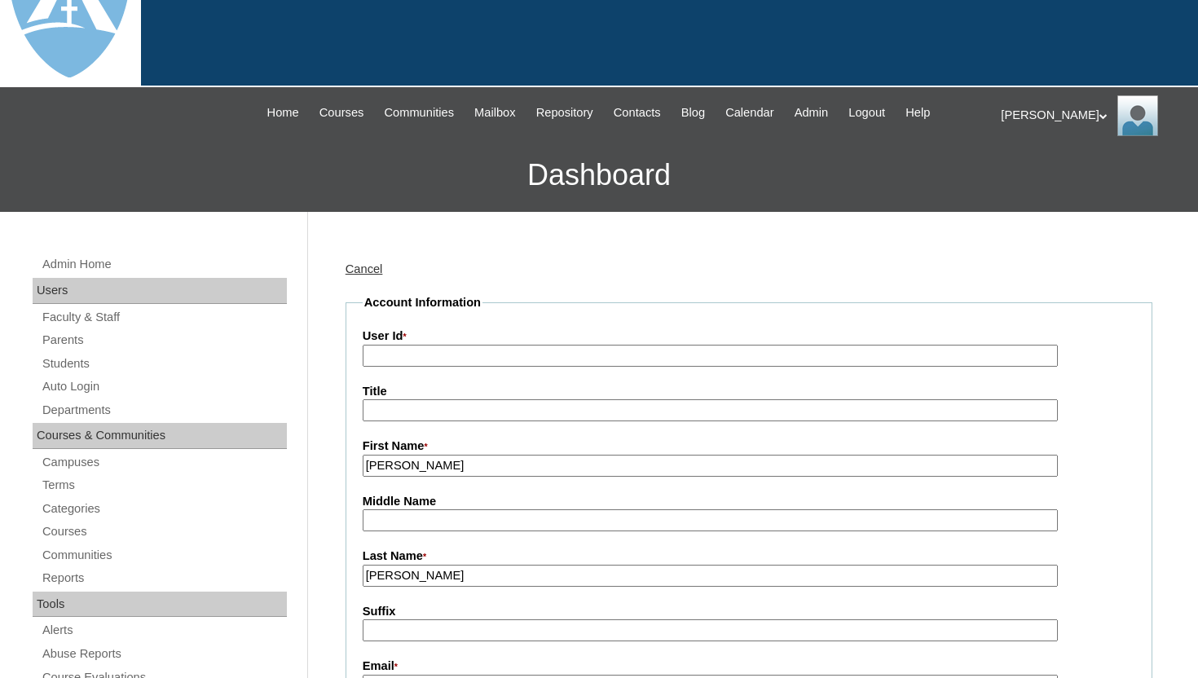
click at [456, 353] on input "User Id *" at bounding box center [710, 356] width 695 height 22
paste input "lcudiamat@outlook.com"
click at [365, 357] on input "lcudiamat@outlook.com" at bounding box center [710, 356] width 695 height 22
type input "26lcudiamat@outlook.com"
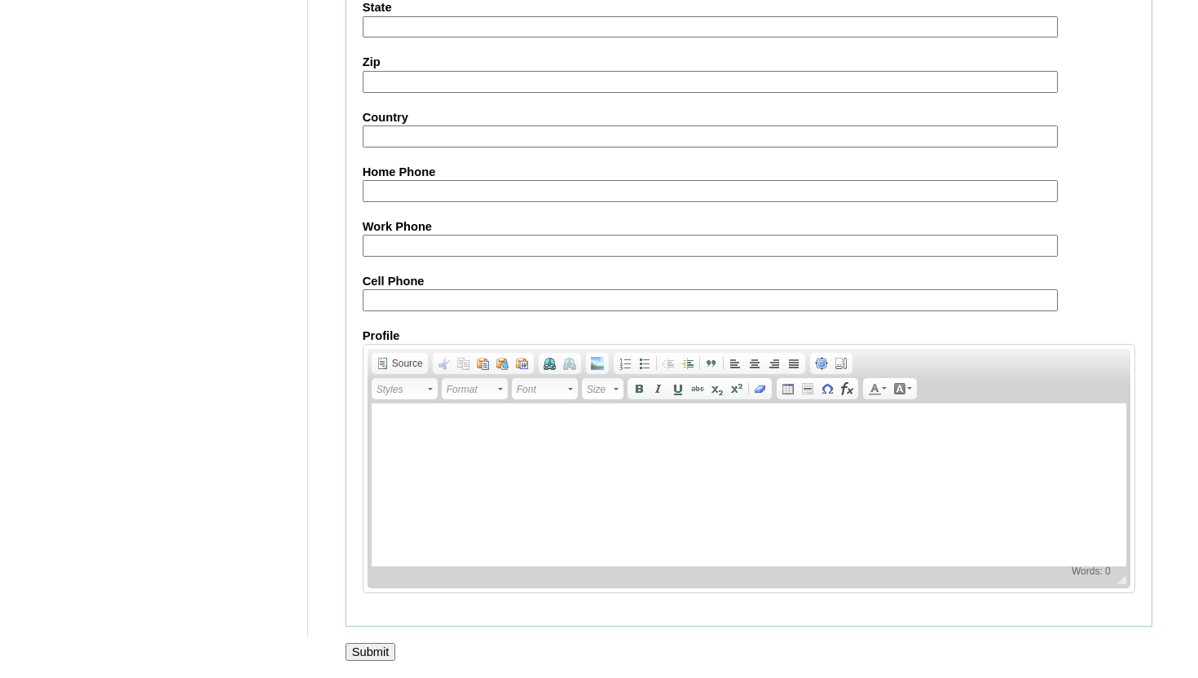
scroll to position [1612, 0]
click at [361, 653] on input "Submit" at bounding box center [370, 652] width 51 height 18
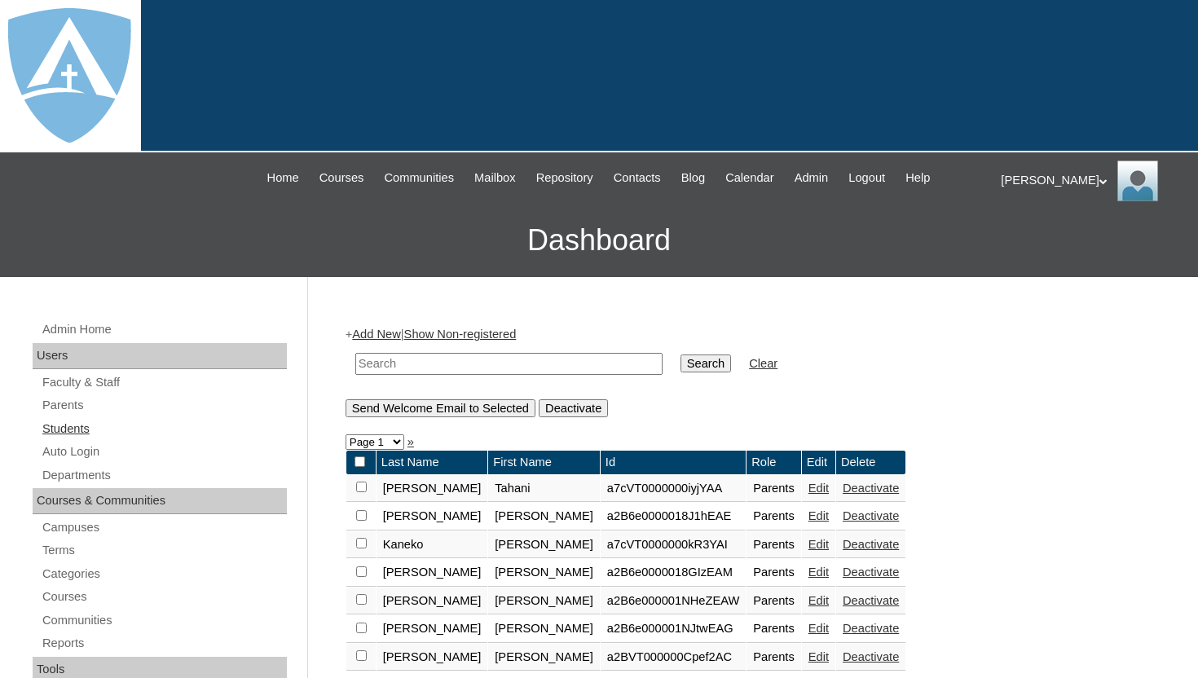
click at [78, 431] on link "Students" at bounding box center [164, 429] width 246 height 20
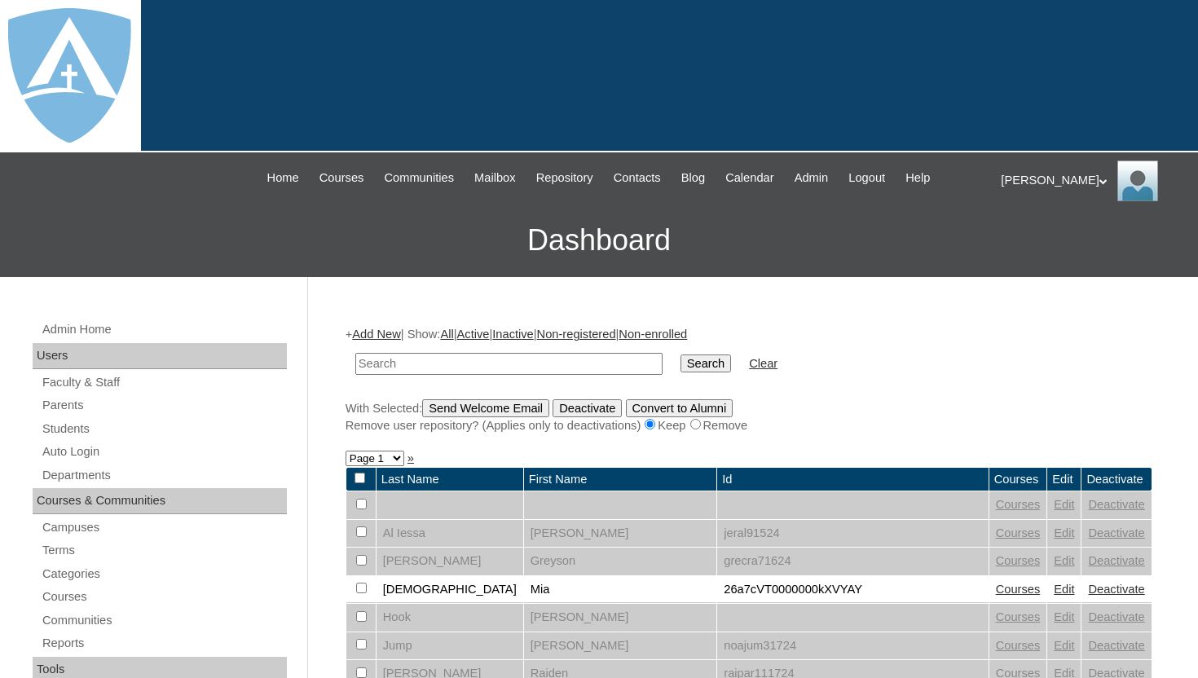
click at [400, 332] on link "Add New" at bounding box center [376, 334] width 48 height 13
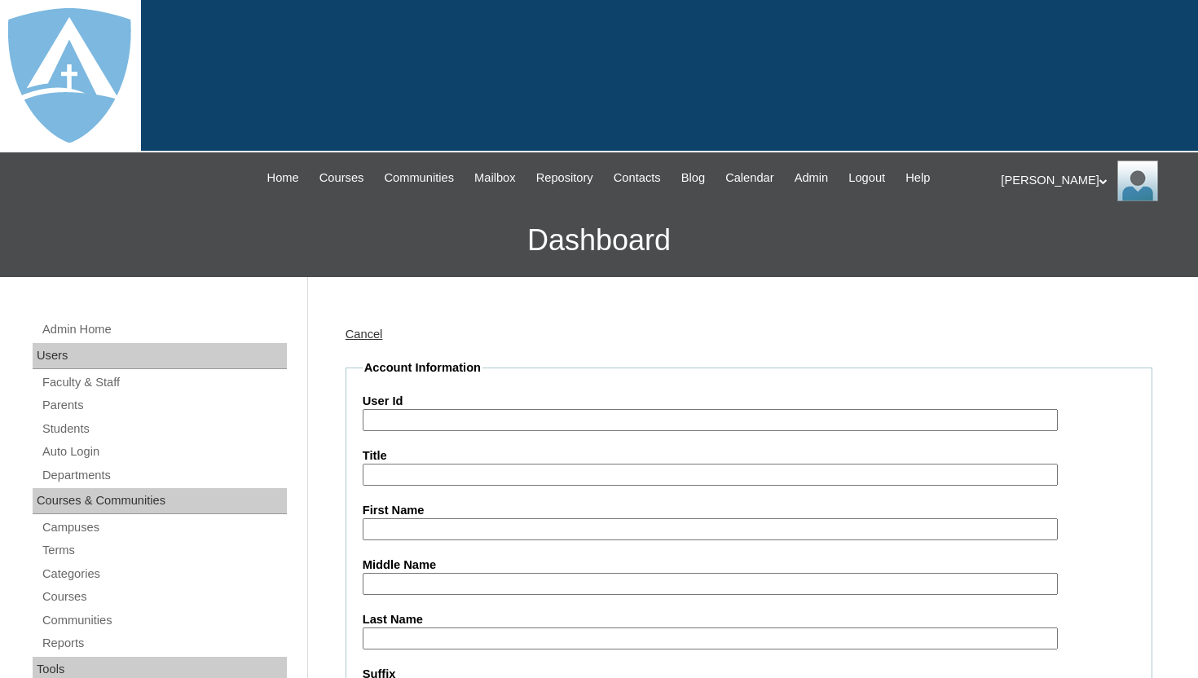
type input "tlambert"
click at [415, 521] on input "First Name" at bounding box center [710, 529] width 695 height 22
paste input "[PERSON_NAME]"
drag, startPoint x: 411, startPoint y: 527, endPoint x: 503, endPoint y: 530, distance: 91.3
click at [503, 530] on input "Lander Isaac Cud" at bounding box center [710, 529] width 695 height 22
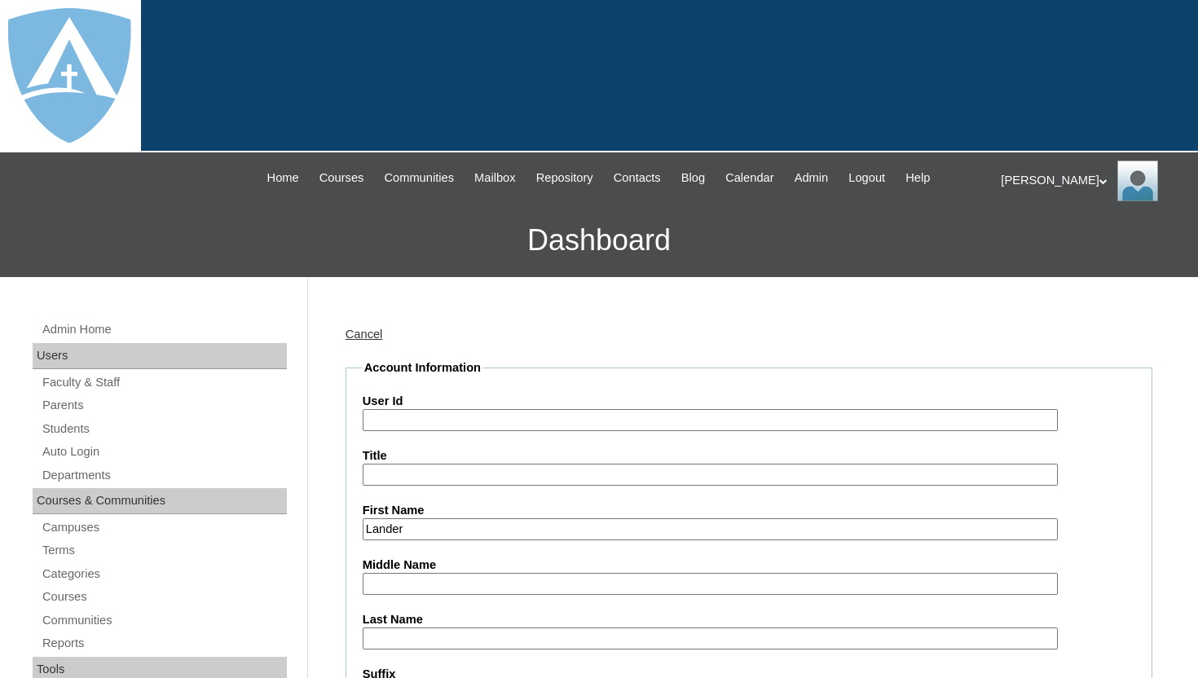
type input "Lander"
click at [454, 638] on input "Last Name" at bounding box center [710, 638] width 695 height 22
click at [413, 632] on input "Last Name" at bounding box center [710, 638] width 695 height 22
paste input "[PERSON_NAME]"
type input "[PERSON_NAME]"
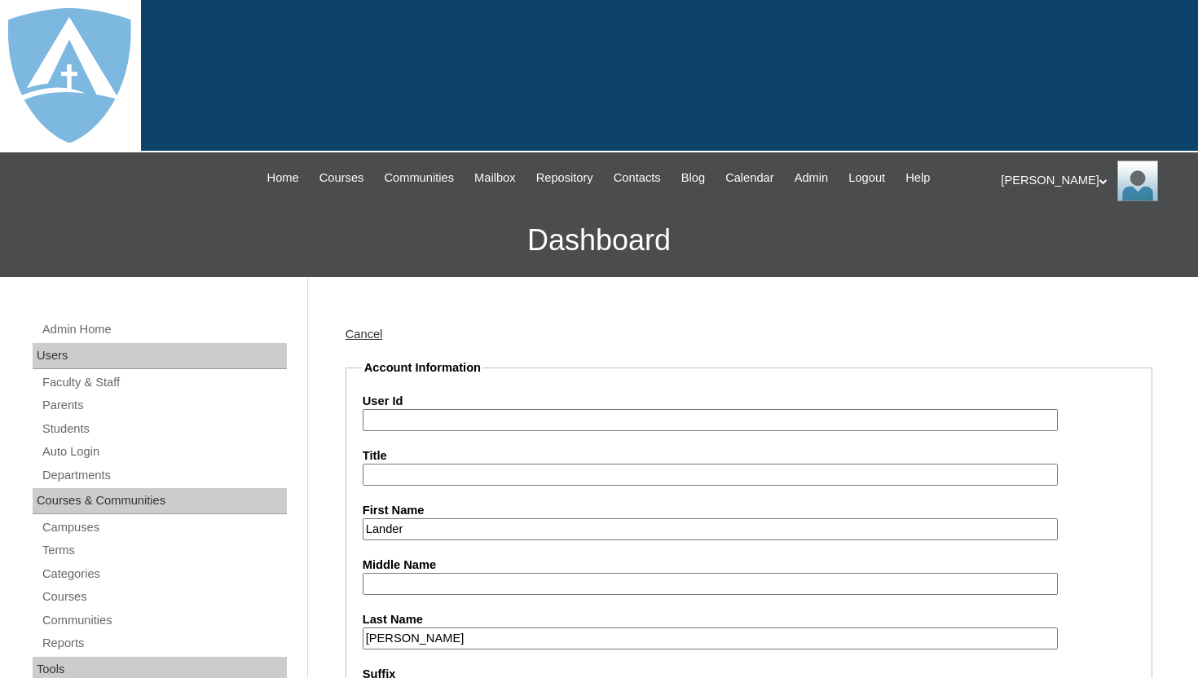
click at [410, 418] on input "User Id" at bounding box center [710, 420] width 695 height 22
paste input "a7cVT0000000pL"
click at [367, 418] on input "a7cVT0000000pL" at bounding box center [710, 420] width 695 height 22
type input "26a7cVT0000000pL"
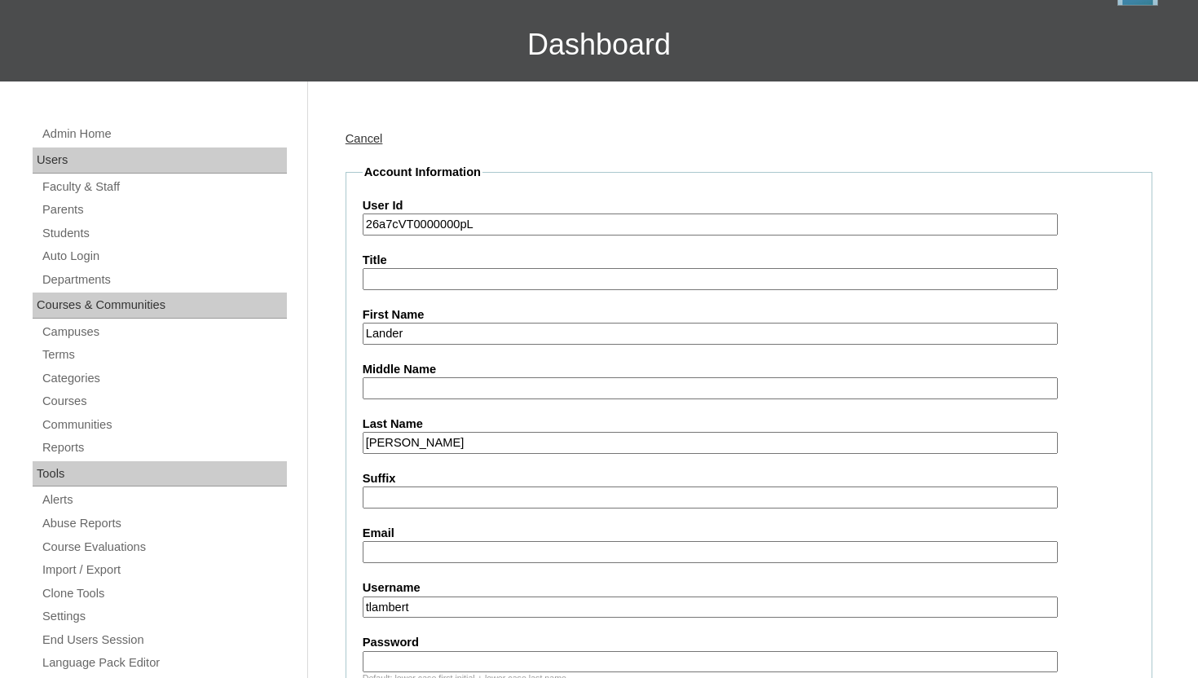
scroll to position [228, 0]
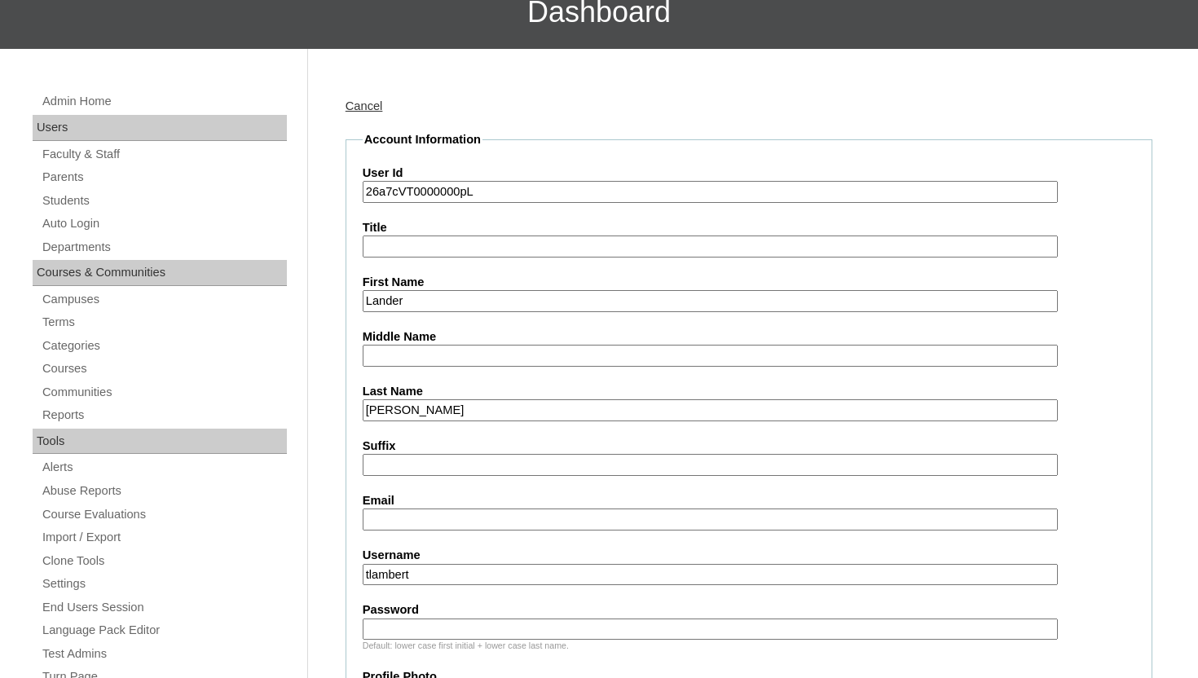
click at [389, 520] on input "Email" at bounding box center [710, 519] width 695 height 22
click at [425, 522] on input "Email" at bounding box center [710, 519] width 695 height 22
paste input "landerisaac.cudiamat@enlightiumstudent.com"
type input "landerisaac.cudiamat@enlightiumstudent.com"
drag, startPoint x: 434, startPoint y: 574, endPoint x: 352, endPoint y: 573, distance: 82.3
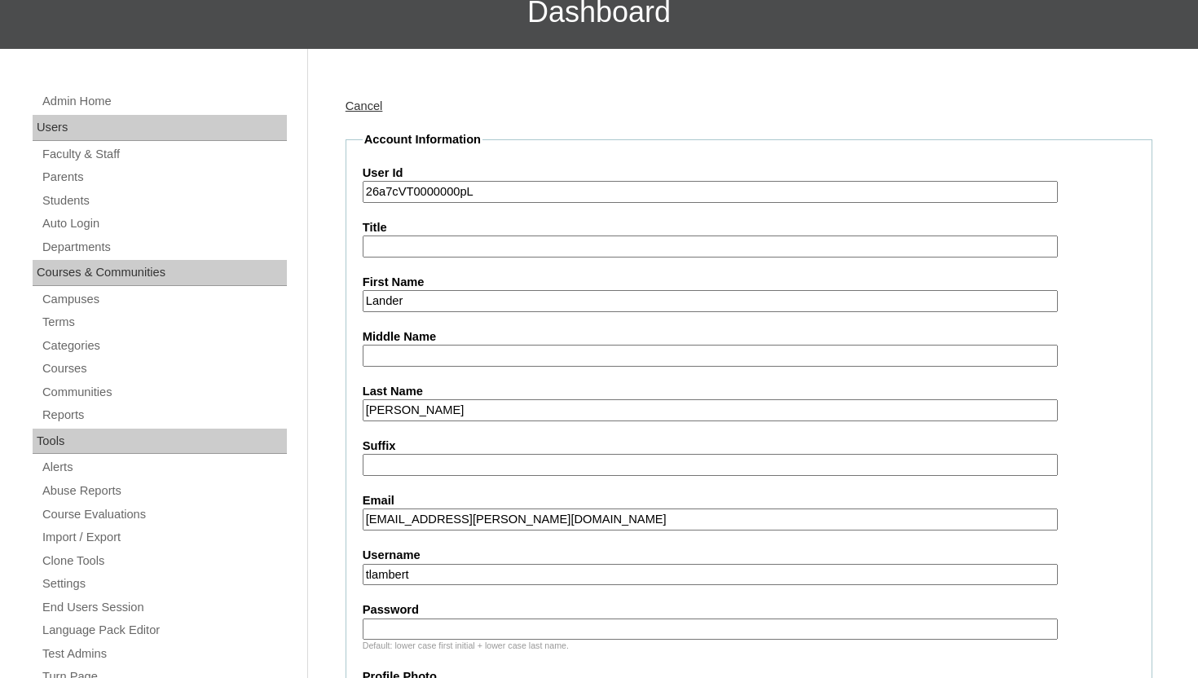
paste input "landerisaac.cudiamat@enlightiumstudent.com"
type input "landerisaac.cudiamat@enlightiumstudent.com"
click at [376, 622] on input "Password" at bounding box center [710, 629] width 695 height 22
paste input "landerisaac.cudiamat@enlightiumstudent.com"
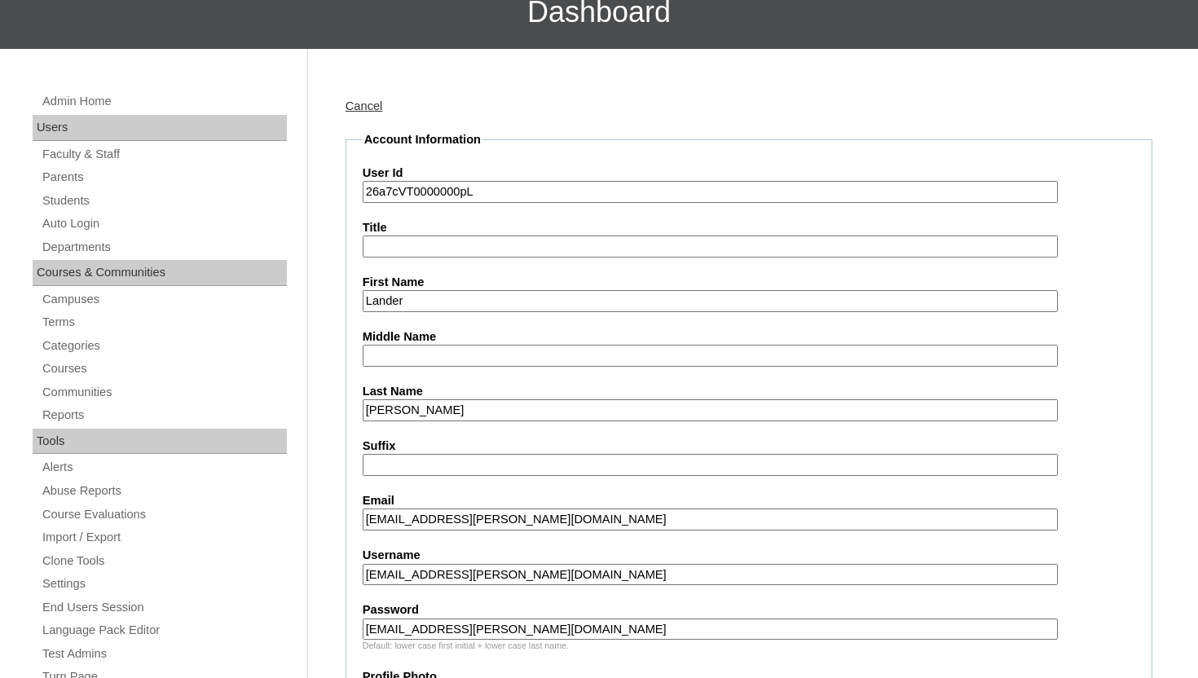
type input "landerisaac.cudiamat@enlightiumstudent.com"
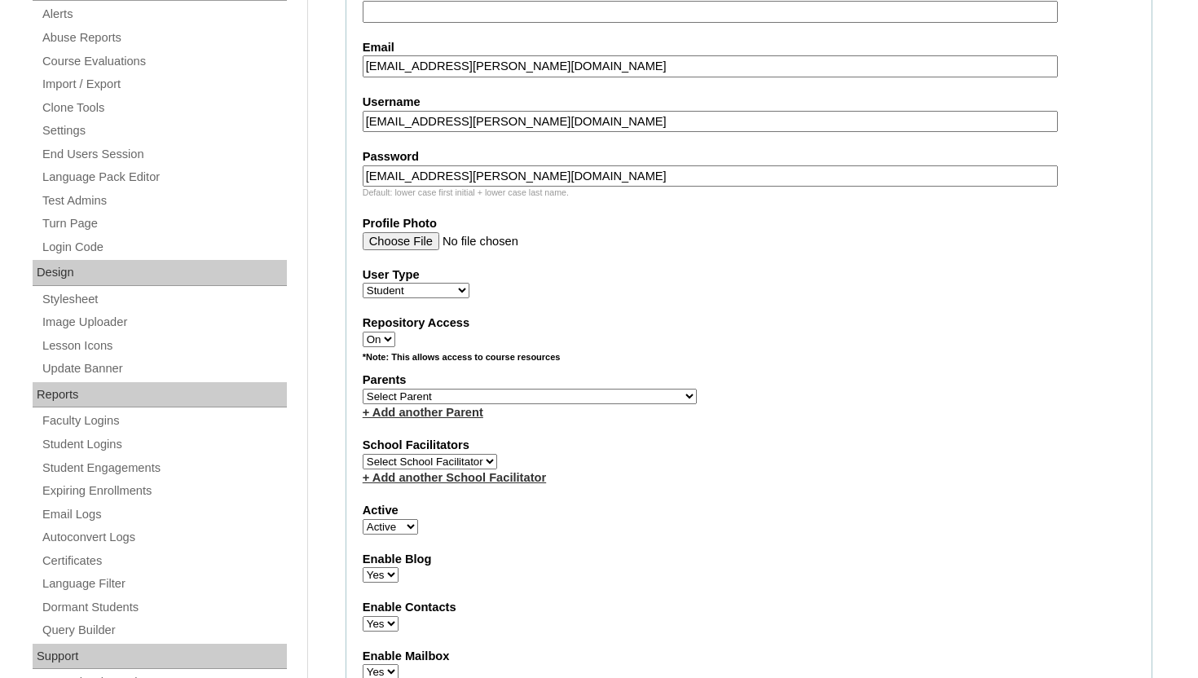
scroll to position [684, 0]
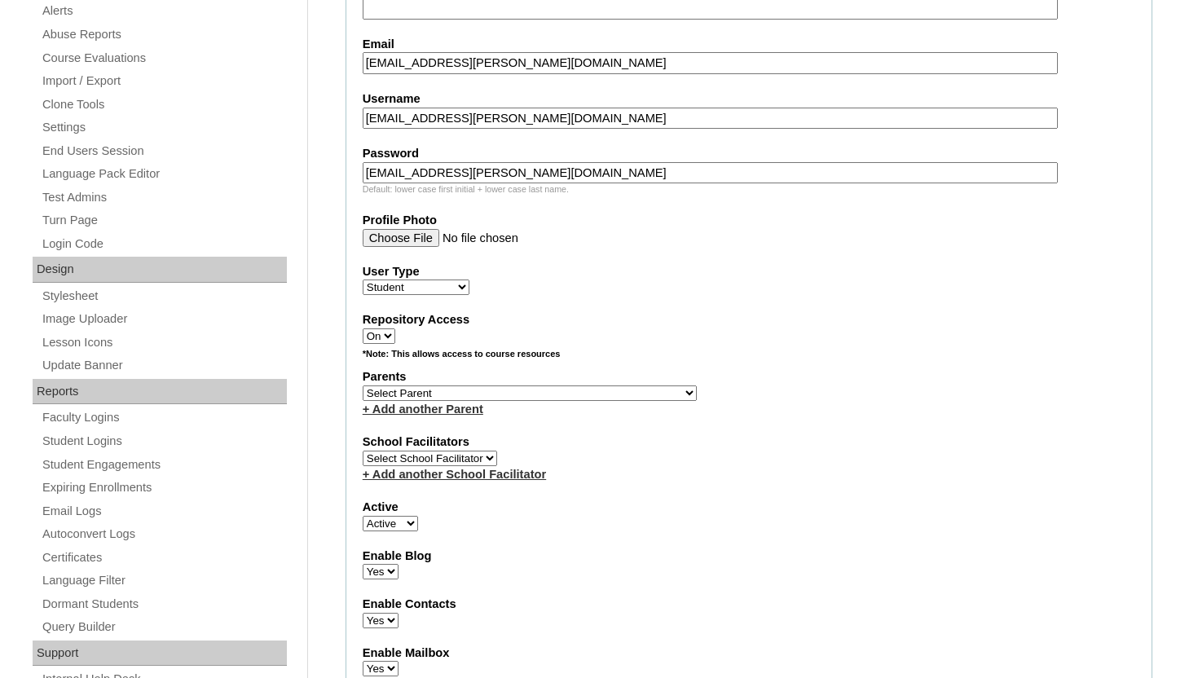
click at [522, 393] on select "Select Parent Abbas, Tahani Garcia, Rosa Kaneko, Chad Labourdette, Jessica Nich…" at bounding box center [530, 392] width 334 height 15
select select "101586"
click at [363, 385] on select "Select Parent Abbas, Tahani Garcia, Rosa Kaneko, Chad Labourdette, Jessica Nich…" at bounding box center [530, 392] width 334 height 15
click at [689, 411] on div "+ Add another Parent" at bounding box center [749, 409] width 772 height 17
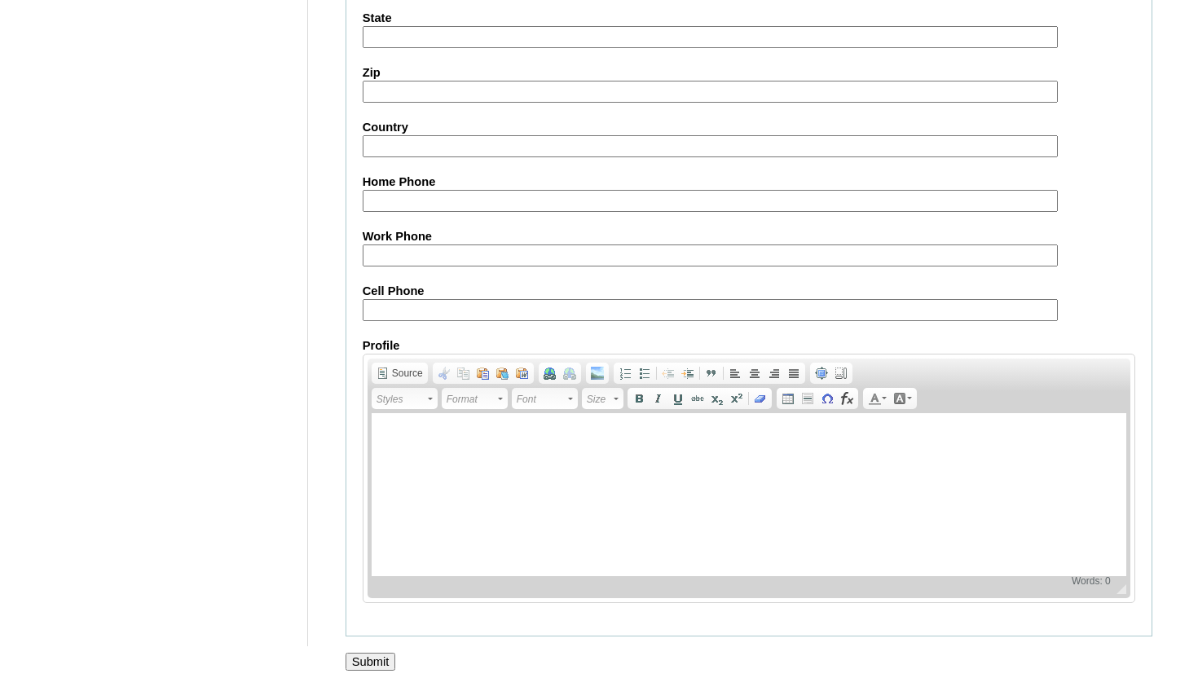
scroll to position [1907, 0]
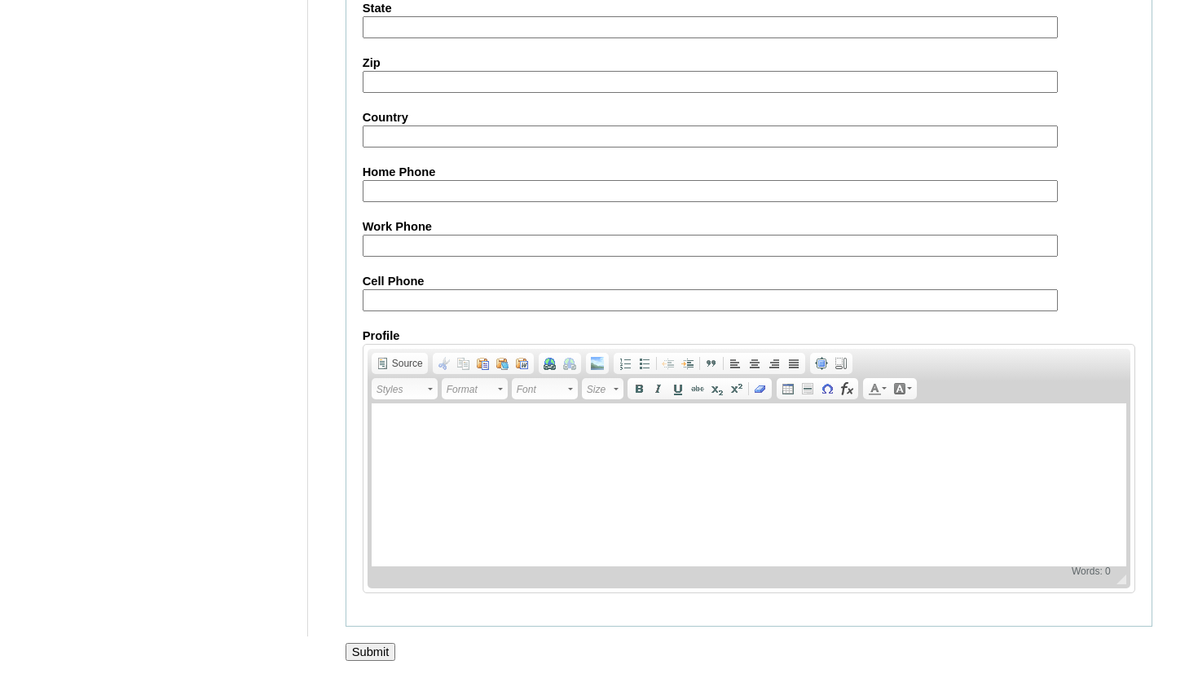
click at [375, 646] on input "Submit" at bounding box center [370, 652] width 51 height 18
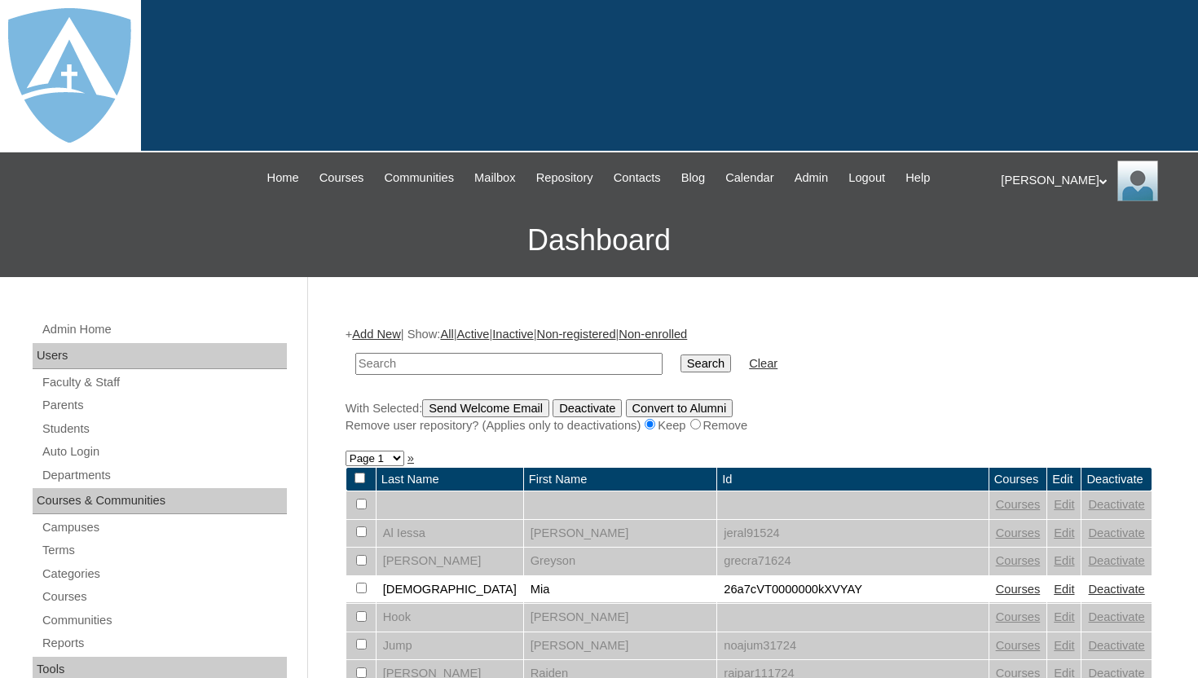
click at [411, 366] on input "text" at bounding box center [508, 364] width 307 height 22
type input "cudiamat"
click at [679, 353] on td "Search" at bounding box center [705, 364] width 67 height 38
click at [680, 358] on input "Search" at bounding box center [705, 363] width 51 height 18
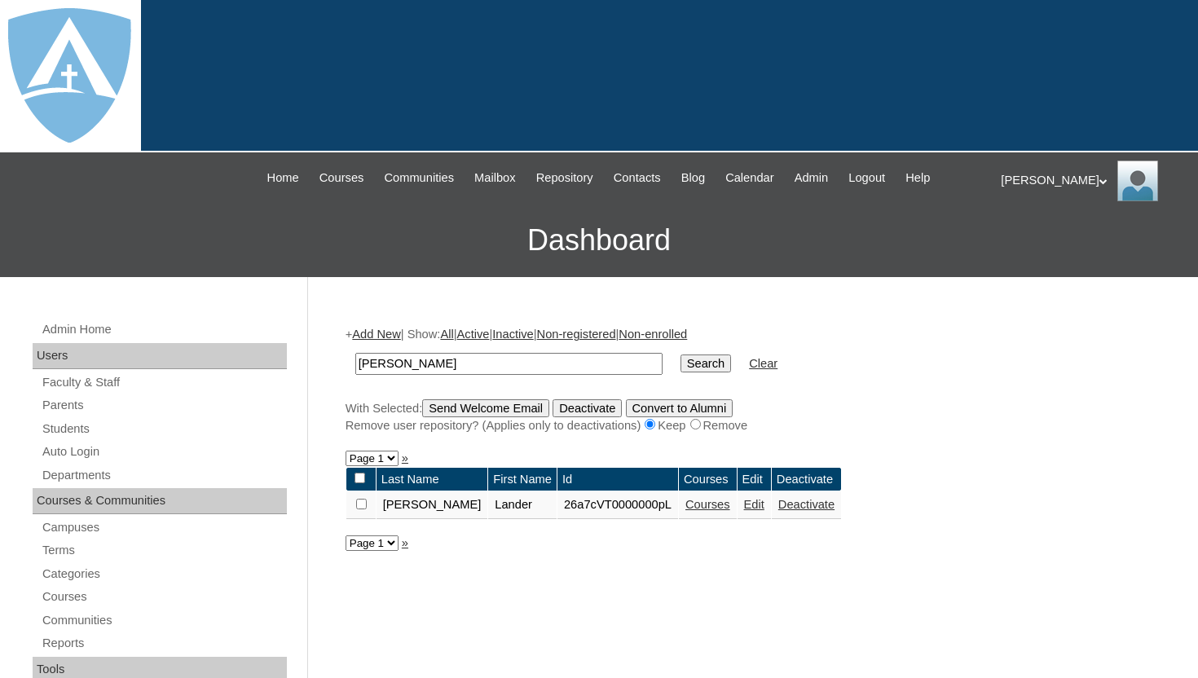
click at [685, 508] on link "Courses" at bounding box center [707, 504] width 45 height 13
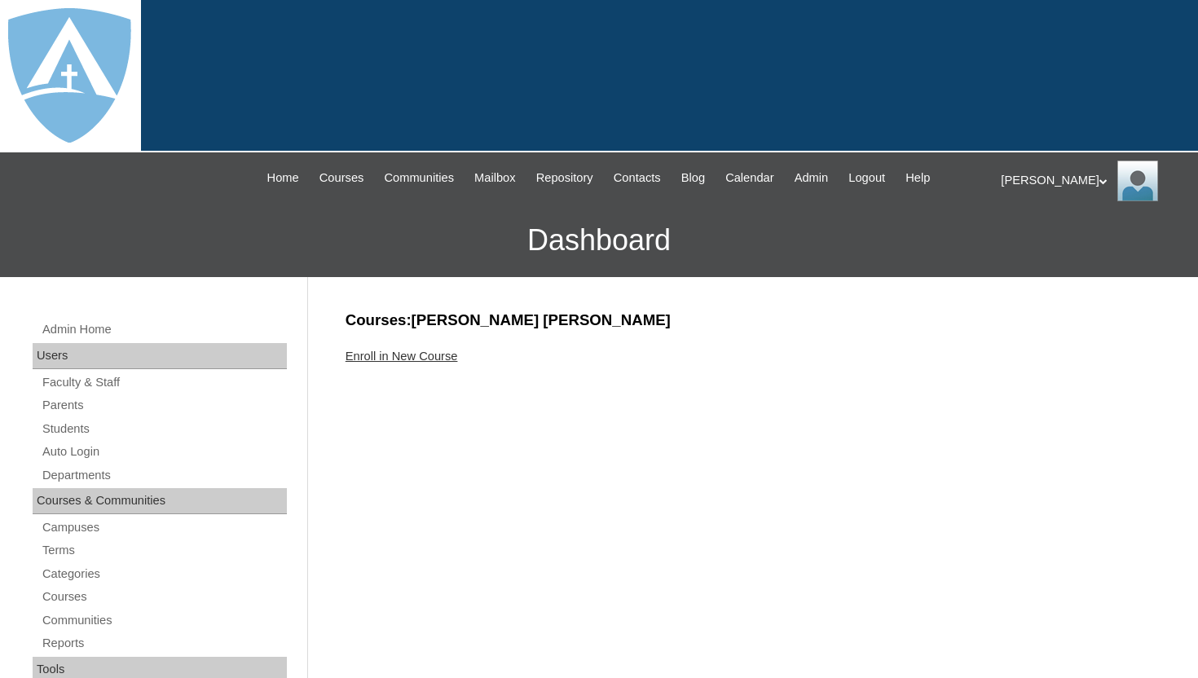
click at [454, 354] on link "Enroll in New Course" at bounding box center [401, 356] width 112 height 13
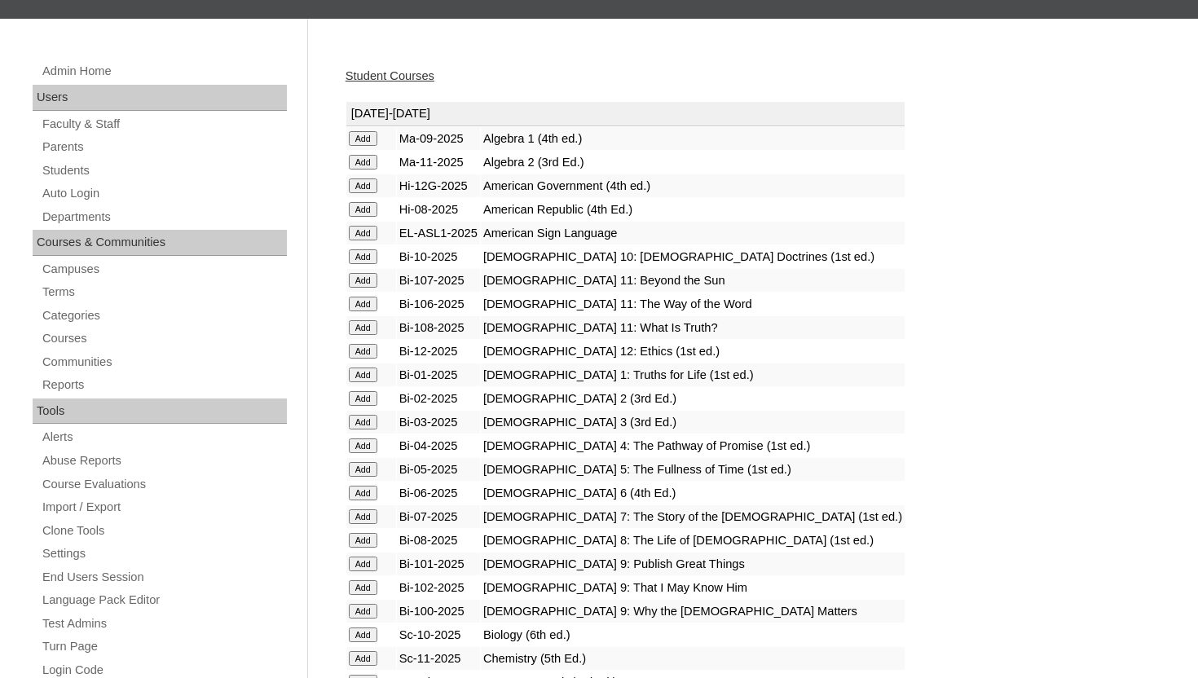
scroll to position [261, 0]
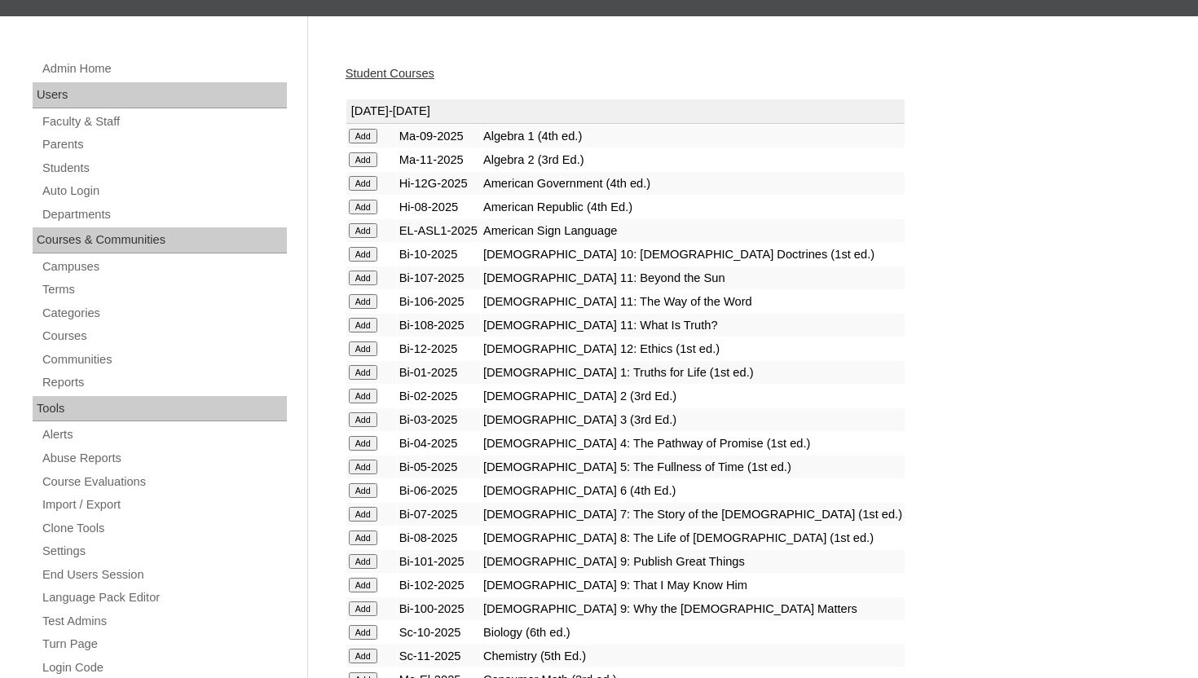
click at [362, 513] on input "Add" at bounding box center [363, 514] width 29 height 15
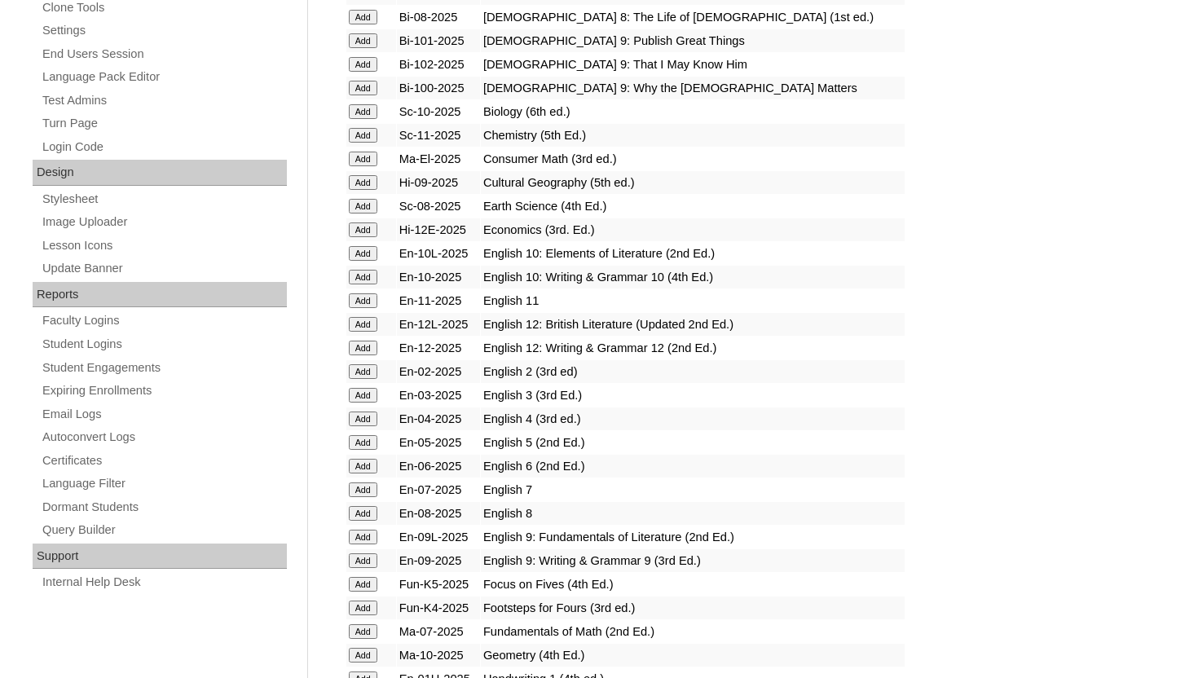
scroll to position [847, 0]
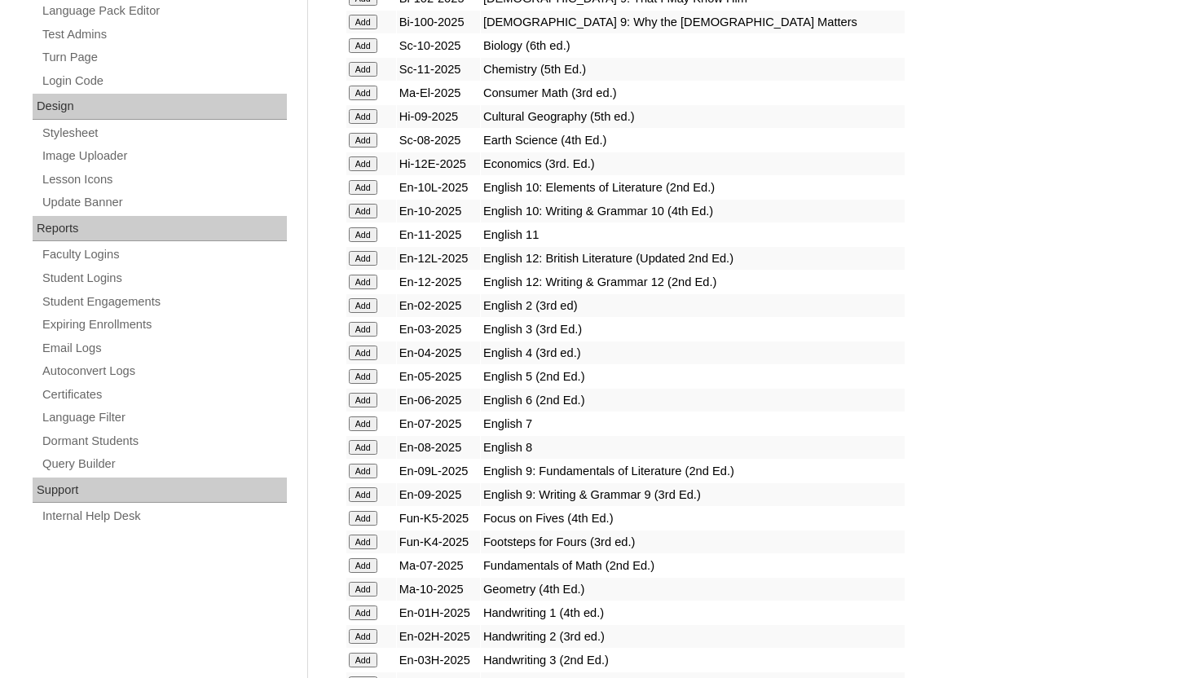
click at [360, 420] on input "Add" at bounding box center [363, 423] width 29 height 15
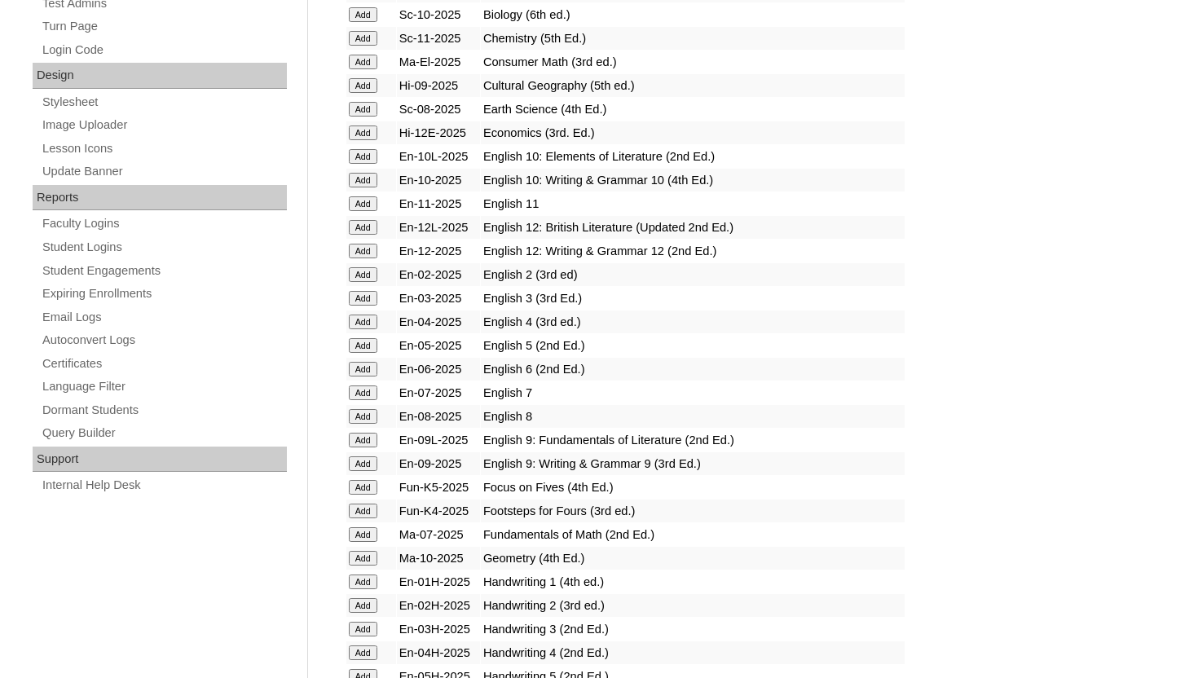
scroll to position [880, 0]
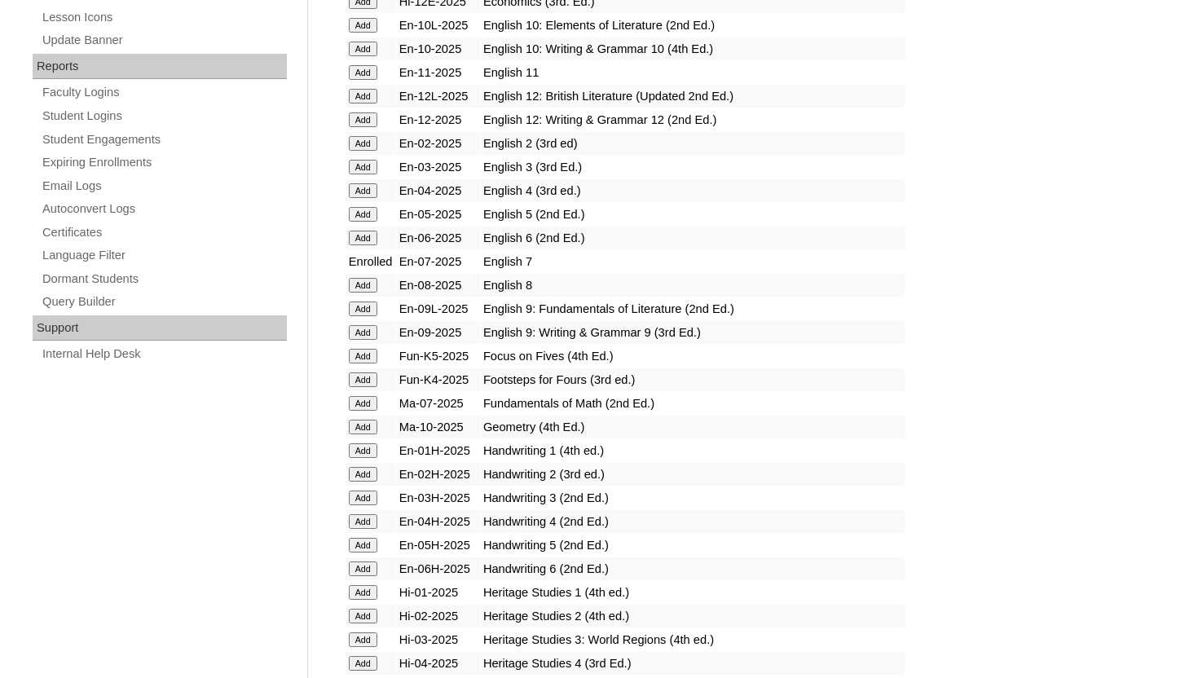
scroll to position [1043, 0]
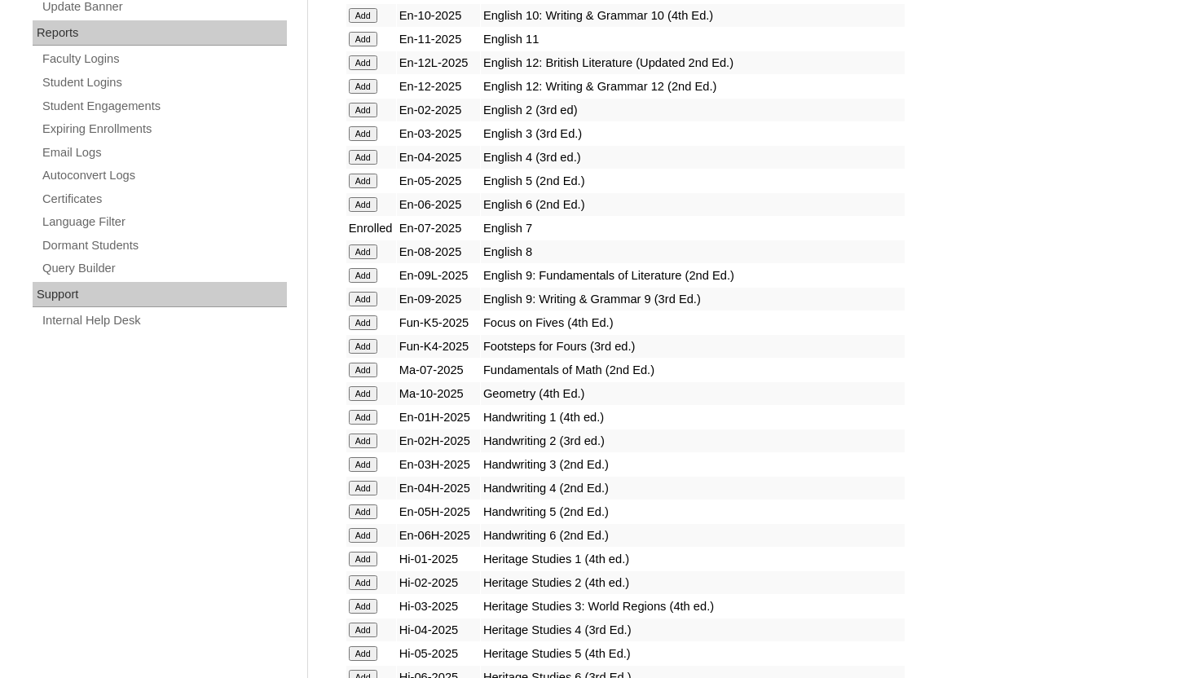
click at [364, 369] on input "Add" at bounding box center [363, 370] width 29 height 15
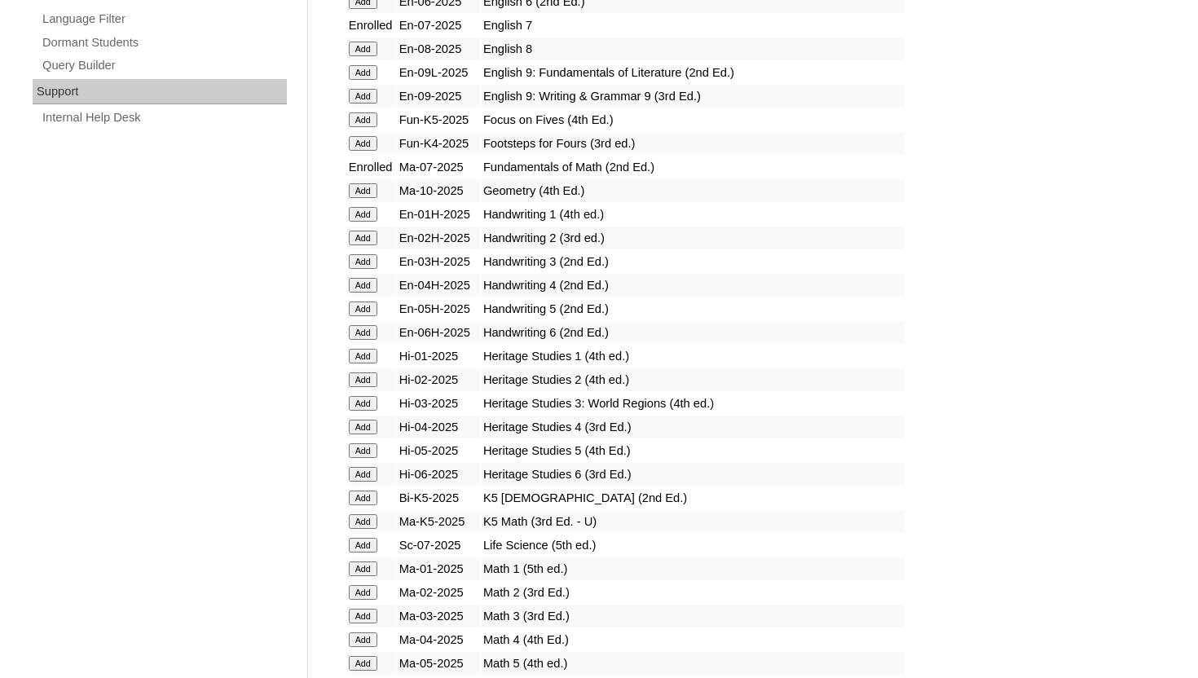
scroll to position [1271, 0]
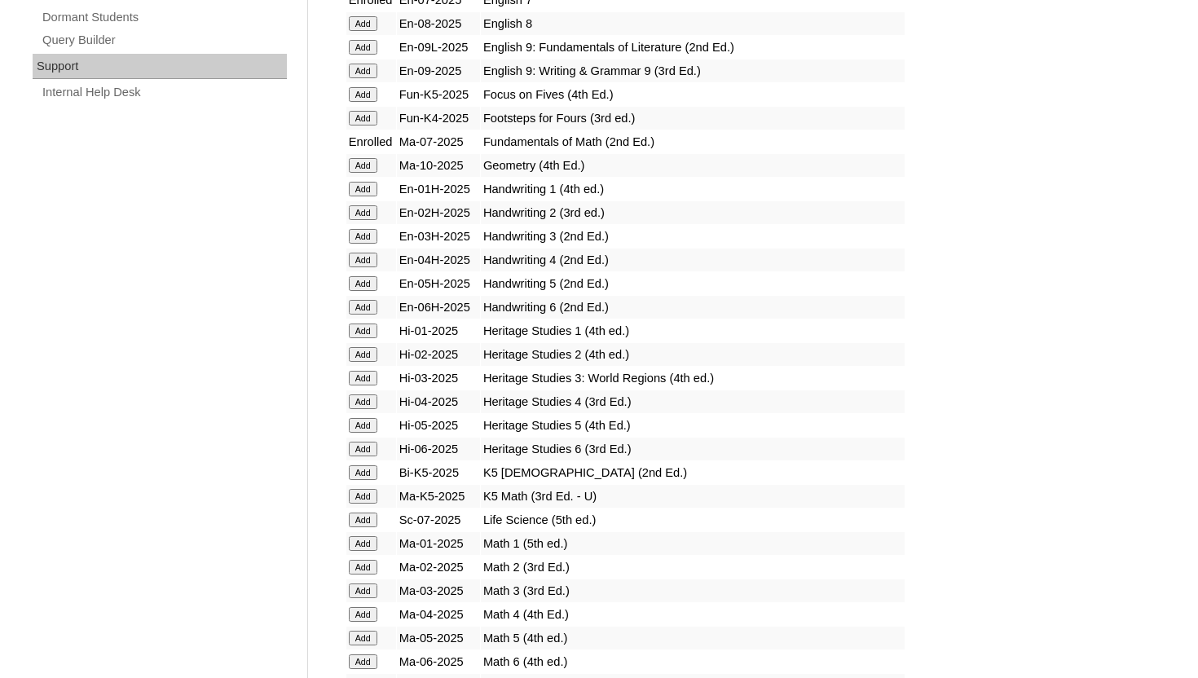
click at [366, 520] on input "Add" at bounding box center [363, 519] width 29 height 15
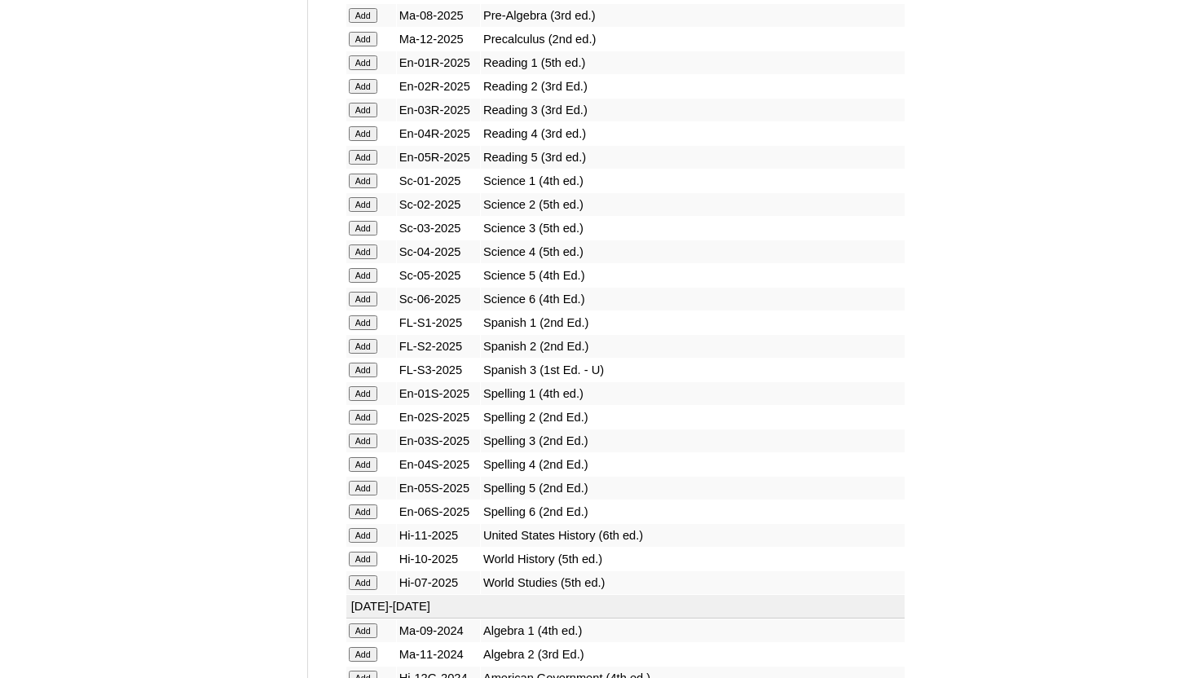
scroll to position [2017, 0]
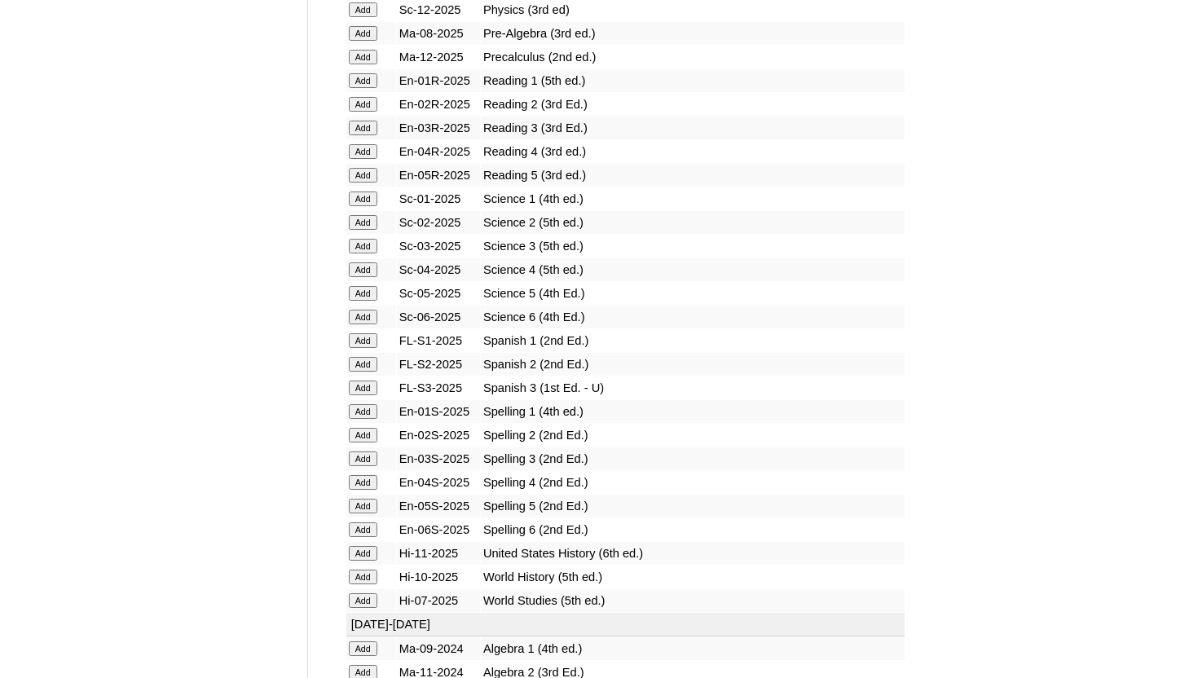
click at [358, 603] on input "Add" at bounding box center [363, 600] width 29 height 15
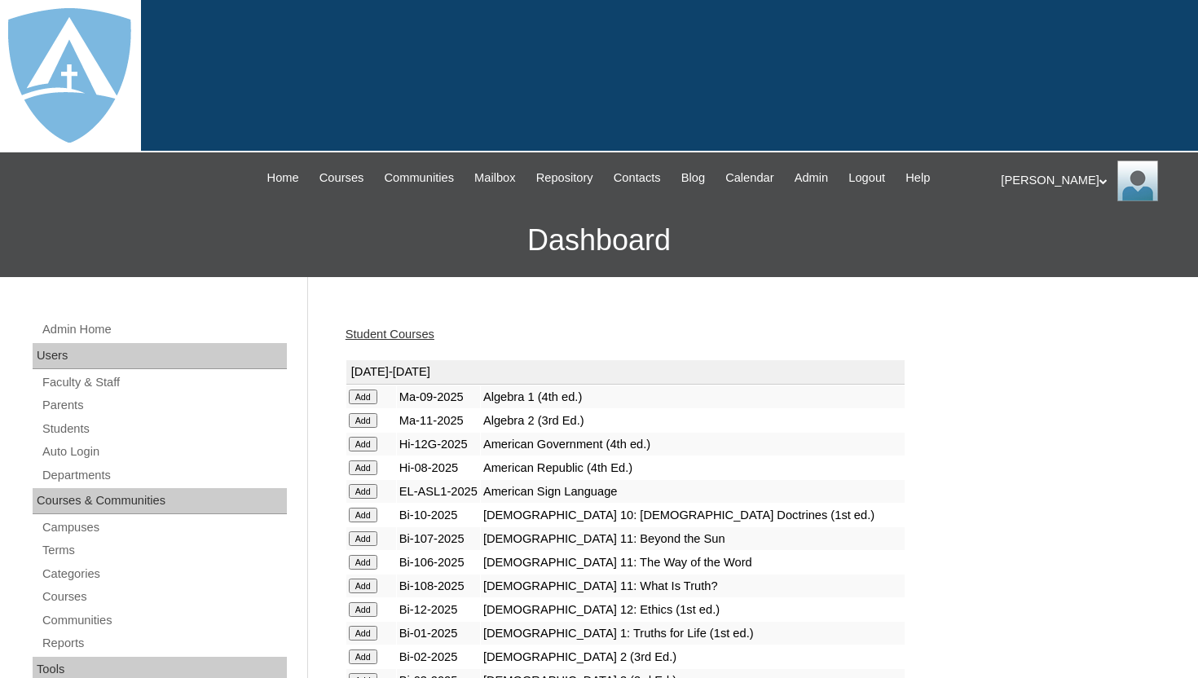
click at [427, 328] on link "Student Courses" at bounding box center [389, 334] width 89 height 13
